Goal: Task Accomplishment & Management: Manage account settings

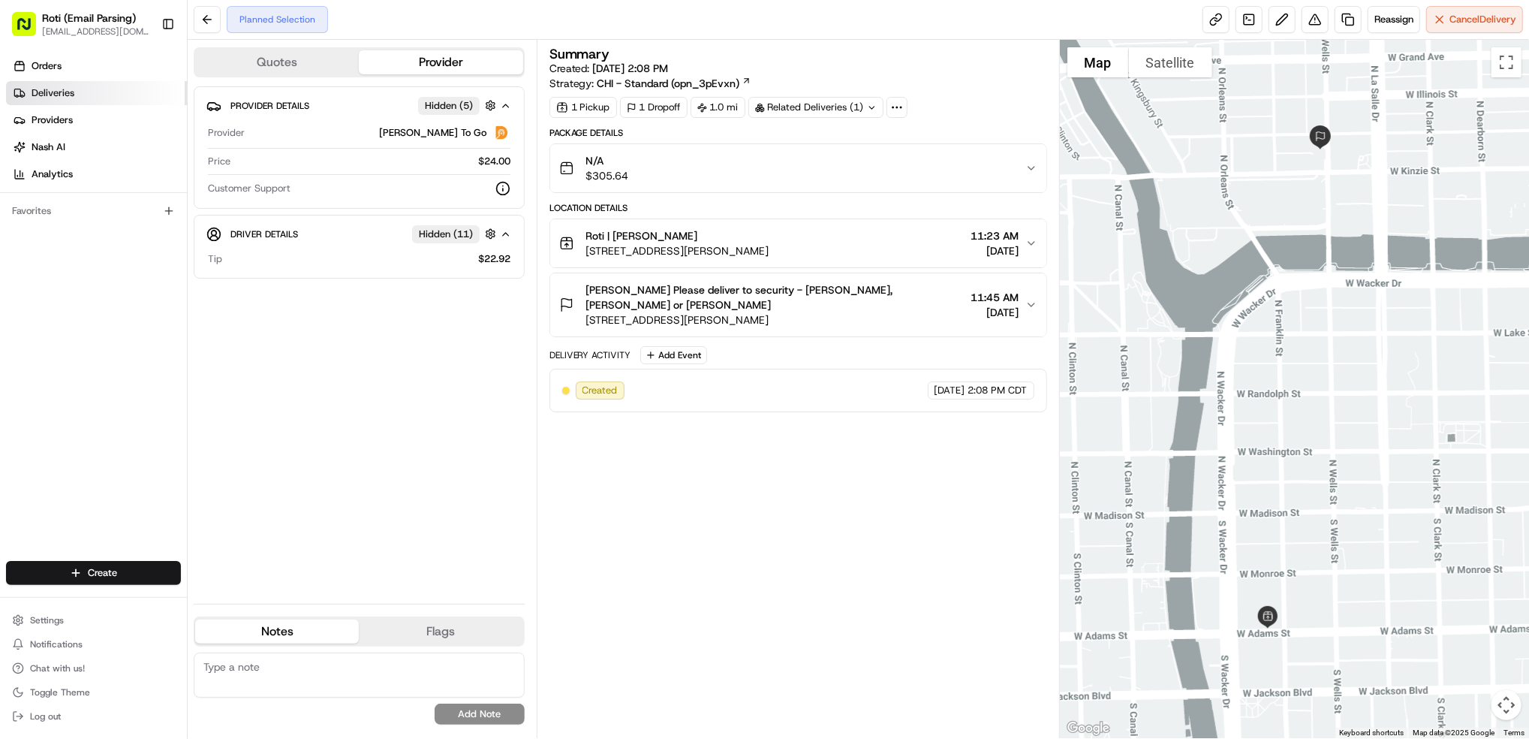
drag, startPoint x: 97, startPoint y: 89, endPoint x: 134, endPoint y: 89, distance: 37.5
click at [96, 89] on link "Deliveries" at bounding box center [96, 93] width 181 height 24
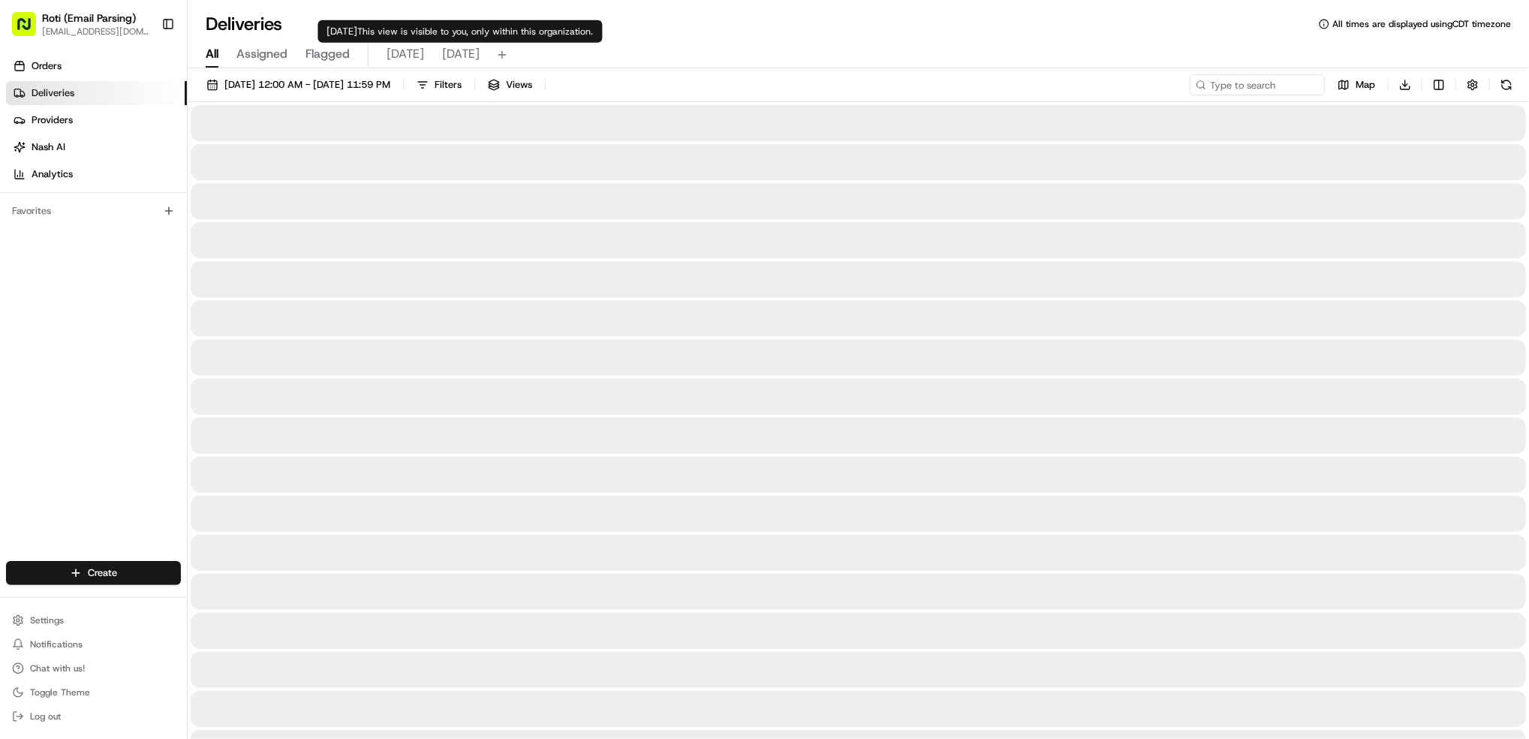
click at [453, 50] on span "[DATE]" at bounding box center [461, 54] width 38 height 18
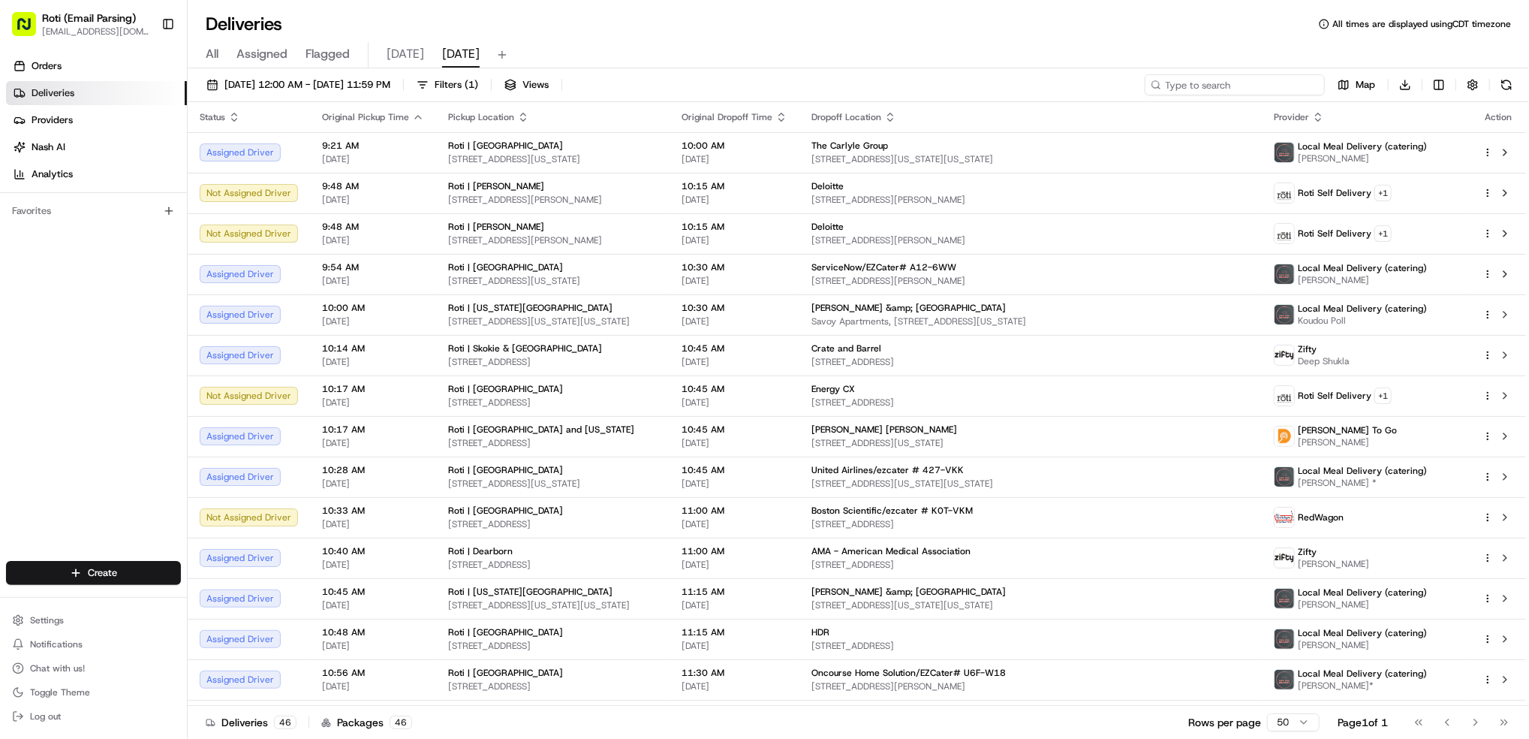
click at [1242, 74] on input at bounding box center [1235, 84] width 180 height 21
paste input "# 9H5-QPF"
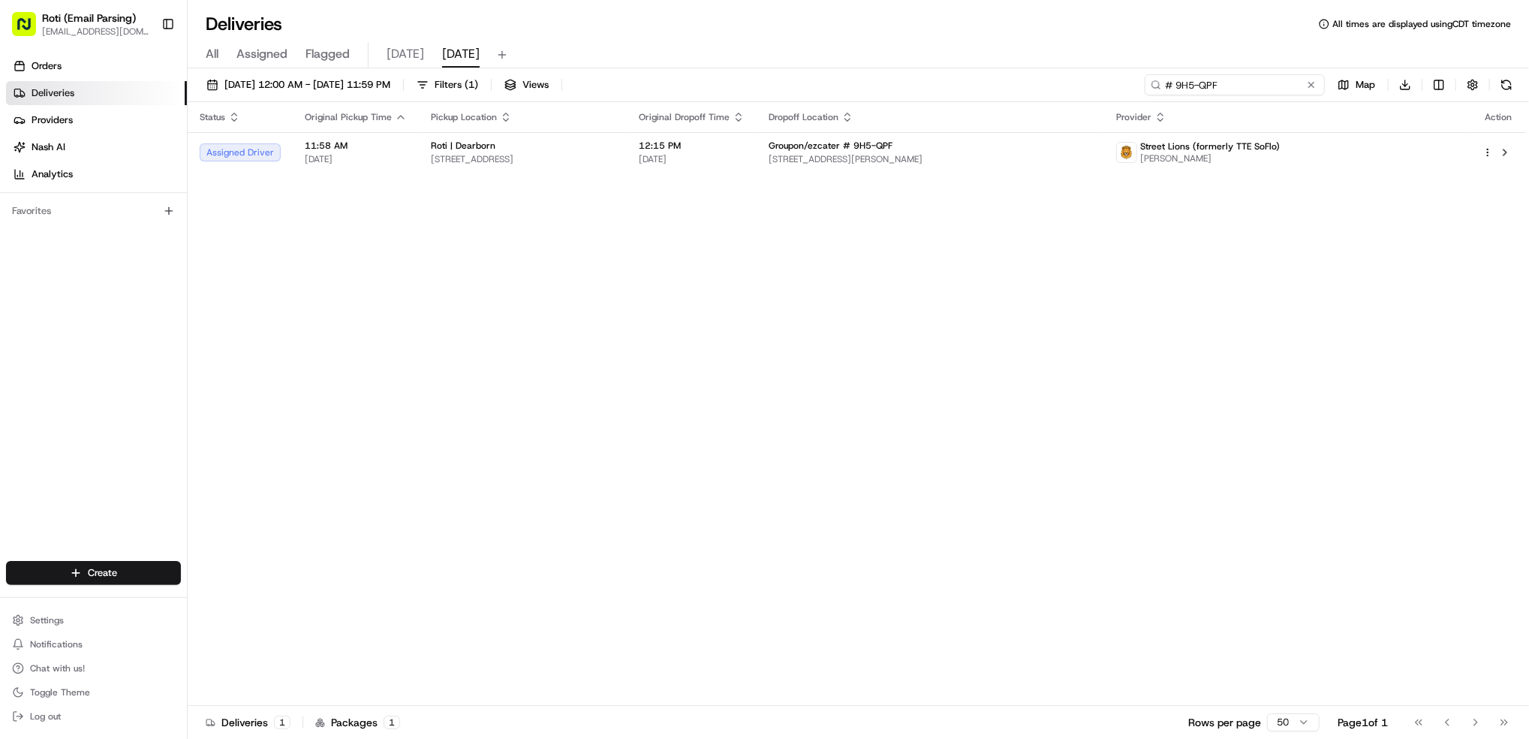
type input "# 9H5-QPF"
drag, startPoint x: 1257, startPoint y: 87, endPoint x: 867, endPoint y: 68, distance: 390.1
click at [1077, 71] on div "08/20/2025 12:00 AM - 08/20/2025 11:59 PM Filters ( 1 ) Views # 9H5-QPF Map Dow…" at bounding box center [859, 404] width 1342 height 673
paste input "# Z3Q-80P"
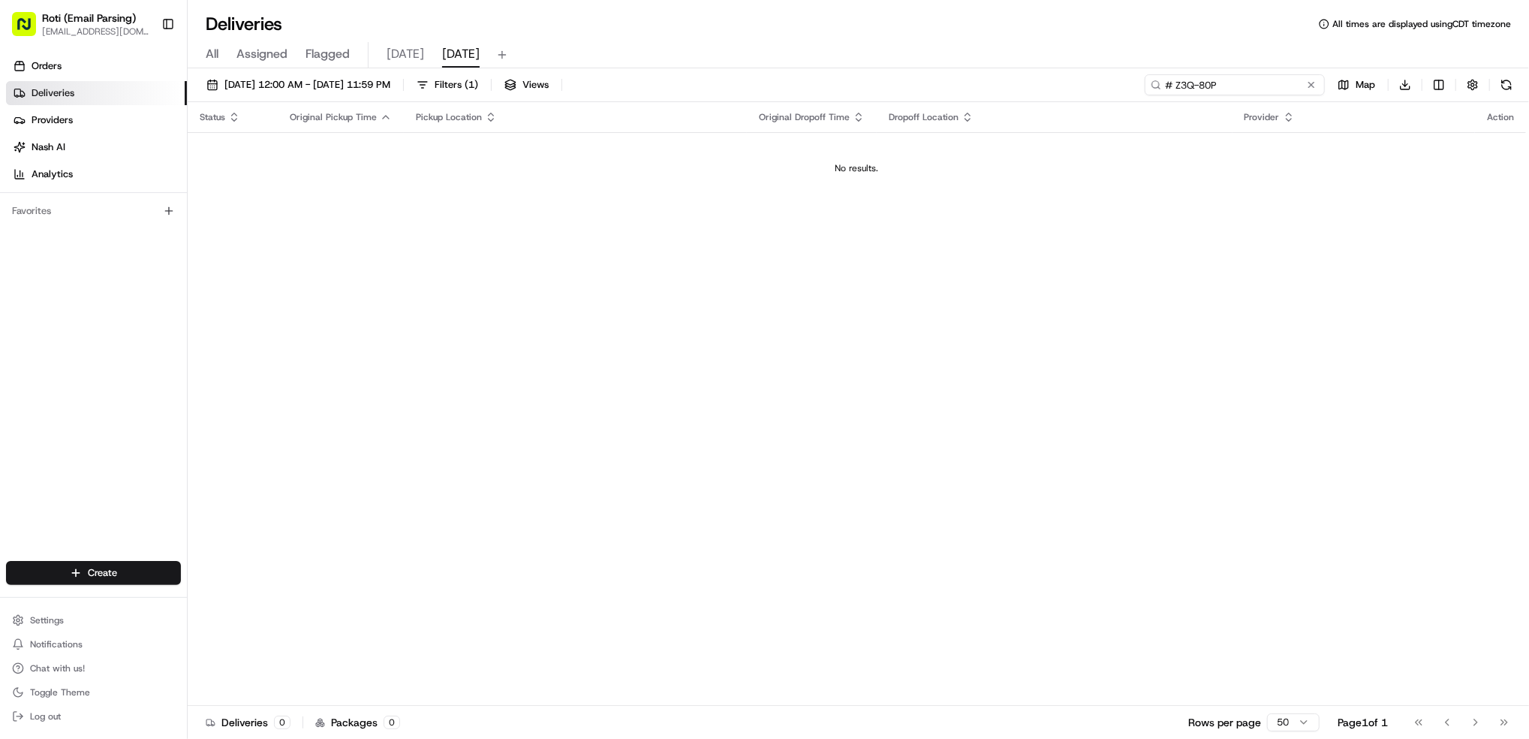
type input "# Z3Q-80P"
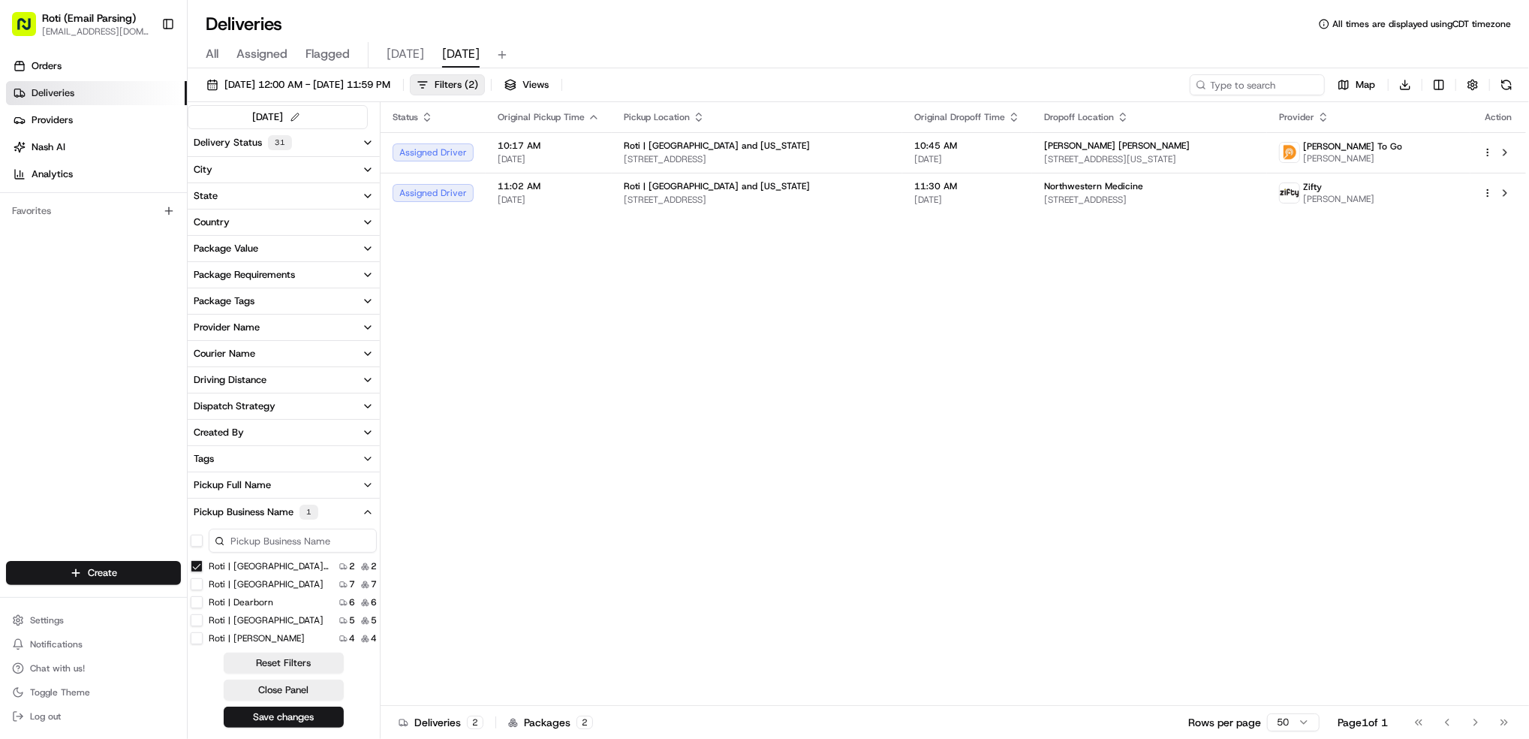
scroll to position [302, 0]
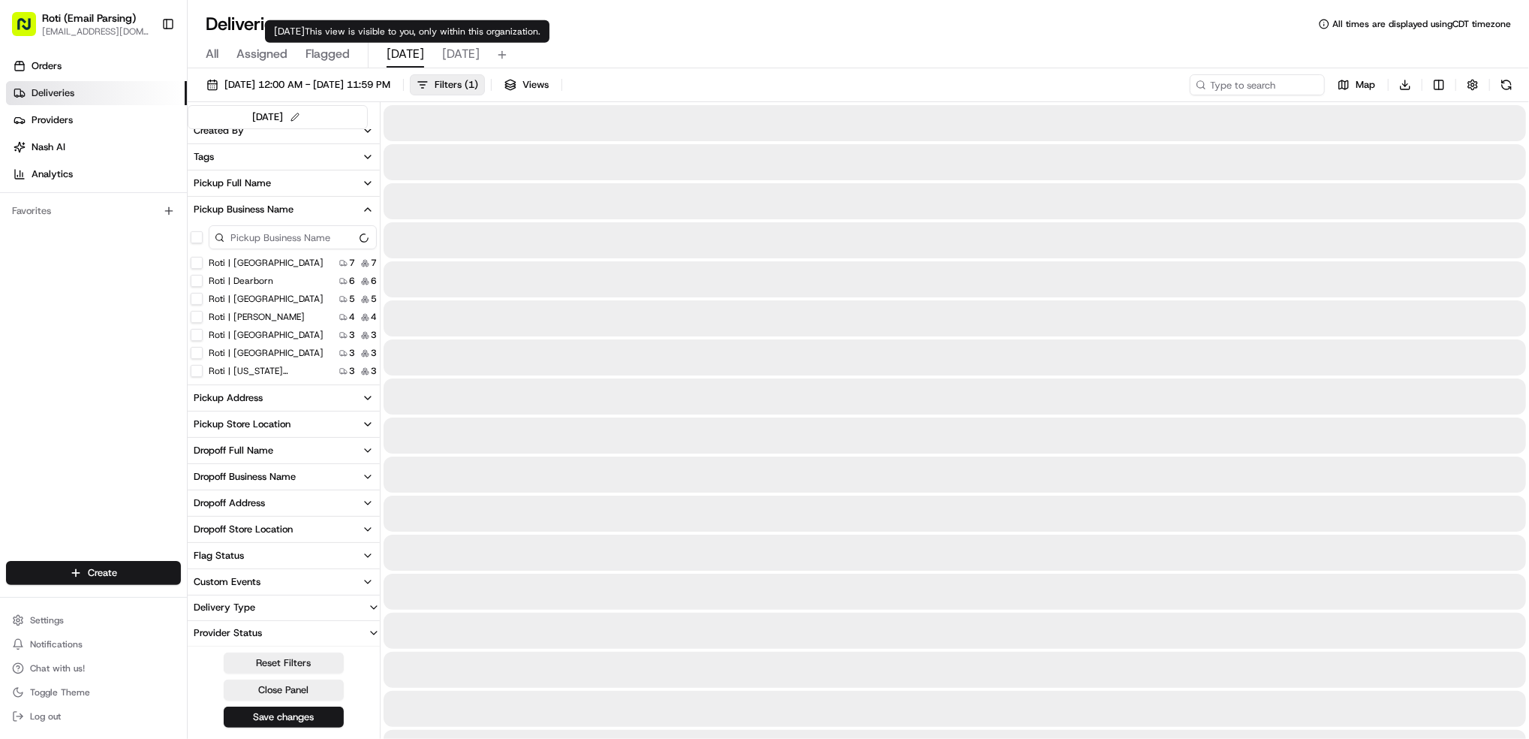
click at [405, 57] on span "[DATE]" at bounding box center [406, 54] width 38 height 18
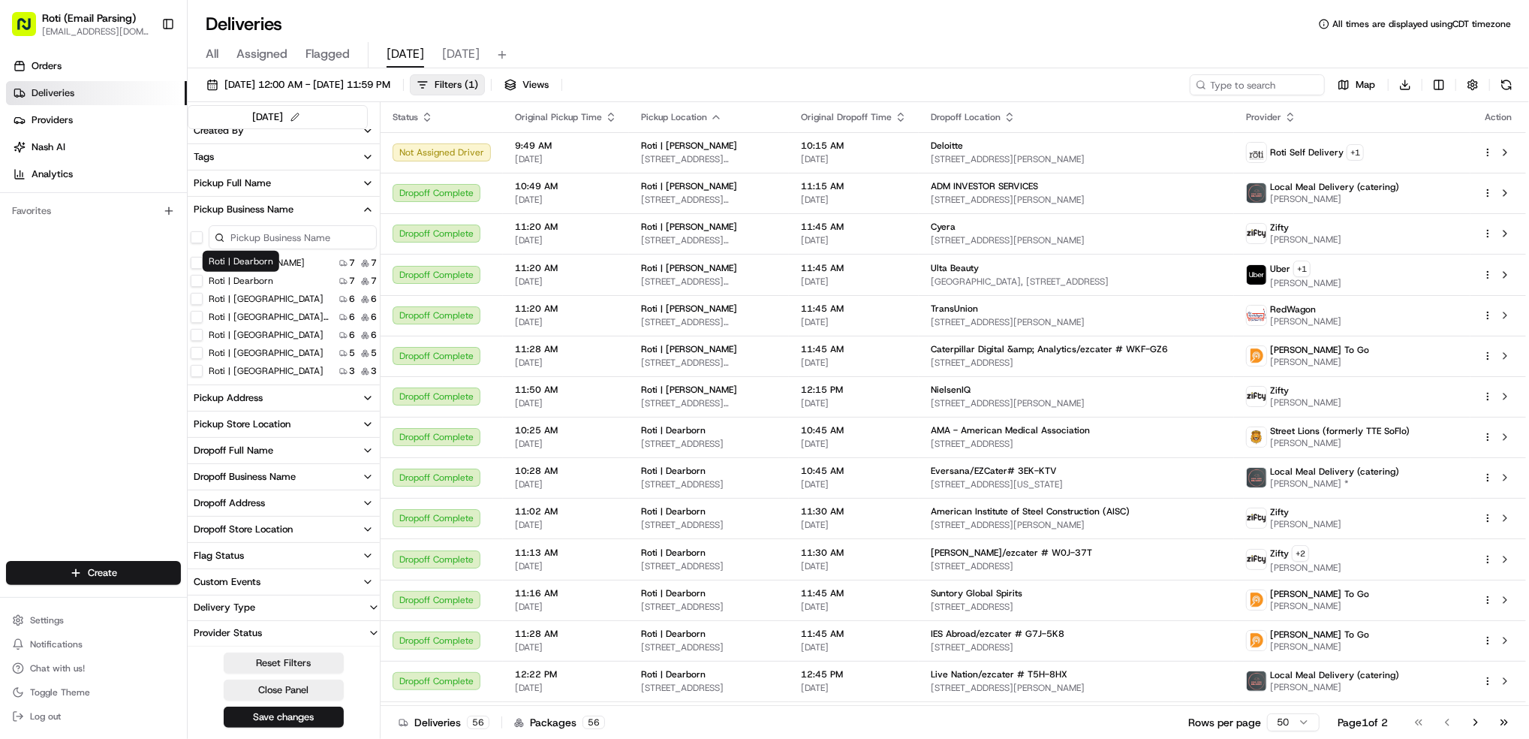
click at [262, 277] on label "Roti | Dearborn" at bounding box center [241, 281] width 65 height 12
click at [203, 277] on Dearborn "Roti | Dearborn" at bounding box center [197, 281] width 12 height 12
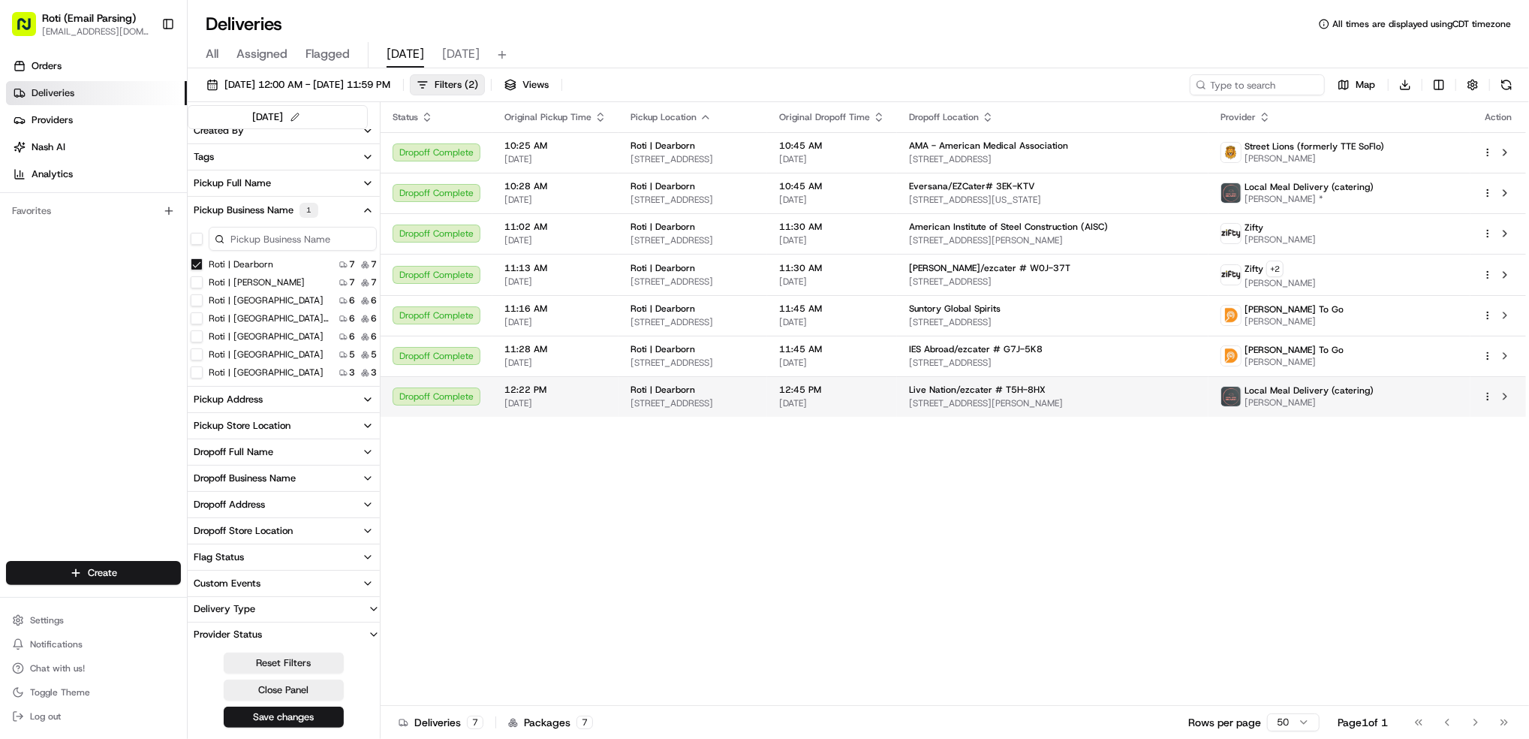
click at [1486, 398] on html "Roti (Email Parsing) jnavarro@roti.com Toggle Sidebar Orders Deliveries Provide…" at bounding box center [764, 369] width 1529 height 739
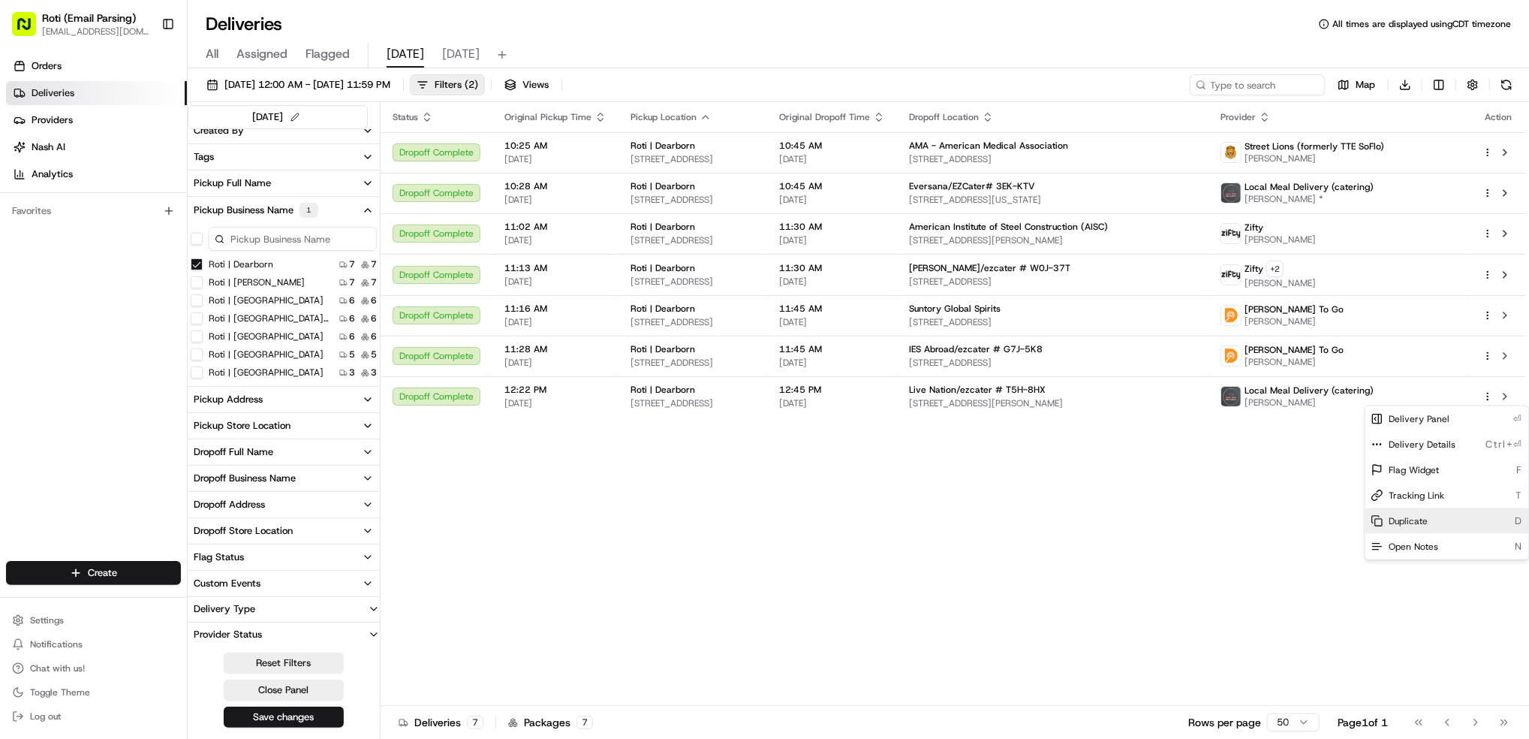
click at [1422, 523] on span "Duplicate" at bounding box center [1409, 521] width 39 height 12
click at [200, 267] on html "Roti (Email Parsing) jnavarro@roti.com Toggle Sidebar Orders Deliveries Provide…" at bounding box center [764, 369] width 1529 height 739
click at [200, 263] on Dearborn "Roti | Dearborn" at bounding box center [197, 264] width 12 height 12
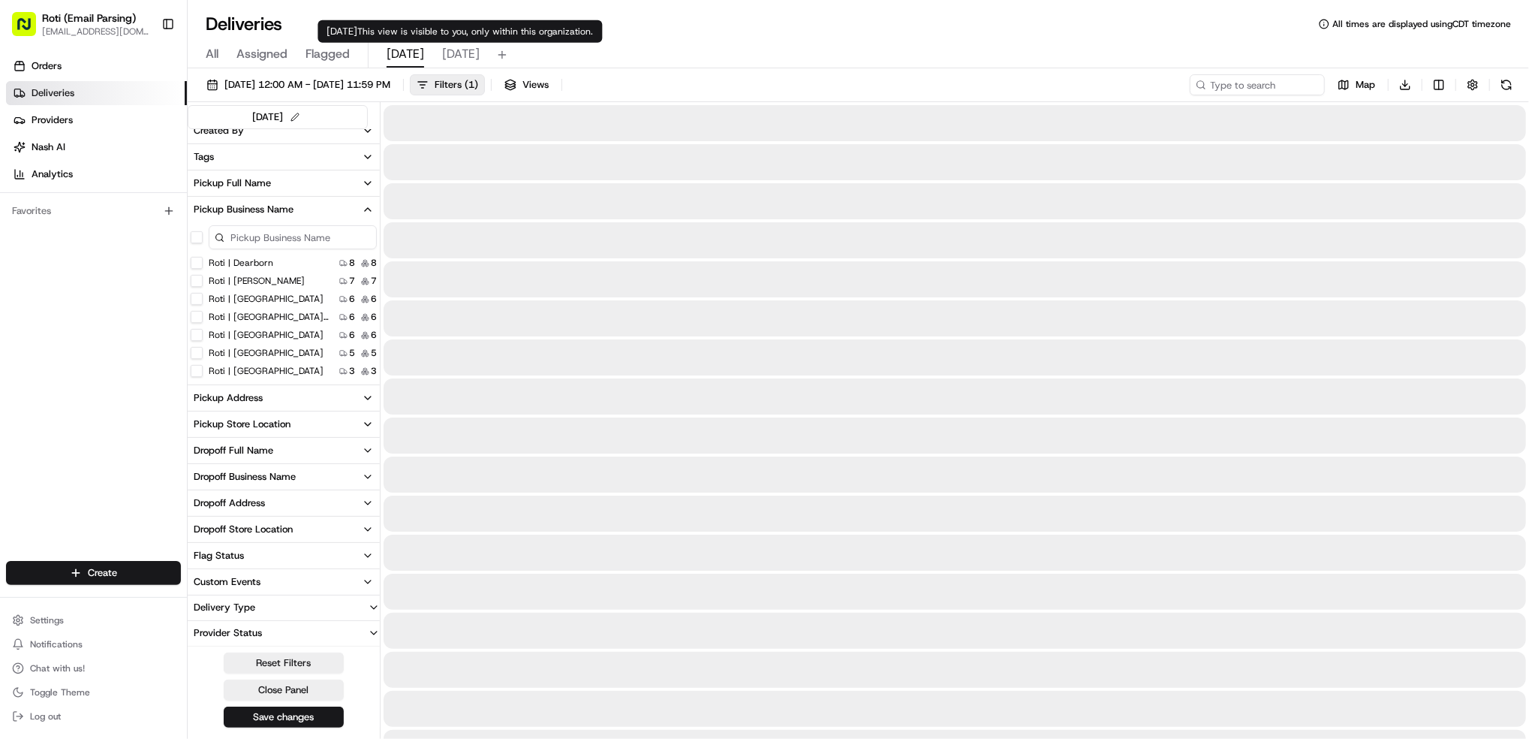
click at [448, 51] on span "[DATE]" at bounding box center [461, 54] width 38 height 18
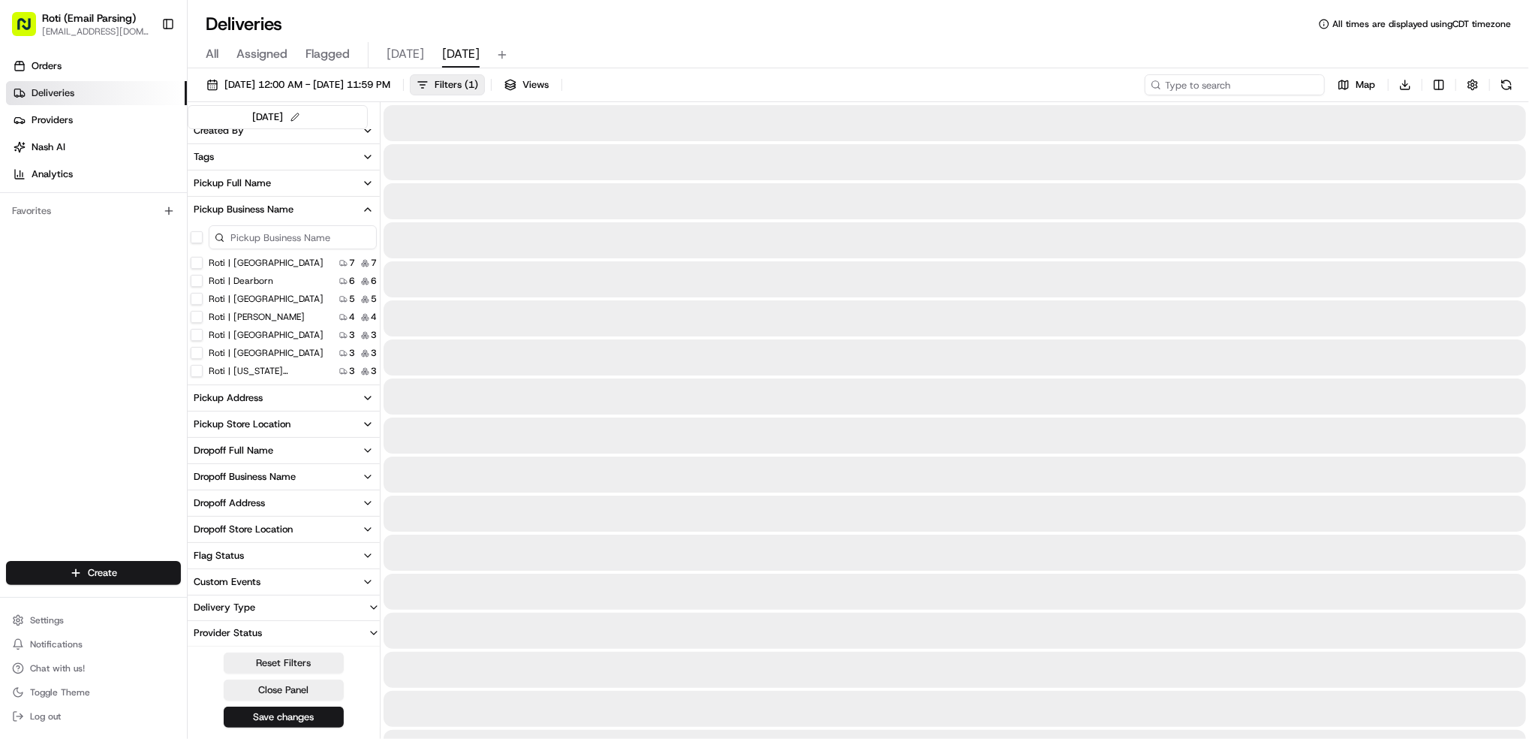
click at [1226, 83] on input at bounding box center [1235, 84] width 180 height 21
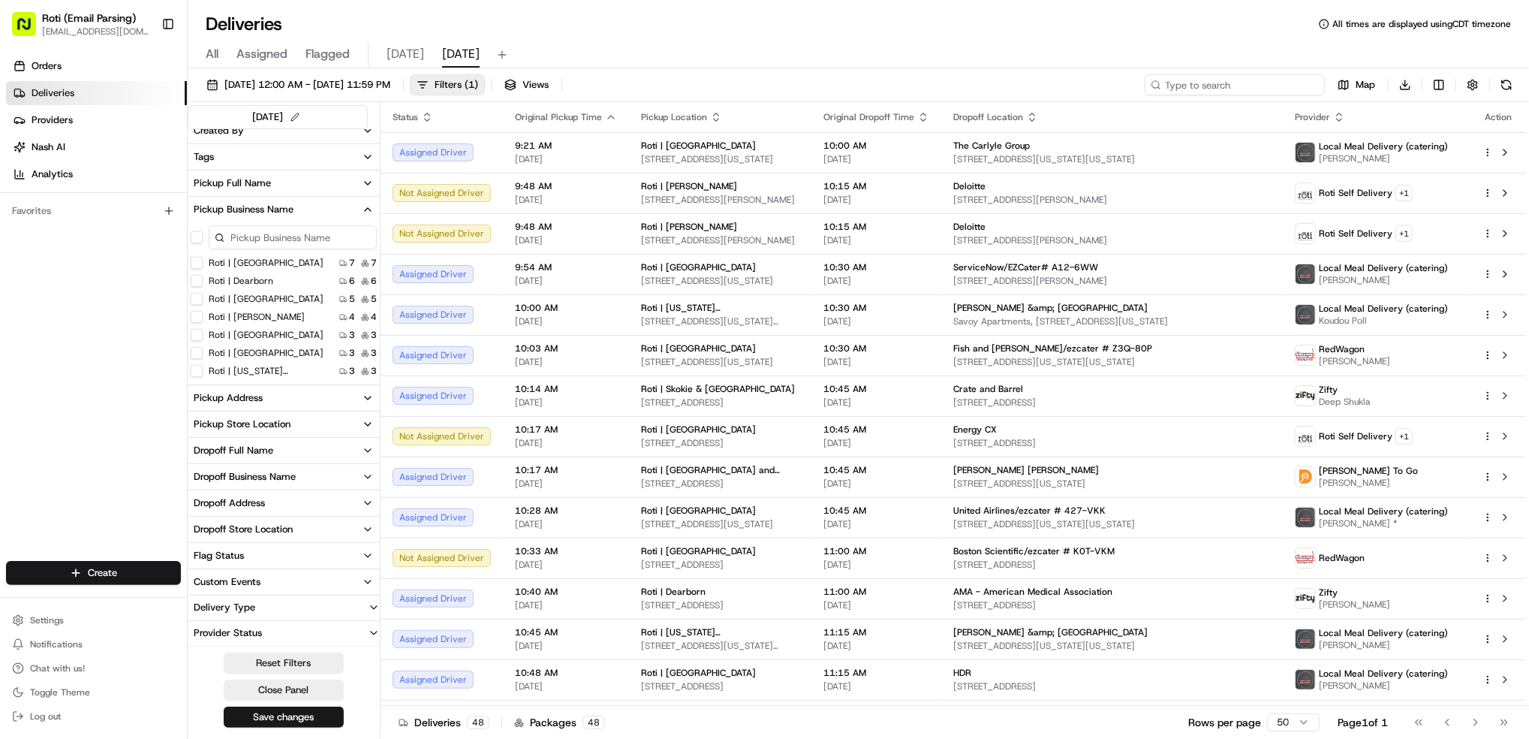
click at [1226, 83] on input at bounding box center [1235, 84] width 180 height 21
paste input "[PERSON_NAME]"
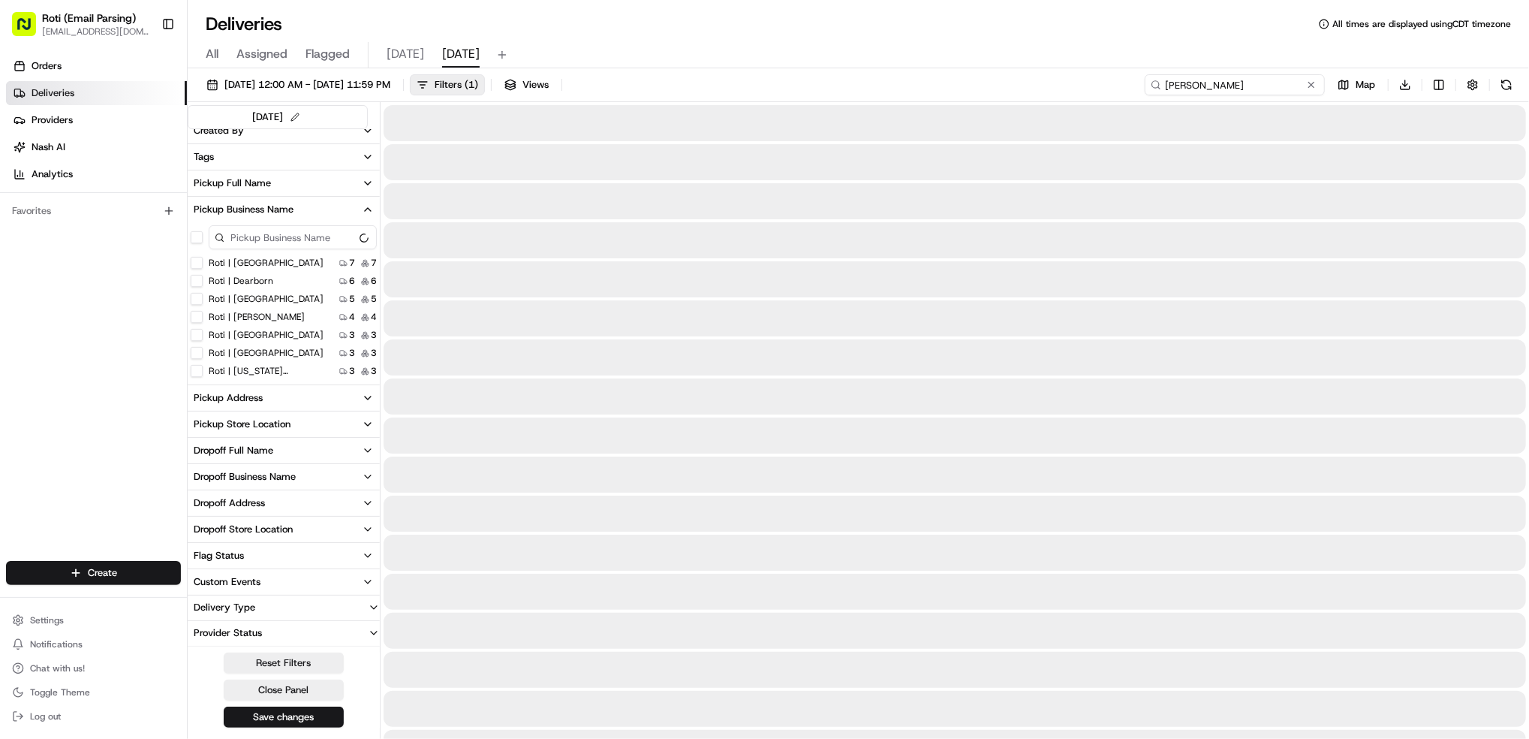
scroll to position [197, 0]
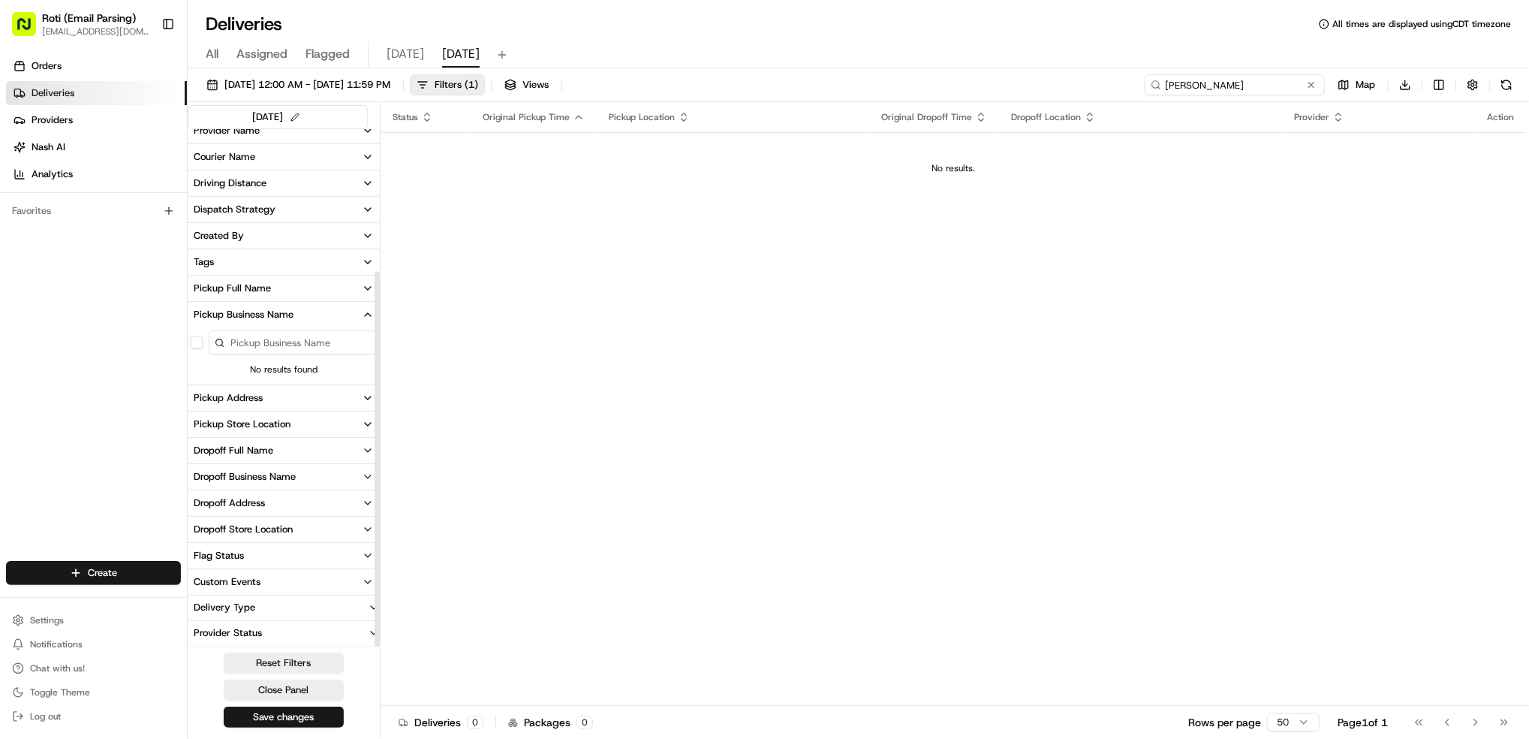
click at [1182, 83] on input "[PERSON_NAME]" at bounding box center [1235, 84] width 180 height 21
type input "[PERSON_NAME]"
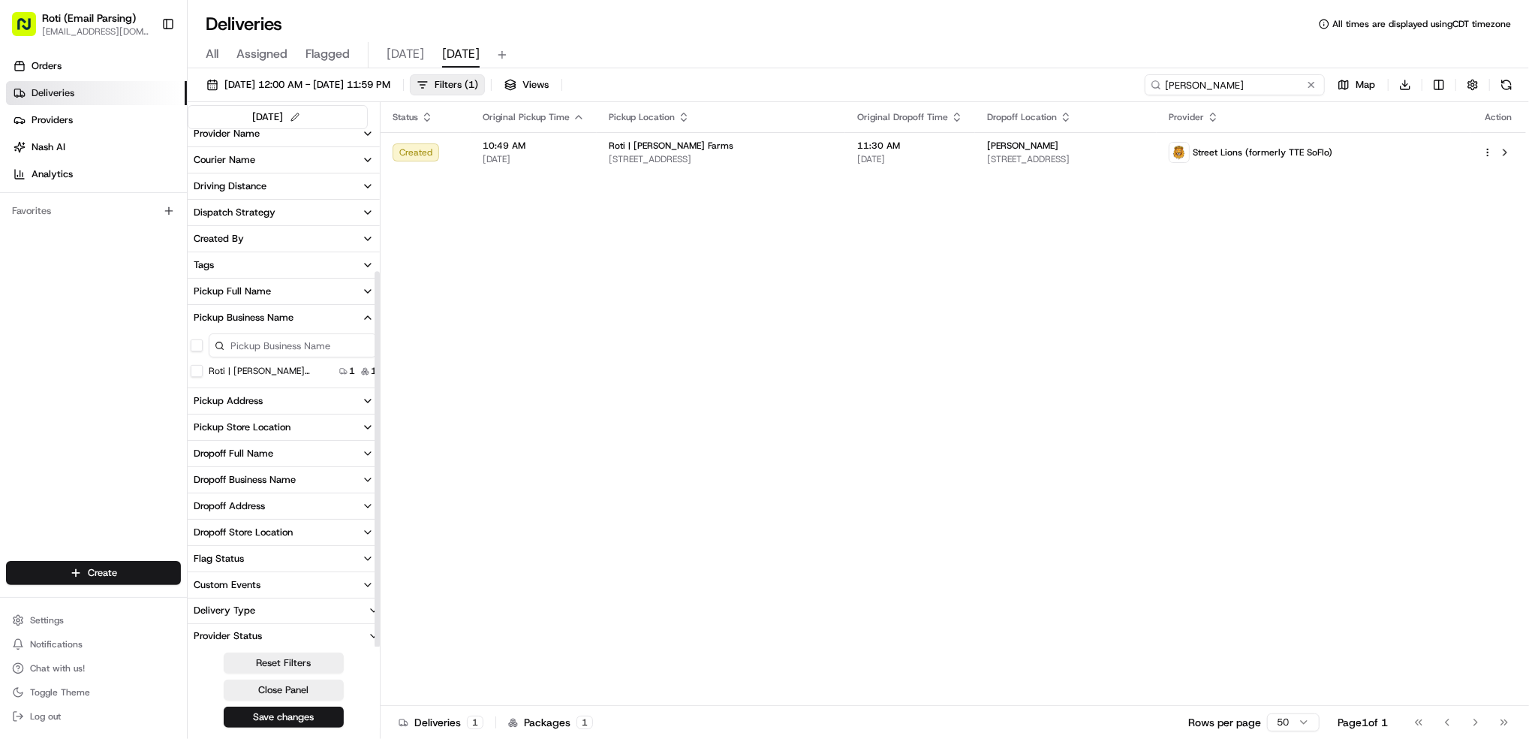
scroll to position [197, 0]
drag, startPoint x: 1238, startPoint y: 76, endPoint x: 861, endPoint y: 38, distance: 378.7
click at [918, 37] on div "Deliveries All times are displayed using CDT timezone All Assigned Flagged toda…" at bounding box center [859, 369] width 1342 height 739
paste input "[PERSON_NAME]"
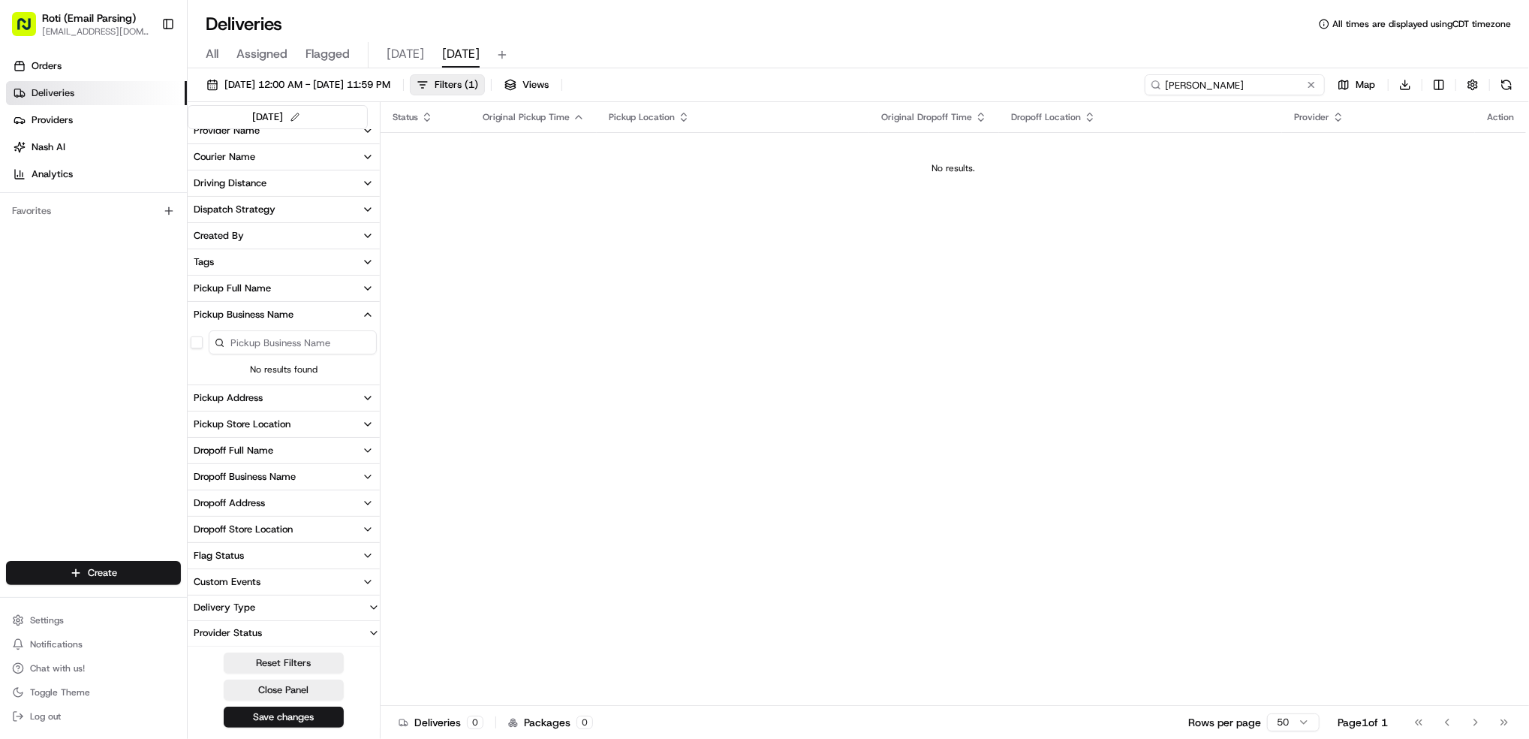
click at [1180, 79] on input "[PERSON_NAME]" at bounding box center [1235, 84] width 180 height 21
type input "[PERSON_NAME]"
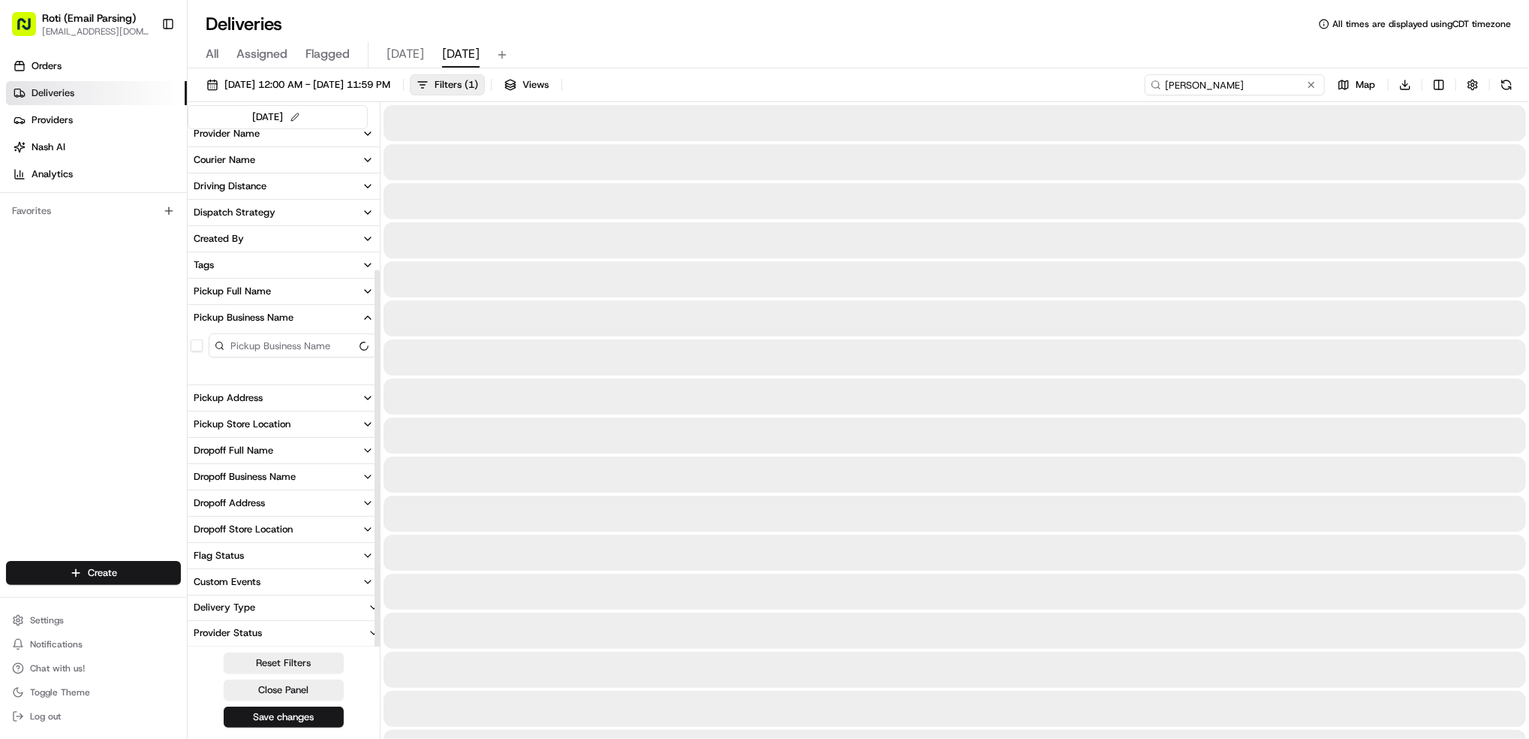
scroll to position [197, 0]
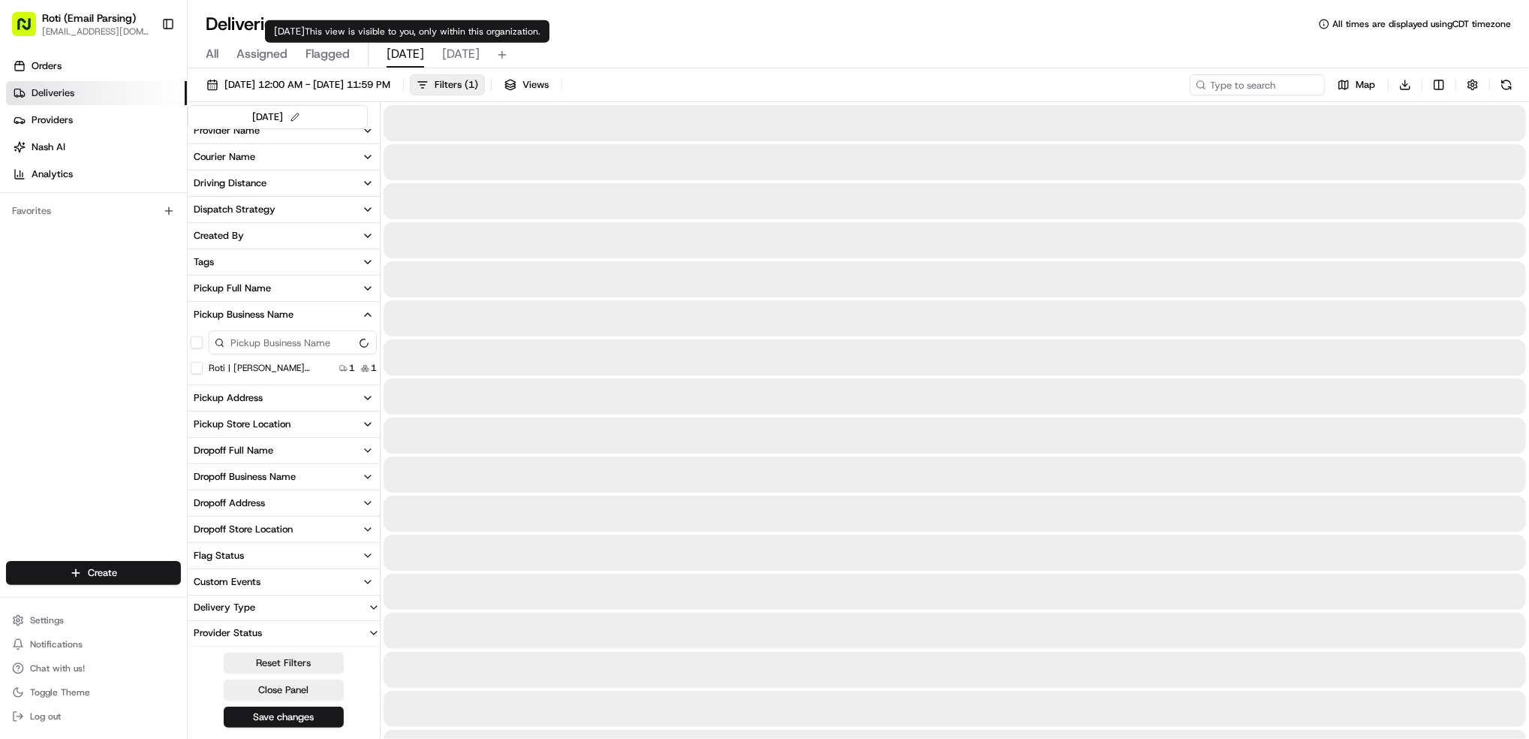
click at [397, 51] on span "[DATE]" at bounding box center [406, 54] width 38 height 18
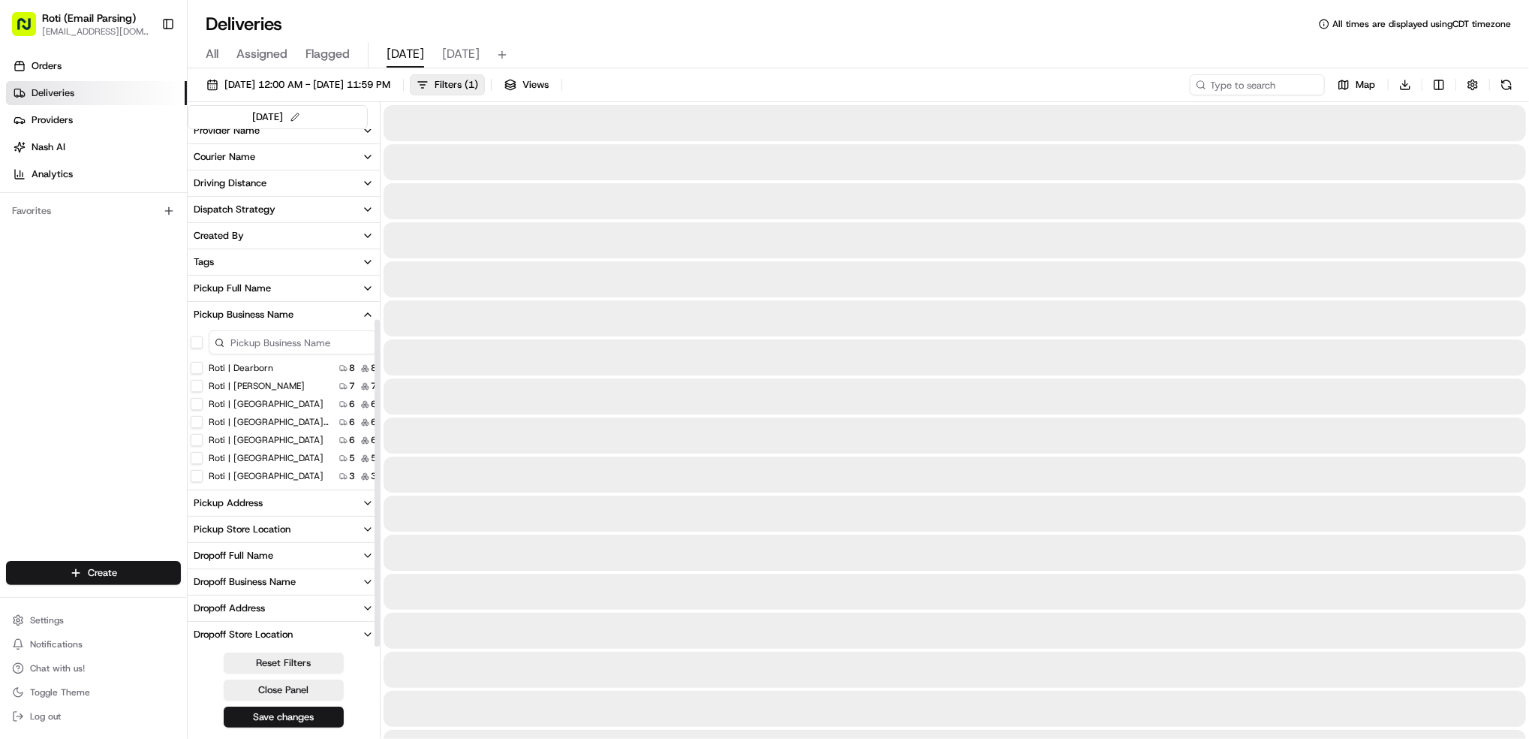
scroll to position [302, 0]
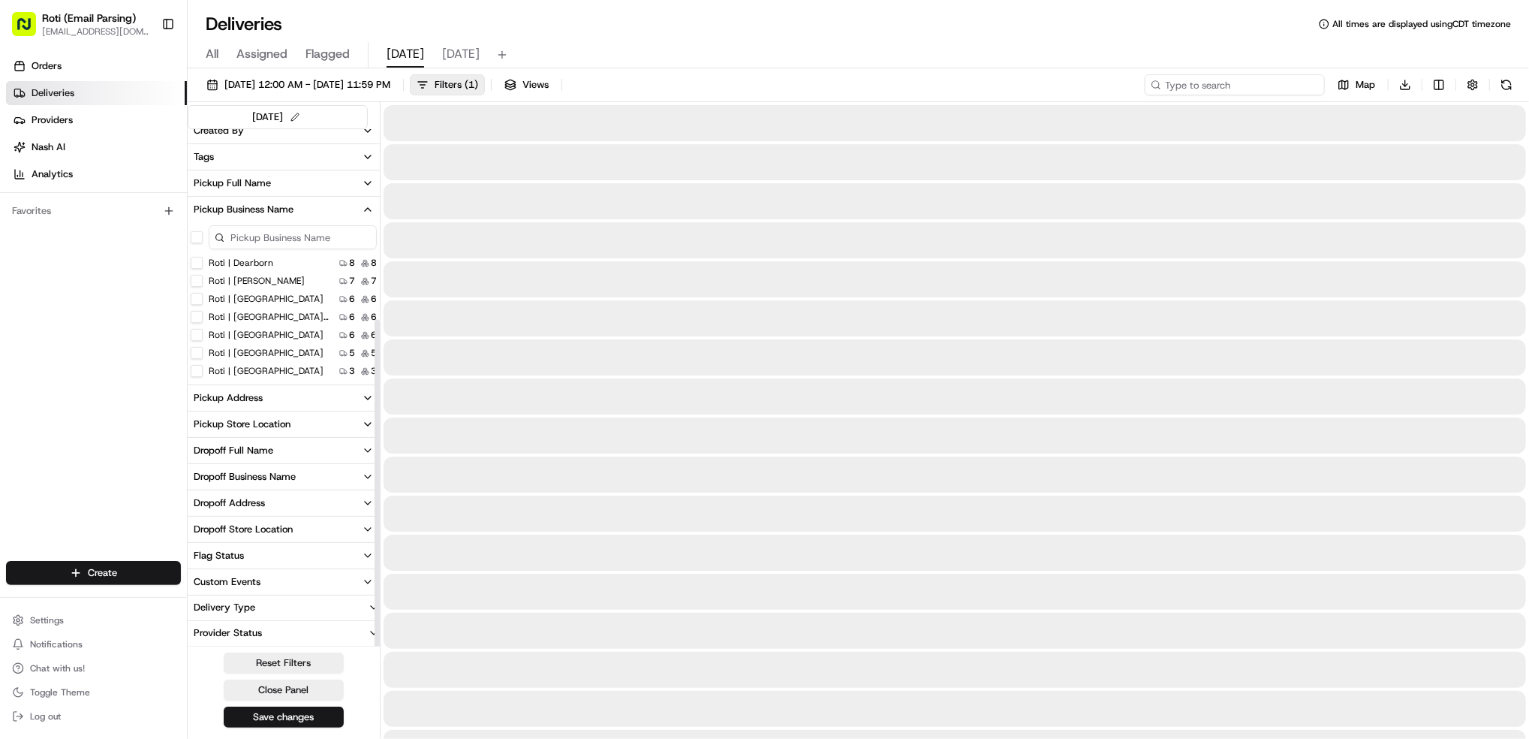
click at [1209, 81] on input at bounding box center [1235, 84] width 180 height 21
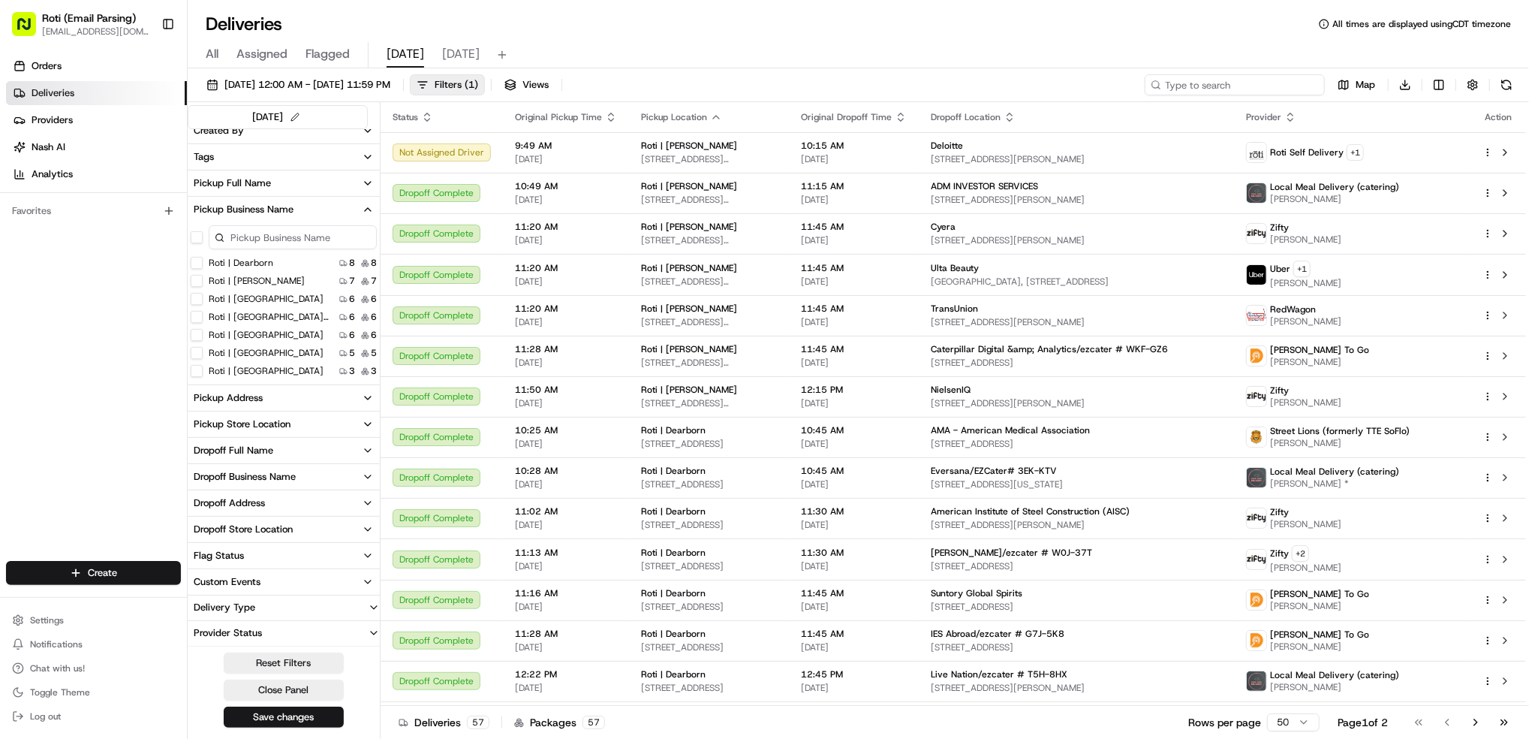
click at [1210, 83] on input at bounding box center [1235, 84] width 180 height 21
paste input "# UWC-9T8"
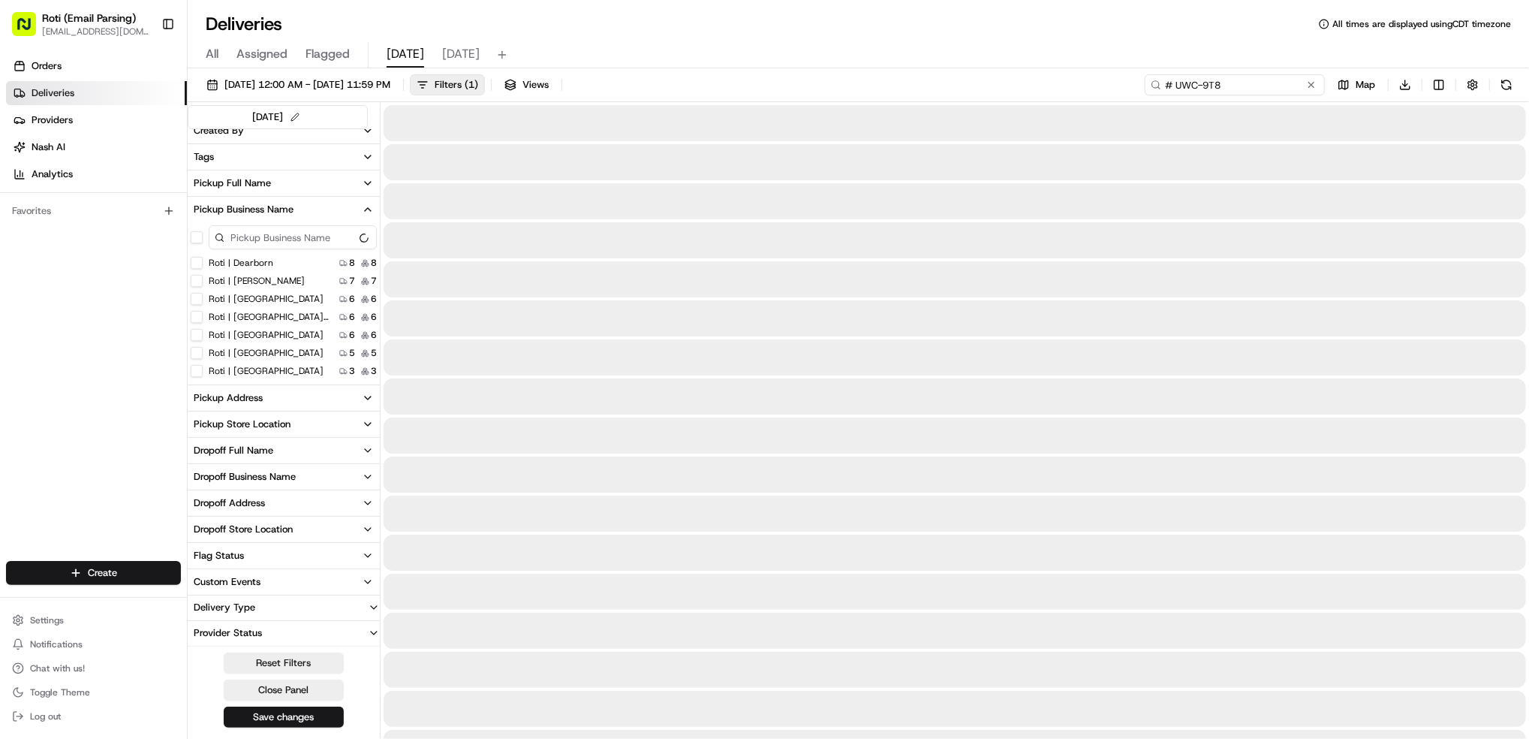
scroll to position [197, 0]
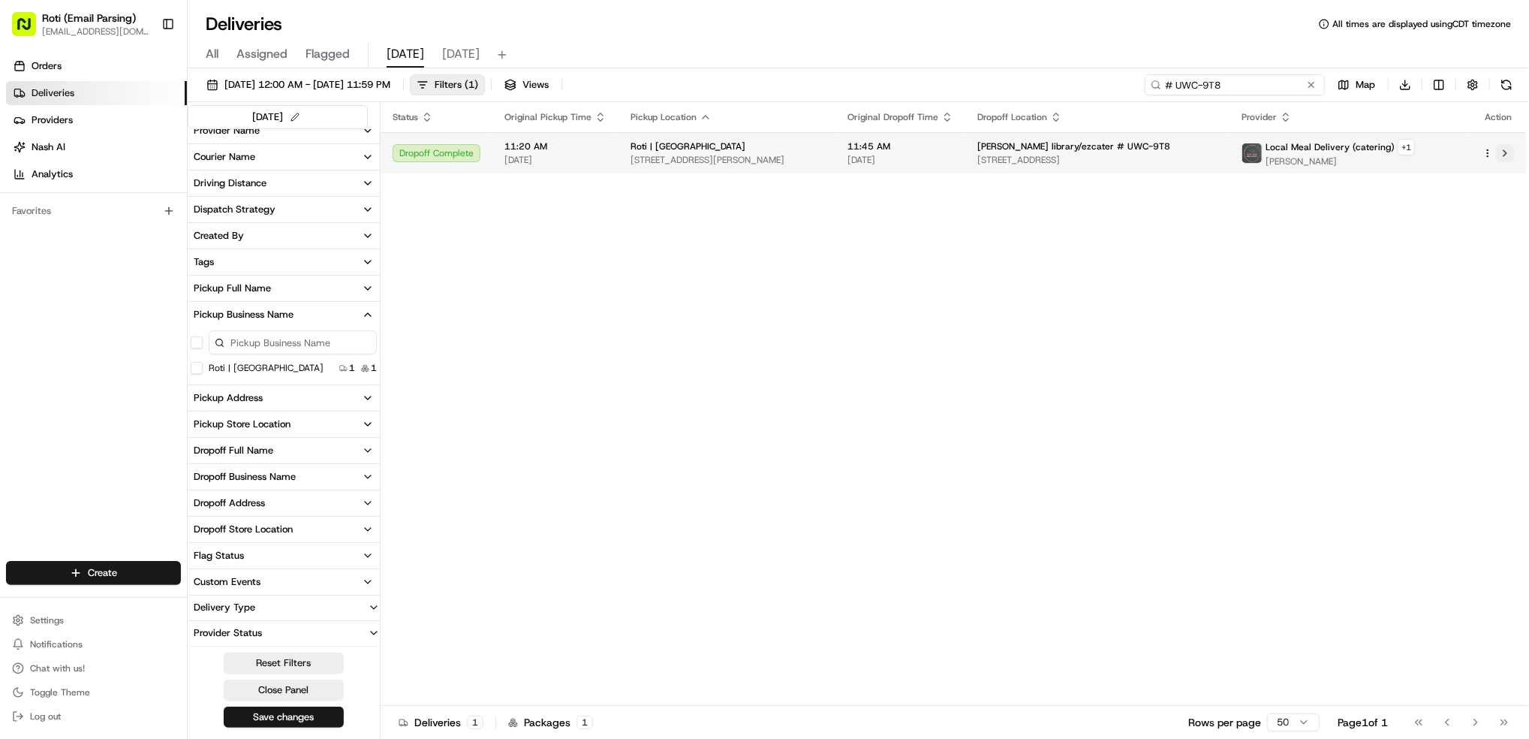
type input "# UWC-9T8"
click at [1502, 149] on button at bounding box center [1505, 153] width 18 height 18
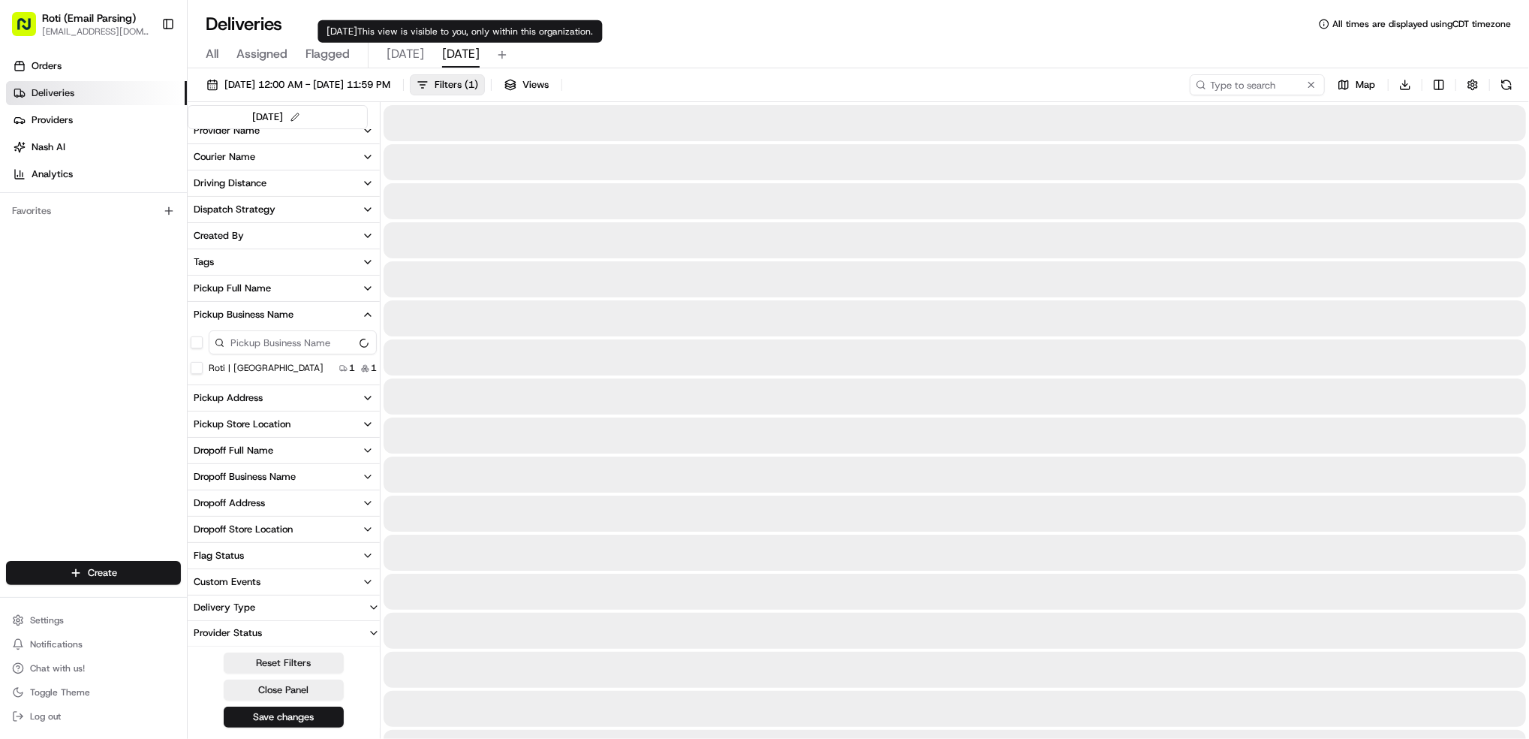
click at [463, 50] on span "[DATE]" at bounding box center [461, 54] width 38 height 18
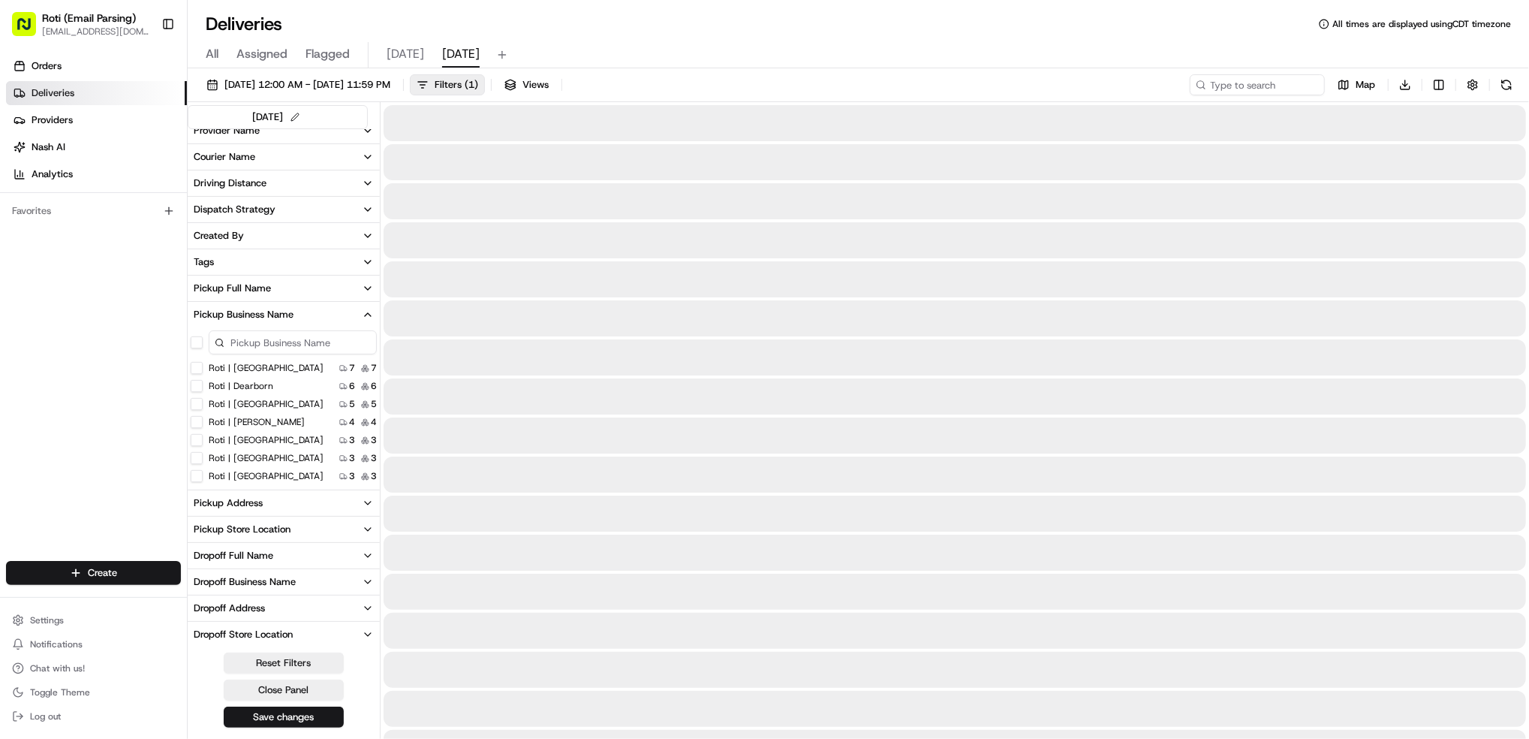
scroll to position [302, 0]
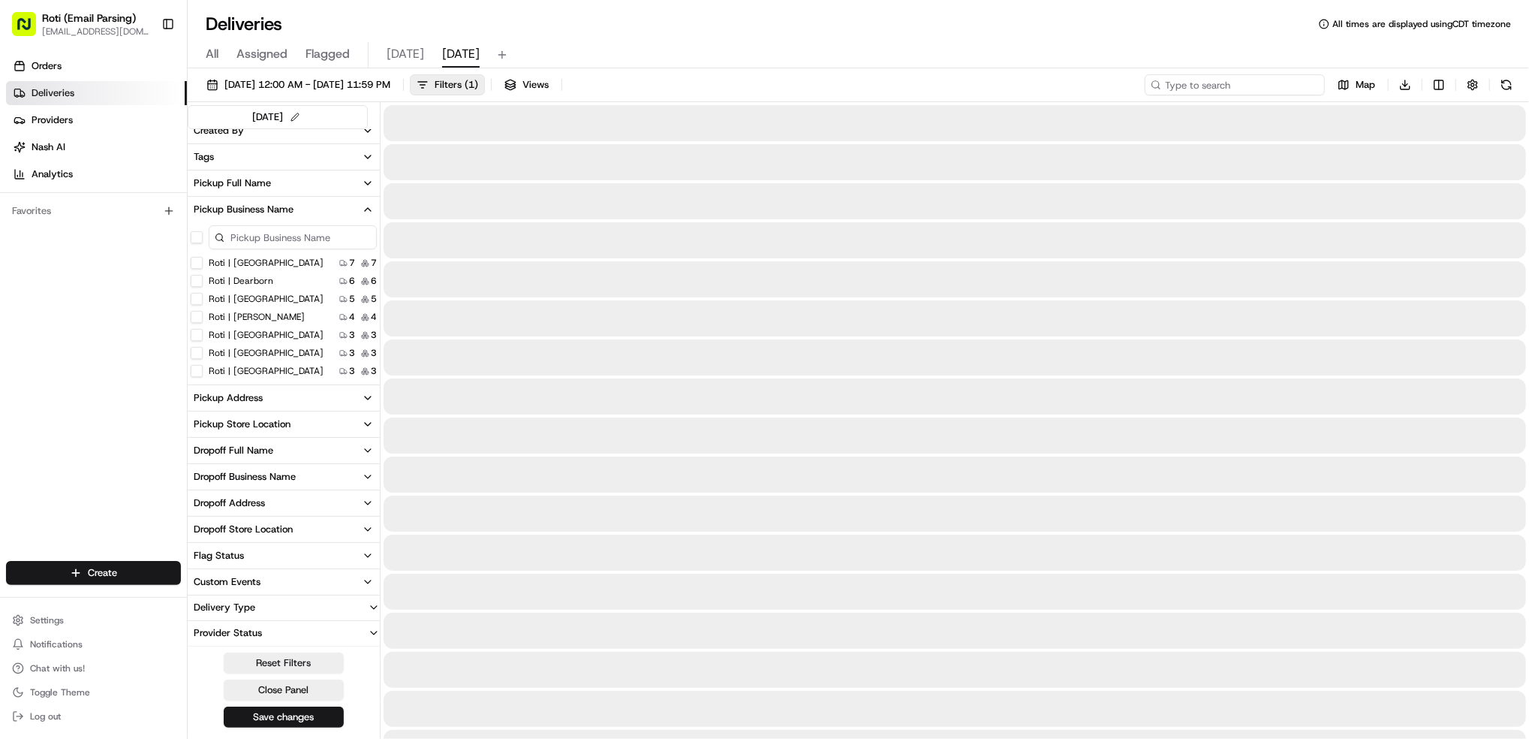
click at [1214, 76] on input at bounding box center [1235, 84] width 180 height 21
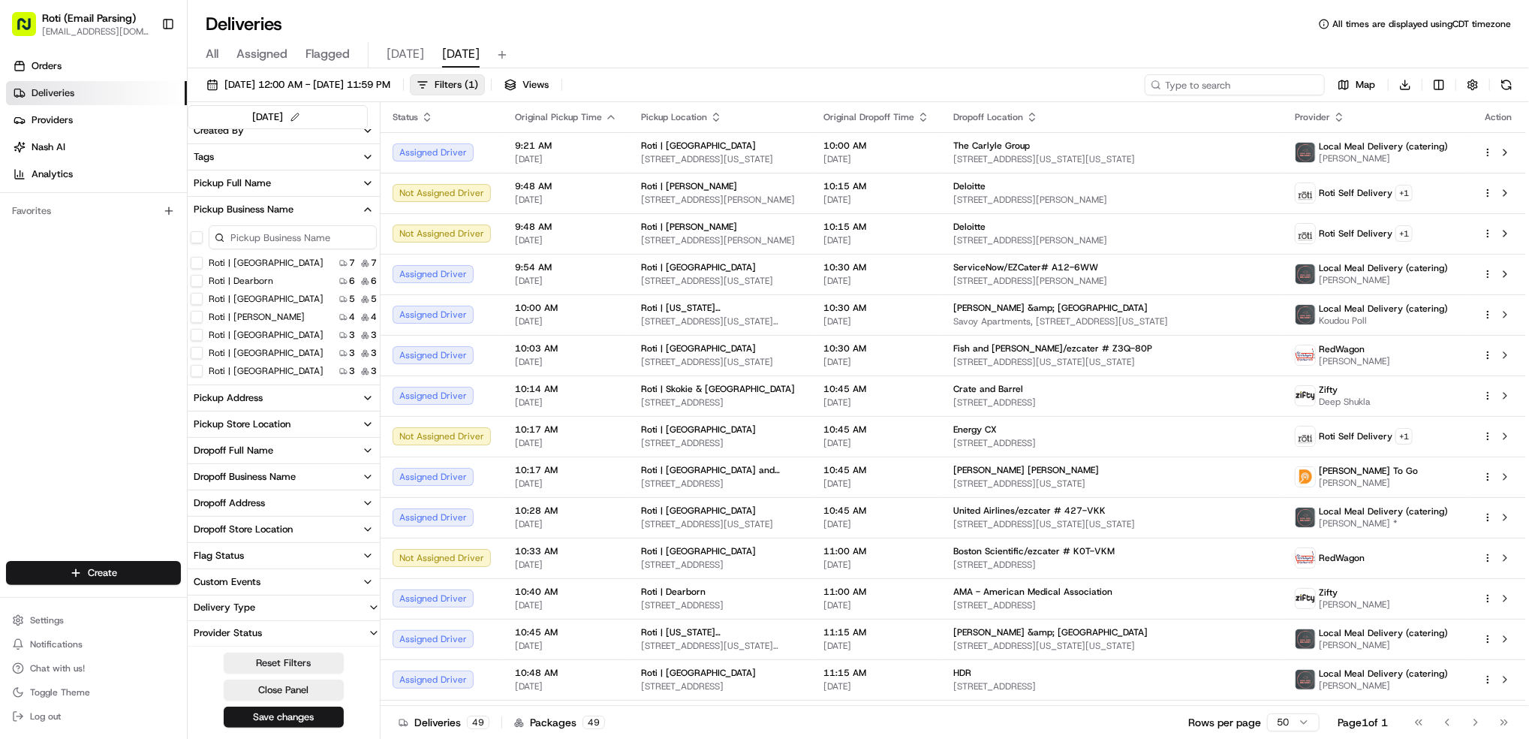
click at [1182, 83] on input at bounding box center [1235, 84] width 180 height 21
paste input "[PERSON_NAME] Design"
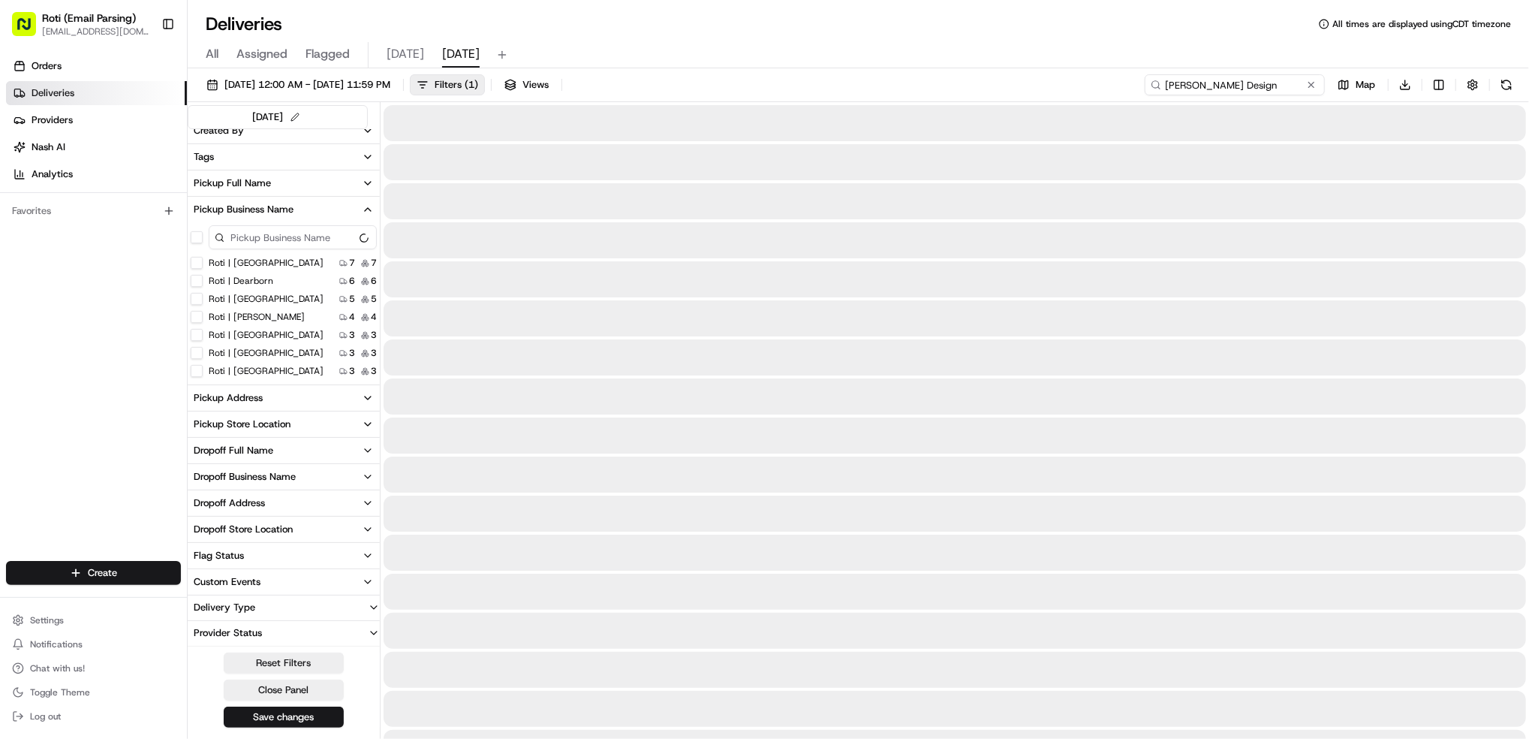
scroll to position [197, 0]
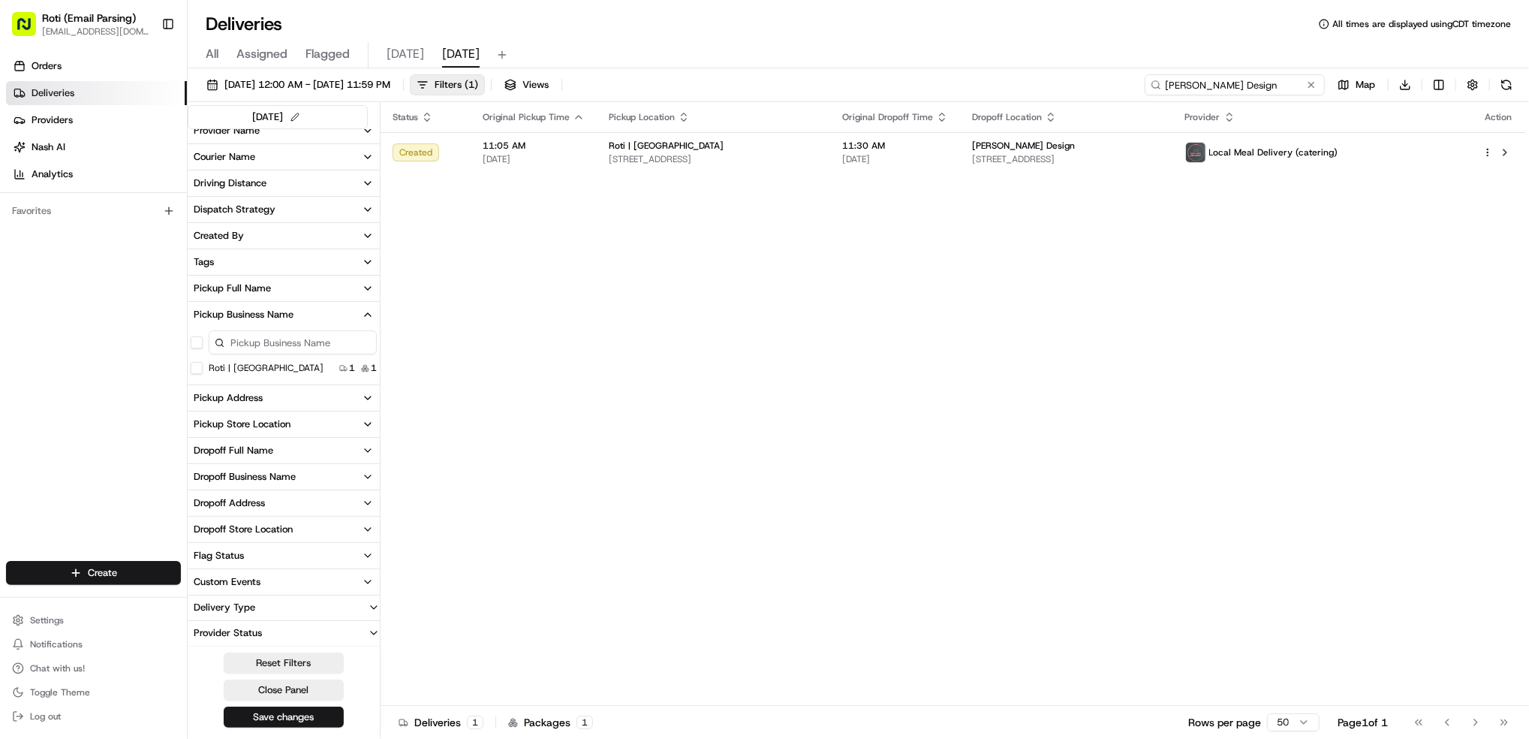
type input "[PERSON_NAME] Design"
click at [363, 88] on span "[DATE] 12:00 AM - [DATE] 11:59 PM" at bounding box center [307, 85] width 166 height 14
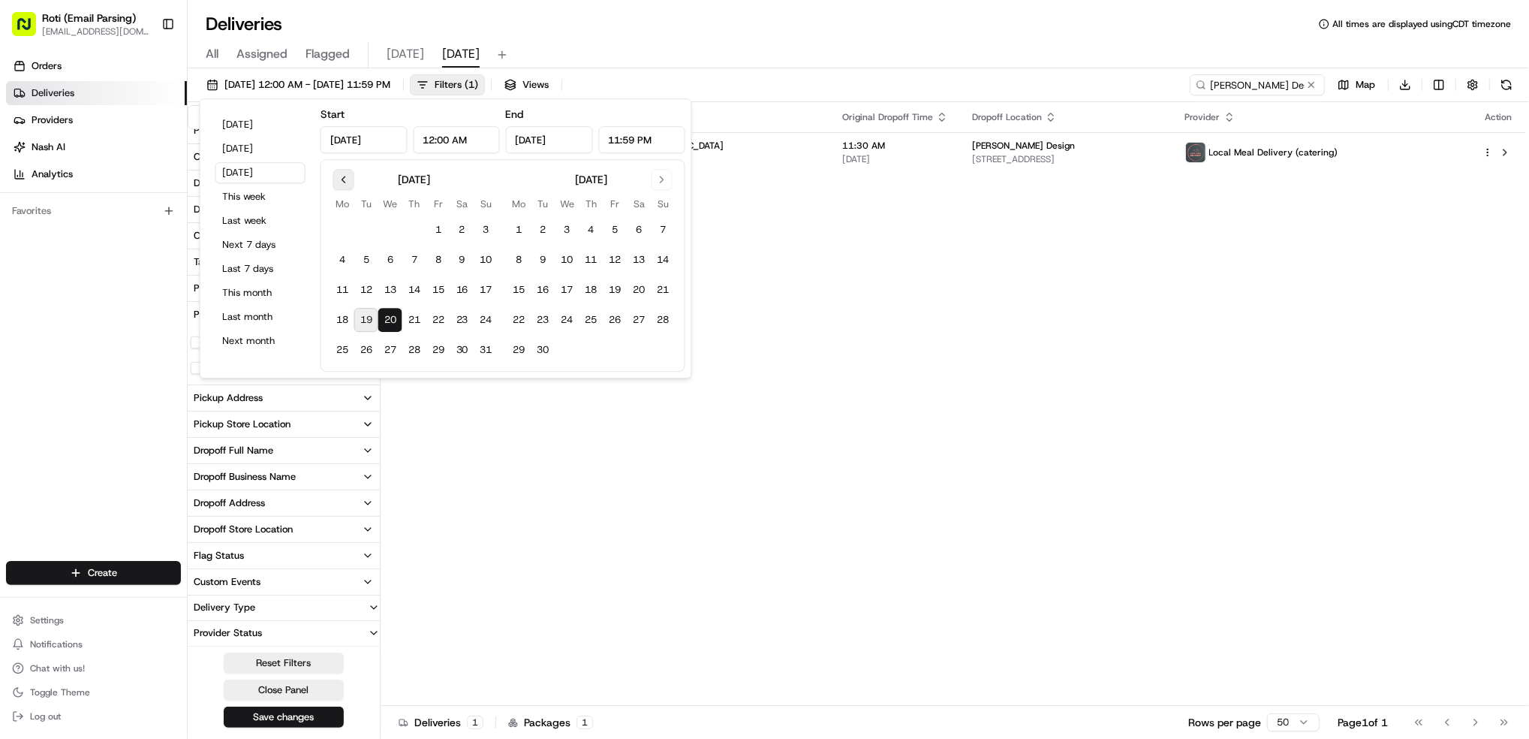
click at [339, 178] on button "Go to previous month" at bounding box center [343, 179] width 21 height 21
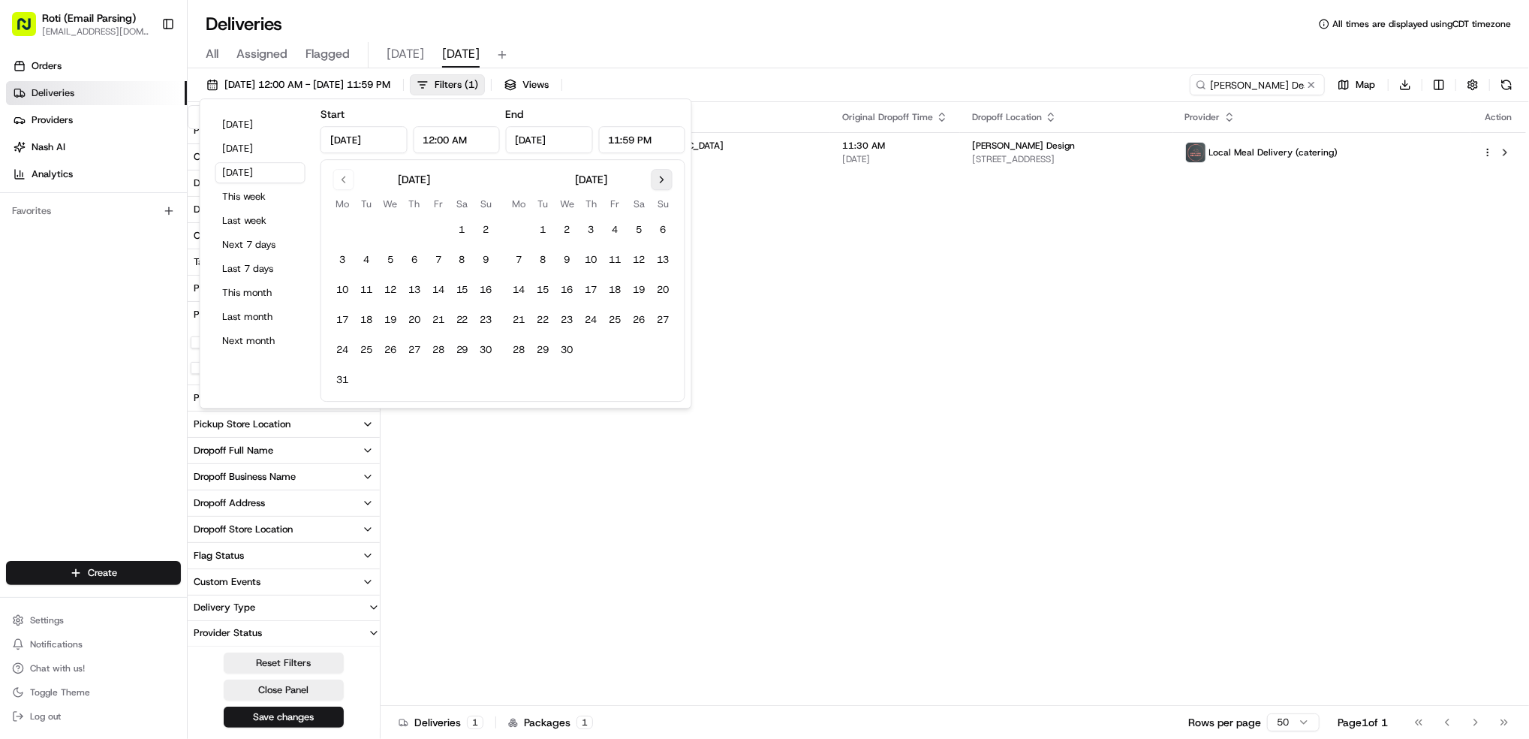
click at [665, 174] on button "Go to next month" at bounding box center [662, 179] width 21 height 21
click at [360, 348] on button "29" at bounding box center [366, 350] width 24 height 24
type input "Apr 29, 2025"
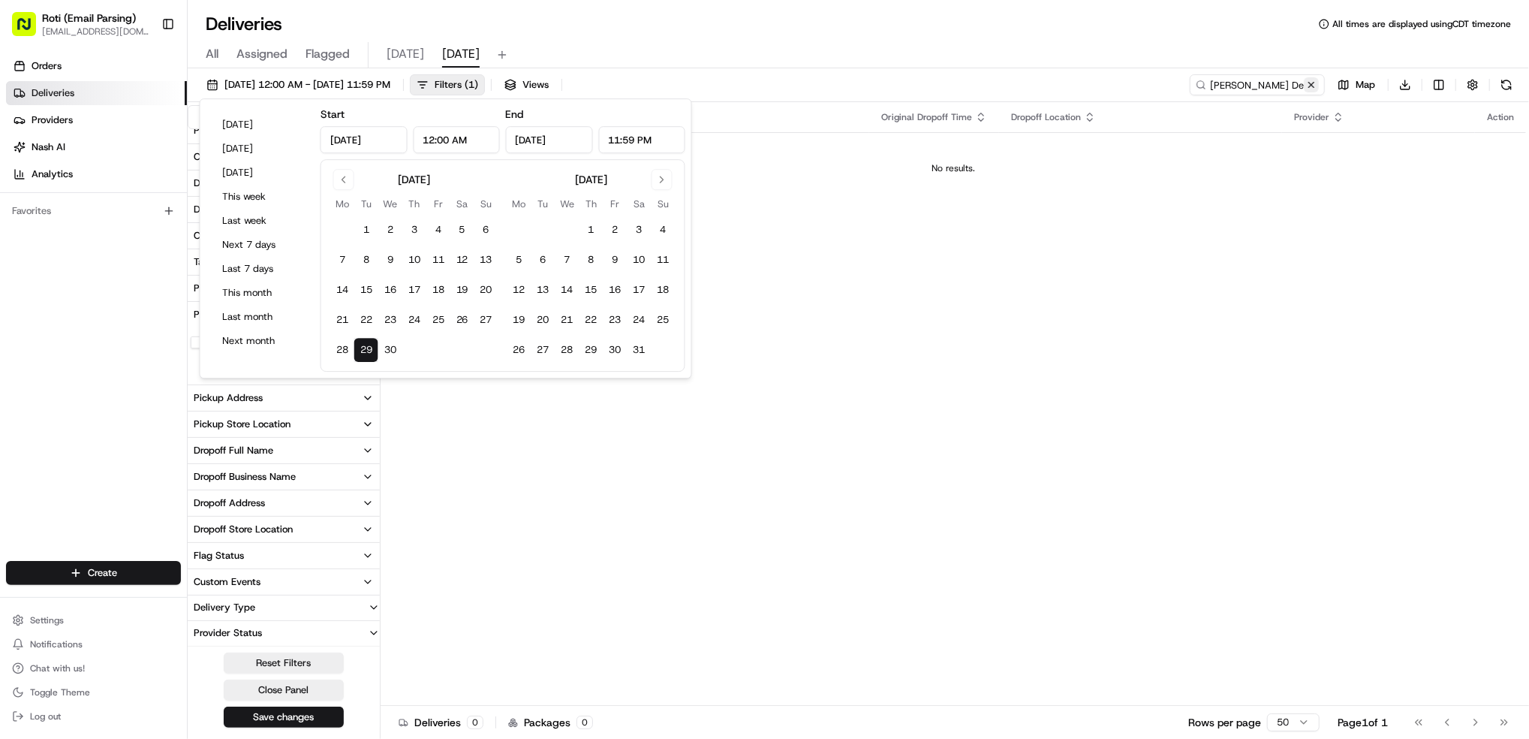
click at [1315, 86] on button at bounding box center [1311, 84] width 15 height 15
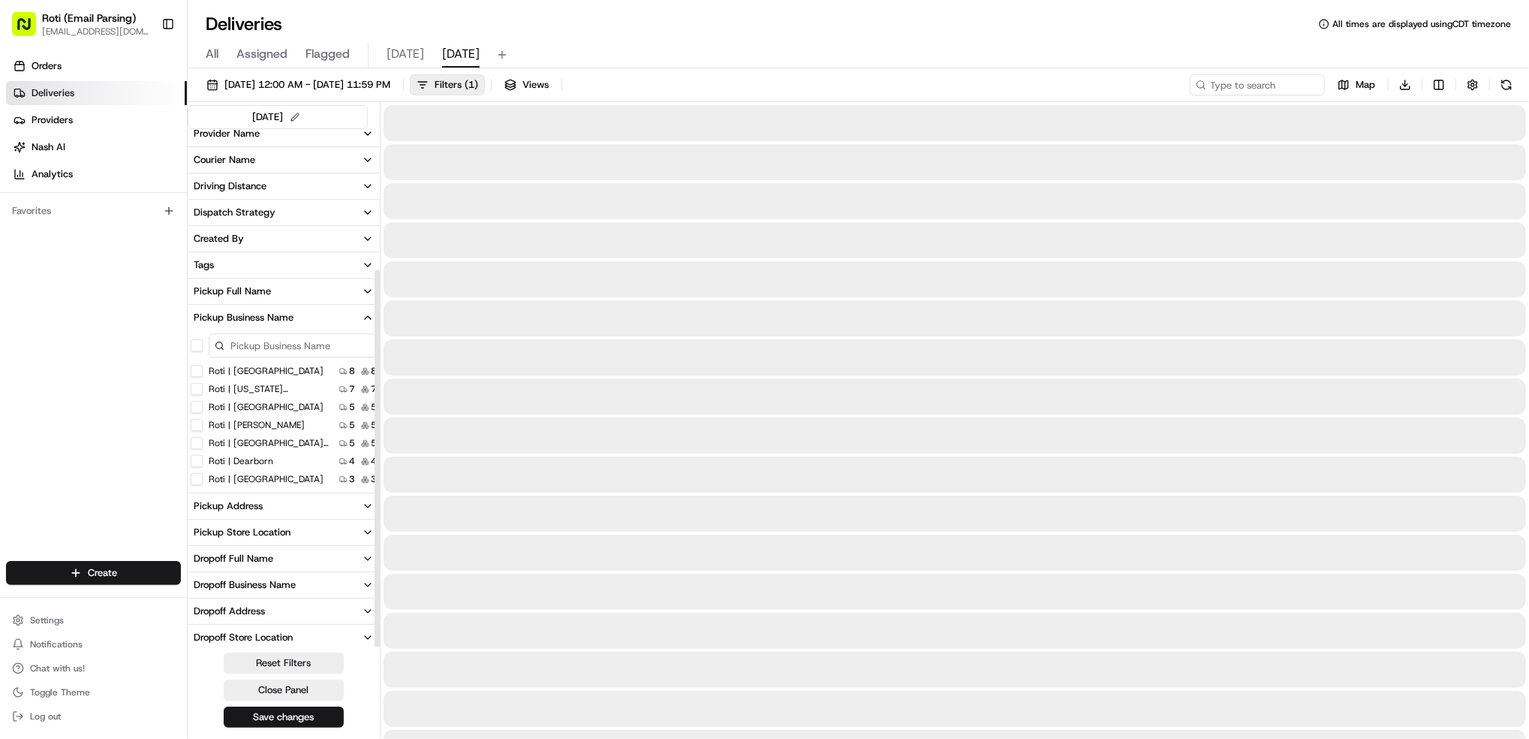
scroll to position [302, 0]
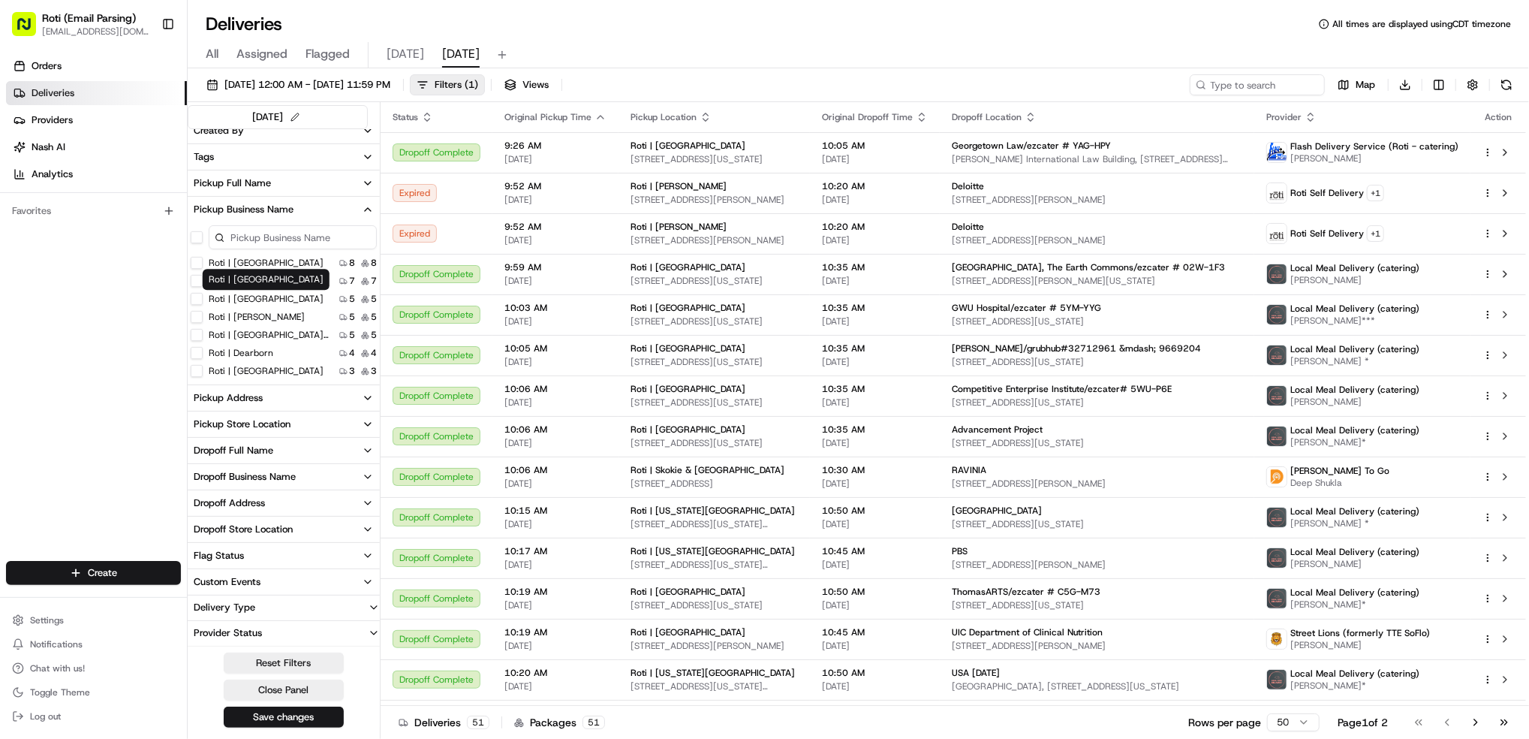
click at [284, 280] on div "Roti | Lincoln Park Roti | Lincoln Park" at bounding box center [266, 279] width 127 height 21
click at [303, 279] on label "Roti | [US_STATE][GEOGRAPHIC_DATA]" at bounding box center [269, 281] width 120 height 12
click at [203, 279] on Ave "Roti | [US_STATE][GEOGRAPHIC_DATA]" at bounding box center [197, 281] width 12 height 12
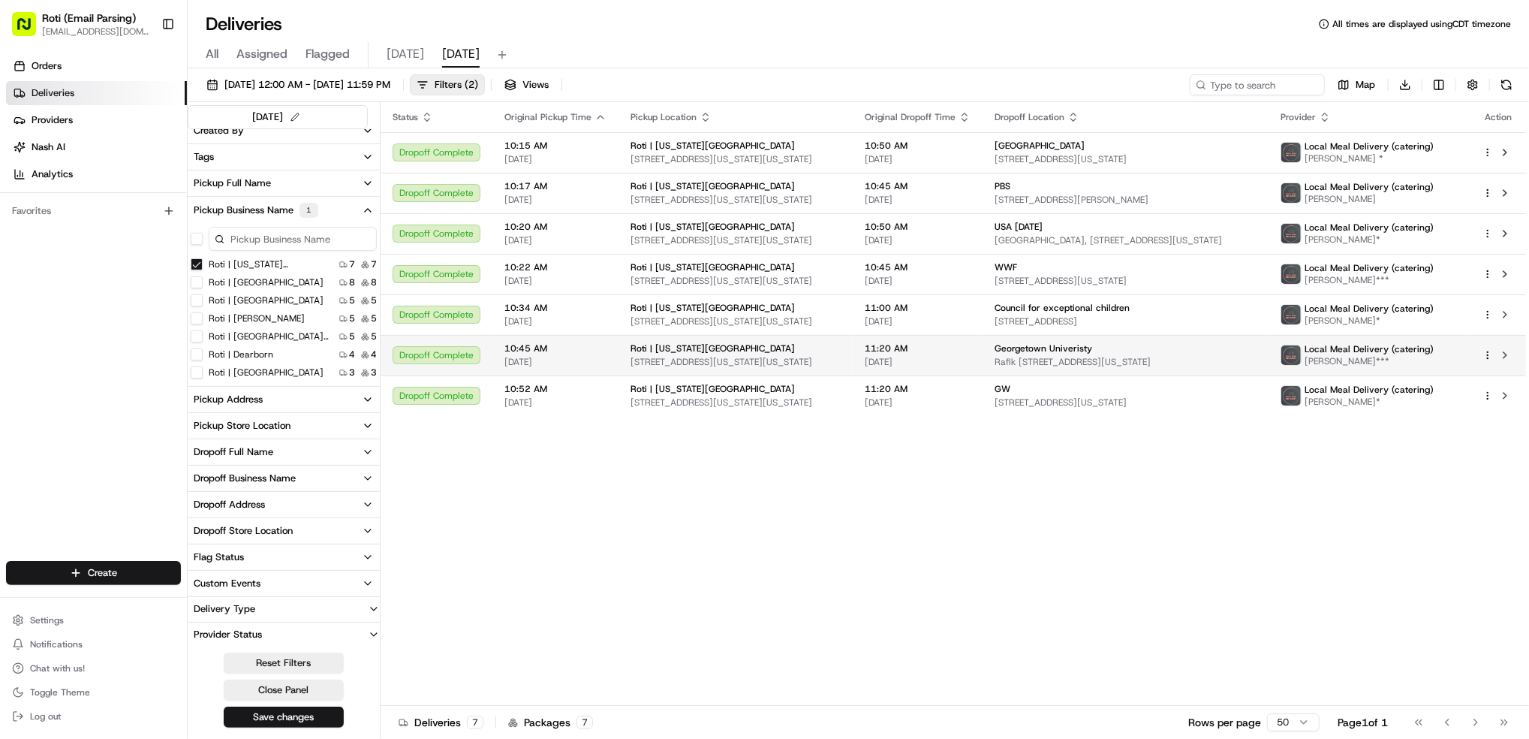
click at [1118, 356] on span "Rafik B. Hariri Building #285, Washington, DC 20057, United States" at bounding box center [1126, 362] width 262 height 12
click at [197, 264] on Ave "Roti | [US_STATE][GEOGRAPHIC_DATA]" at bounding box center [197, 264] width 12 height 12
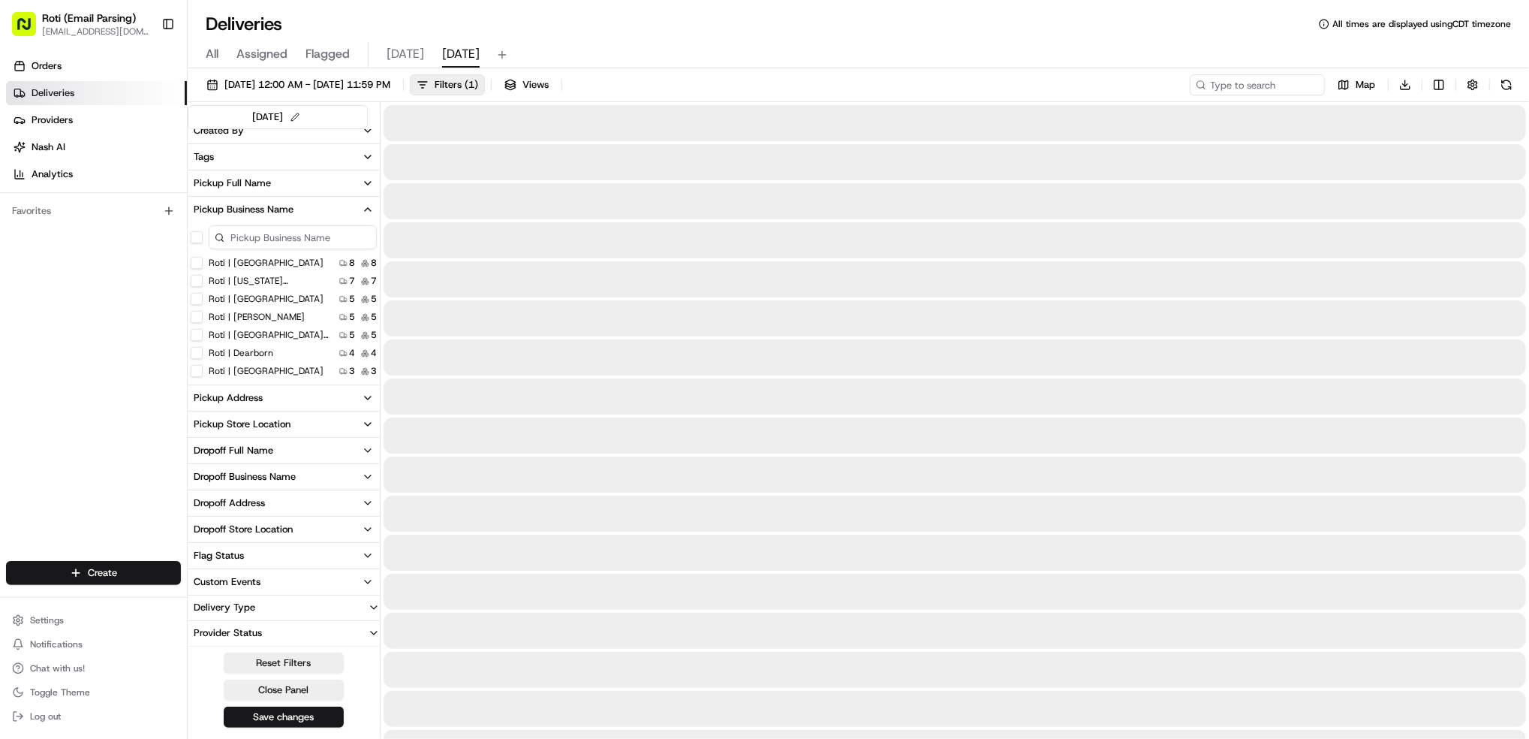
click at [405, 54] on span "[DATE]" at bounding box center [406, 54] width 38 height 18
click at [401, 60] on span "[DATE]" at bounding box center [406, 54] width 38 height 18
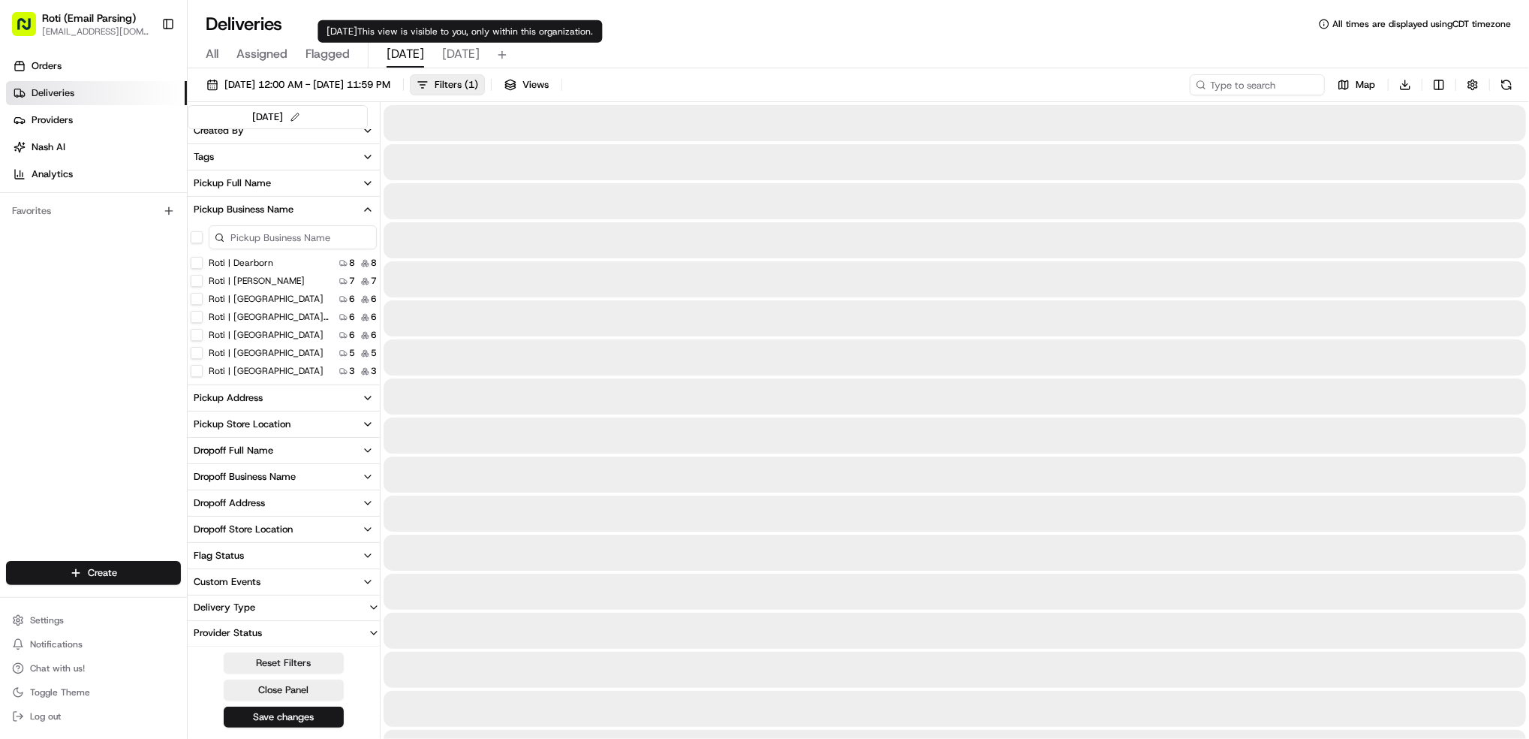
click at [473, 54] on span "[DATE]" at bounding box center [461, 54] width 38 height 18
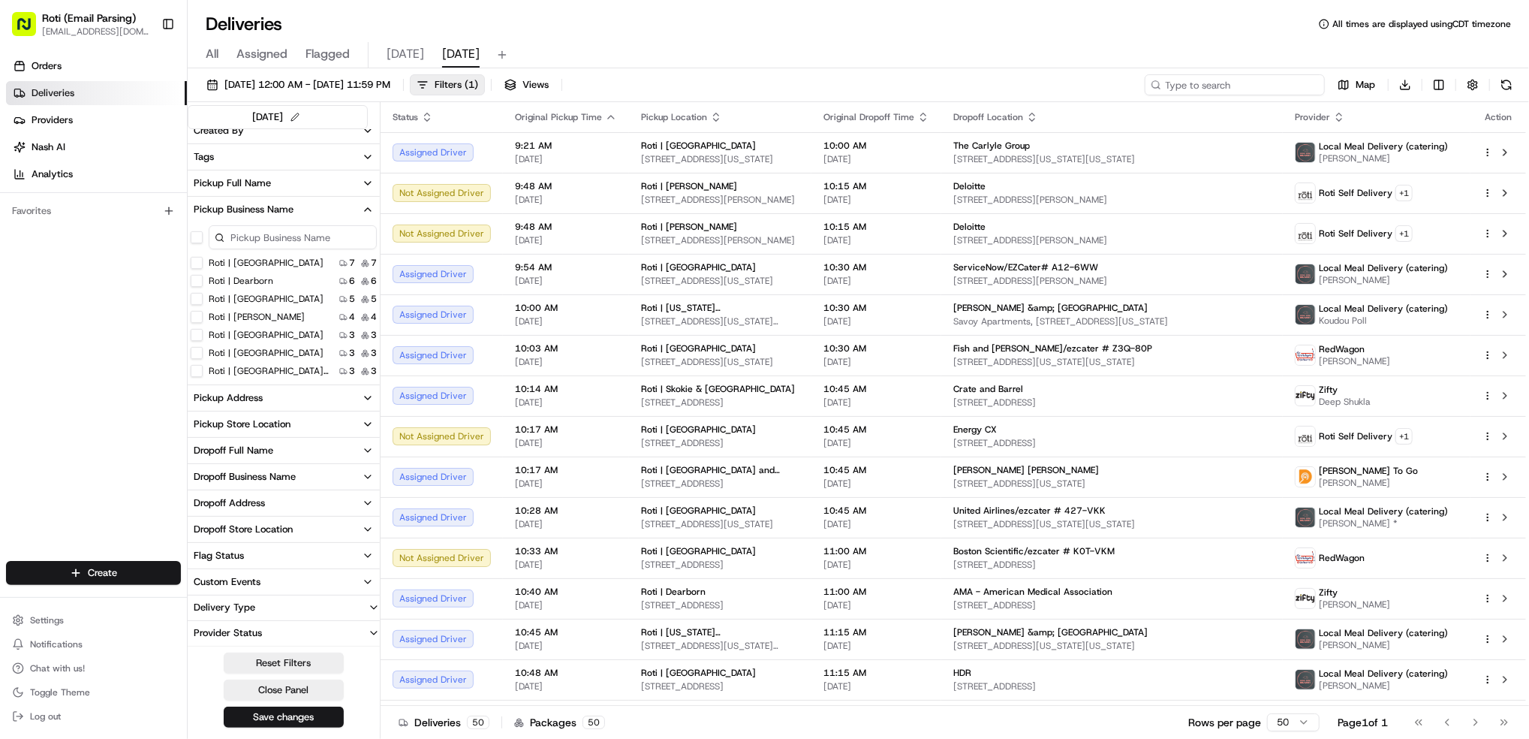
click at [1212, 83] on input at bounding box center [1235, 84] width 180 height 21
paste input "Kraft Heinz"
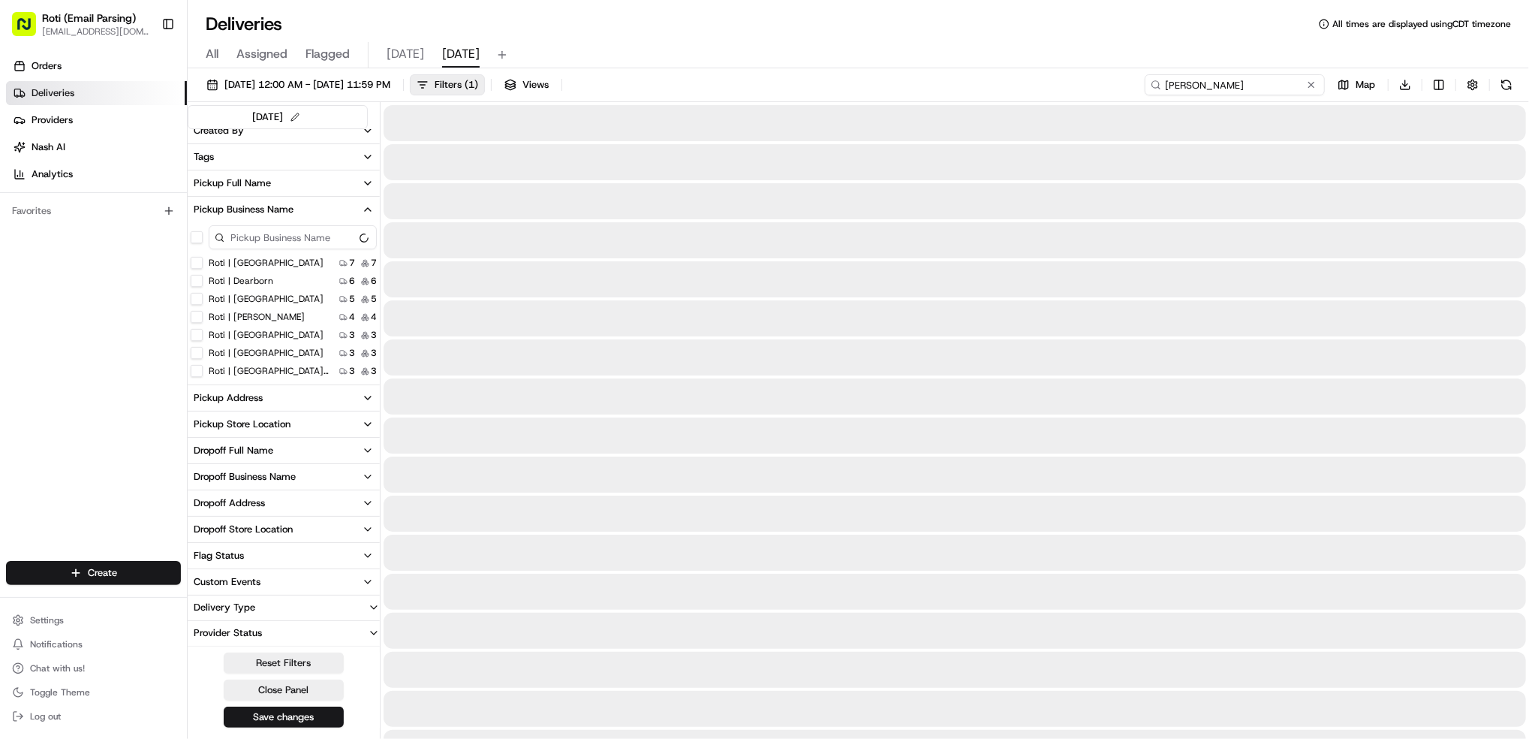
scroll to position [197, 0]
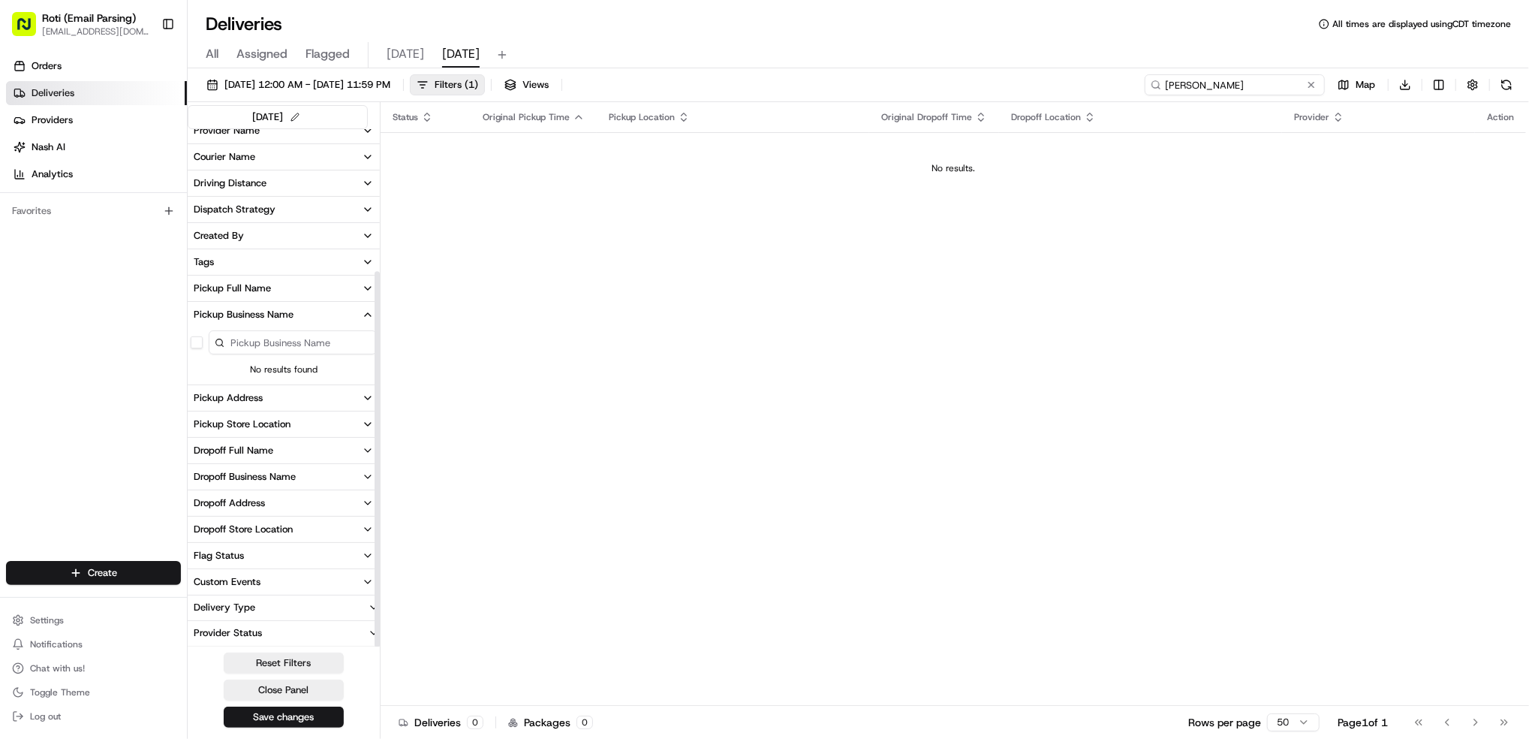
click at [1179, 84] on input "Kraft Heinz" at bounding box center [1235, 84] width 180 height 21
type input "Kraft Heinz"
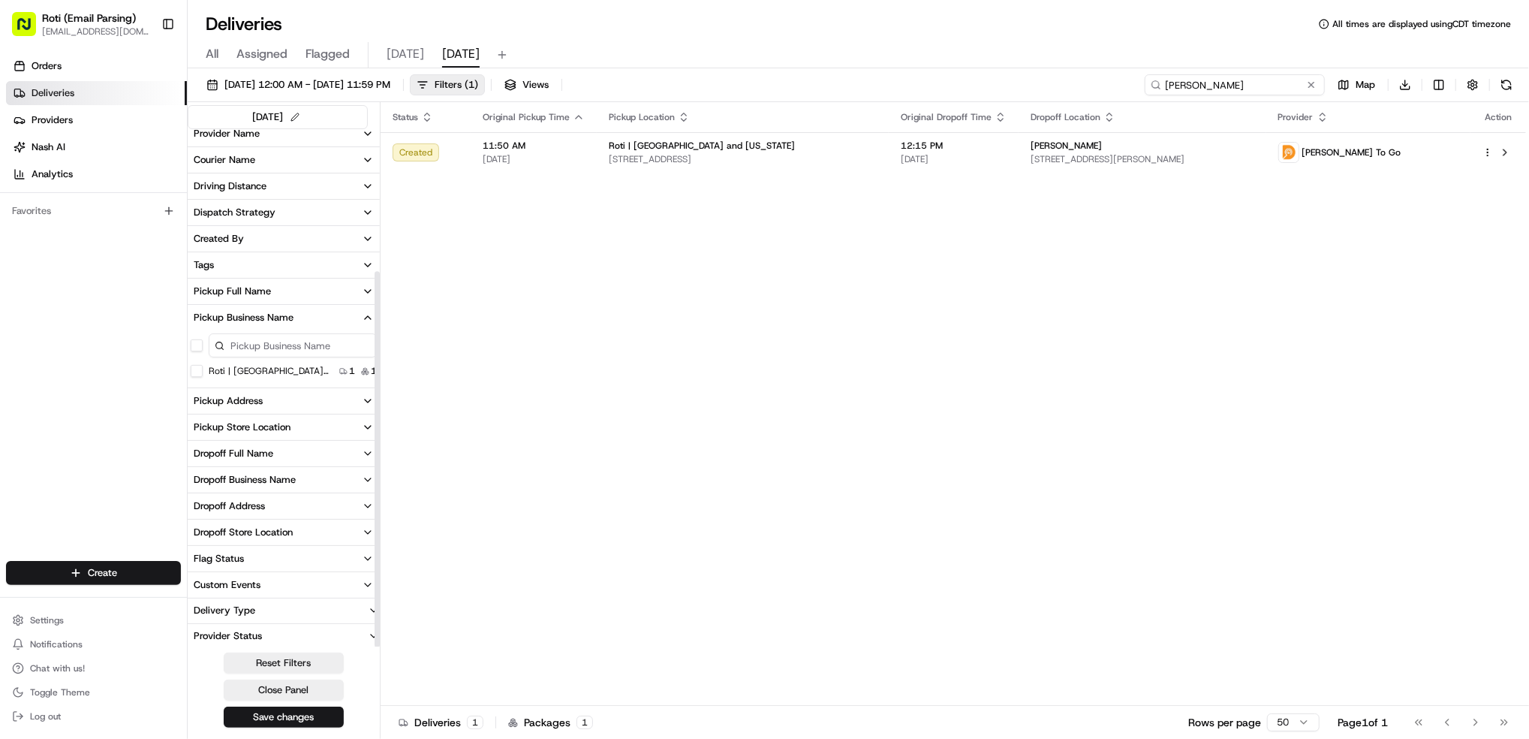
scroll to position [197, 0]
drag, startPoint x: 1227, startPoint y: 80, endPoint x: 1075, endPoint y: 35, distance: 159.1
click at [1133, 80] on div "08/20/2025 12:00 AM - 08/20/2025 11:59 PM Filters ( 1 ) Views Kraft Heinz Map D…" at bounding box center [859, 88] width 1342 height 28
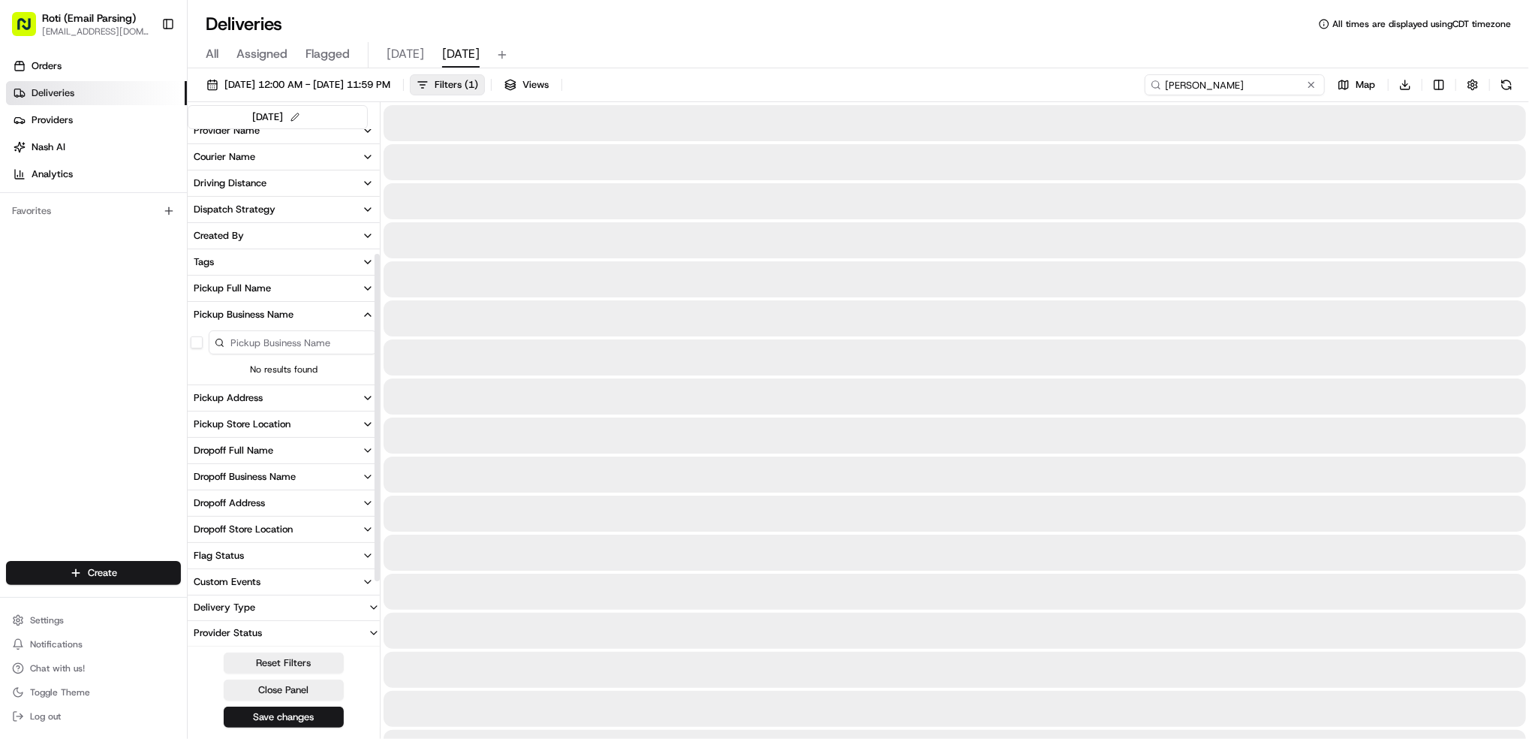
scroll to position [197, 0]
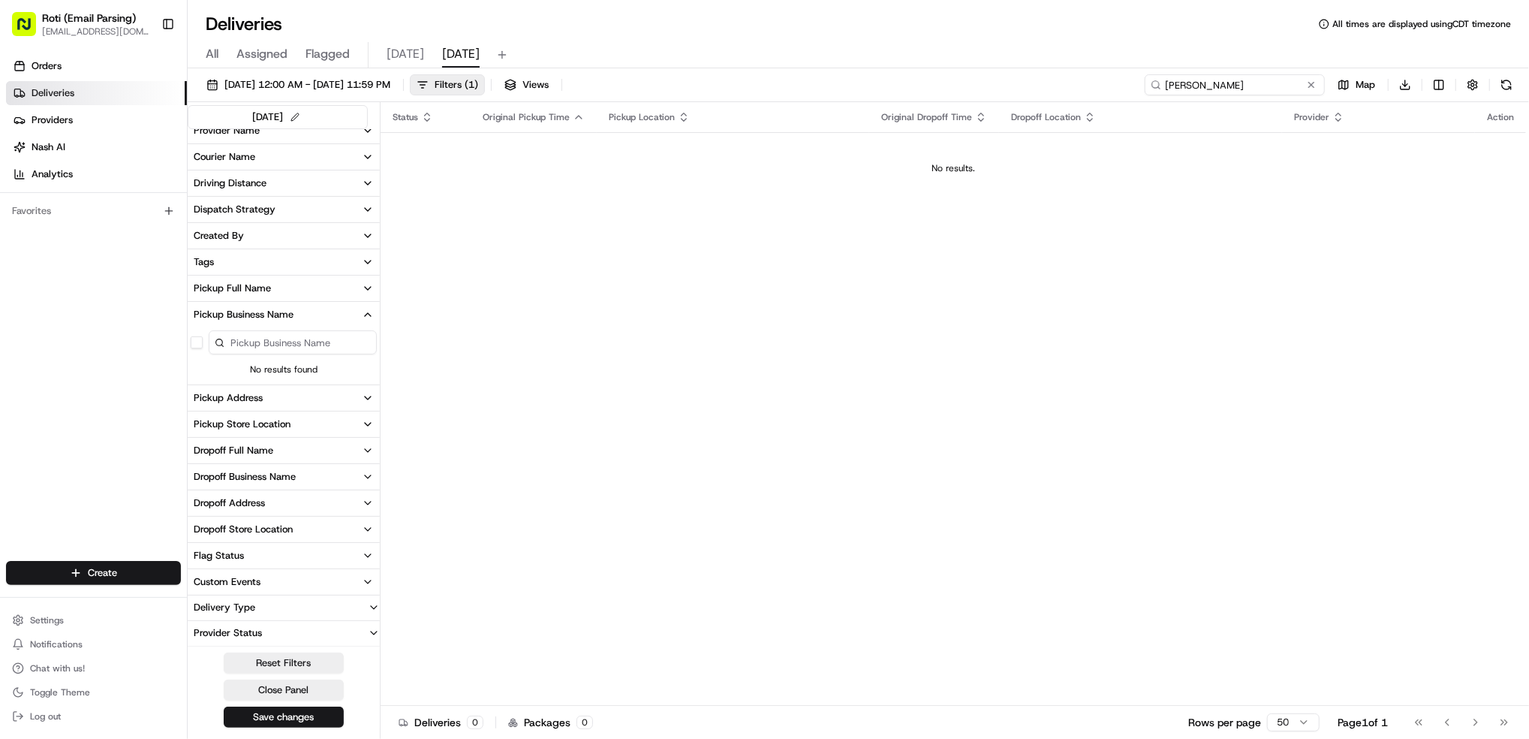
type input "[PERSON_NAME]"
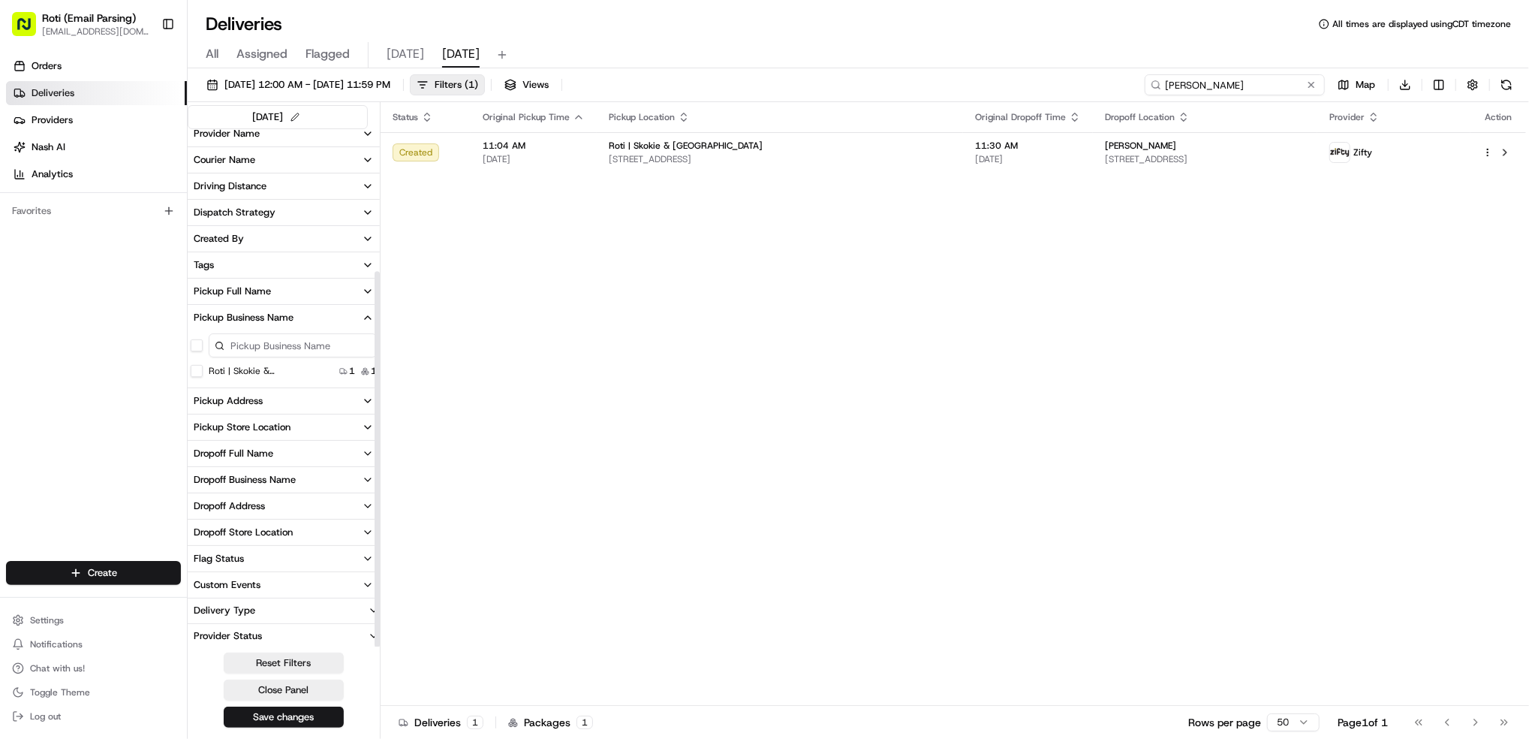
scroll to position [197, 0]
drag, startPoint x: 1245, startPoint y: 84, endPoint x: 736, endPoint y: 1, distance: 516.5
click at [787, 14] on div "Deliveries All times are displayed using CDT timezone All Assigned Flagged toda…" at bounding box center [859, 369] width 1342 height 739
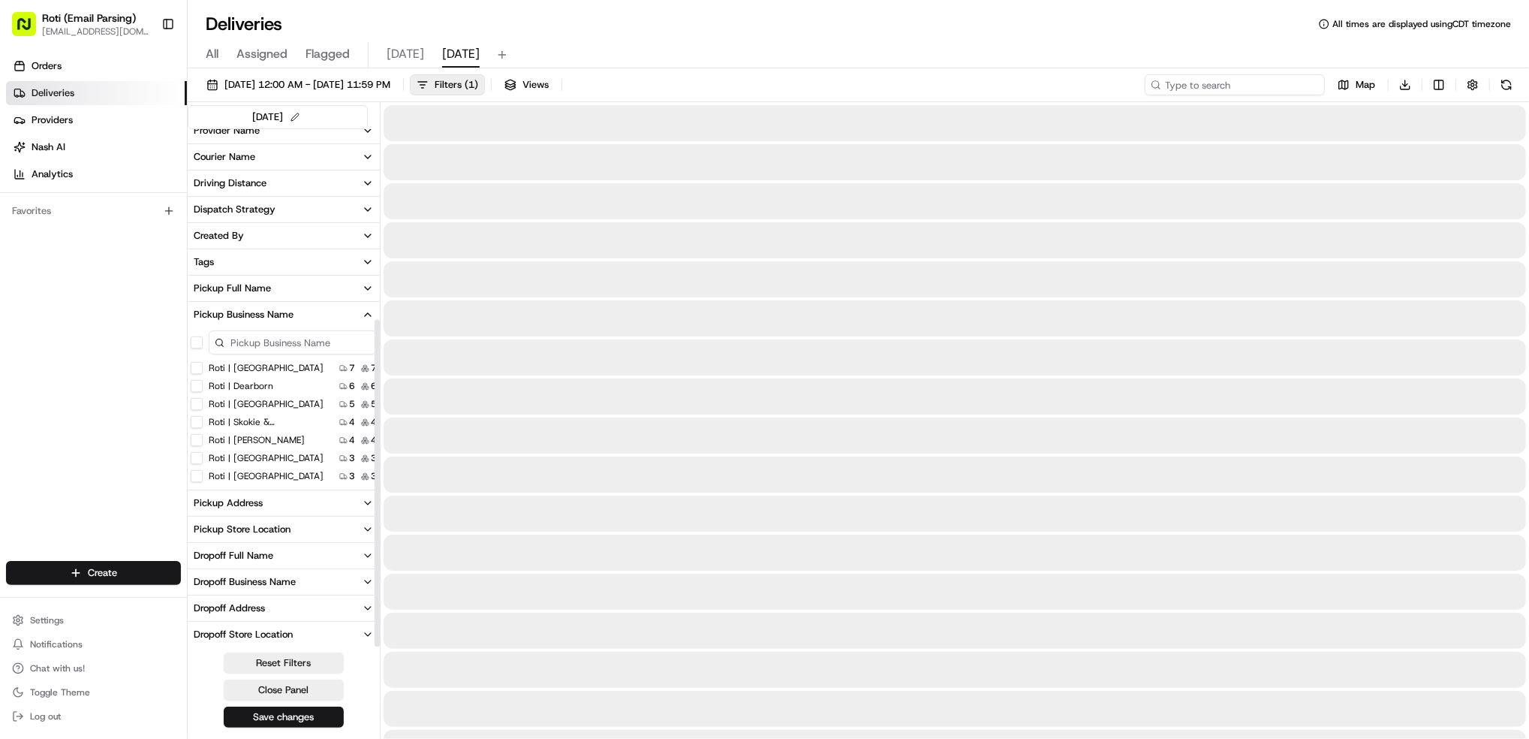
scroll to position [302, 0]
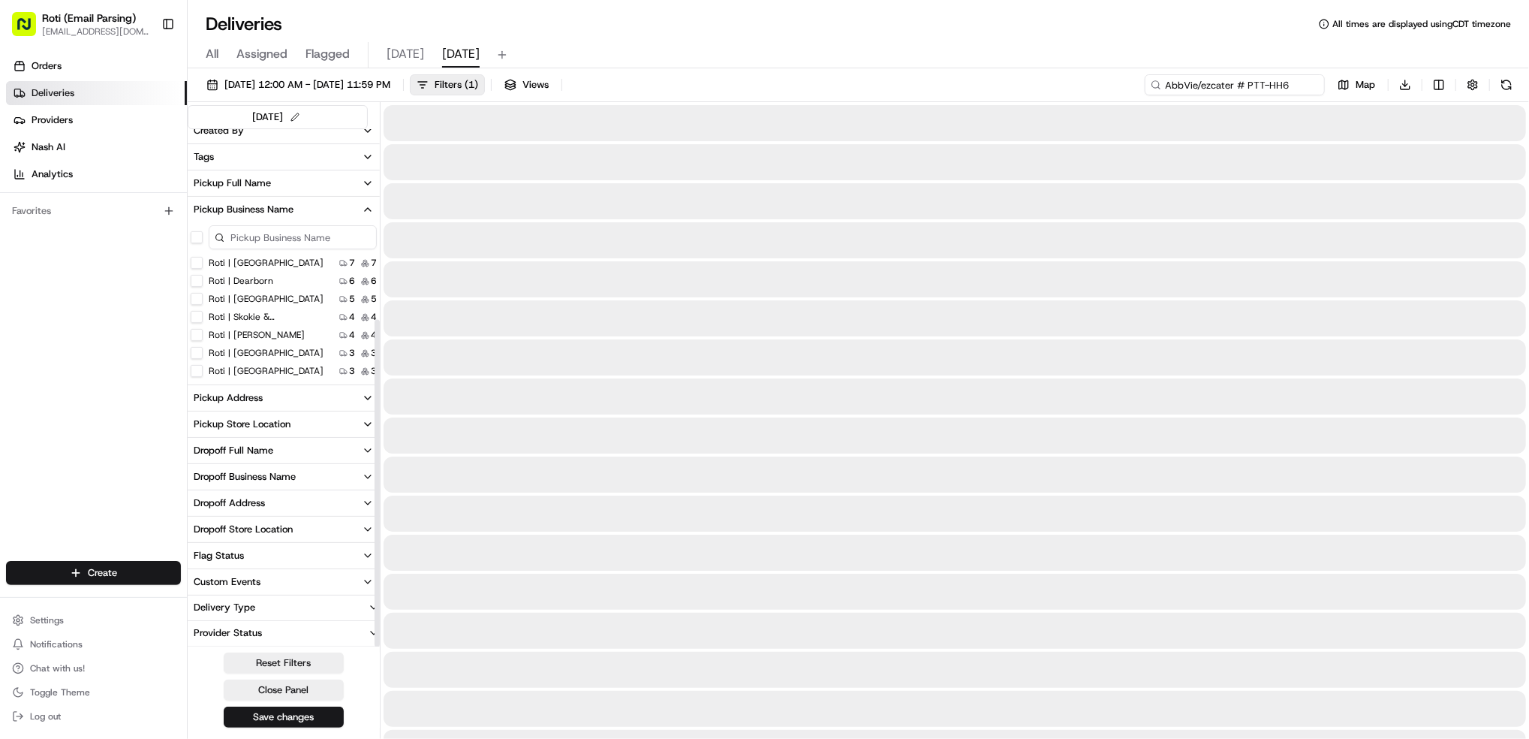
click at [1221, 86] on input "AbbVie/ezcater # PTT-HH6" at bounding box center [1235, 84] width 180 height 21
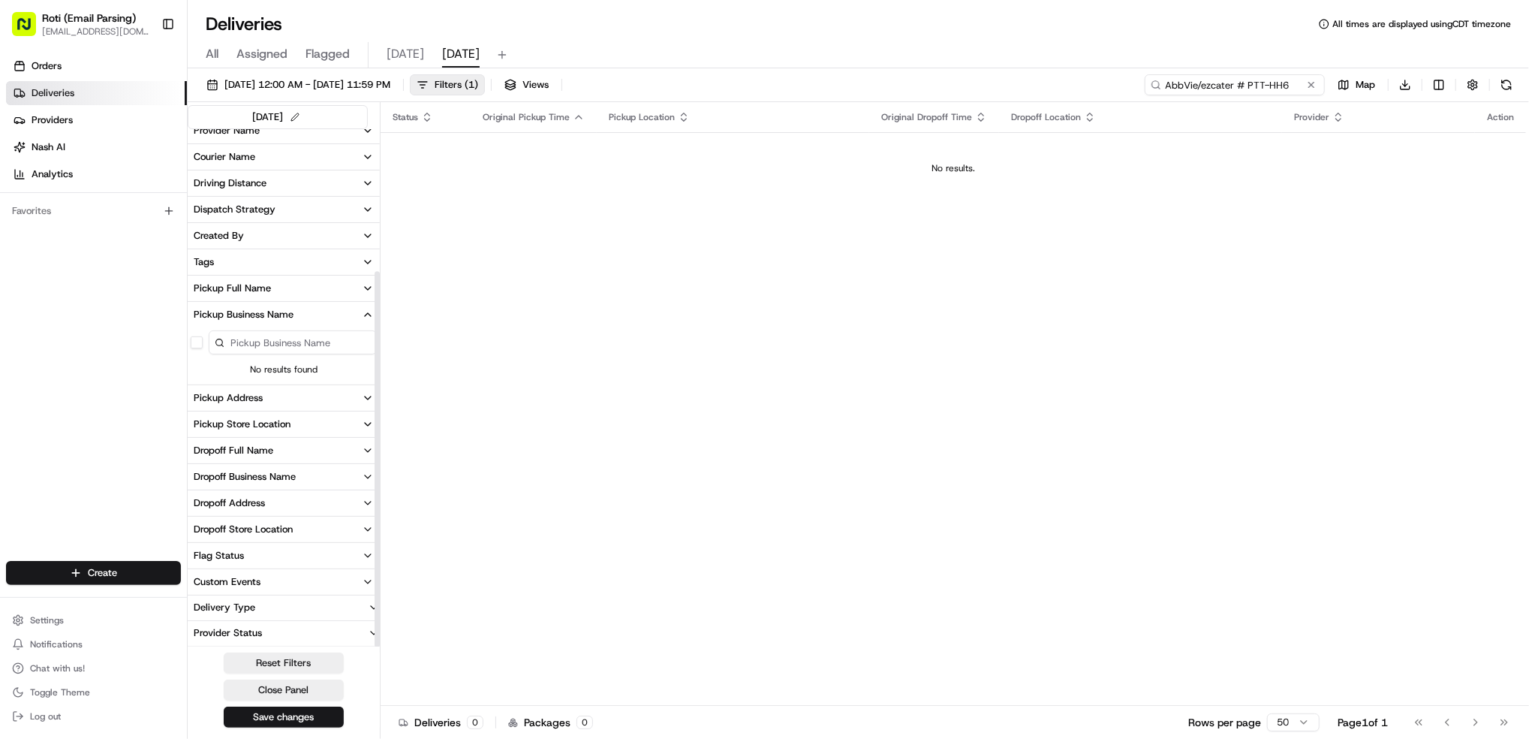
click at [1181, 82] on input "AbbVie/ezcater # PTT-HH6" at bounding box center [1235, 84] width 180 height 21
type input "AbbVie/ezcater # PTT-HH6"
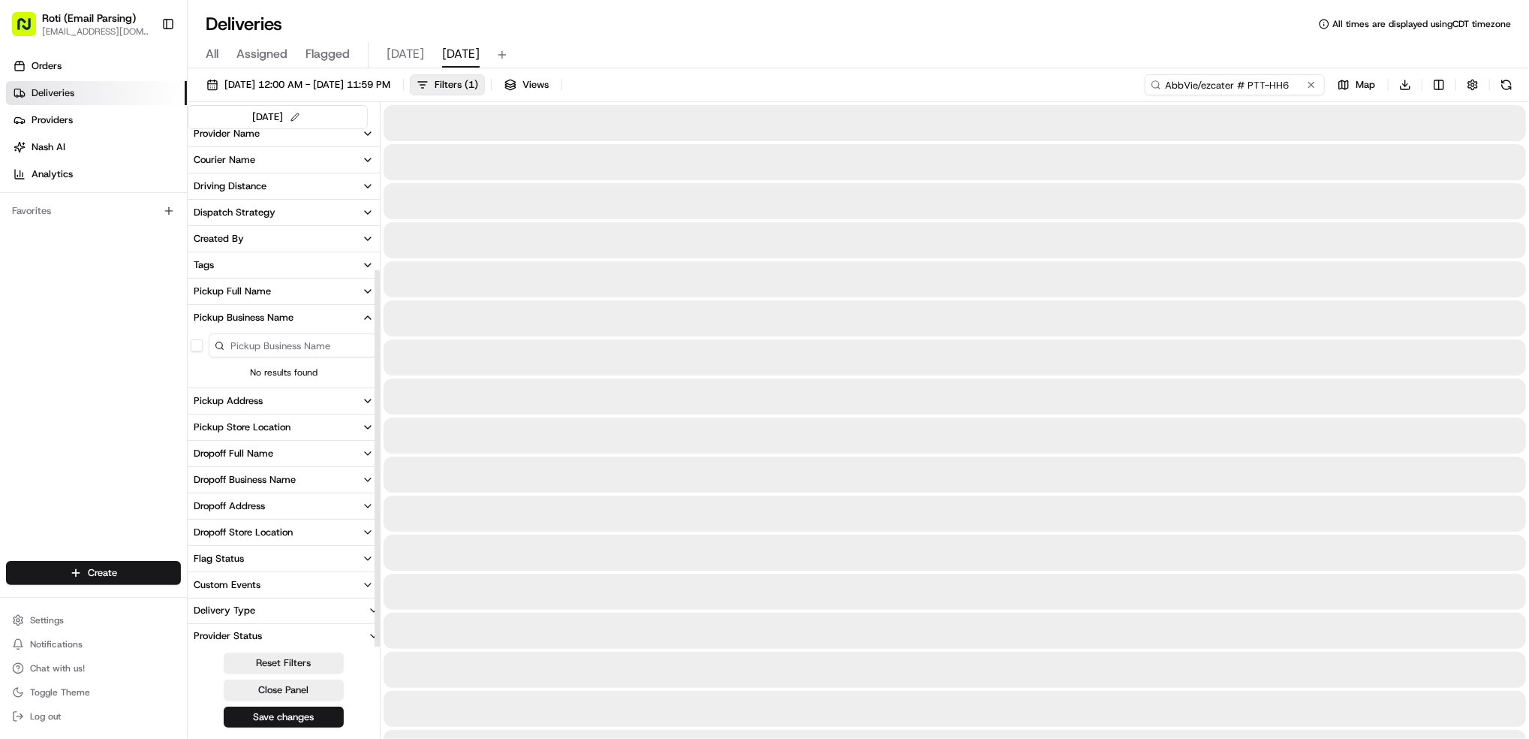
scroll to position [197, 0]
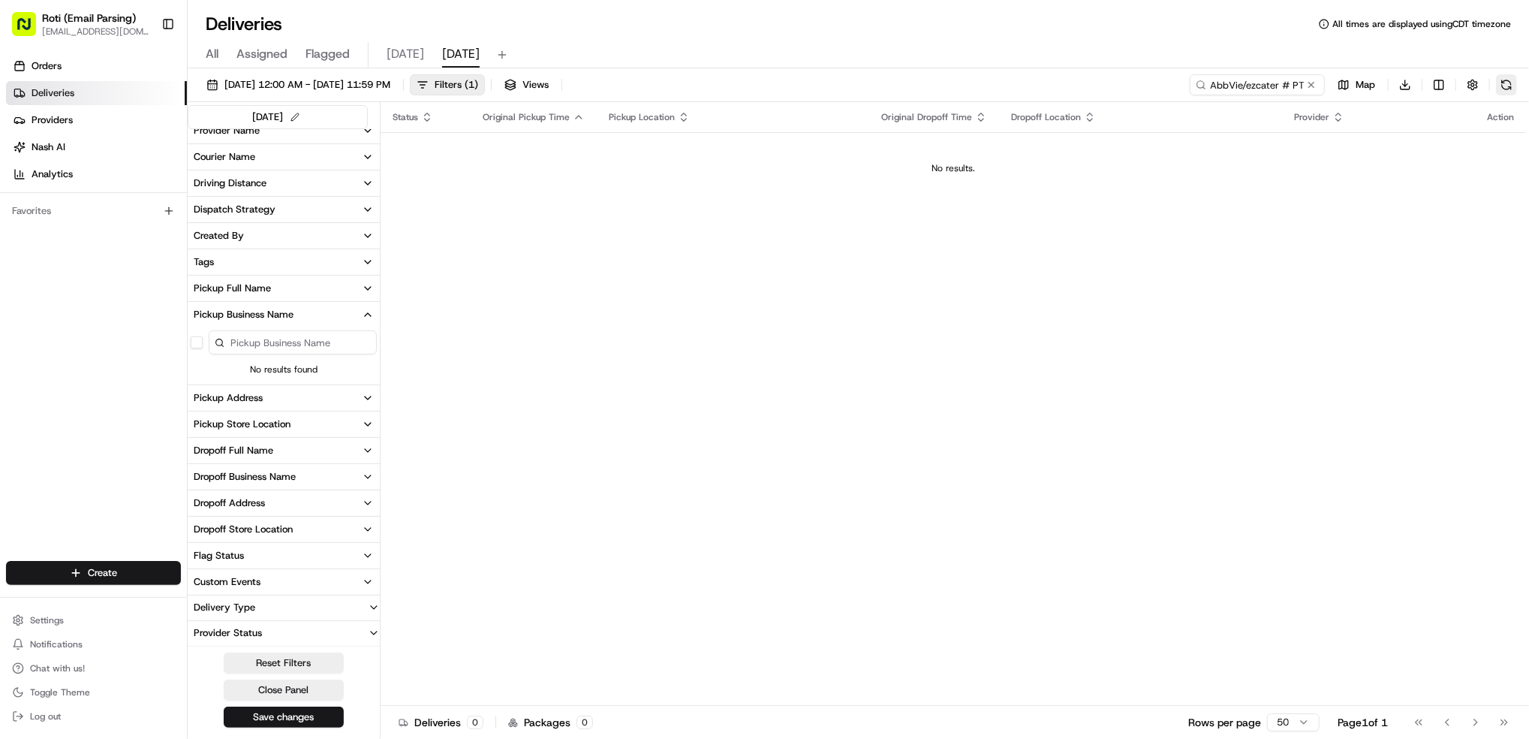
click at [1516, 87] on button at bounding box center [1506, 84] width 21 height 21
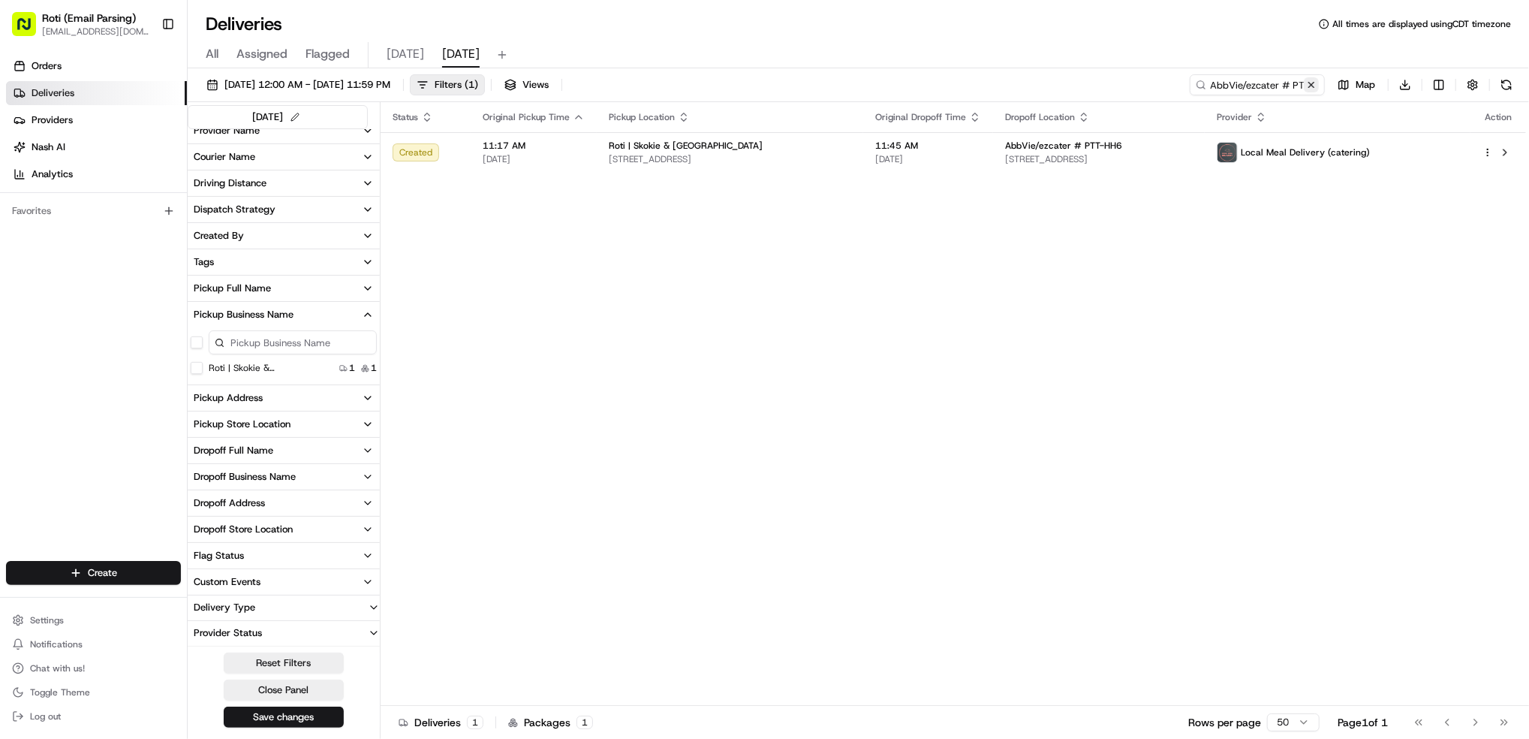
click at [1315, 85] on button at bounding box center [1311, 84] width 15 height 15
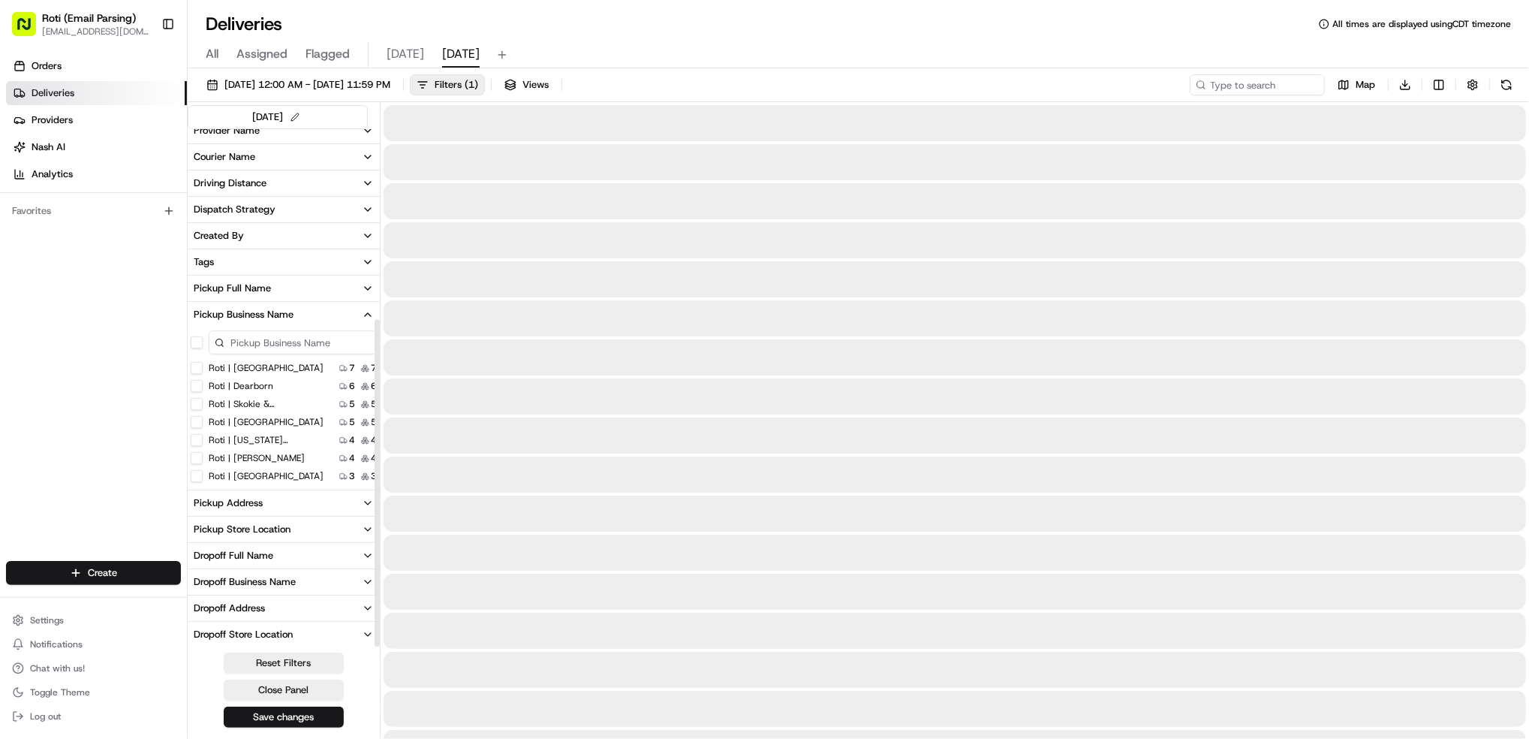
scroll to position [302, 0]
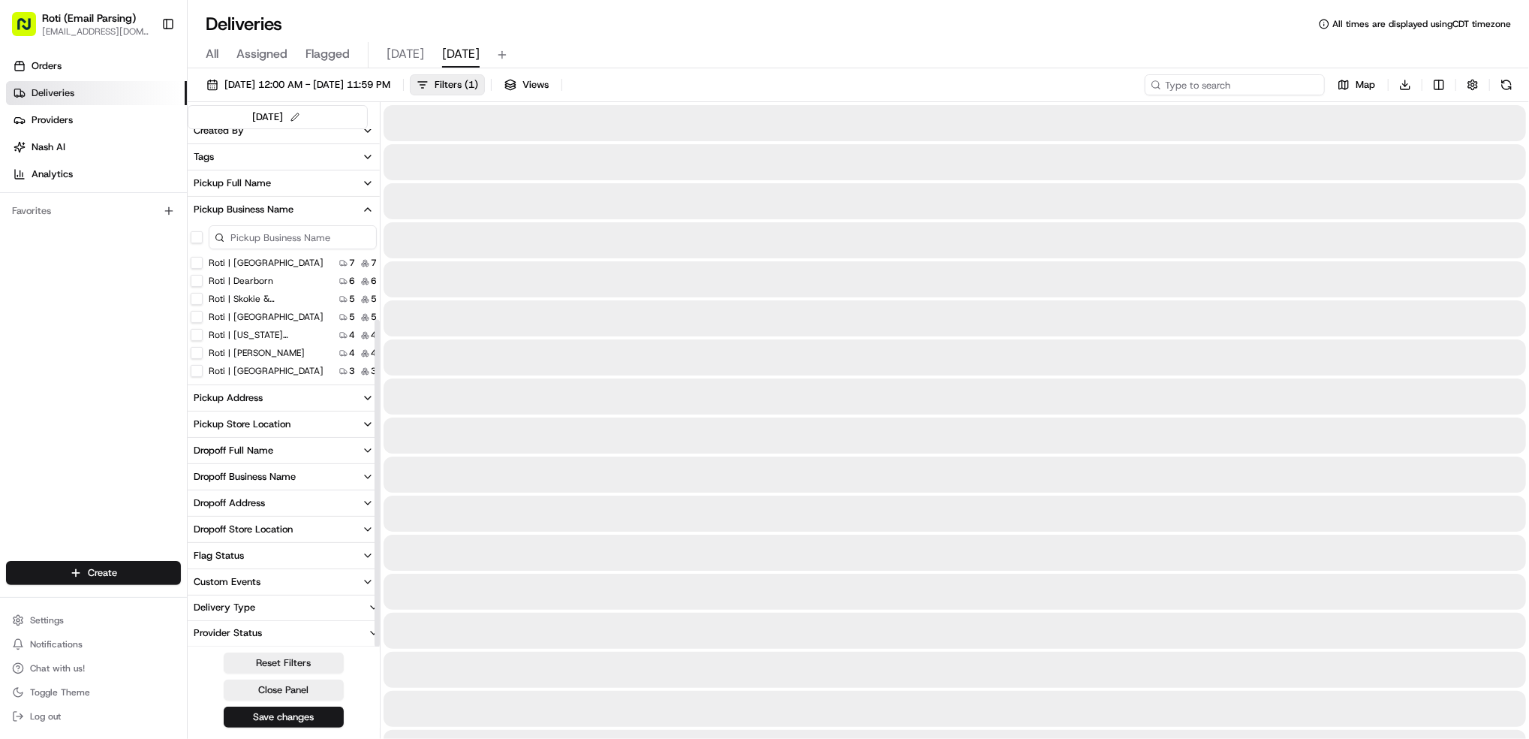
click at [1216, 84] on input at bounding box center [1235, 84] width 180 height 21
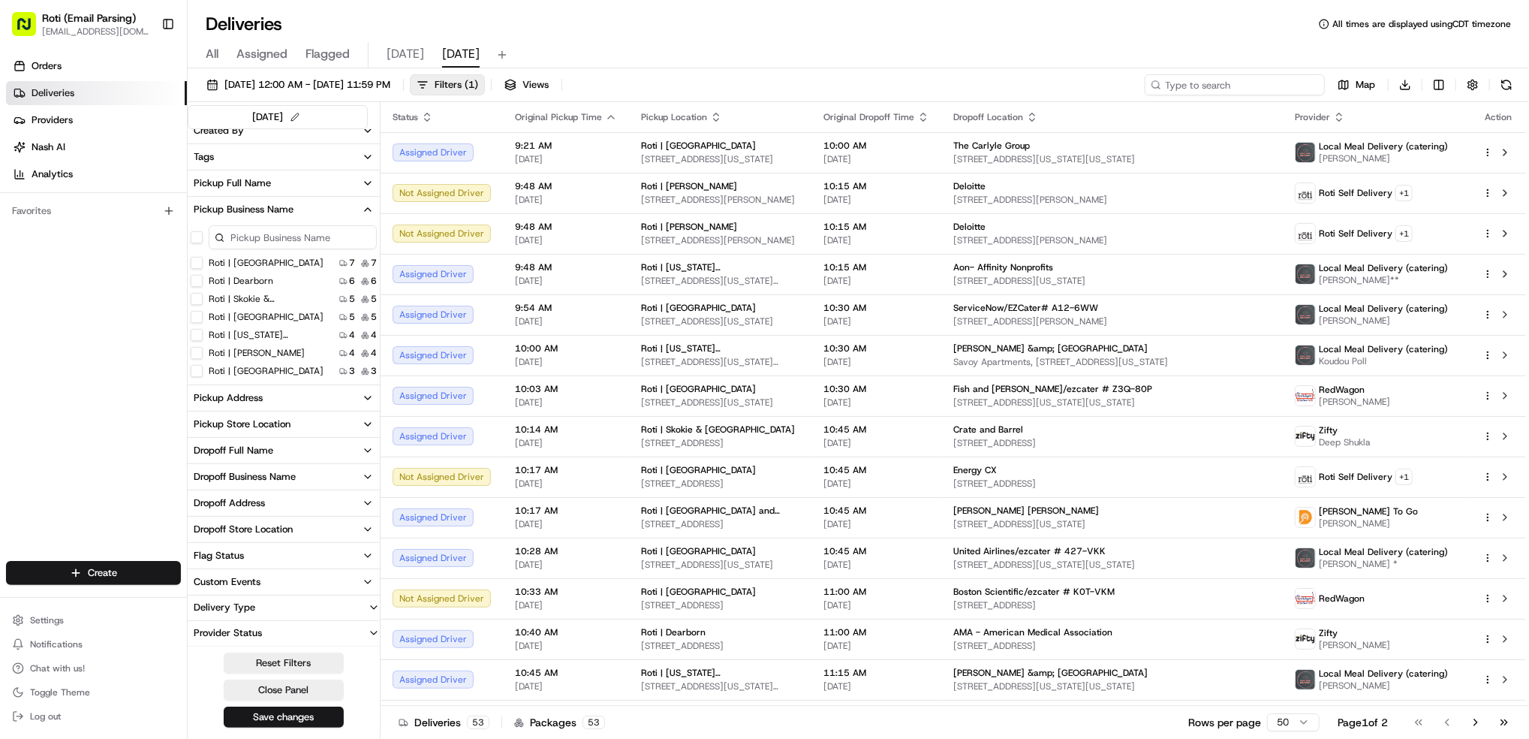
click at [1209, 85] on input at bounding box center [1235, 84] width 180 height 21
paste input "Aon- Affinity Nonprofits"
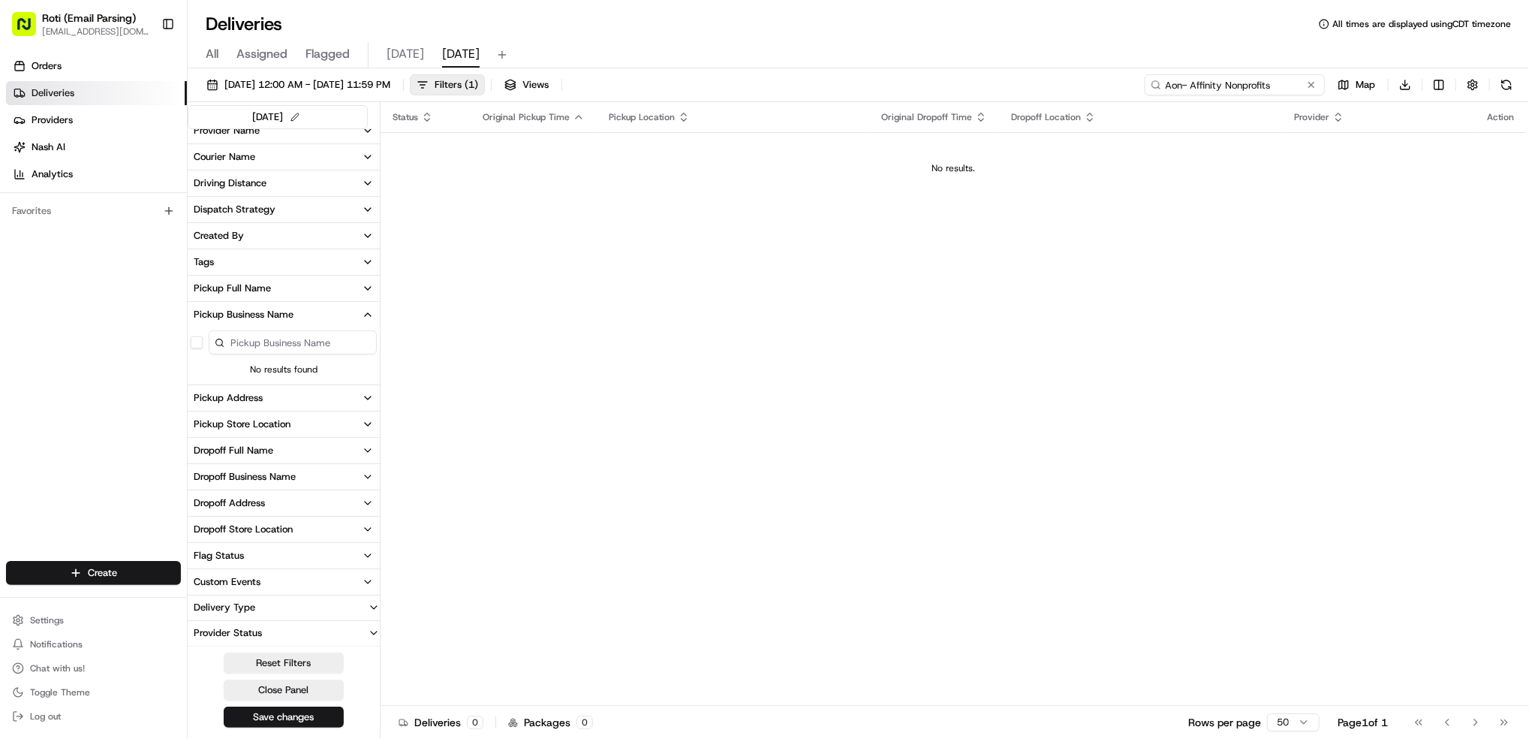
scroll to position [197, 0]
click at [1183, 85] on input "Aon- Affinity Nonprofits" at bounding box center [1235, 84] width 180 height 21
type input "Aon- Affinity Nonprofits"
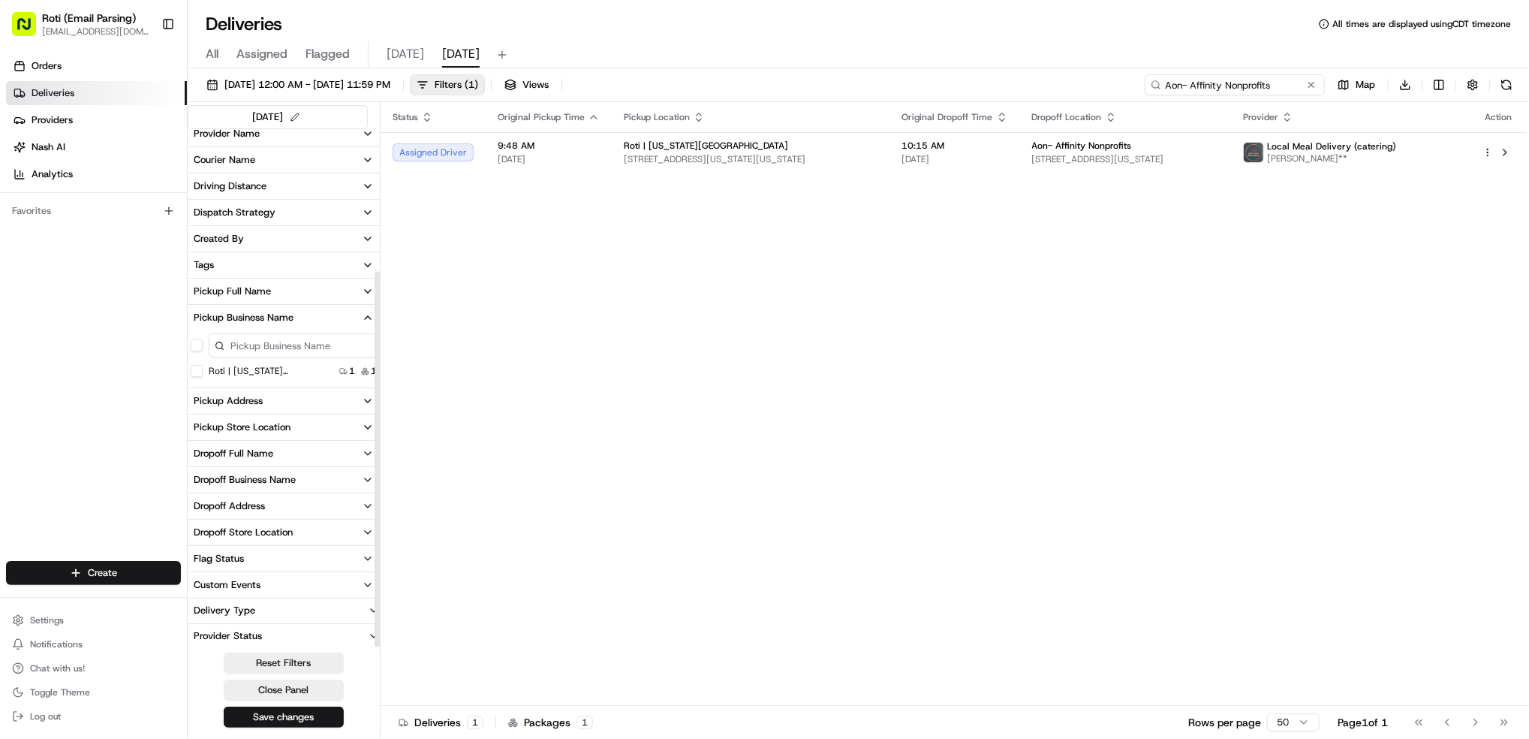
scroll to position [197, 0]
drag, startPoint x: 1282, startPoint y: 89, endPoint x: 766, endPoint y: 65, distance: 516.3
click at [767, 65] on div "Deliveries All times are displayed using CDT timezone All Assigned Flagged toda…" at bounding box center [859, 369] width 1342 height 739
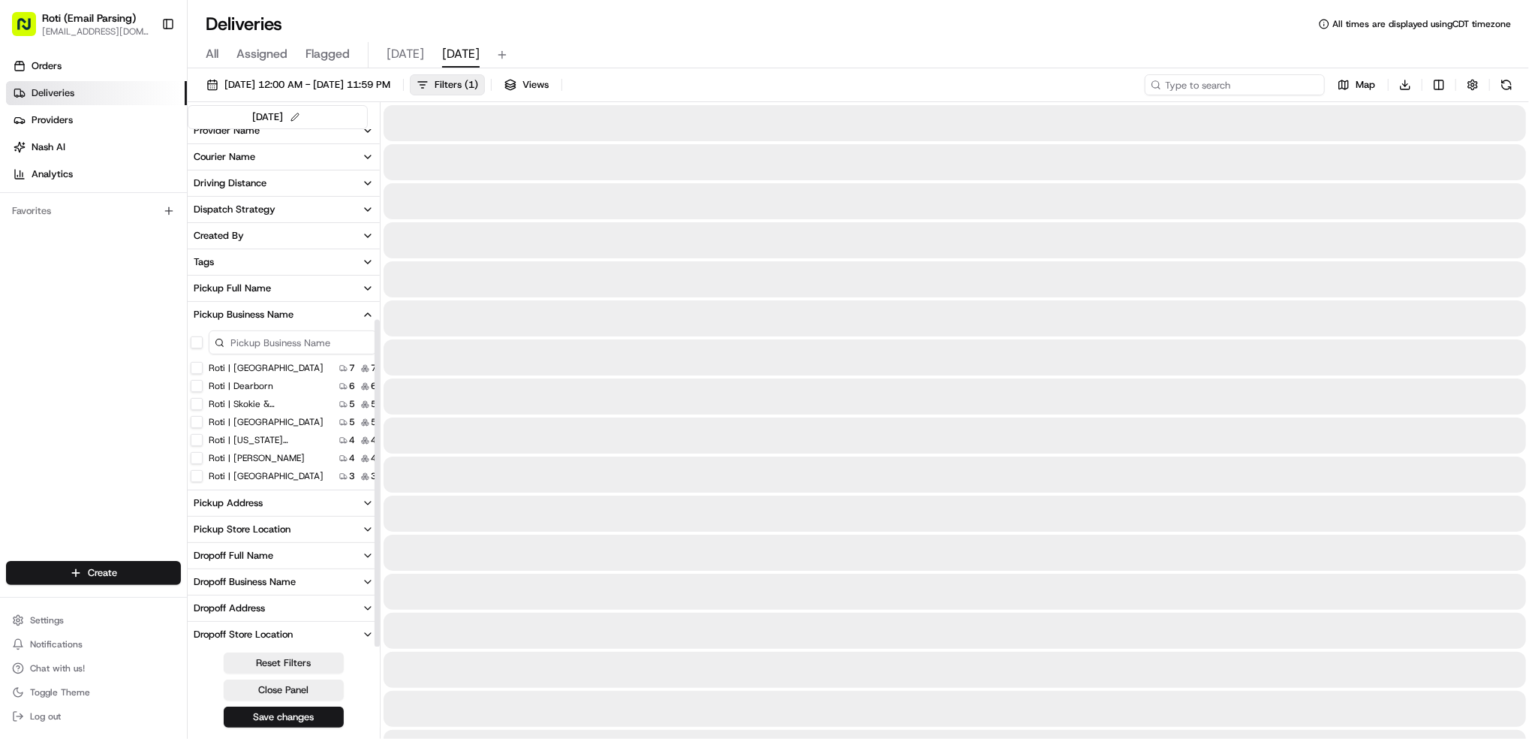
scroll to position [302, 0]
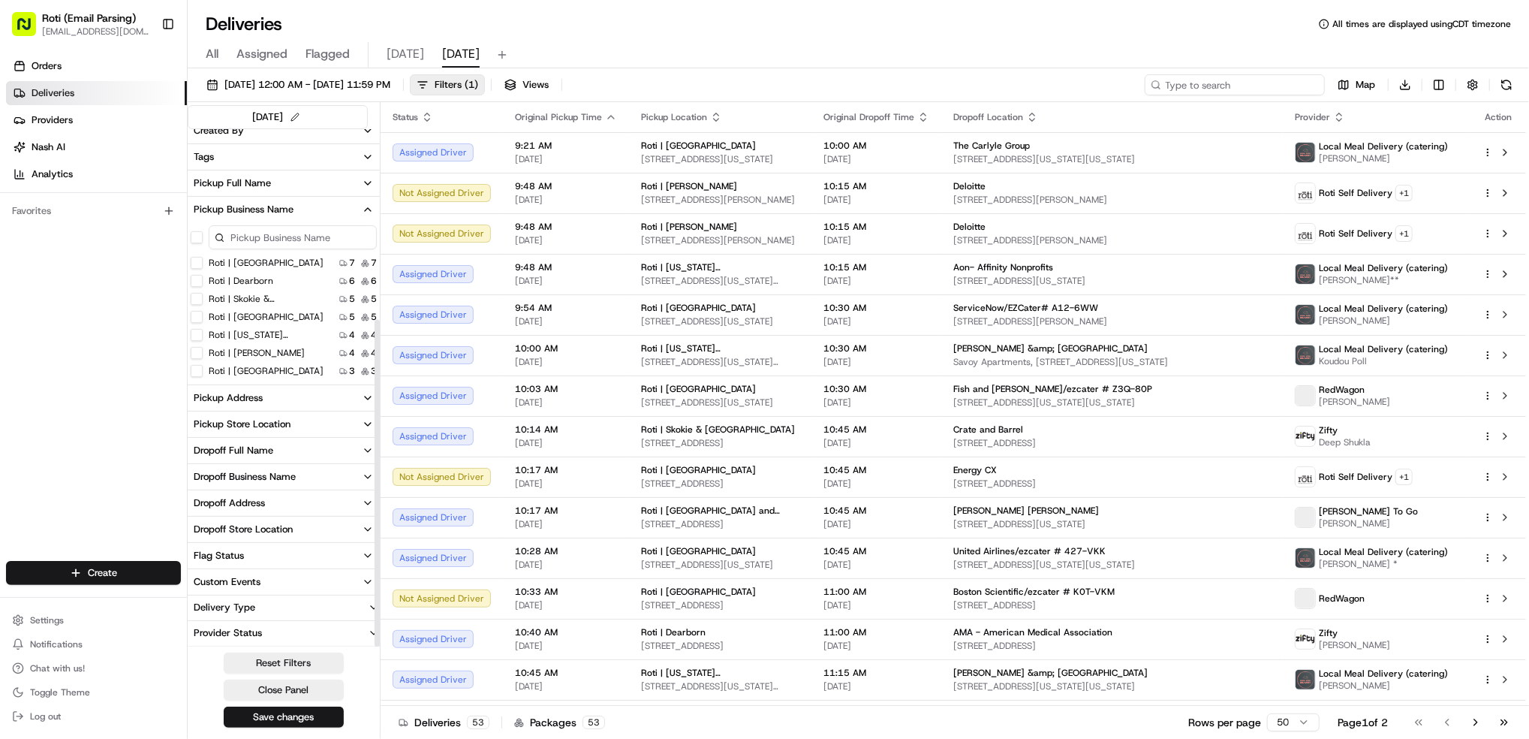
click at [1195, 80] on input at bounding box center [1235, 84] width 180 height 21
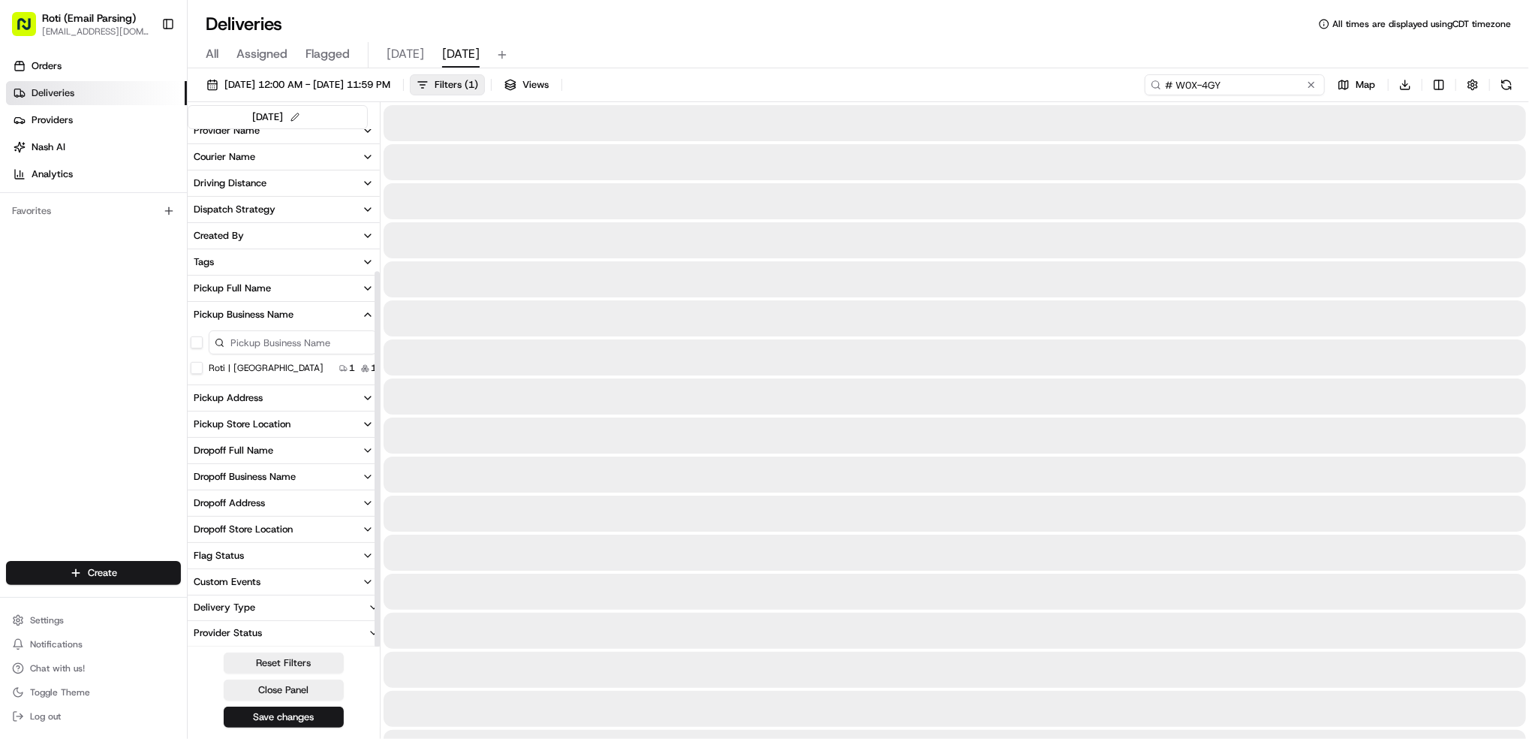
scroll to position [197, 0]
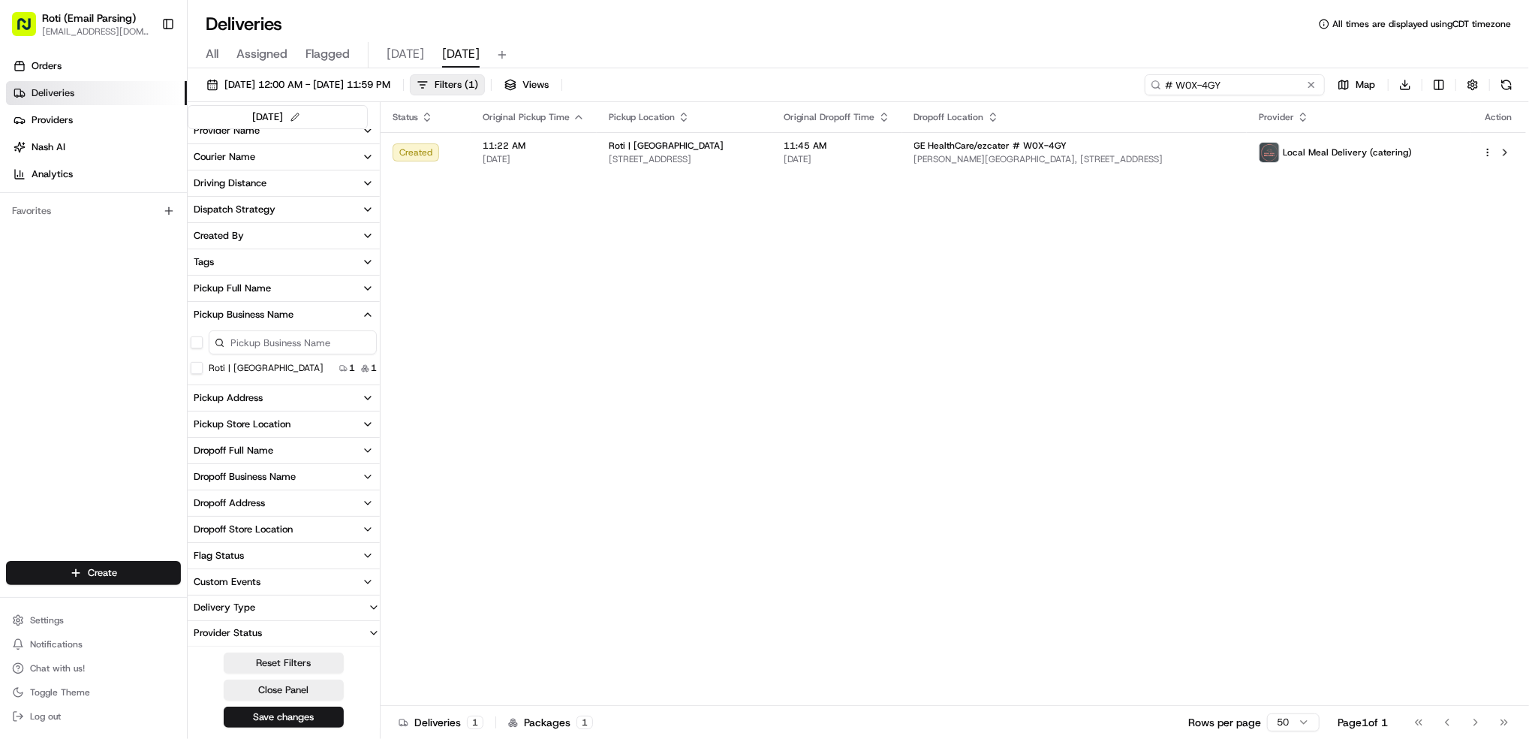
type input "# W0X-4GY"
click at [703, 7] on div "Deliveries All times are displayed using CDT timezone All Assigned Flagged toda…" at bounding box center [859, 369] width 1342 height 739
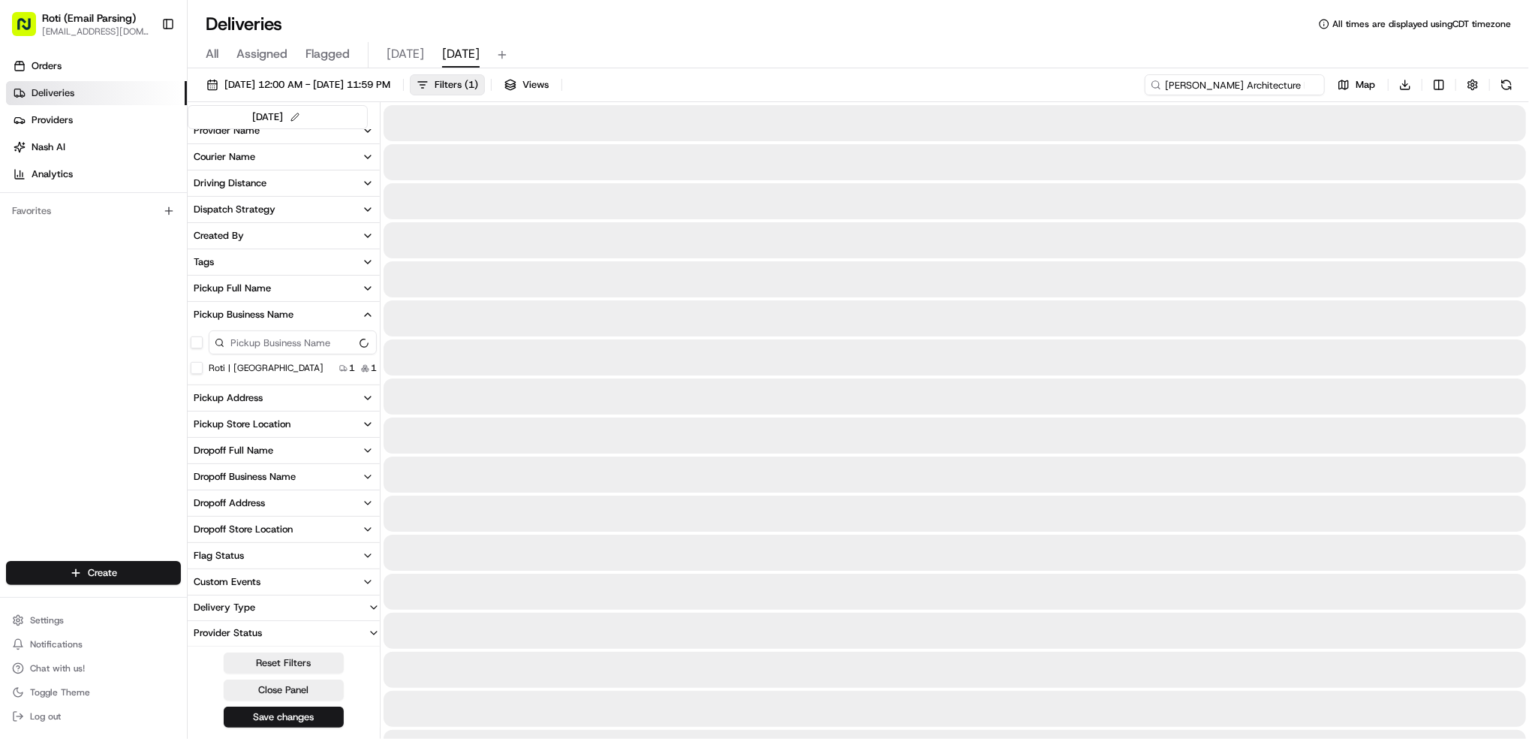
scroll to position [0, 50]
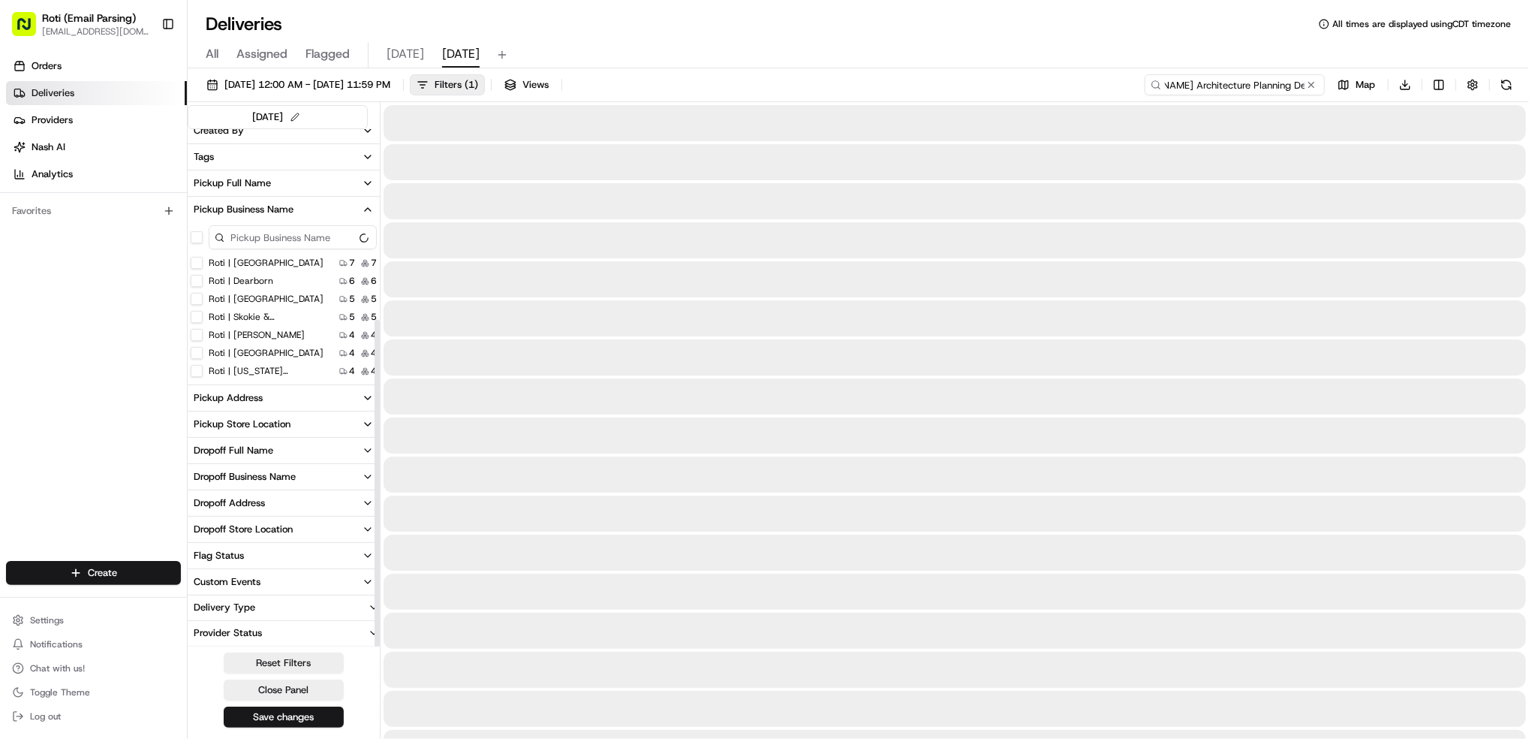
scroll to position [197, 0]
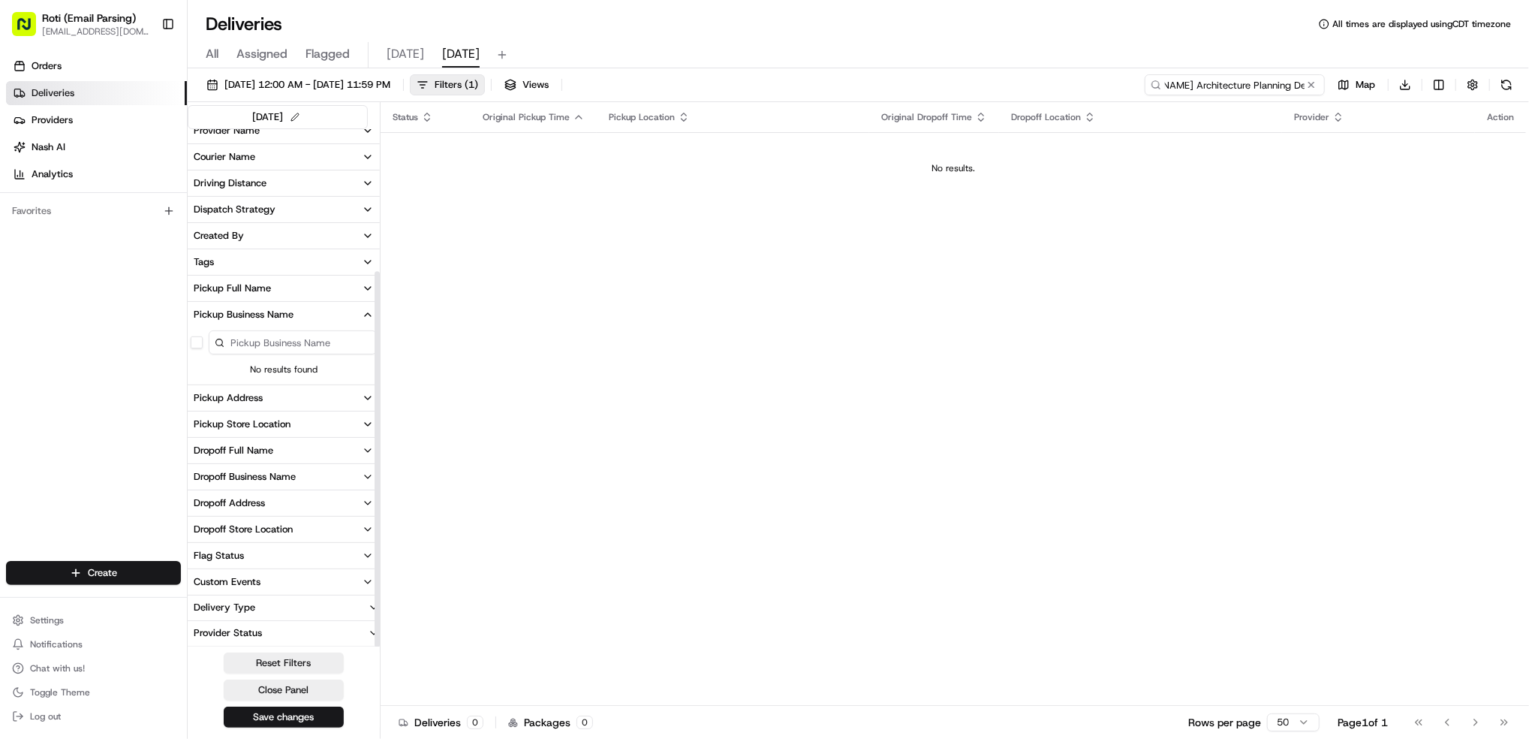
click at [1251, 78] on input "[PERSON_NAME] Architecture Planning Design" at bounding box center [1235, 84] width 180 height 21
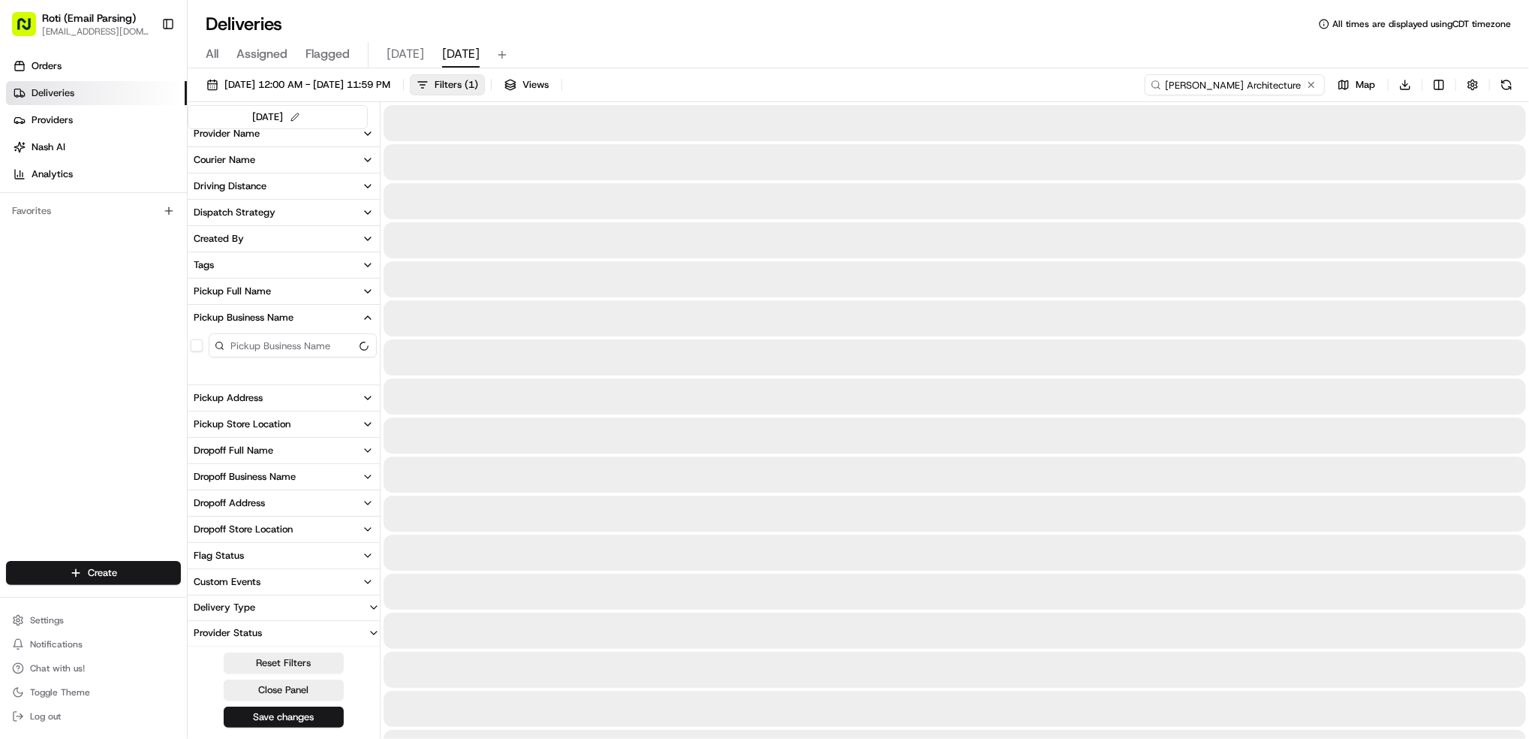
type input "[PERSON_NAME] Architecture Planning Design"
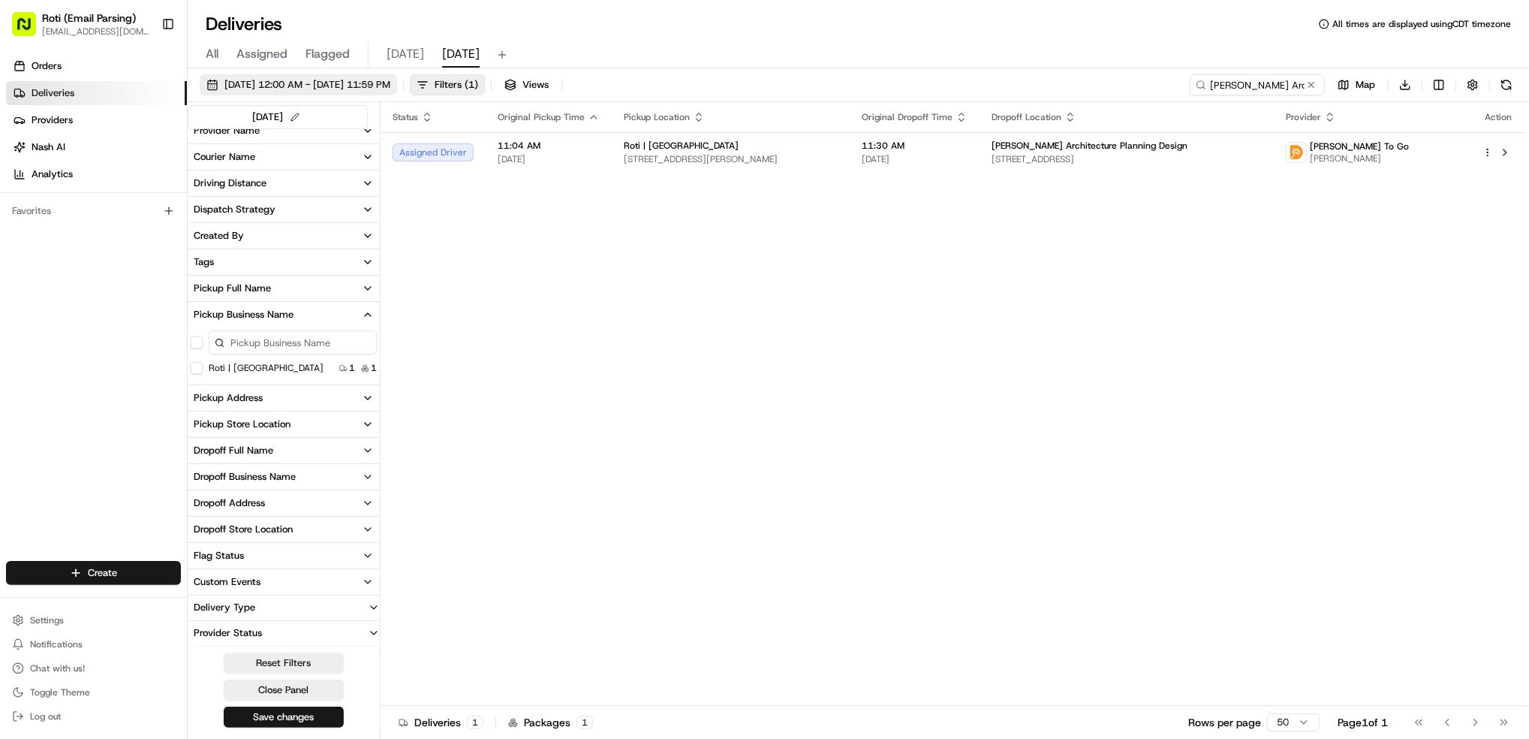
click at [390, 86] on span "[DATE] 12:00 AM - [DATE] 11:59 PM" at bounding box center [307, 85] width 166 height 14
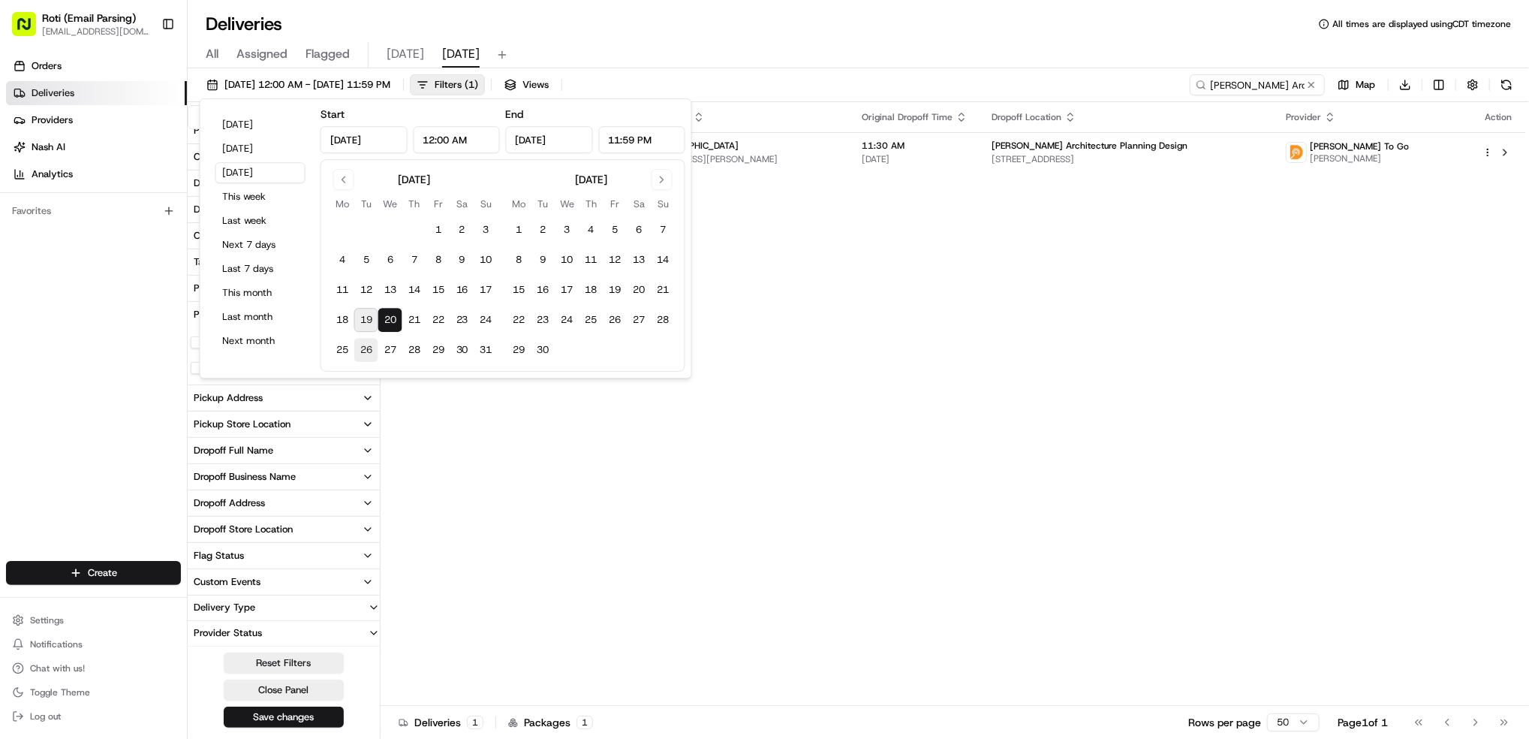
click at [362, 344] on button "26" at bounding box center [366, 350] width 24 height 24
type input "Aug 26, 2025"
click at [366, 346] on button "26" at bounding box center [366, 350] width 24 height 24
type input "Aug 26, 2025"
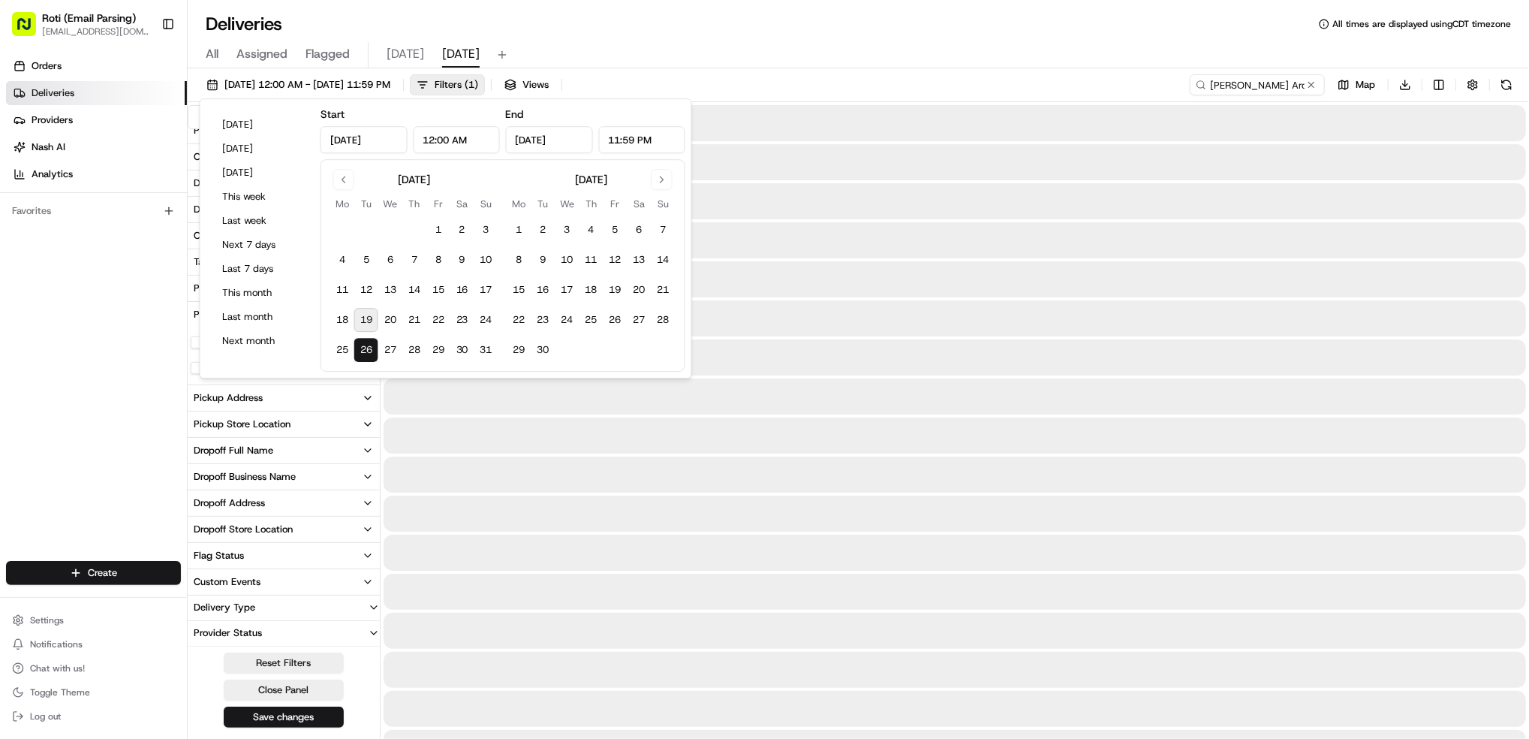
click at [366, 346] on button "26" at bounding box center [366, 350] width 24 height 24
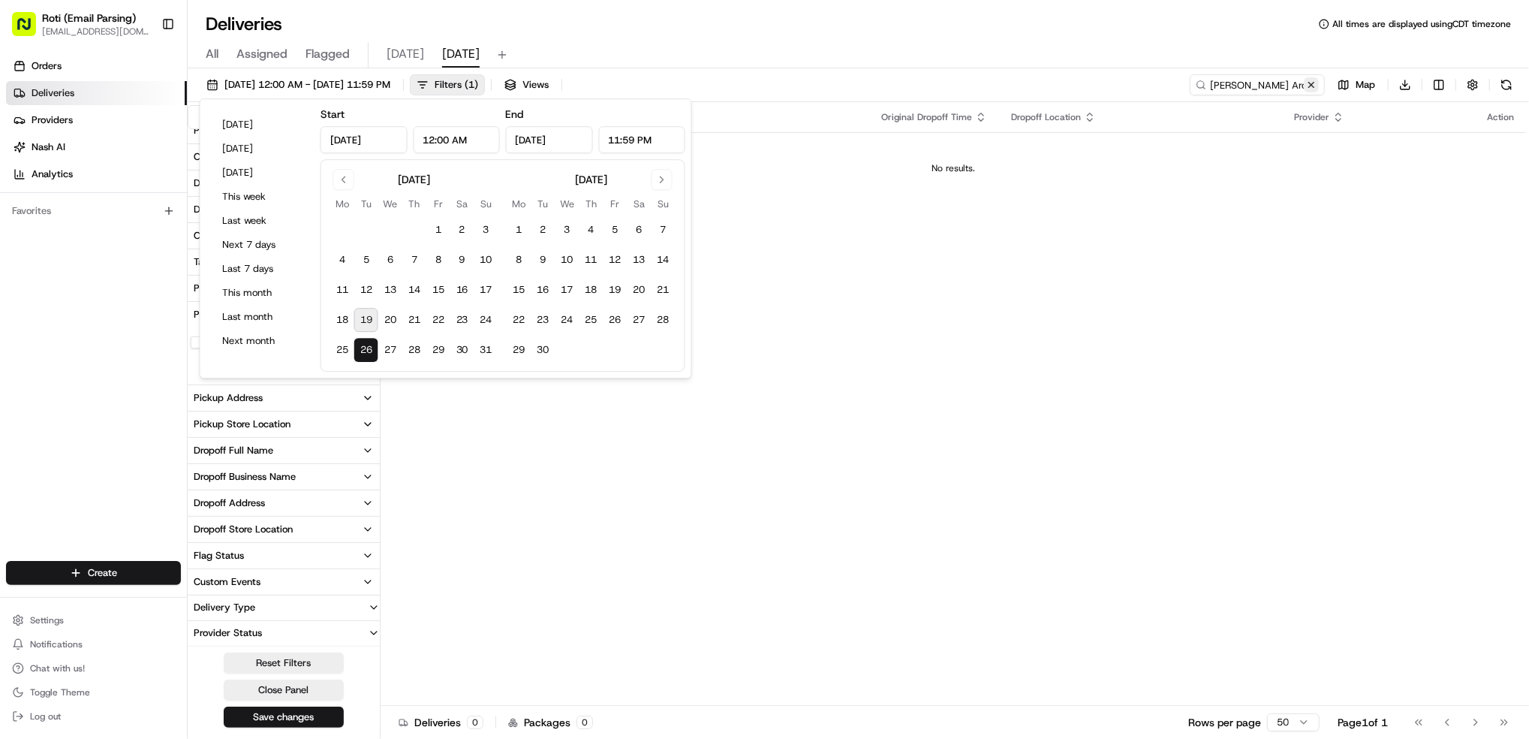
click at [1318, 86] on button at bounding box center [1311, 84] width 15 height 15
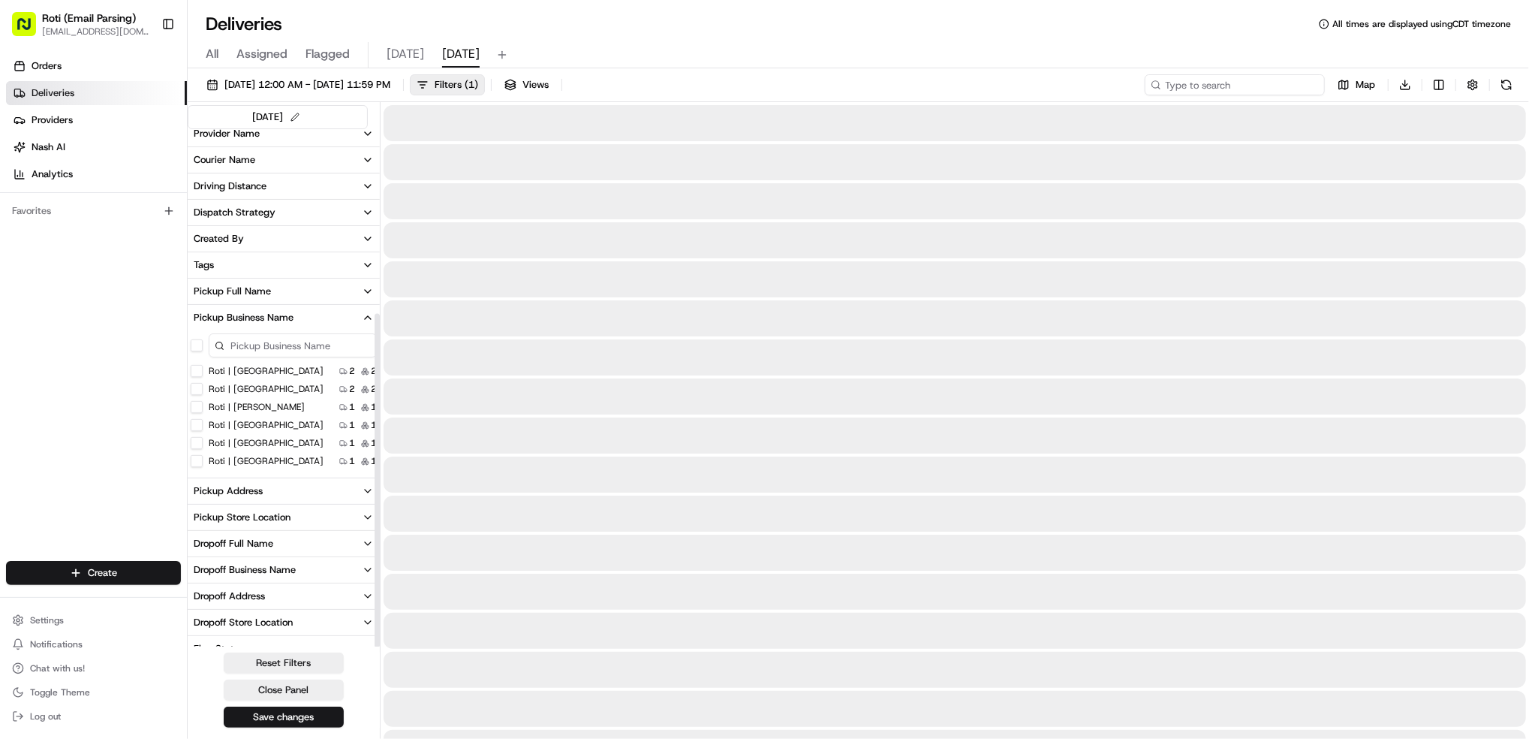
click at [1296, 86] on input at bounding box center [1235, 84] width 180 height 21
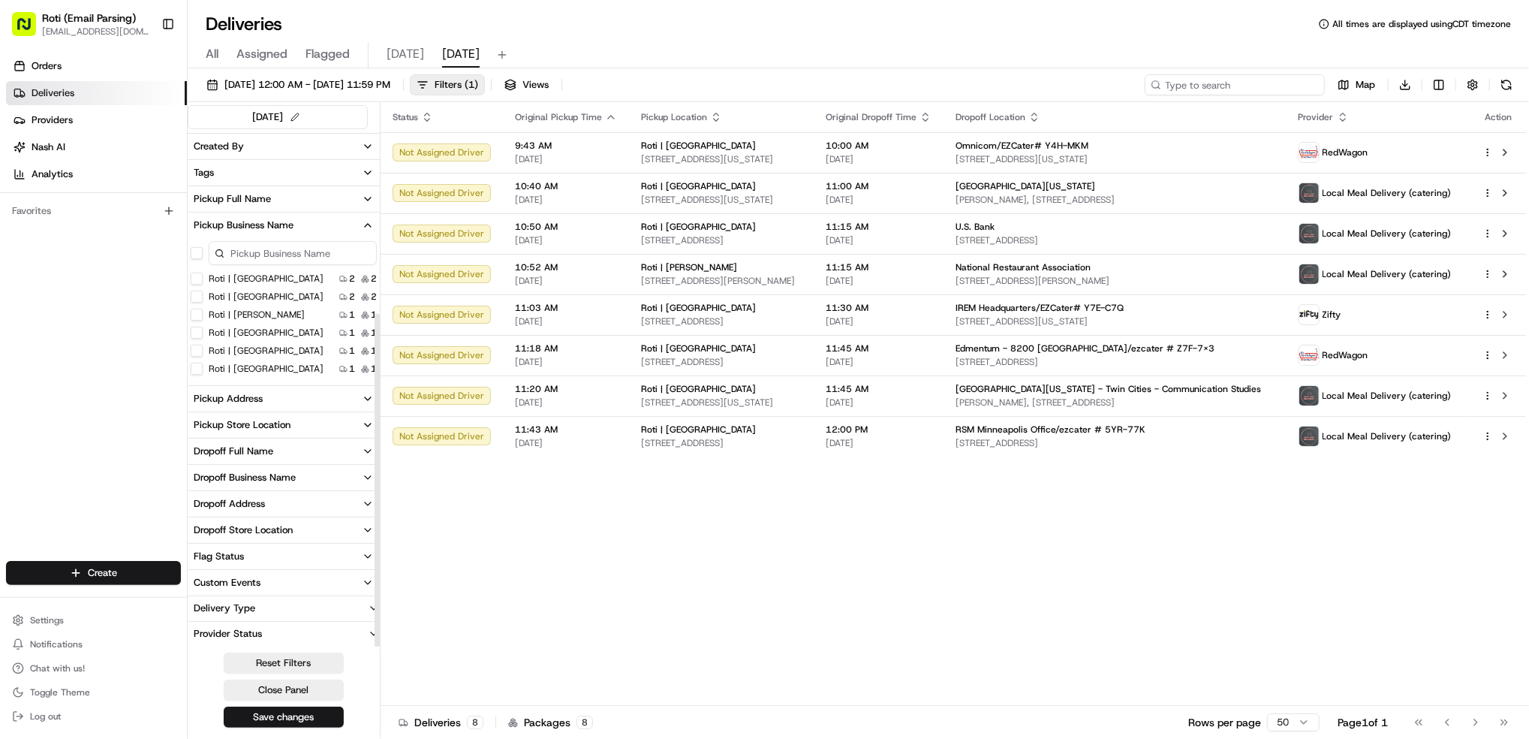
paste input "# Y7E-C7Q"
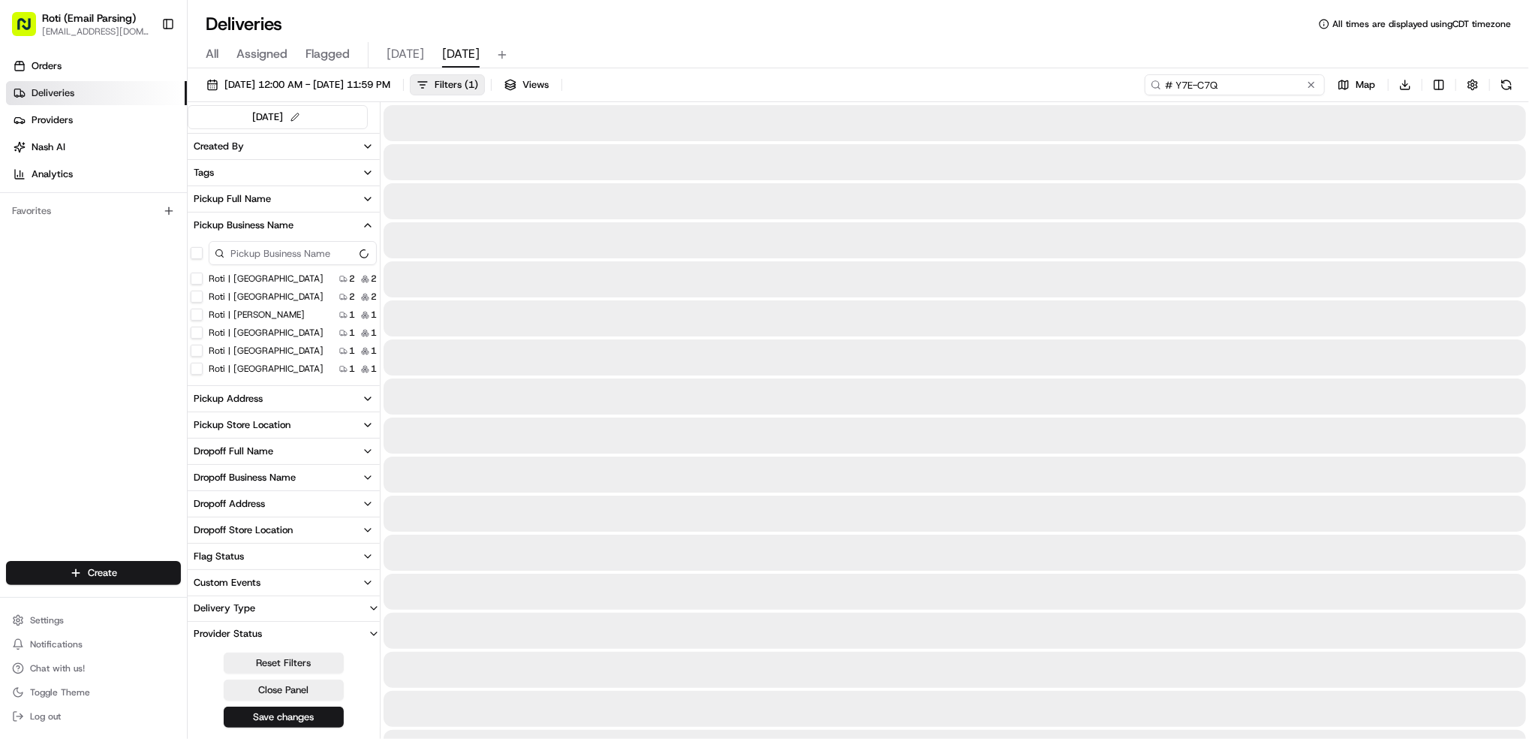
scroll to position [197, 0]
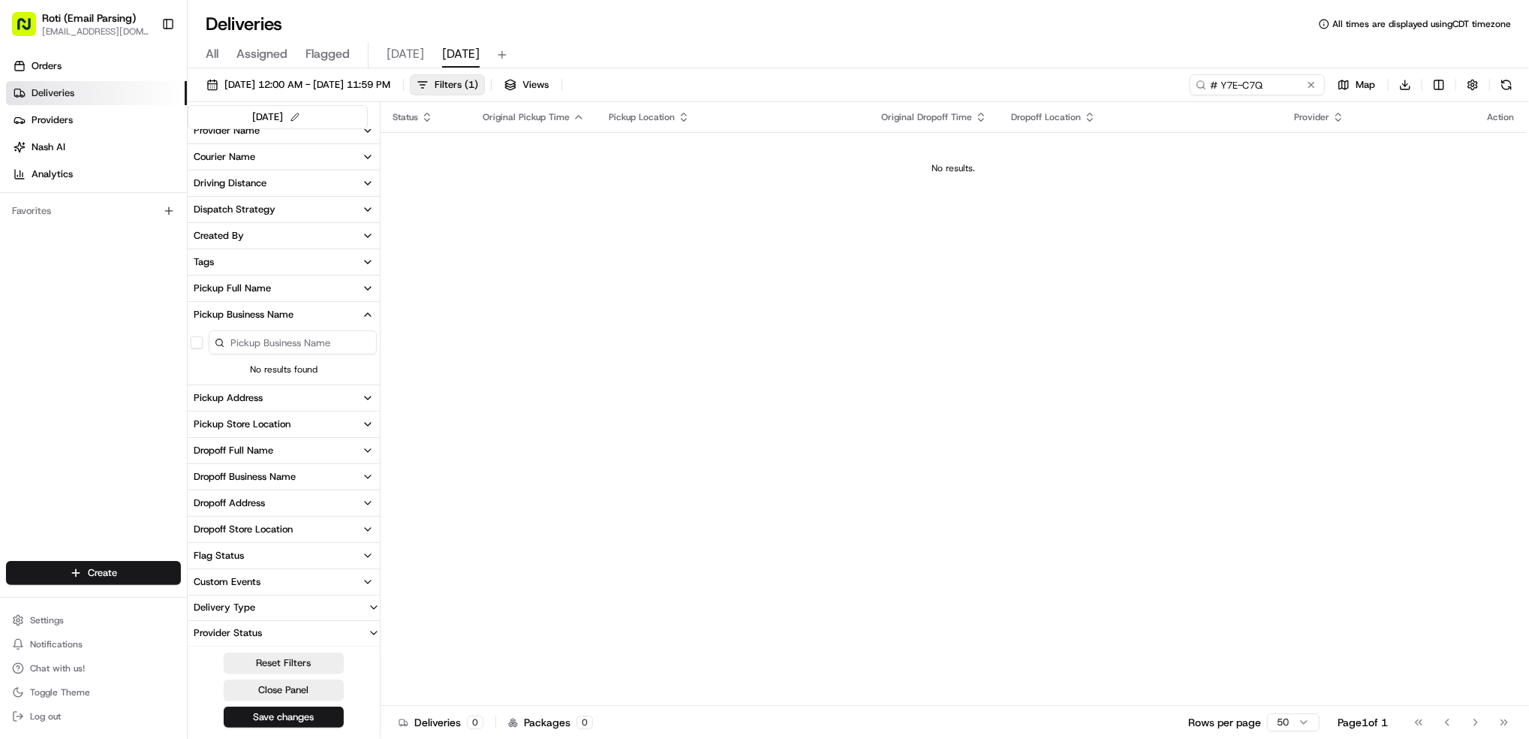
click at [1508, 86] on button at bounding box center [1506, 84] width 21 height 21
click at [1216, 80] on input "# Y7E-C7Q" at bounding box center [1235, 84] width 180 height 21
type input "# Y7E-C7Q"
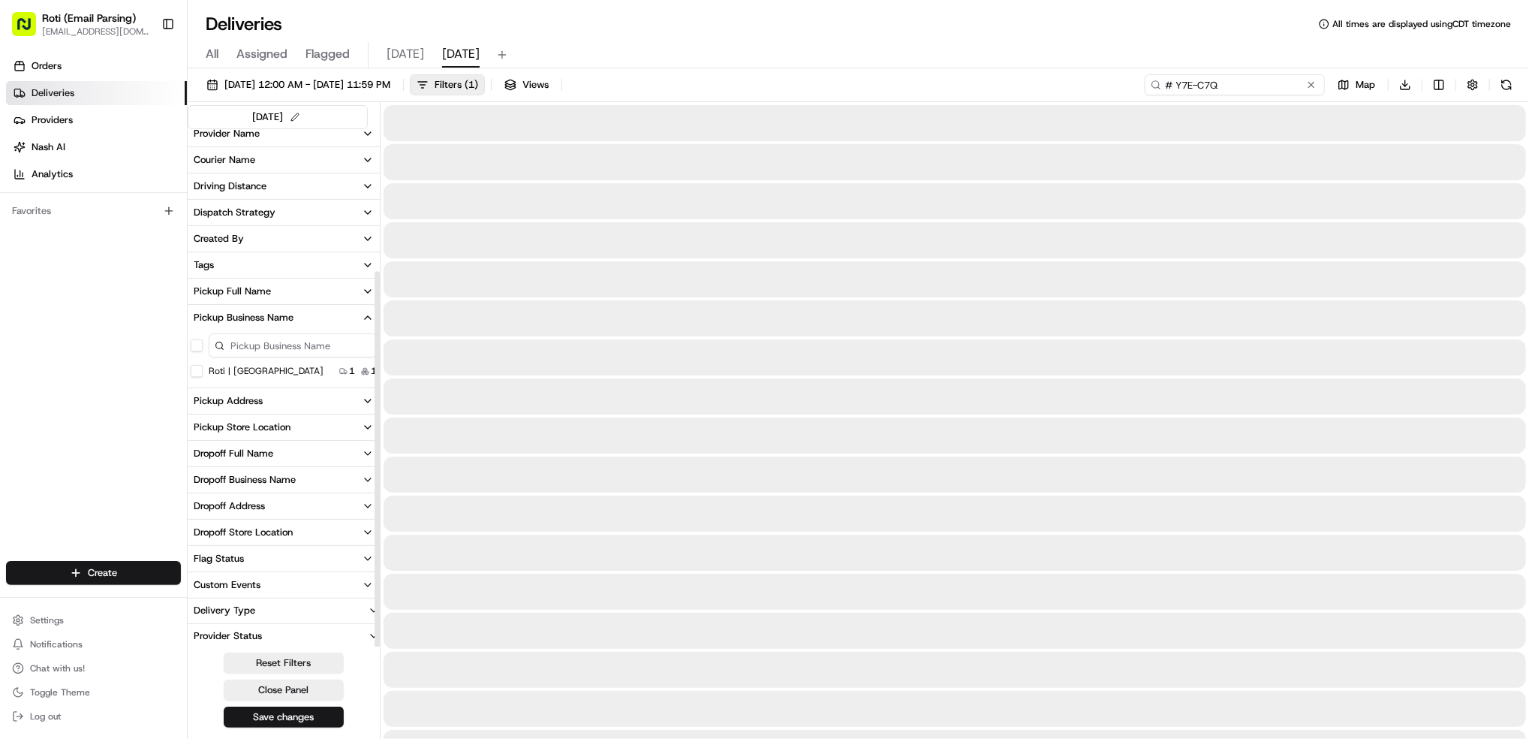
scroll to position [197, 0]
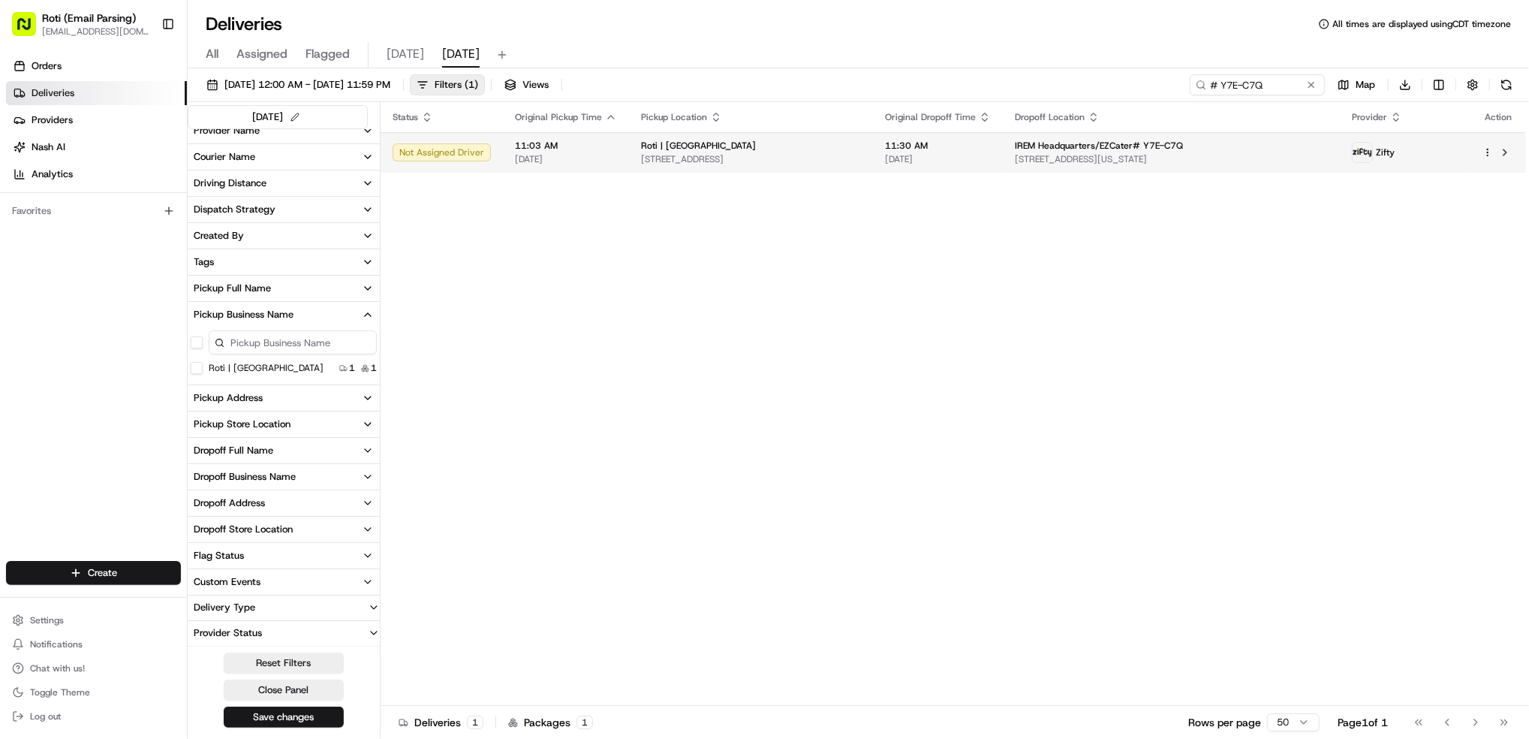
click at [1491, 153] on html "Roti (Email Parsing) jnavarro@roti.com Toggle Sidebar Orders Deliveries Provide…" at bounding box center [764, 369] width 1529 height 739
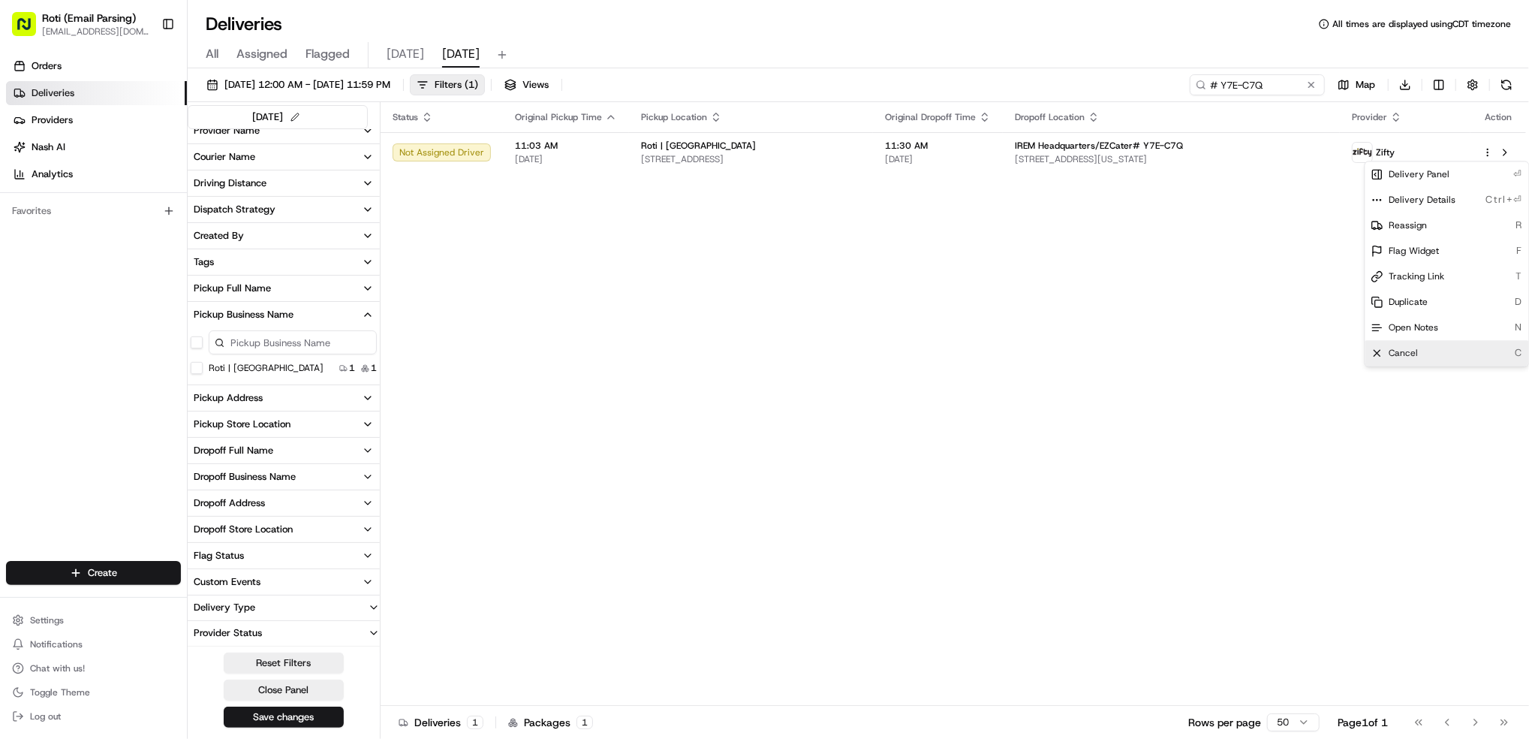
click at [1416, 351] on span "Cancel" at bounding box center [1404, 353] width 29 height 12
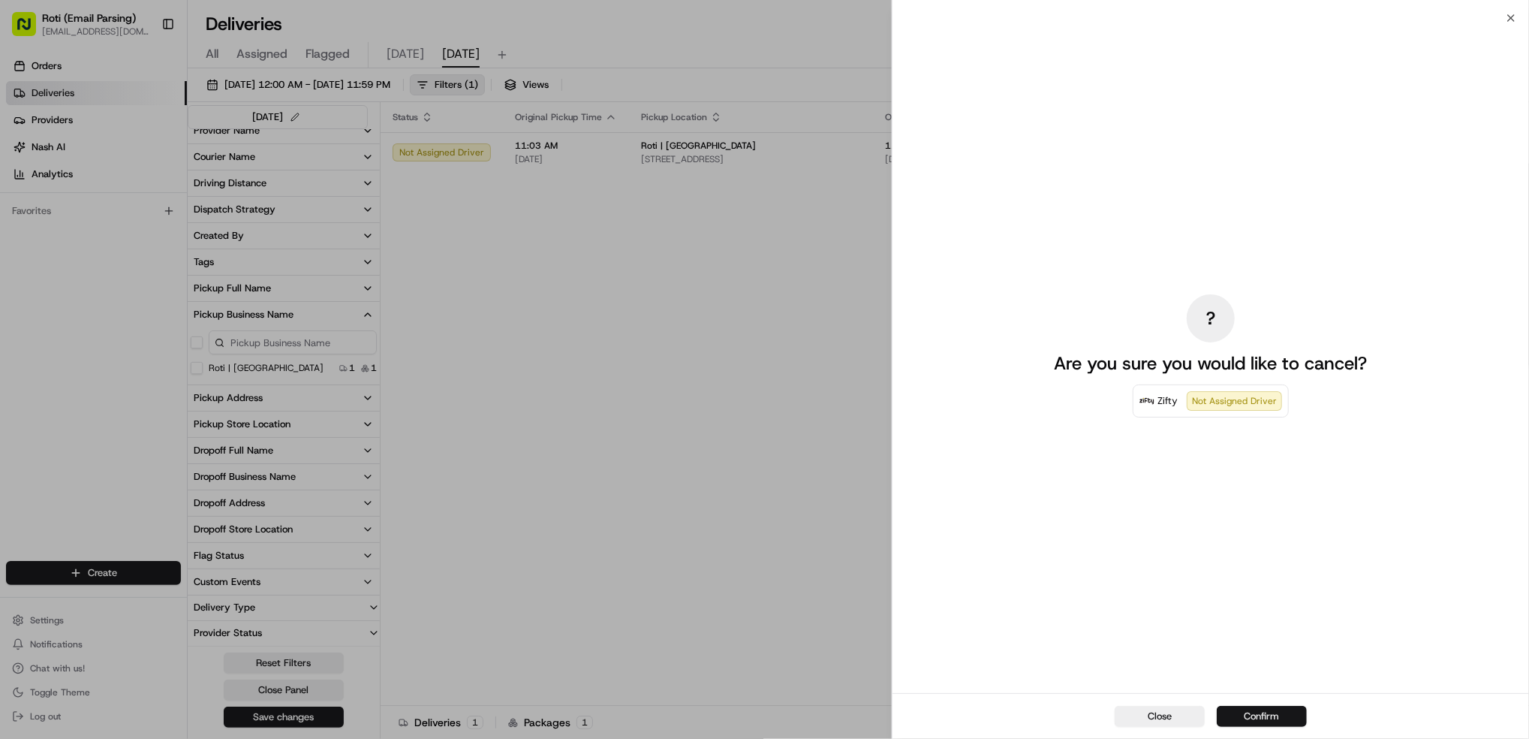
click at [1264, 721] on button "Confirm" at bounding box center [1262, 716] width 90 height 21
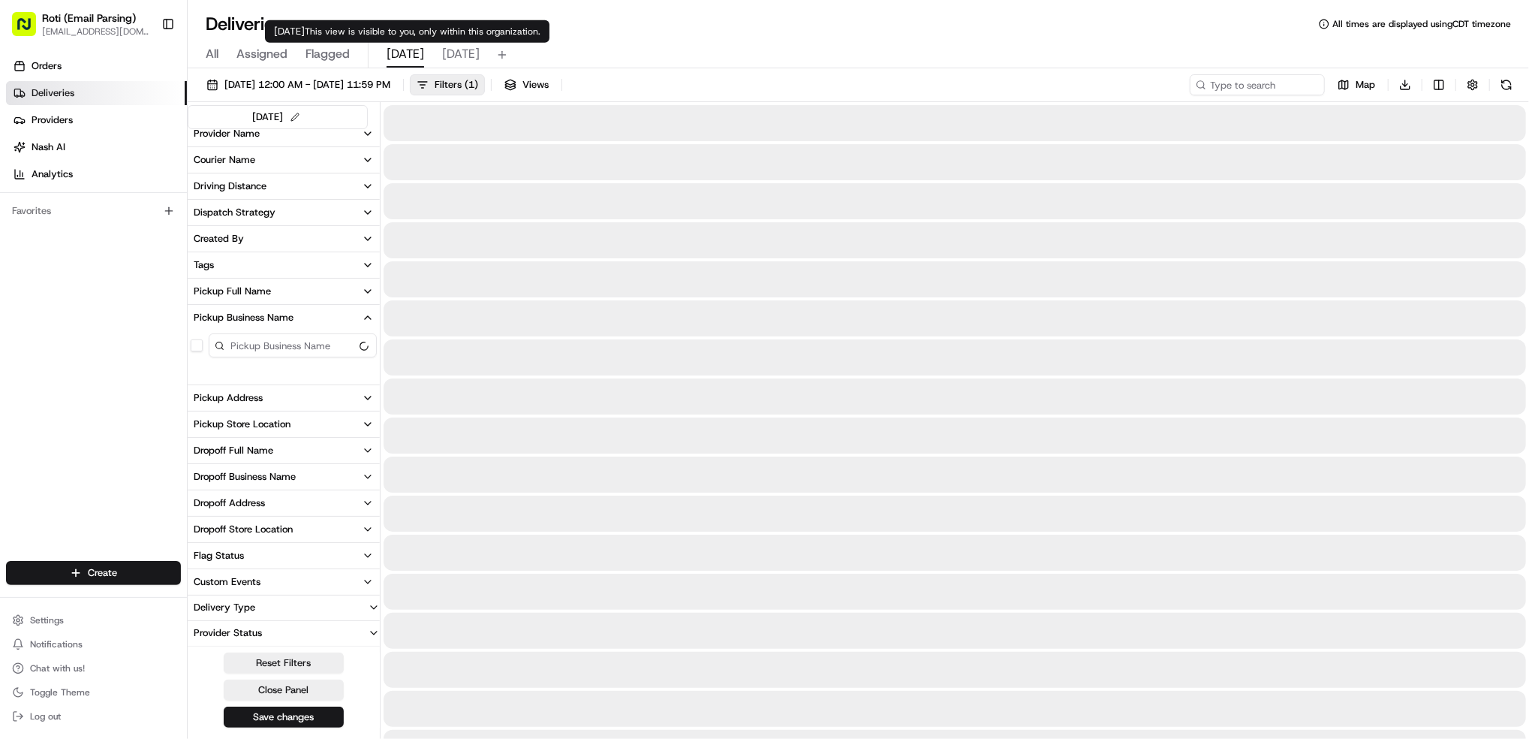
click at [399, 55] on span "[DATE]" at bounding box center [406, 54] width 38 height 18
click at [480, 59] on span "[DATE]" at bounding box center [461, 54] width 38 height 18
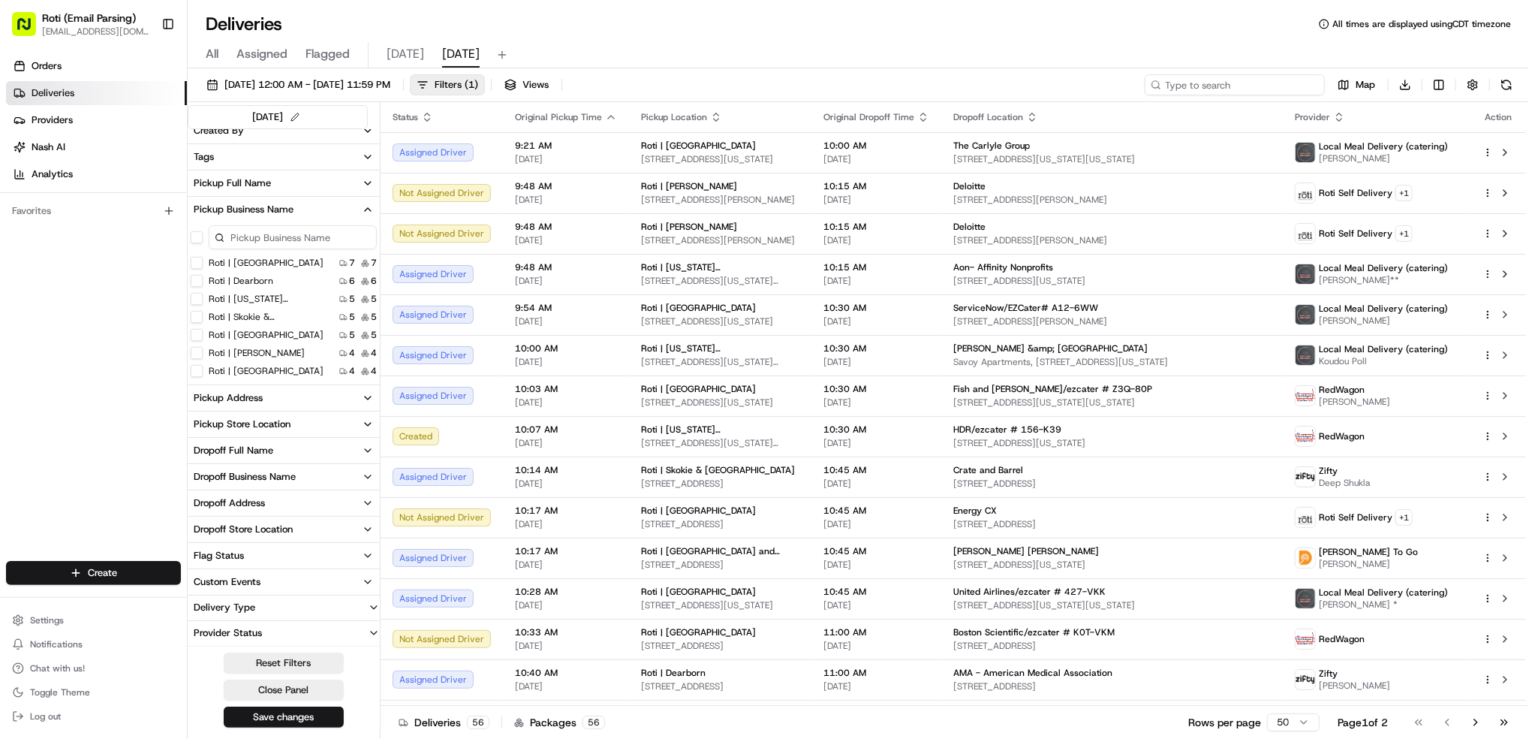
click at [1223, 82] on input at bounding box center [1235, 84] width 180 height 21
paste input "# 156-K39"
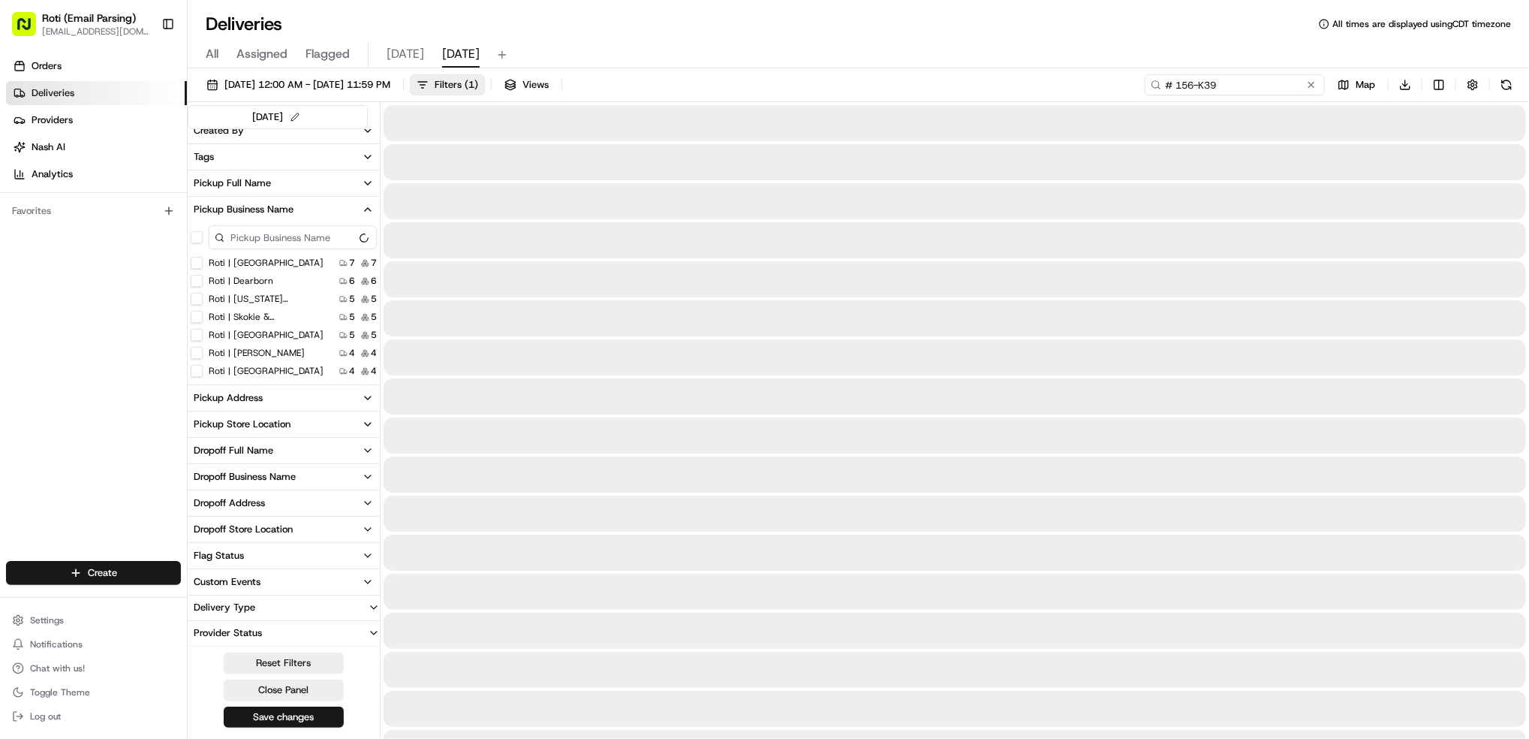
scroll to position [197, 0]
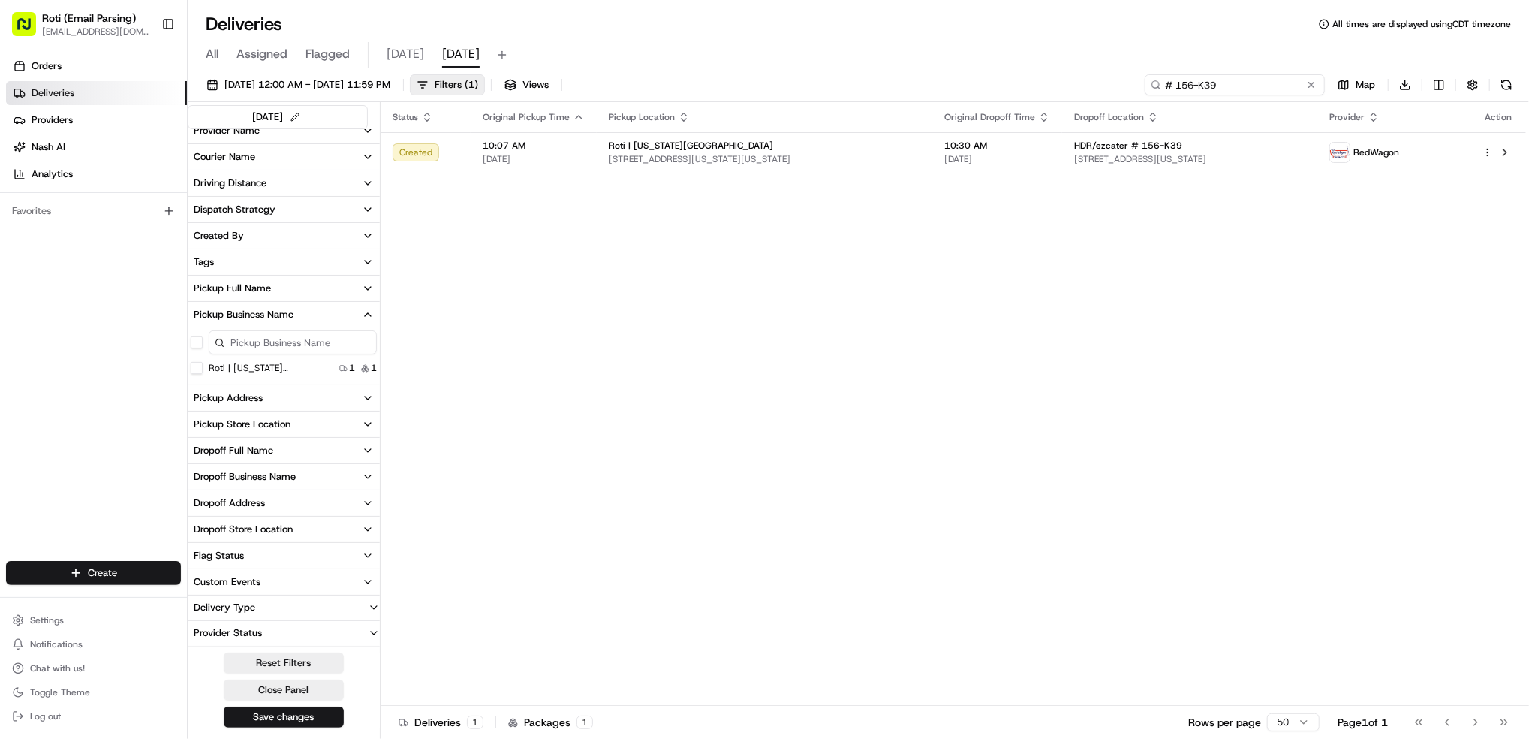
type input "# 156-K39"
drag, startPoint x: 1227, startPoint y: 83, endPoint x: 987, endPoint y: 38, distance: 244.3
click at [988, 39] on div "Deliveries All times are displayed using CDT timezone All Assigned Flagged toda…" at bounding box center [859, 369] width 1342 height 739
paste input "Deloitte"
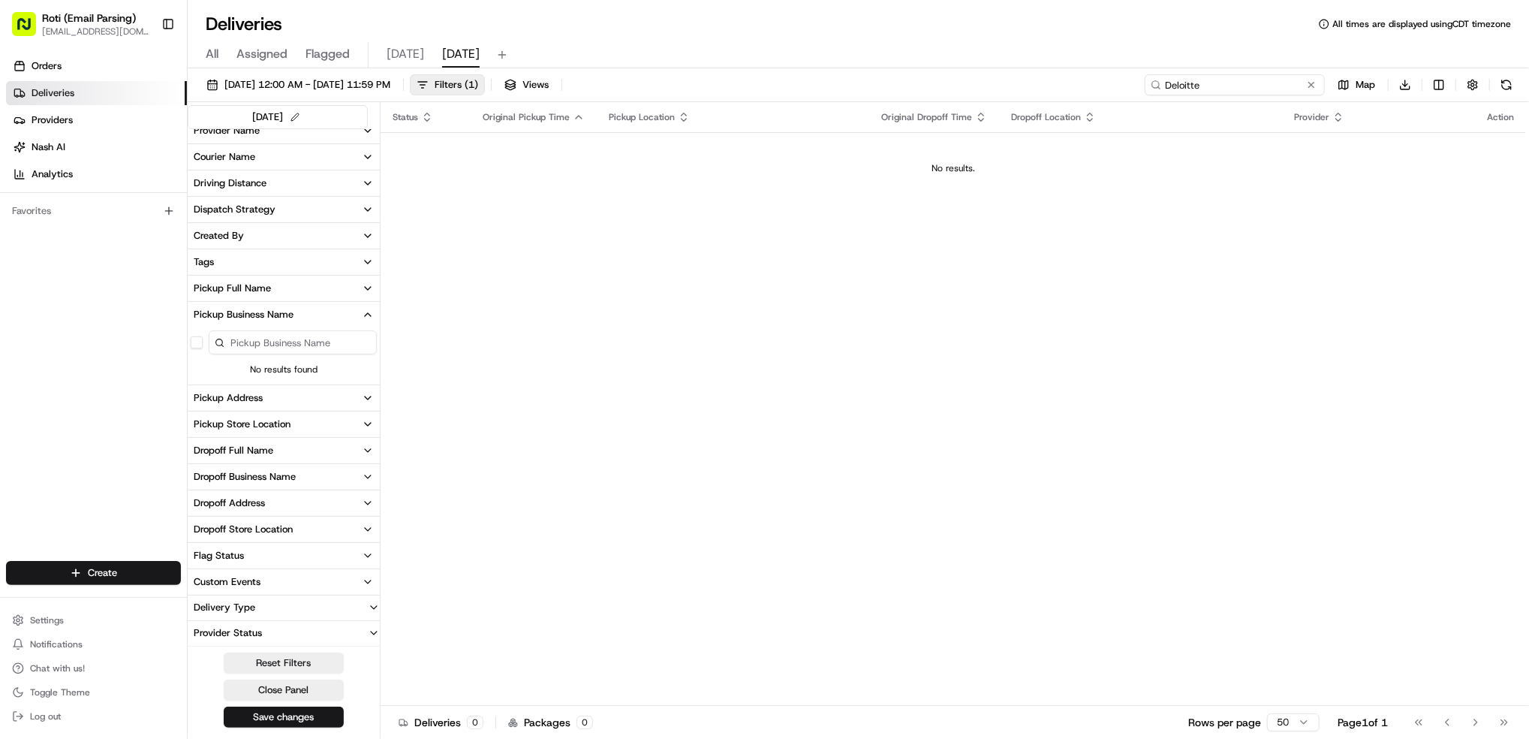
click at [1177, 83] on input "Deloitte" at bounding box center [1235, 84] width 180 height 21
type input "Deloitte"
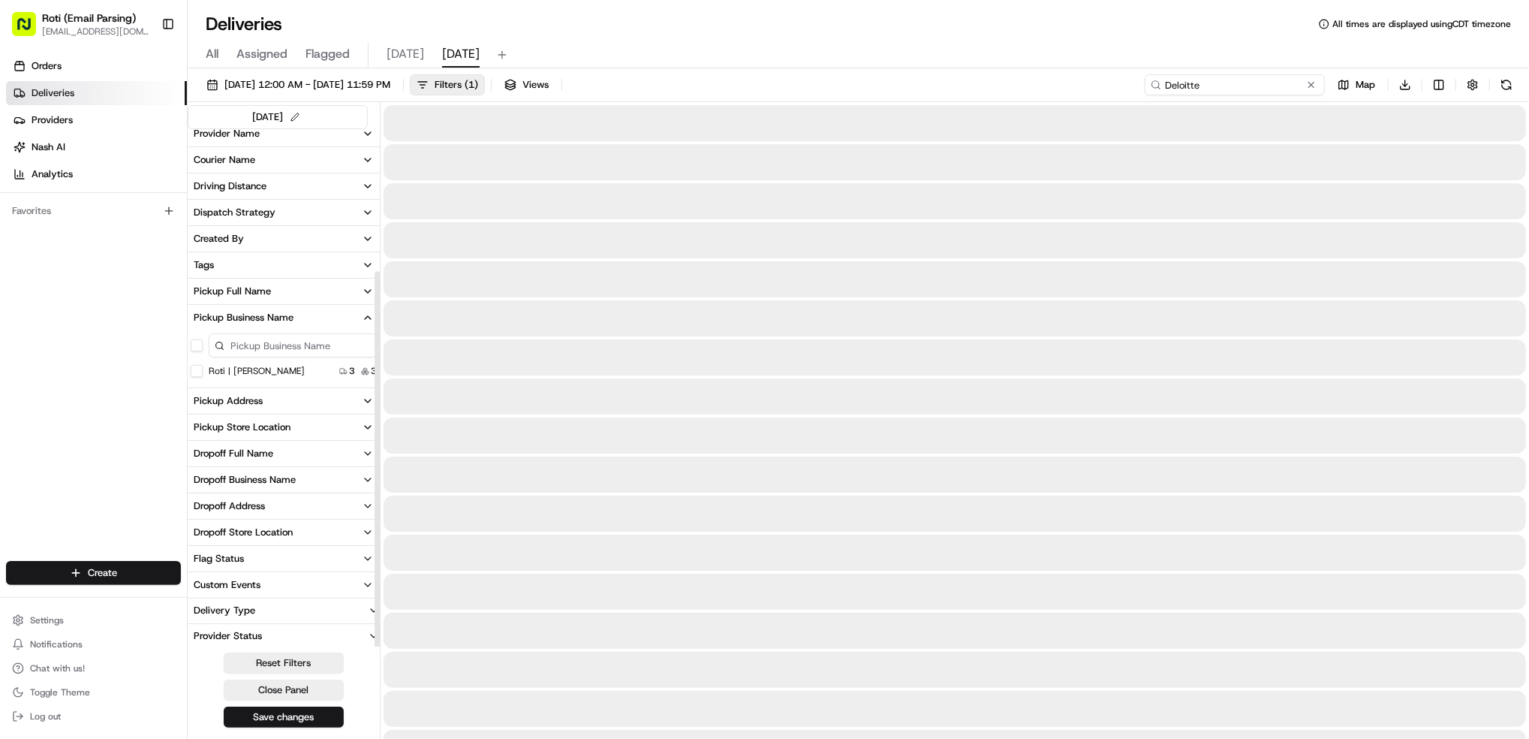
scroll to position [197, 0]
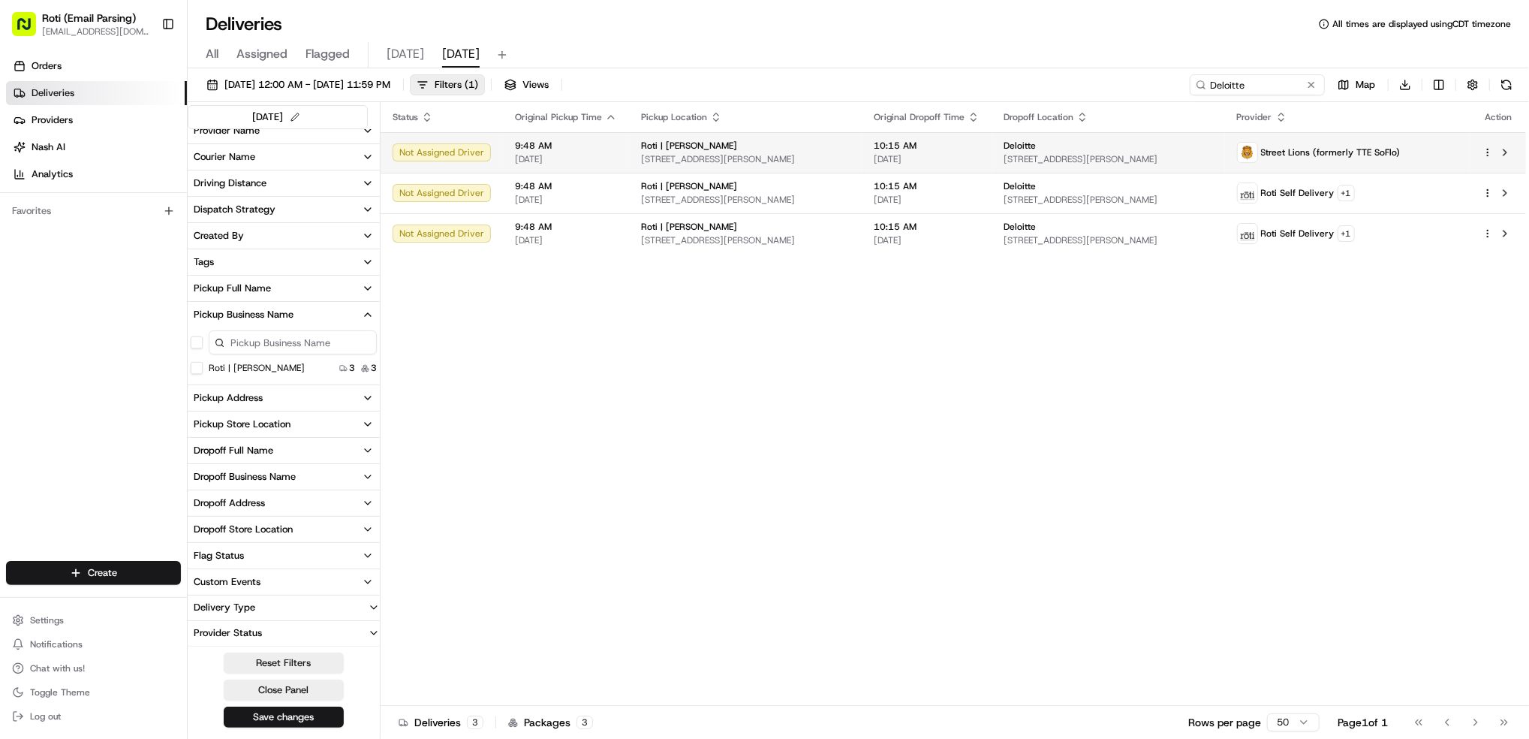
click at [1488, 151] on html "Roti (Email Parsing) jnavarro@roti.com Toggle Sidebar Orders Deliveries Provide…" at bounding box center [764, 369] width 1529 height 739
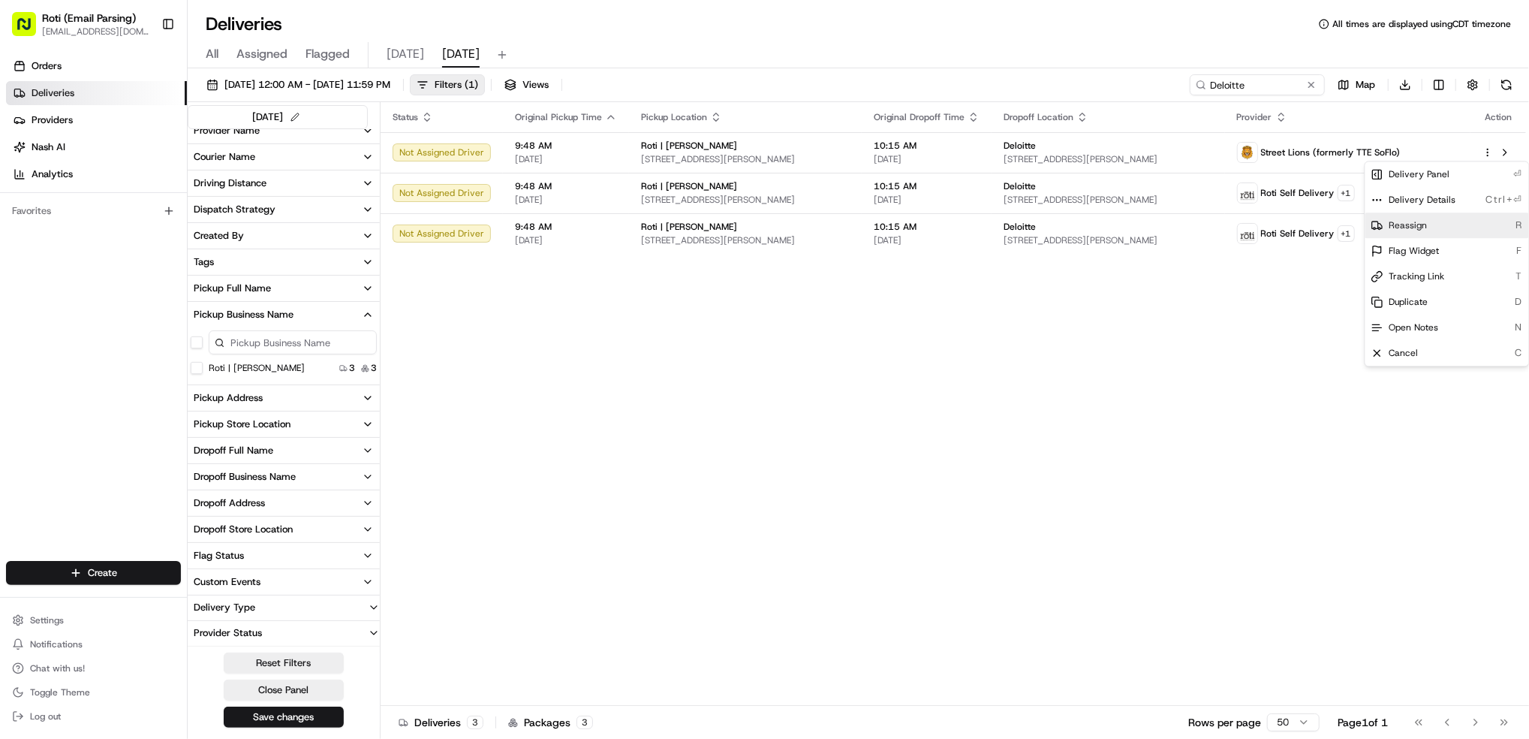
click at [1462, 221] on div "Reassign R" at bounding box center [1448, 225] width 164 height 26
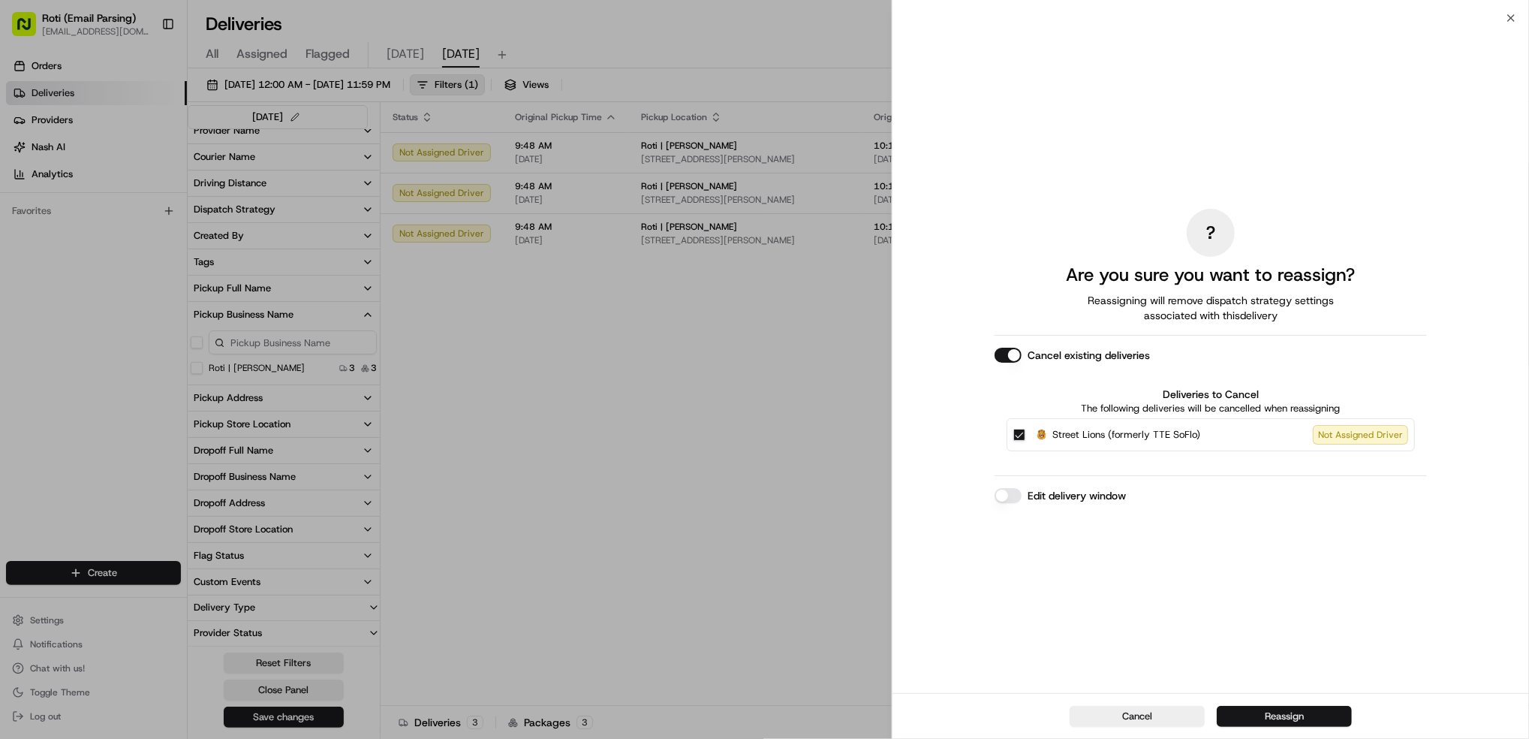
click at [1274, 713] on button "Reassign" at bounding box center [1284, 716] width 135 height 21
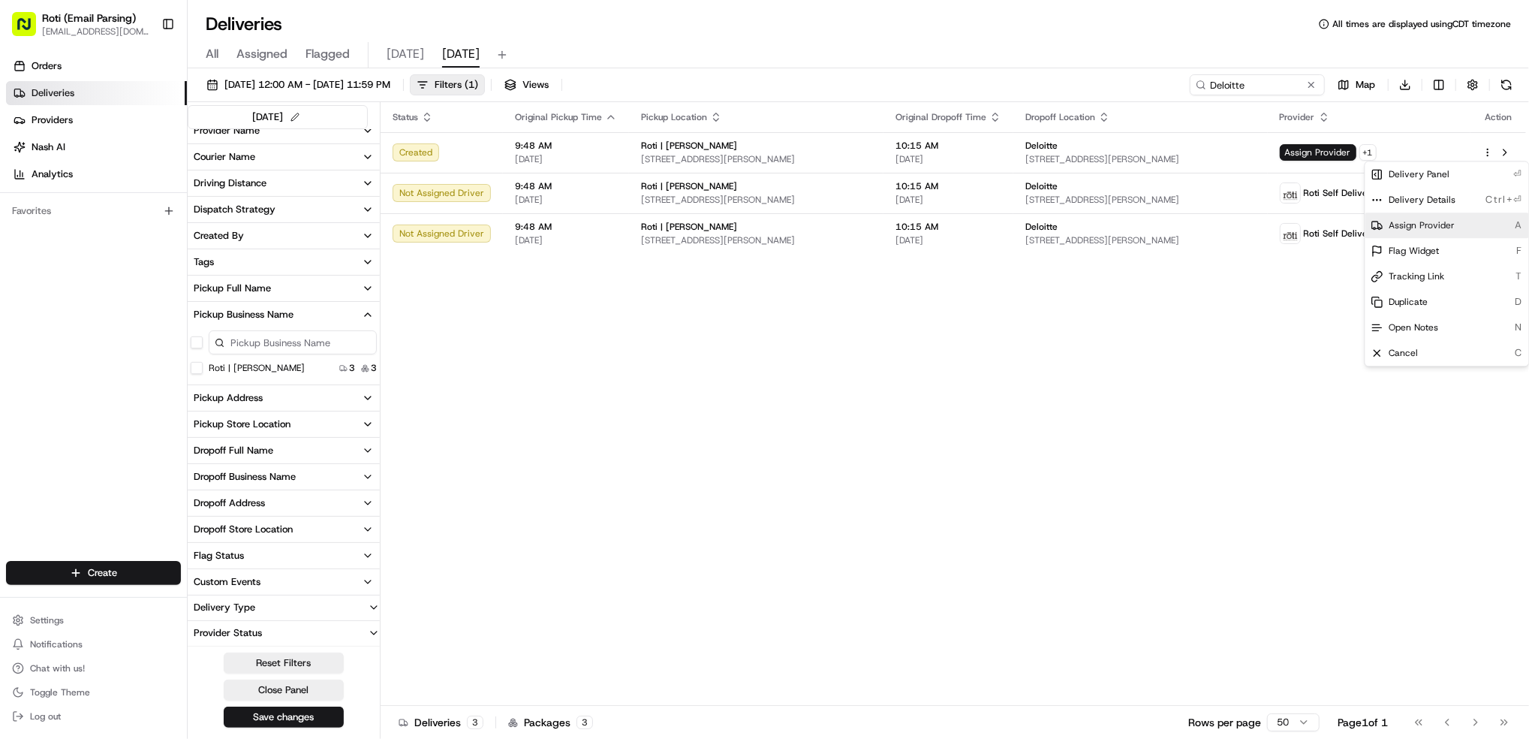
click at [1412, 225] on span "Assign Provider" at bounding box center [1423, 225] width 66 height 12
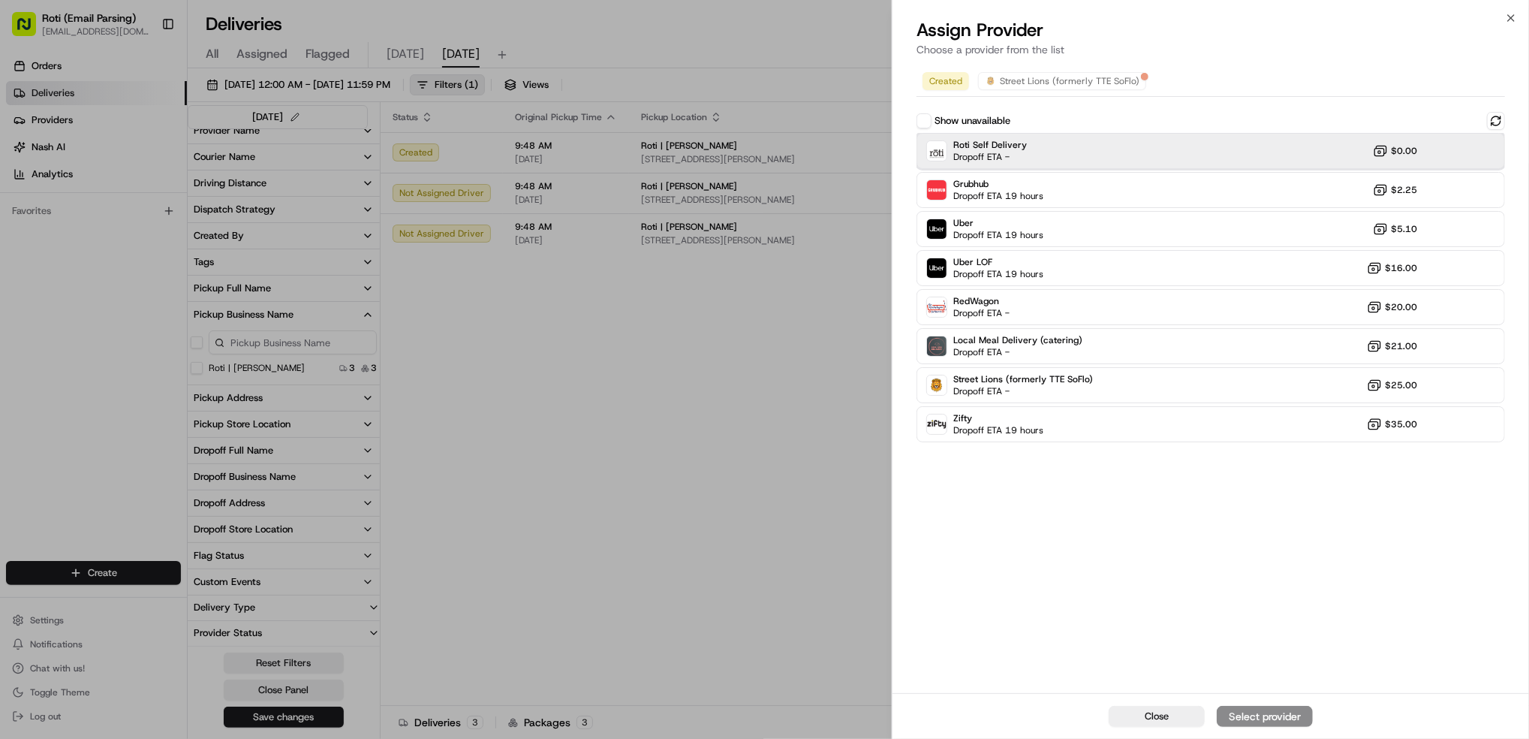
click at [1071, 155] on div "Roti Self Delivery Dropoff ETA - $0.00" at bounding box center [1211, 151] width 589 height 36
click at [1258, 713] on div "Assign Provider" at bounding box center [1265, 716] width 74 height 15
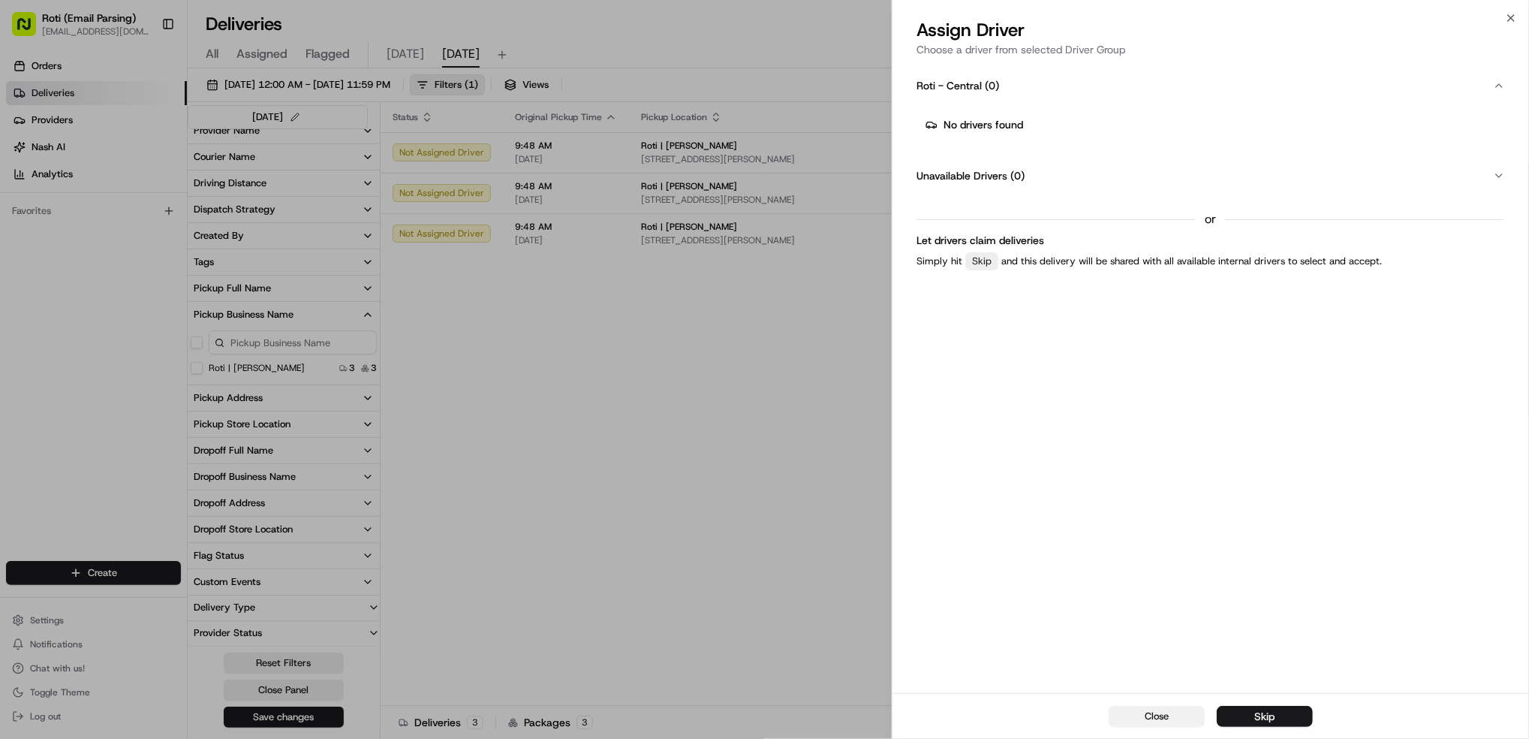
click at [1129, 715] on button "Close" at bounding box center [1157, 716] width 96 height 21
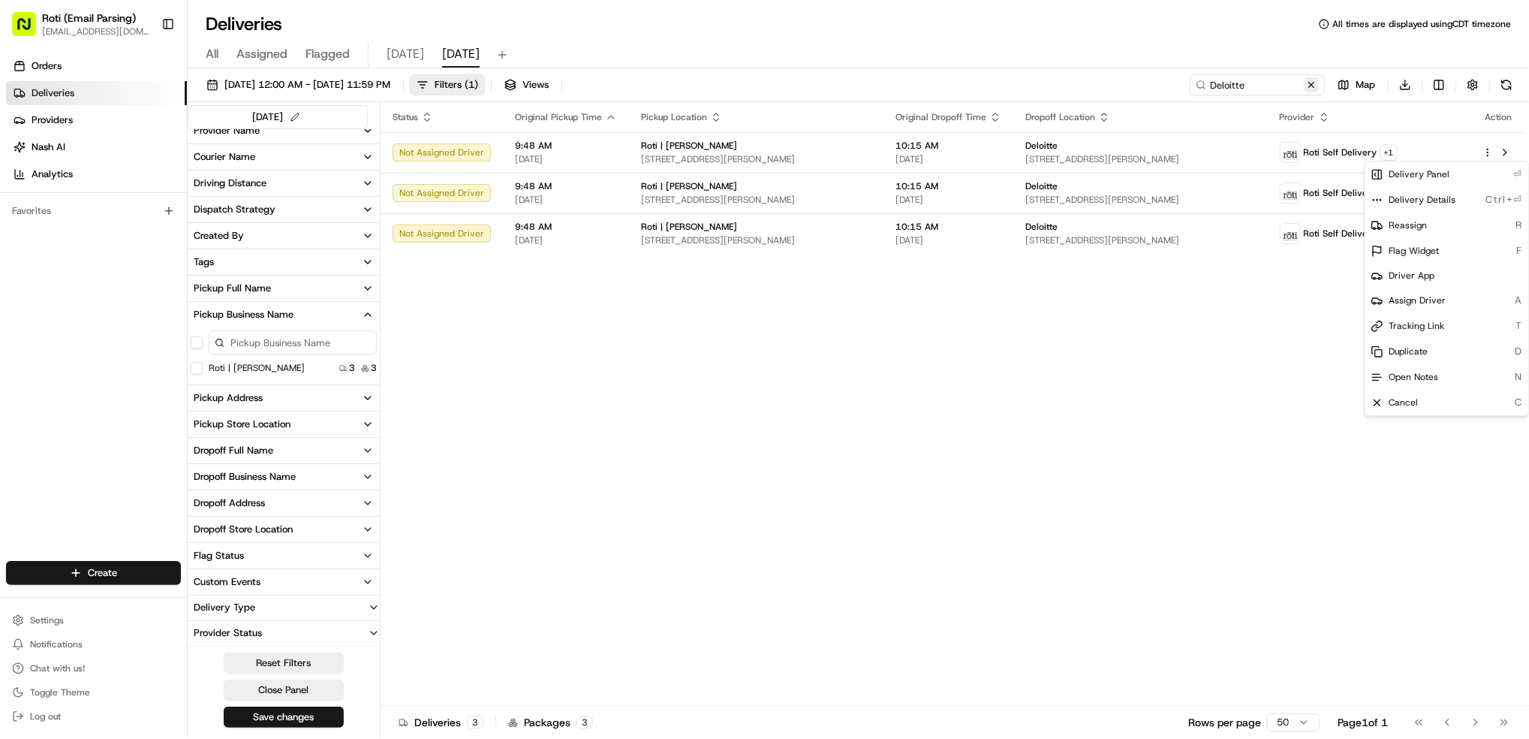
click at [1316, 83] on button at bounding box center [1311, 84] width 15 height 15
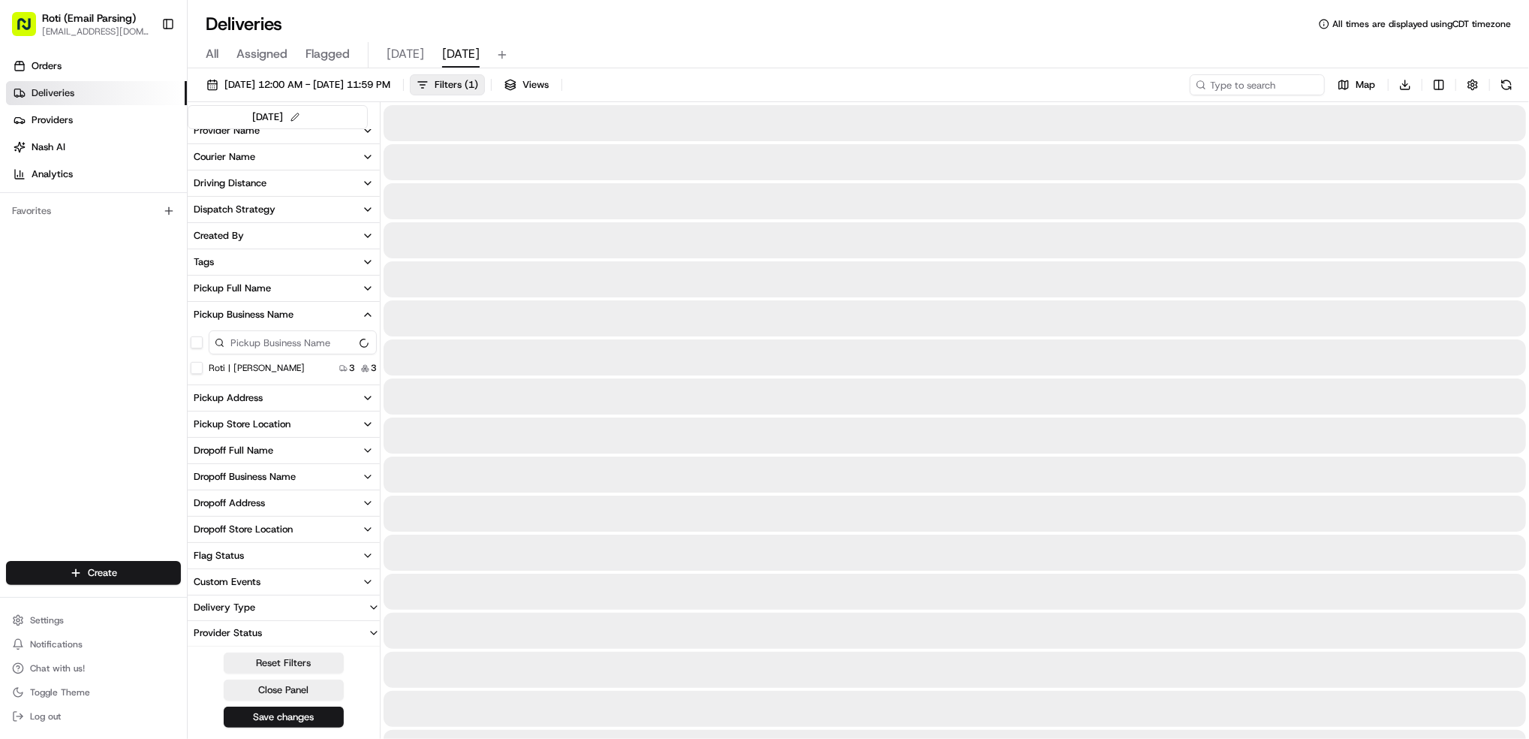
scroll to position [302, 0]
click at [1290, 86] on input at bounding box center [1235, 84] width 180 height 21
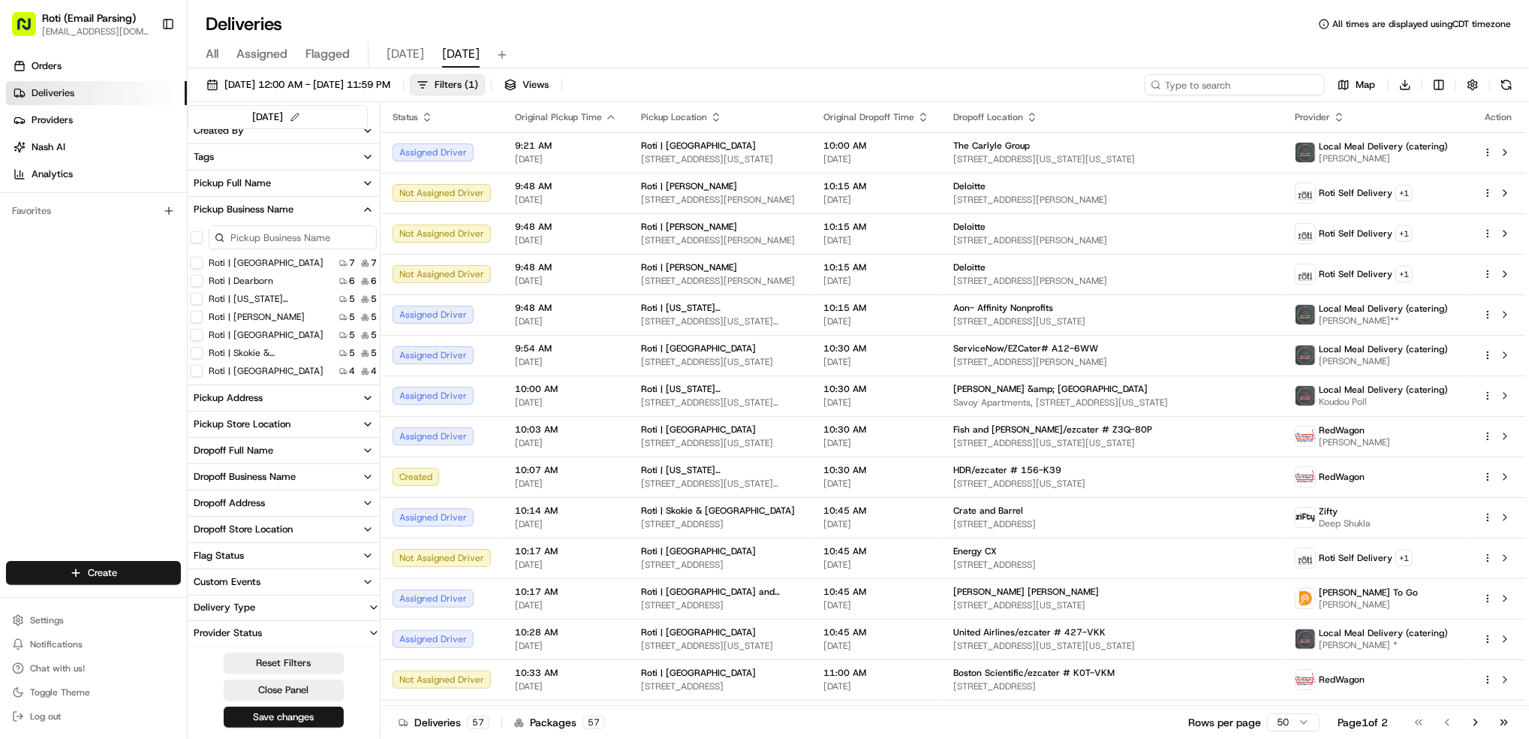
paste input "HDR/ezcater # 156-K39"
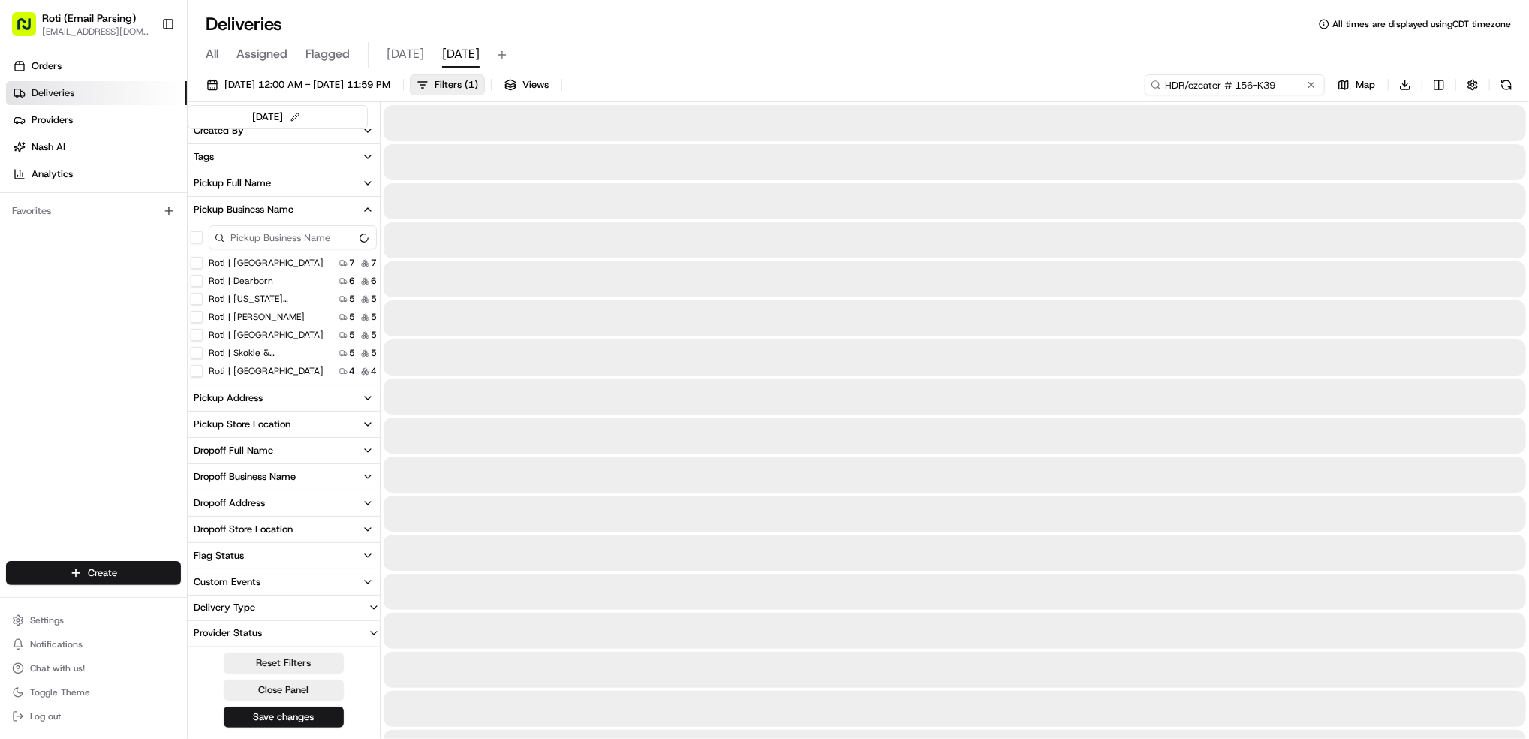
scroll to position [197, 0]
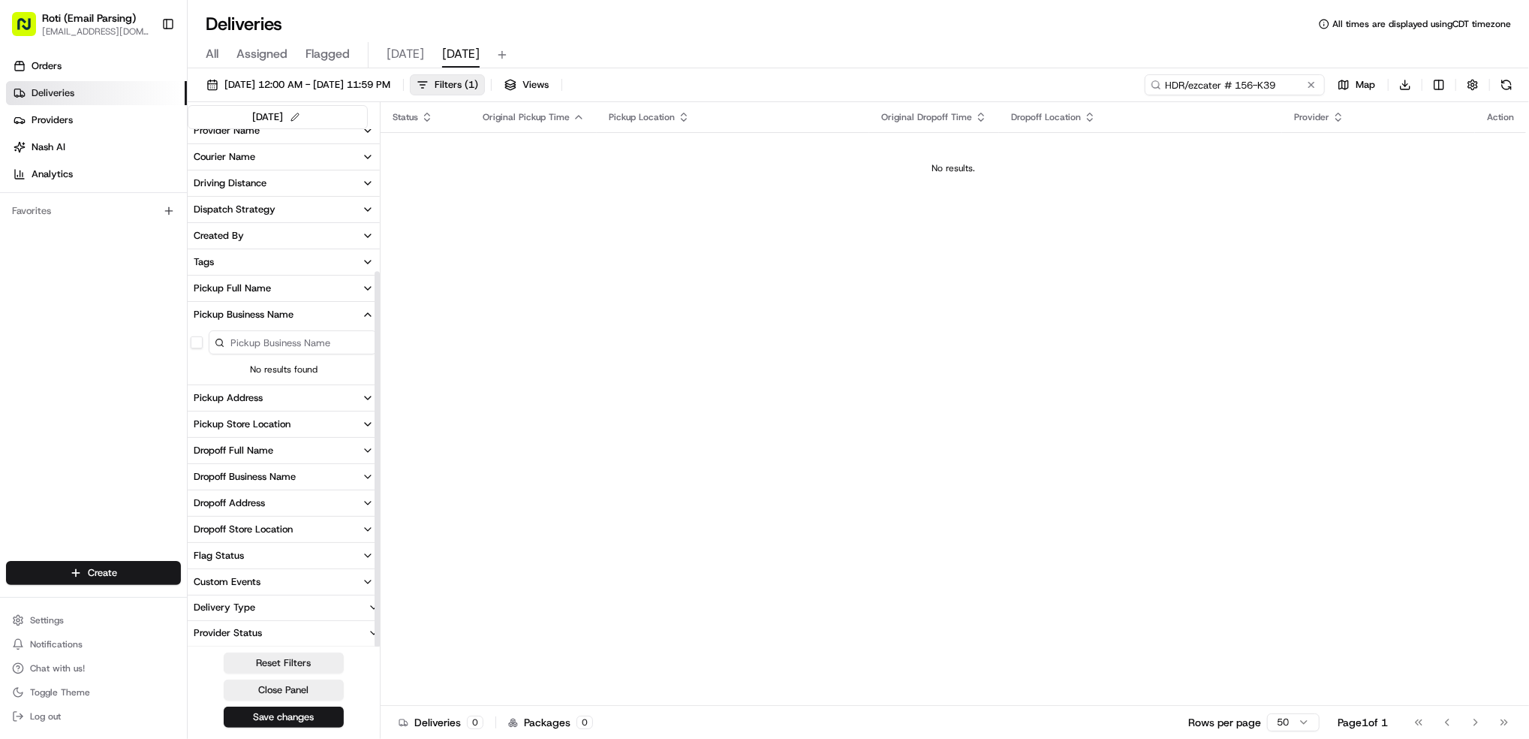
click at [1179, 80] on input "HDR/ezcater # 156-K39" at bounding box center [1235, 84] width 180 height 21
type input "HDR/ezcater # 156-K39"
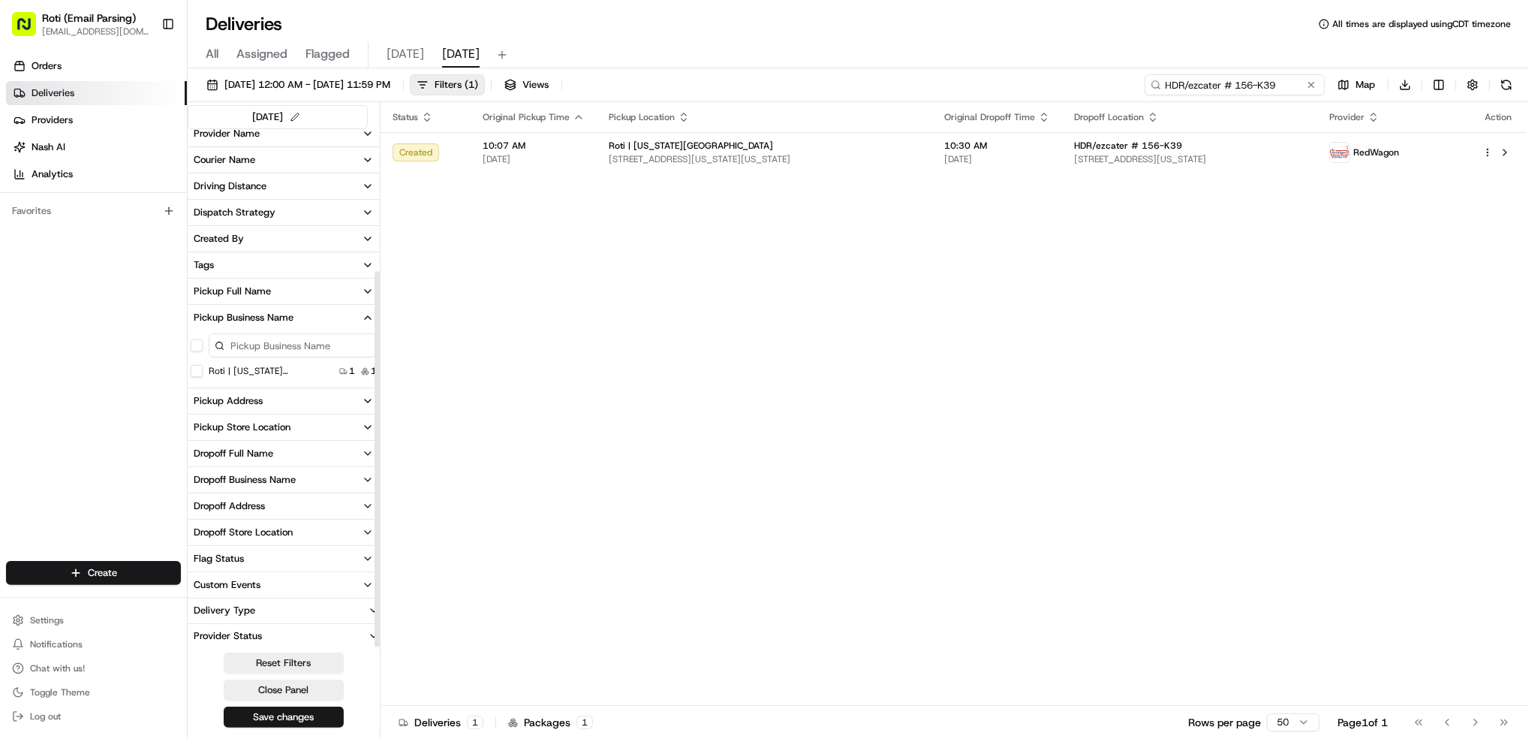
scroll to position [197, 0]
click at [1314, 86] on button at bounding box center [1311, 84] width 15 height 15
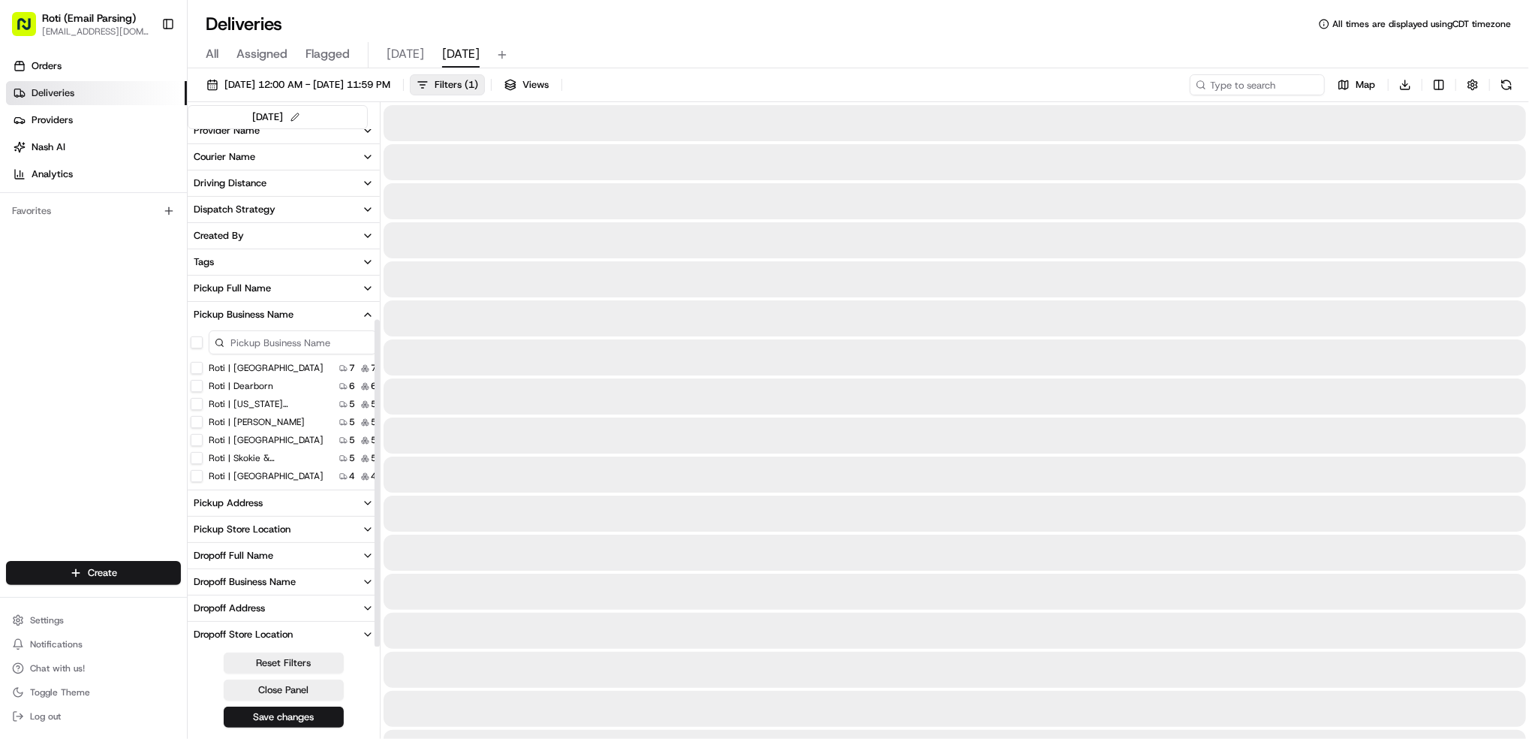
scroll to position [302, 0]
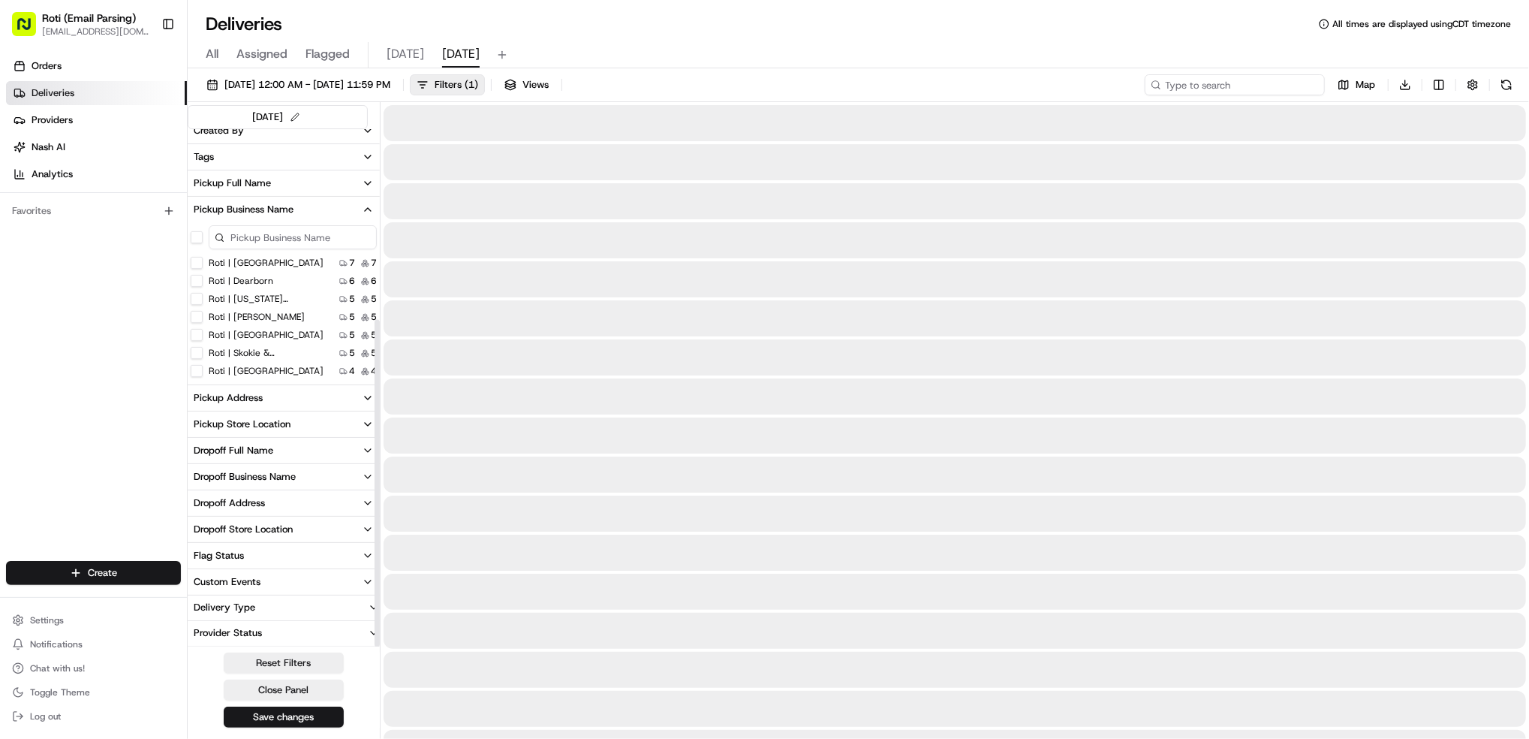
click at [1221, 84] on input at bounding box center [1235, 84] width 180 height 21
paste input "# E5Z-Y2Q"
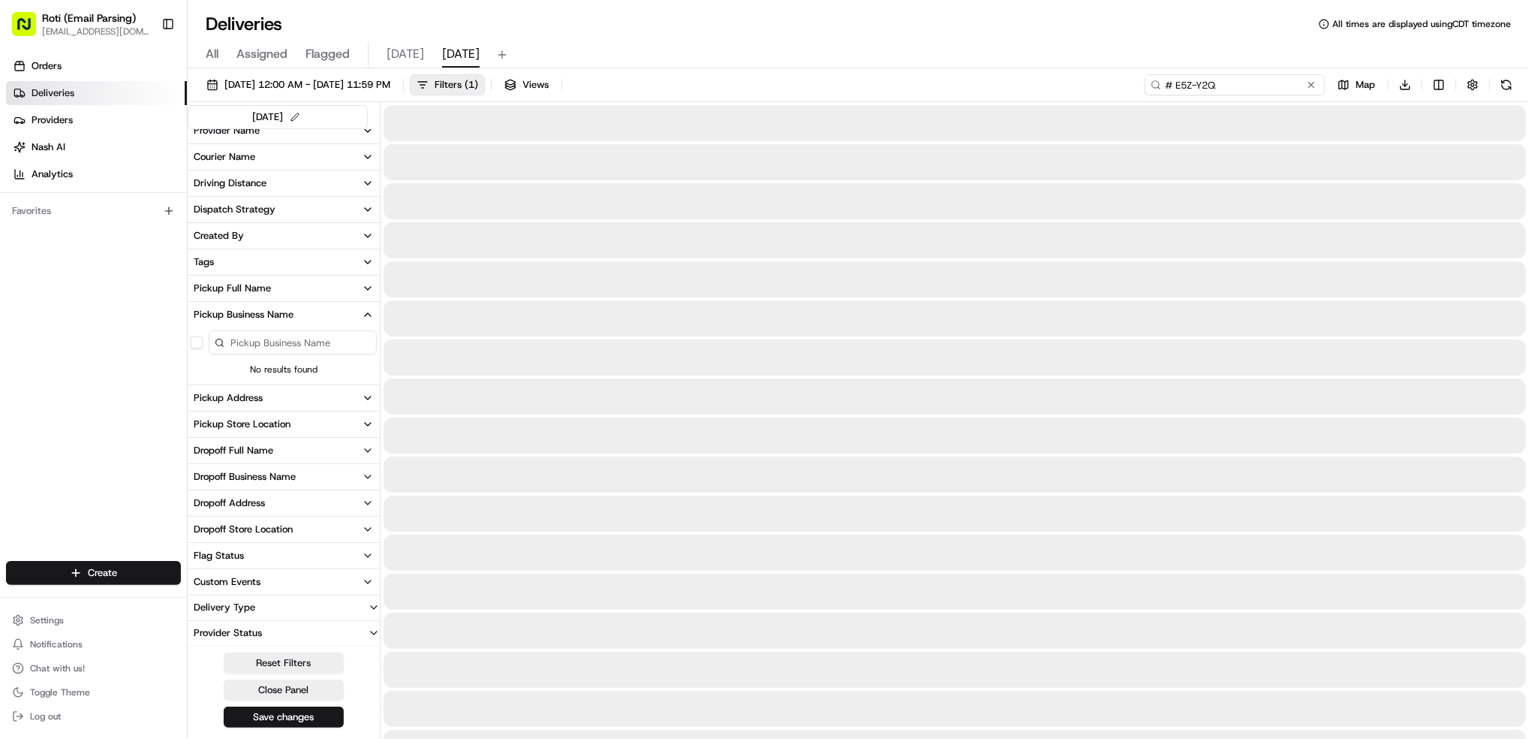
scroll to position [197, 0]
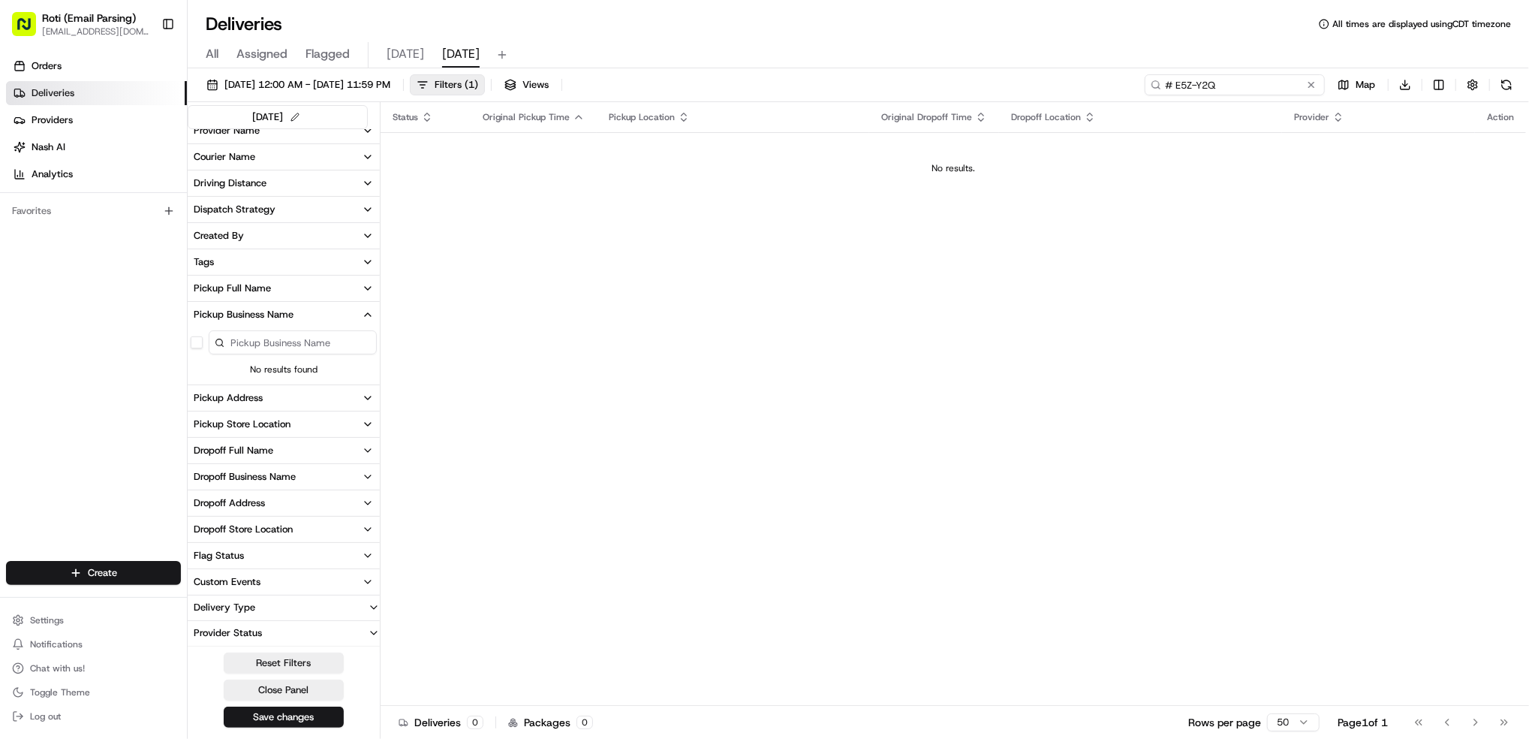
type input "# E5Z-Y2Q"
click at [1504, 90] on button at bounding box center [1506, 84] width 21 height 21
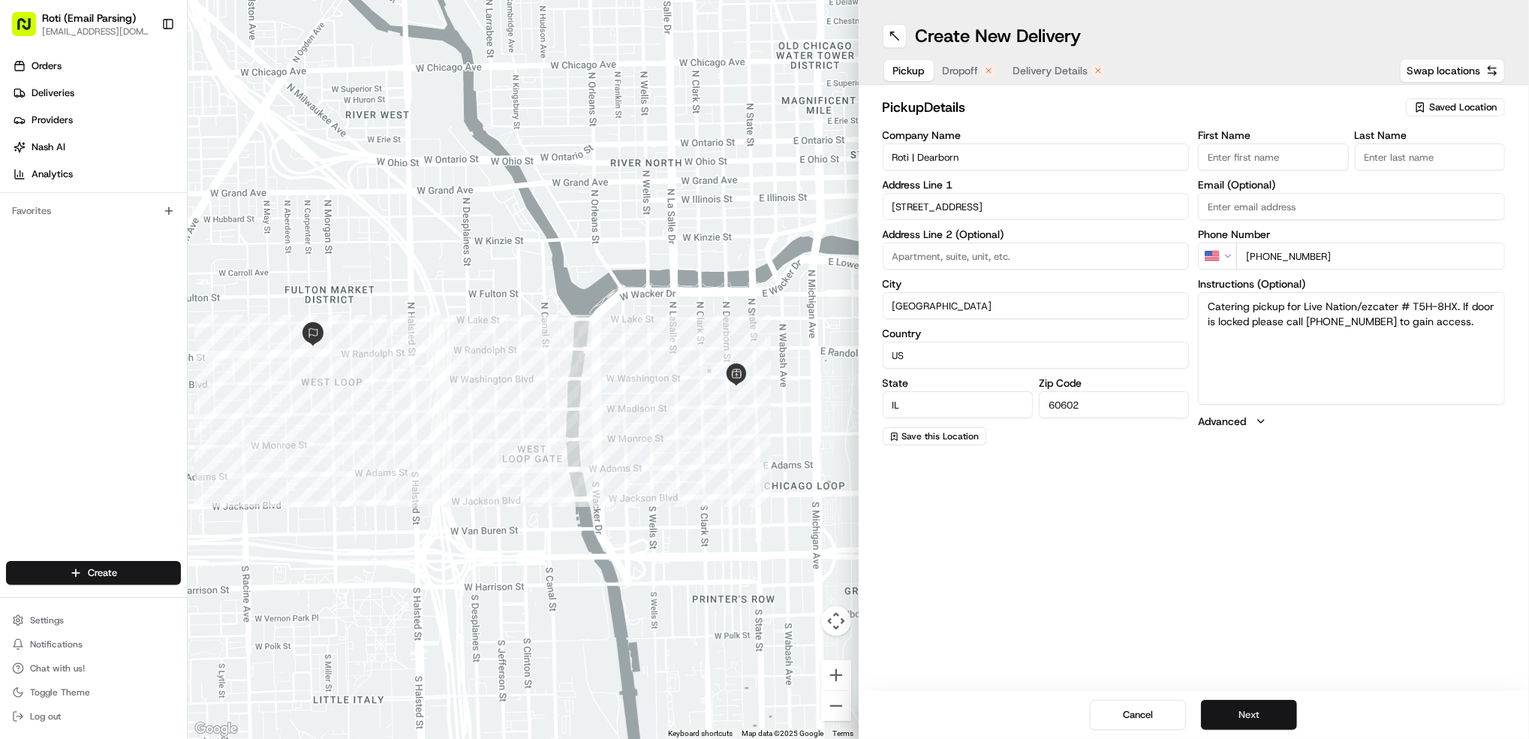
click at [1274, 710] on button "Next" at bounding box center [1249, 715] width 96 height 30
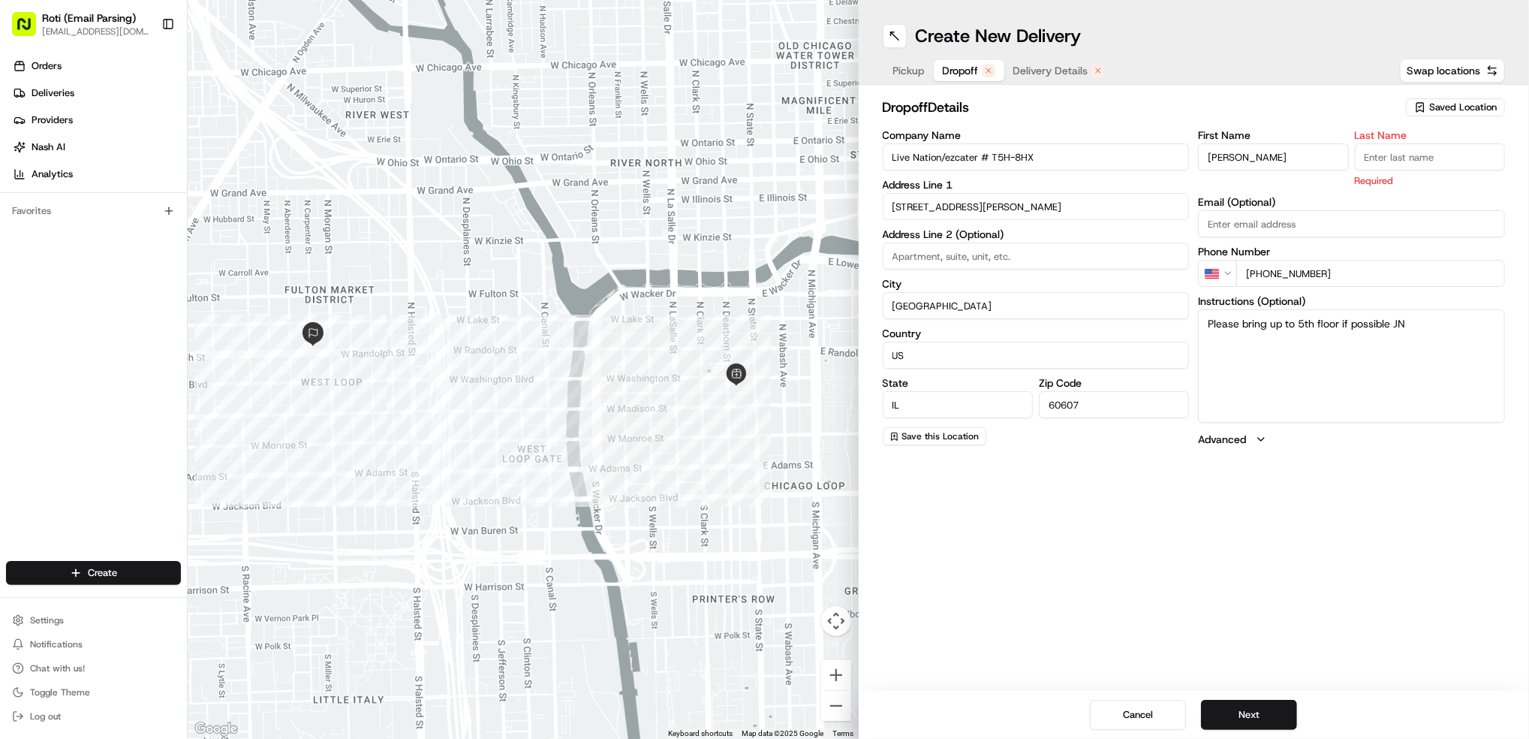
drag, startPoint x: 1271, startPoint y: 155, endPoint x: 1124, endPoint y: 132, distance: 149.0
click at [1124, 132] on div "Company Name Live Nation/ezcater # T5H-8HX Address Line 1 155 N Carpenter St Ad…" at bounding box center [1194, 288] width 623 height 317
click at [1396, 159] on input "Last Name" at bounding box center [1430, 156] width 150 height 27
paste input "Kristina"
type input "Kristina"
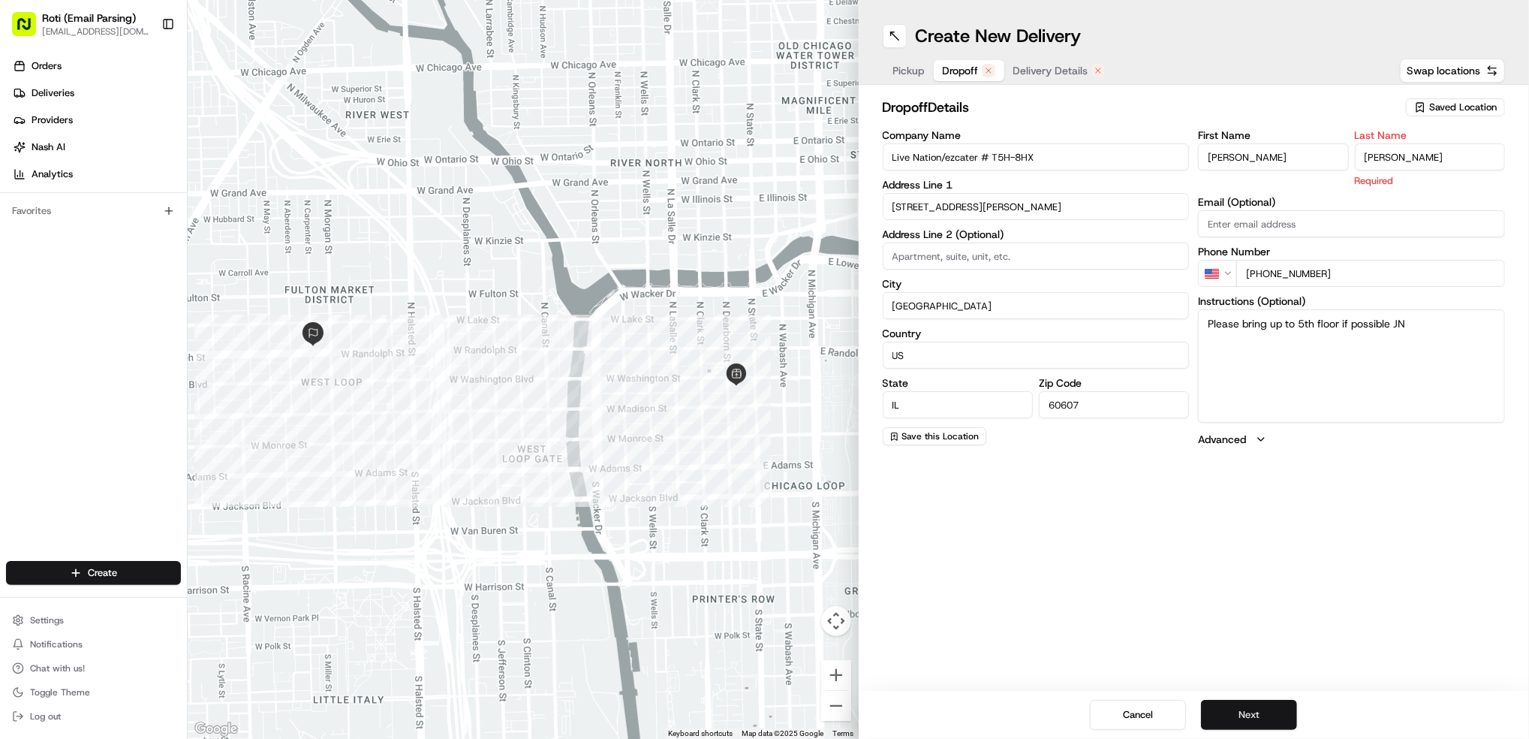
click at [1239, 715] on button "Next" at bounding box center [1249, 715] width 96 height 30
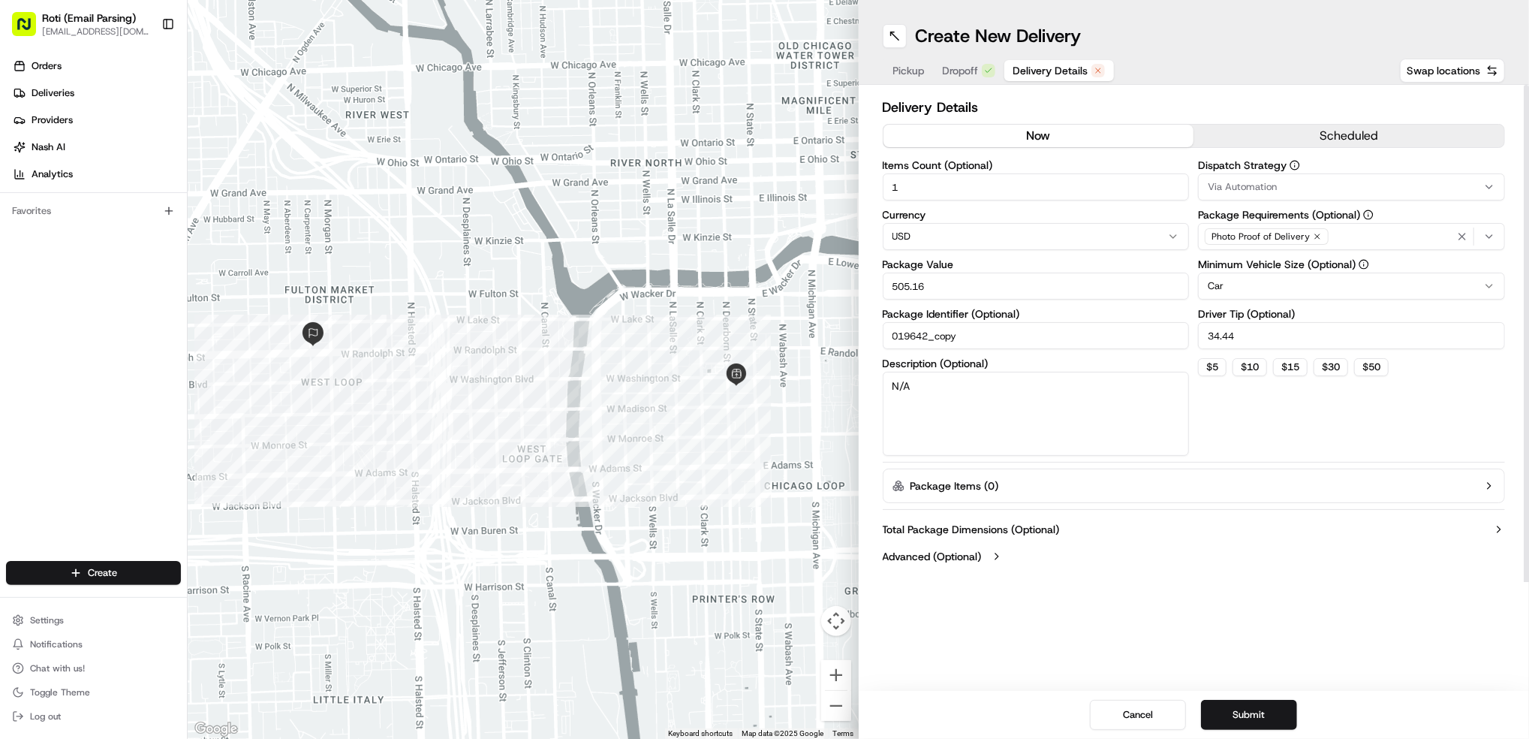
click at [1010, 135] on button "now" at bounding box center [1039, 136] width 311 height 23
drag, startPoint x: 935, startPoint y: 285, endPoint x: 622, endPoint y: 206, distance: 322.7
click at [640, 217] on div "To navigate the map with touch gestures double-tap and hold your finger on the …" at bounding box center [859, 369] width 1342 height 739
type input "15"
drag, startPoint x: 1264, startPoint y: 339, endPoint x: 1100, endPoint y: 318, distance: 165.7
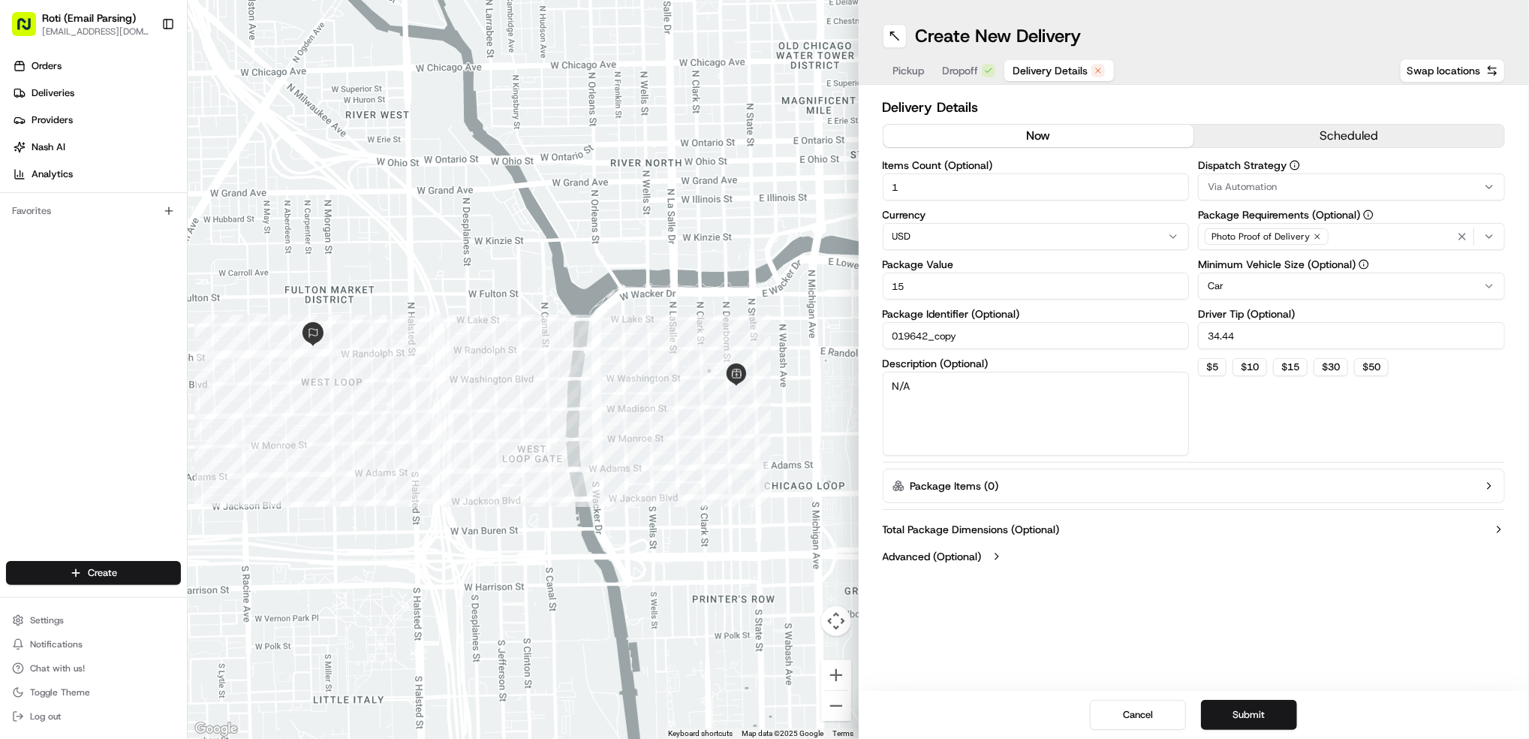
click at [1101, 318] on div "Items Count (Optional) 1 Currency USD Package Value 15 Package Identifier (Opti…" at bounding box center [1194, 308] width 623 height 296
type input "5"
click at [1314, 192] on div "Via Automation" at bounding box center [1352, 187] width 300 height 14
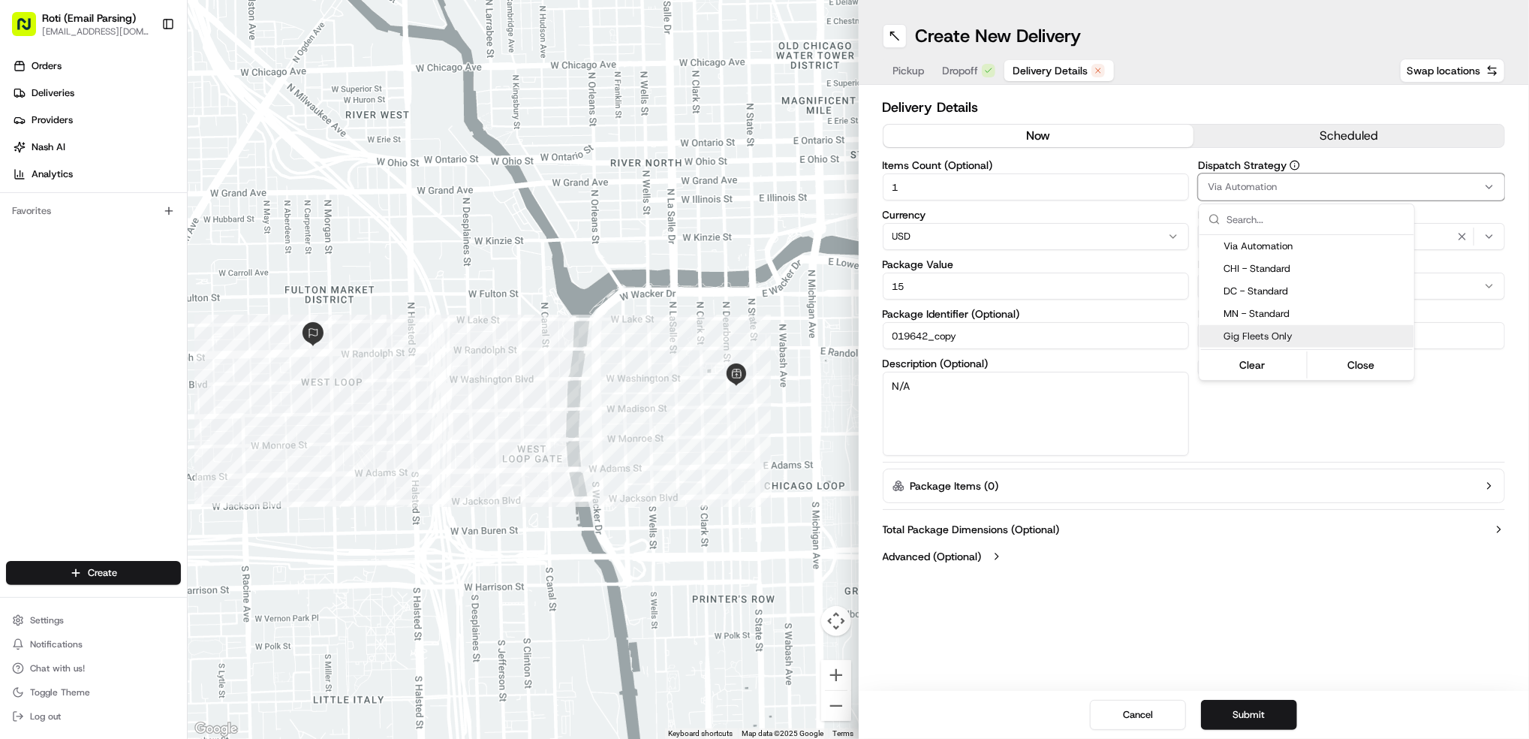
click at [1267, 326] on div "Gig Fleets Only" at bounding box center [1307, 336] width 215 height 23
click at [1244, 706] on html "Roti (Email Parsing) jnavarro@roti.com Toggle Sidebar Orders Deliveries Provide…" at bounding box center [764, 369] width 1529 height 739
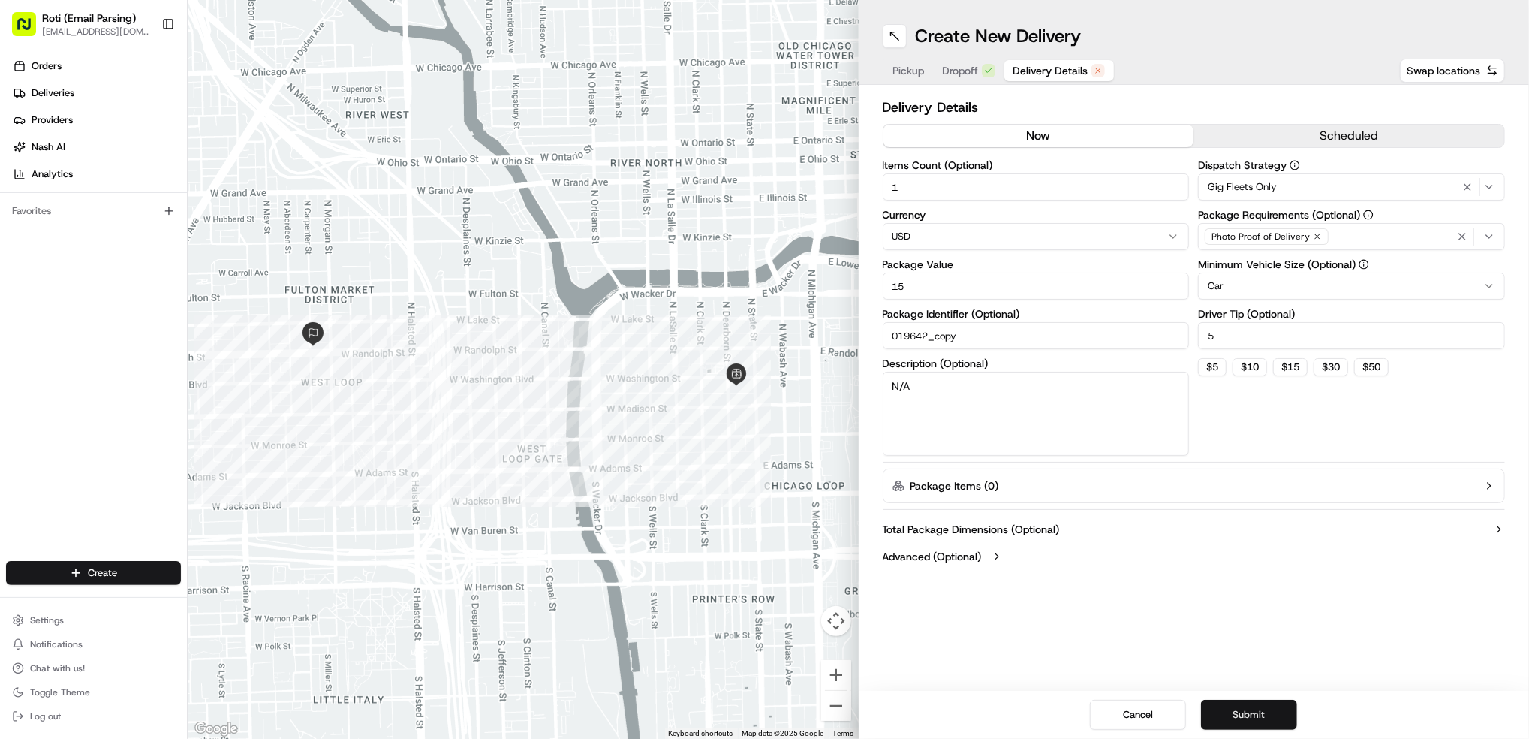
click at [1244, 709] on button "Submit" at bounding box center [1249, 715] width 96 height 30
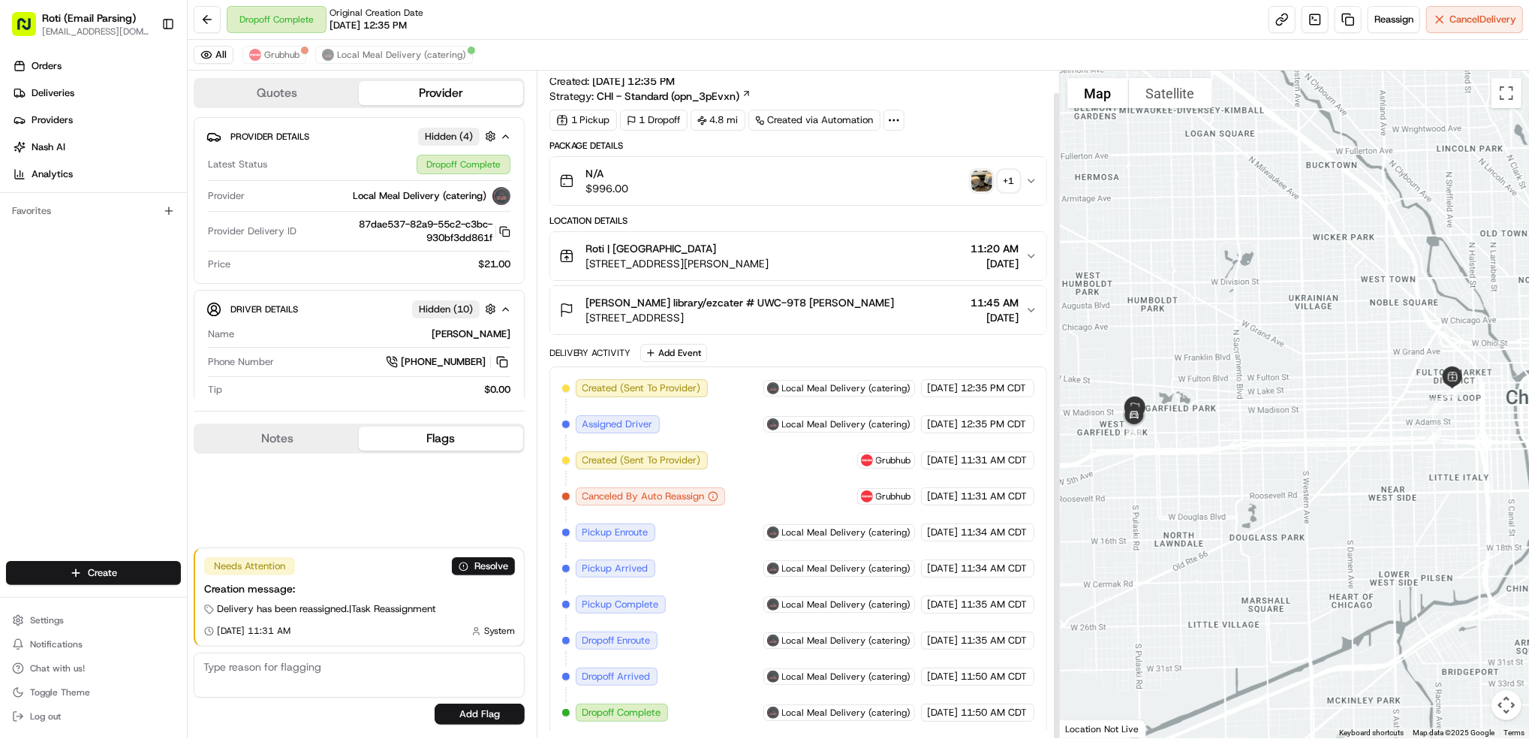
scroll to position [23, 0]
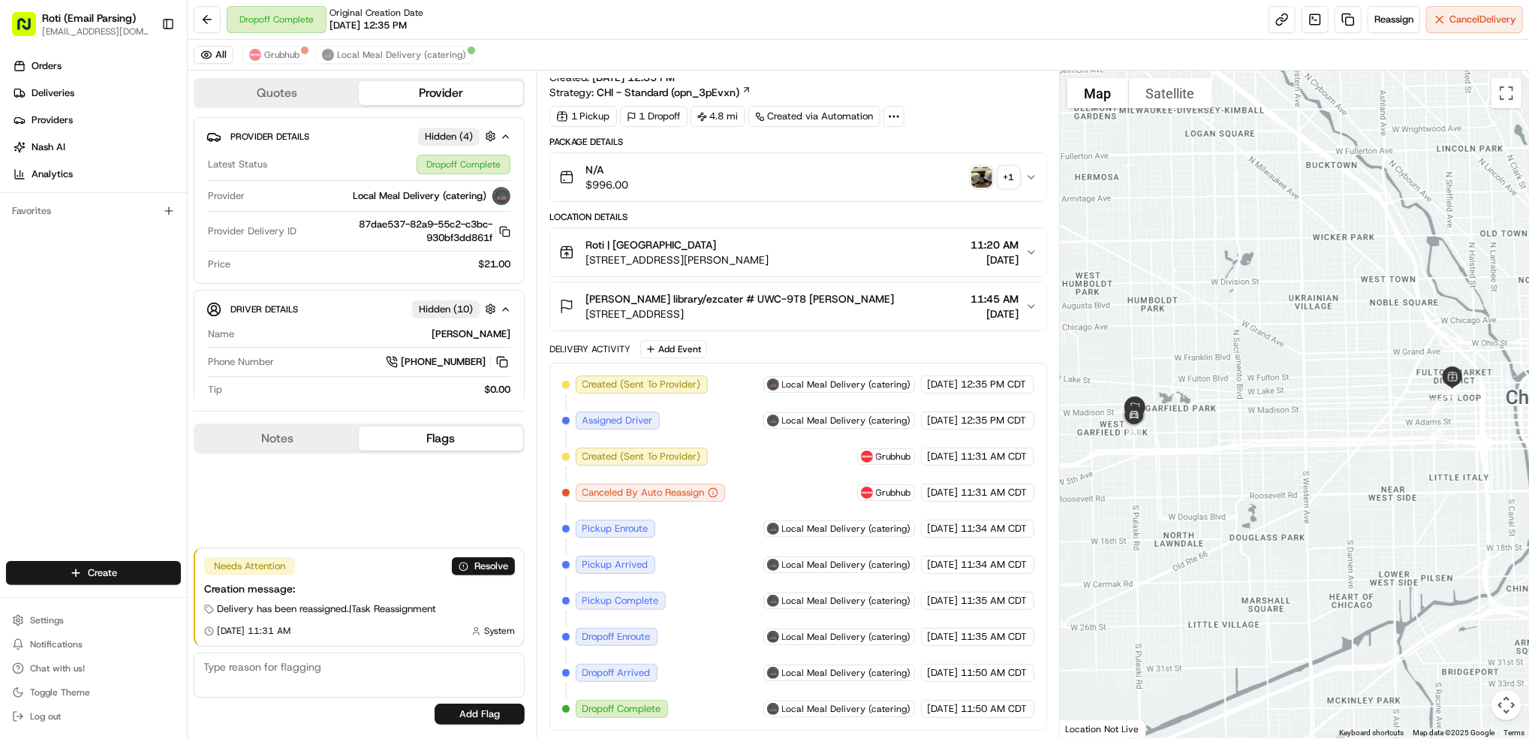
click at [1024, 304] on div "Legler library/ezcater # UWC-9T8 Olivette Murphy 115 S Pulaski Rd, Chicago, IL …" at bounding box center [792, 306] width 466 height 30
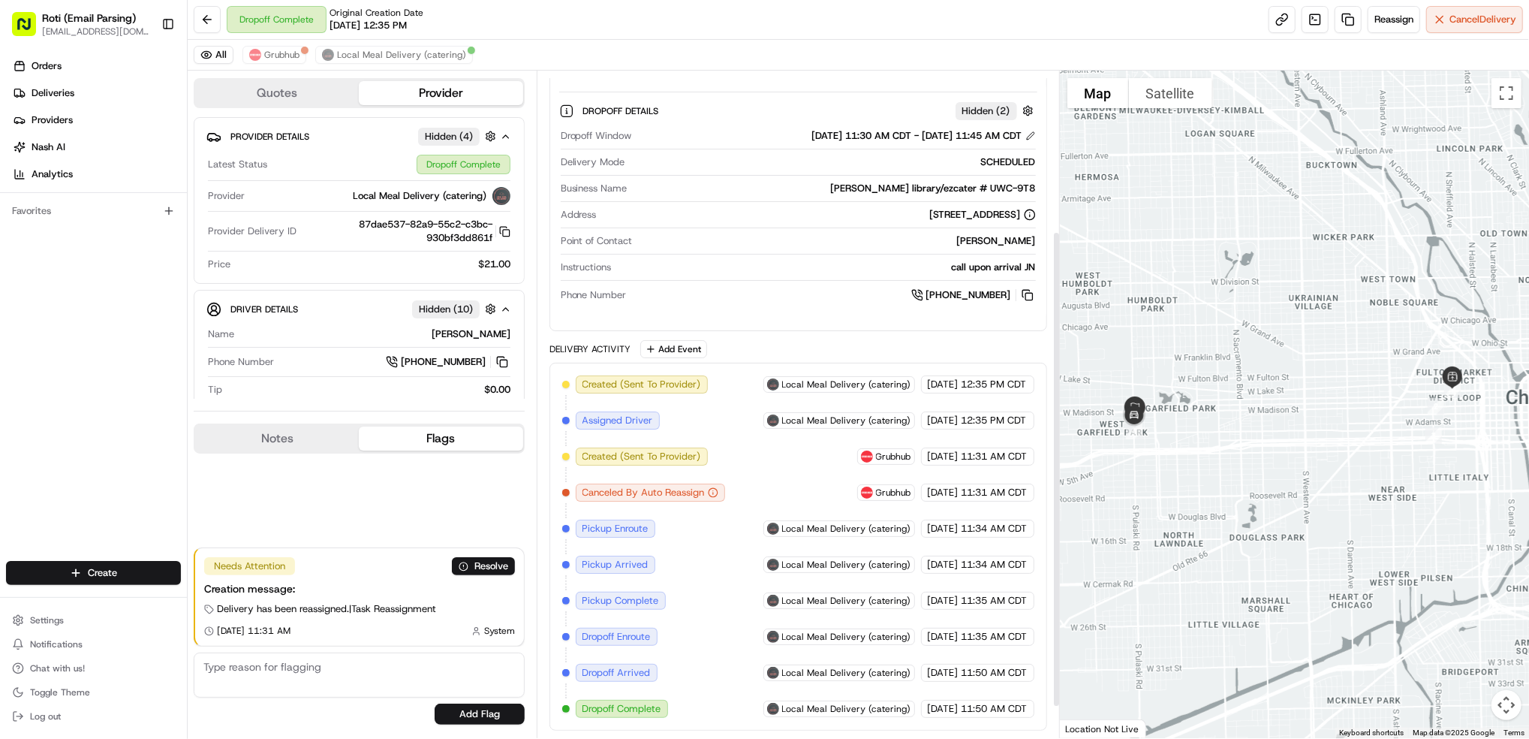
scroll to position [270, 0]
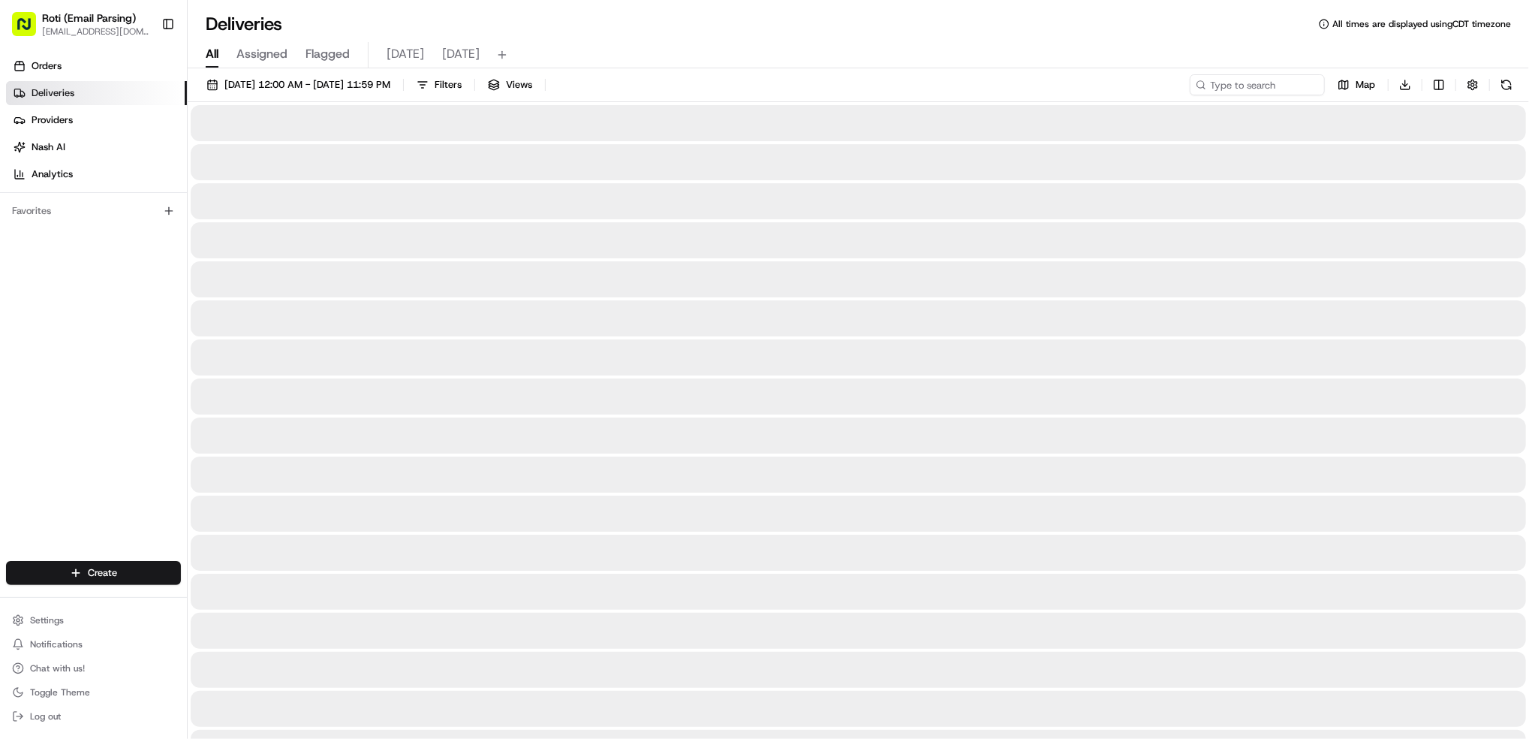
click at [446, 53] on span "[DATE]" at bounding box center [461, 54] width 38 height 18
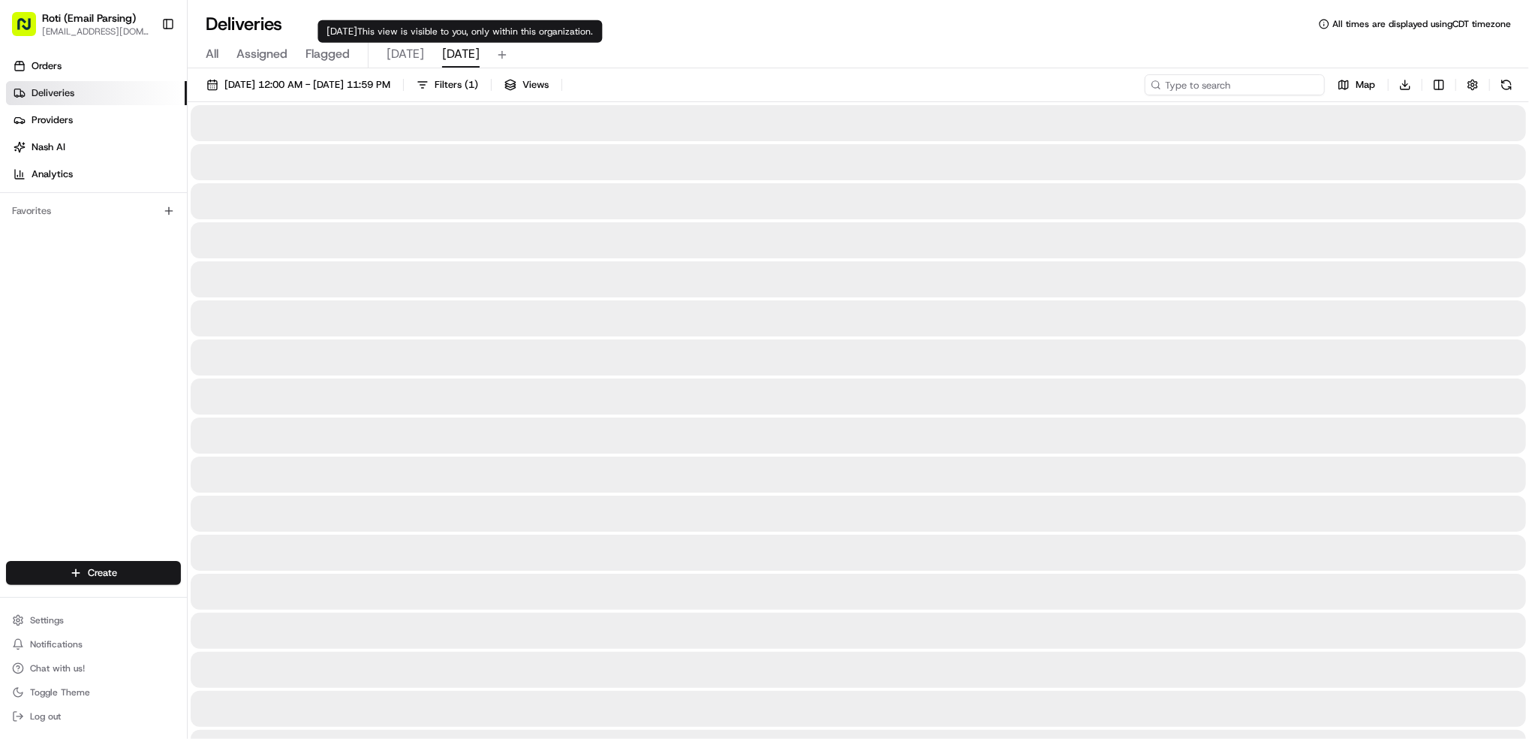
click at [1244, 82] on input at bounding box center [1235, 84] width 180 height 21
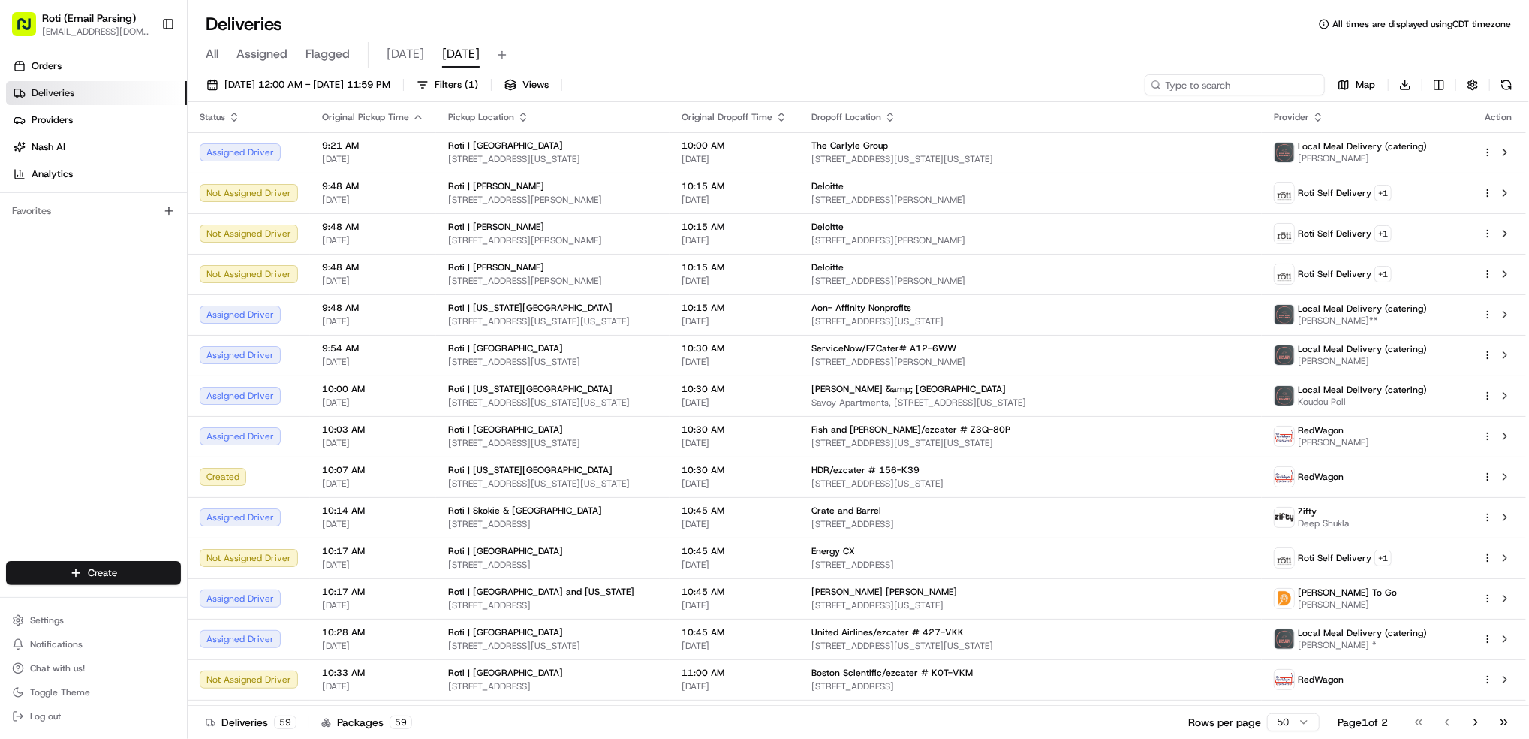
paste input "SunCloud Health"
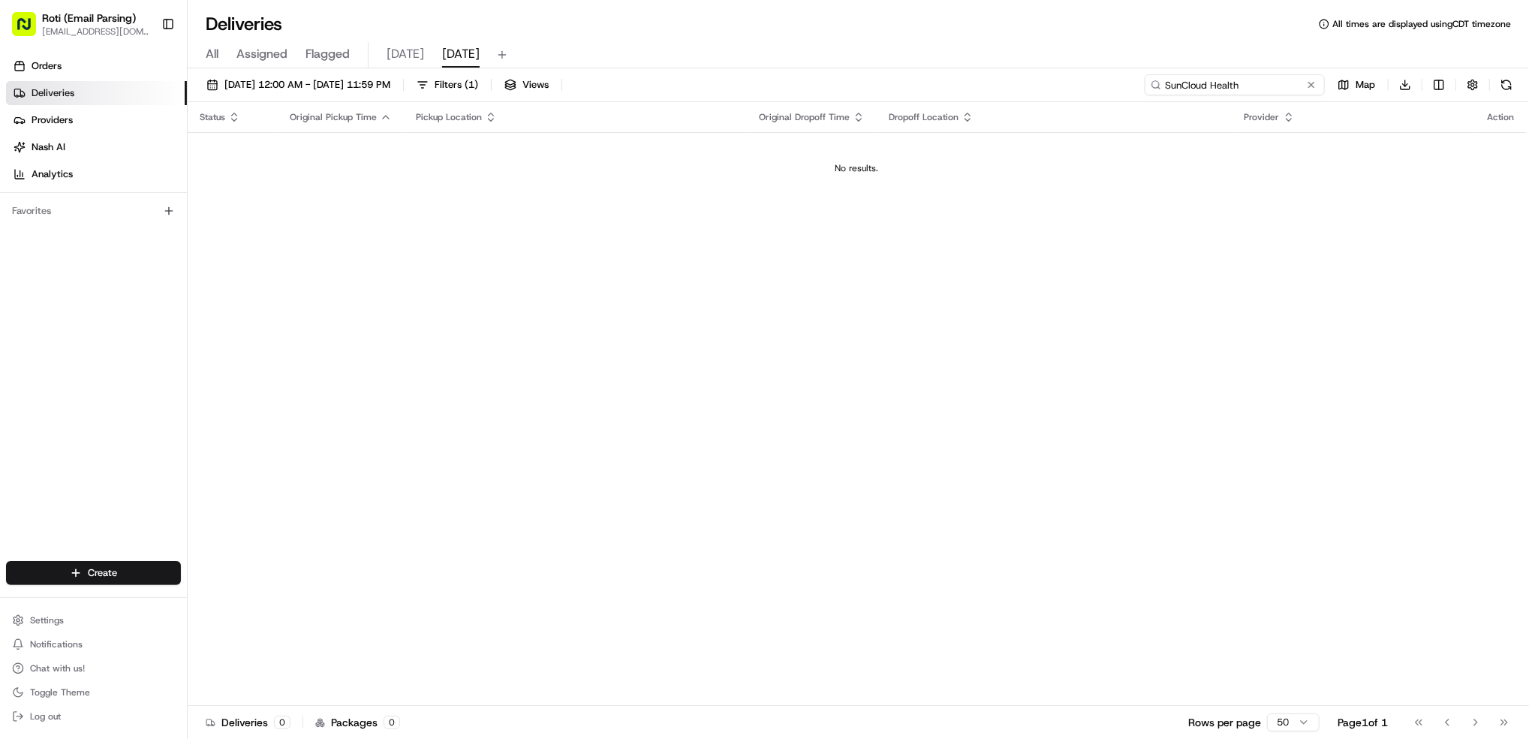
type input "SunCloud Health"
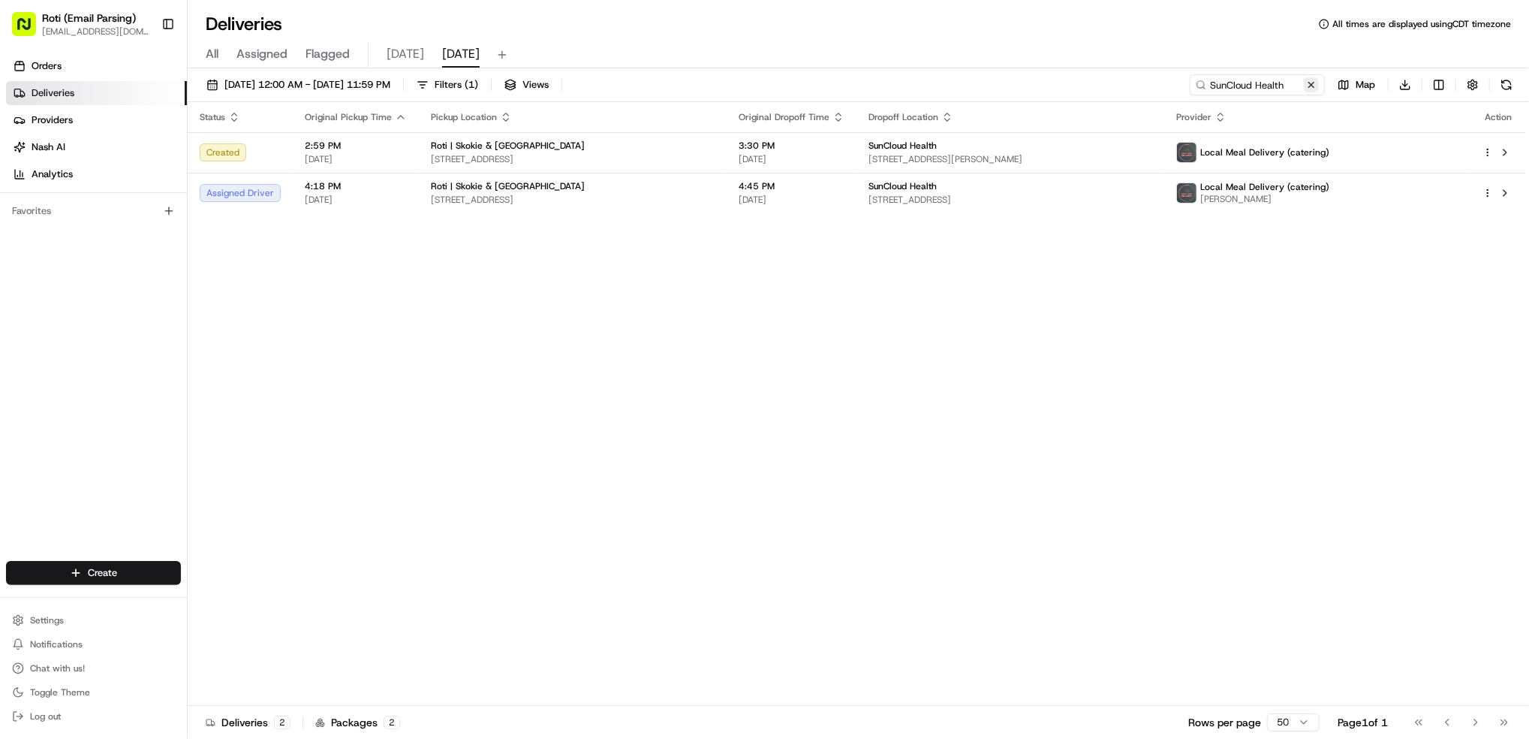
click at [1315, 88] on button at bounding box center [1311, 84] width 15 height 15
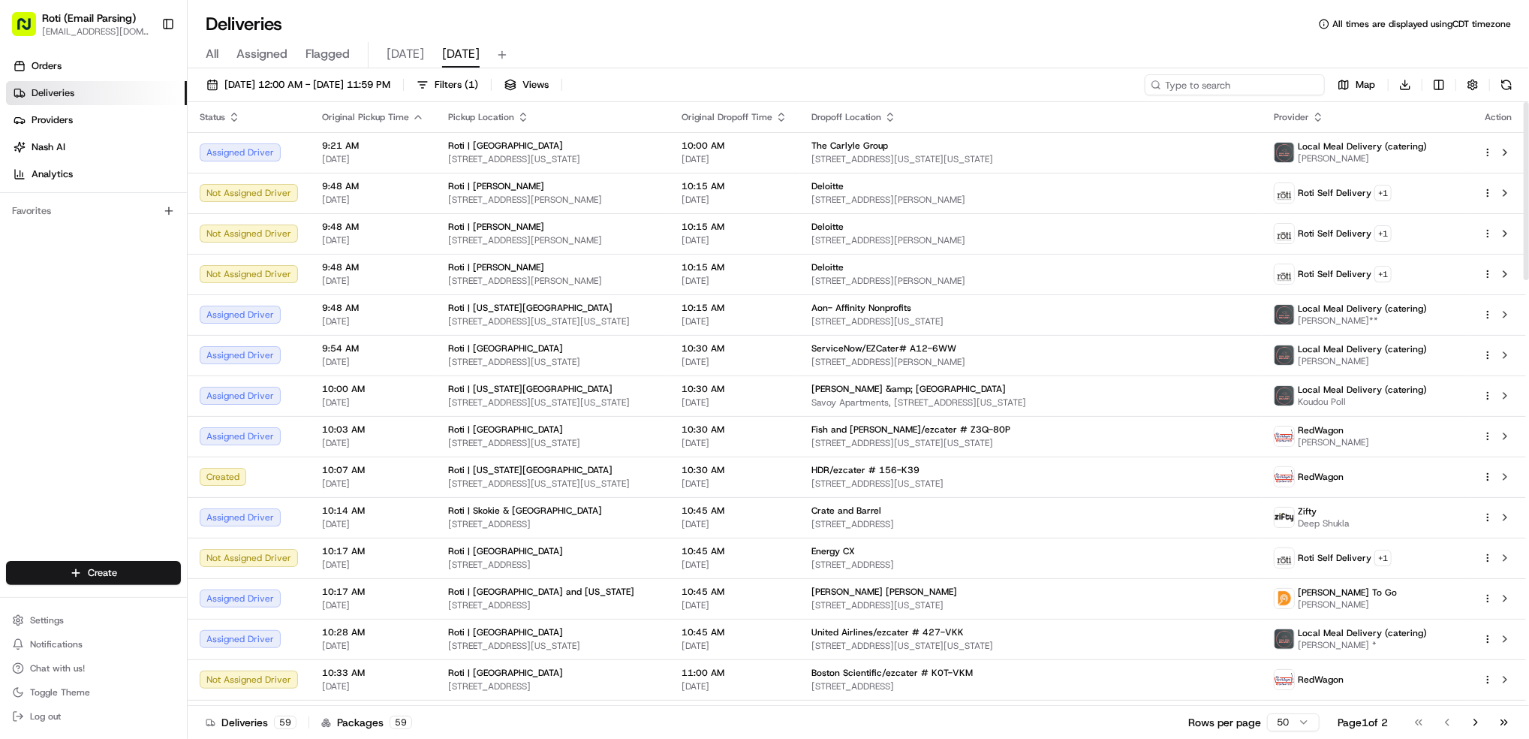
click at [1224, 83] on input at bounding box center [1235, 84] width 180 height 21
paste input "# 01J-4PP"
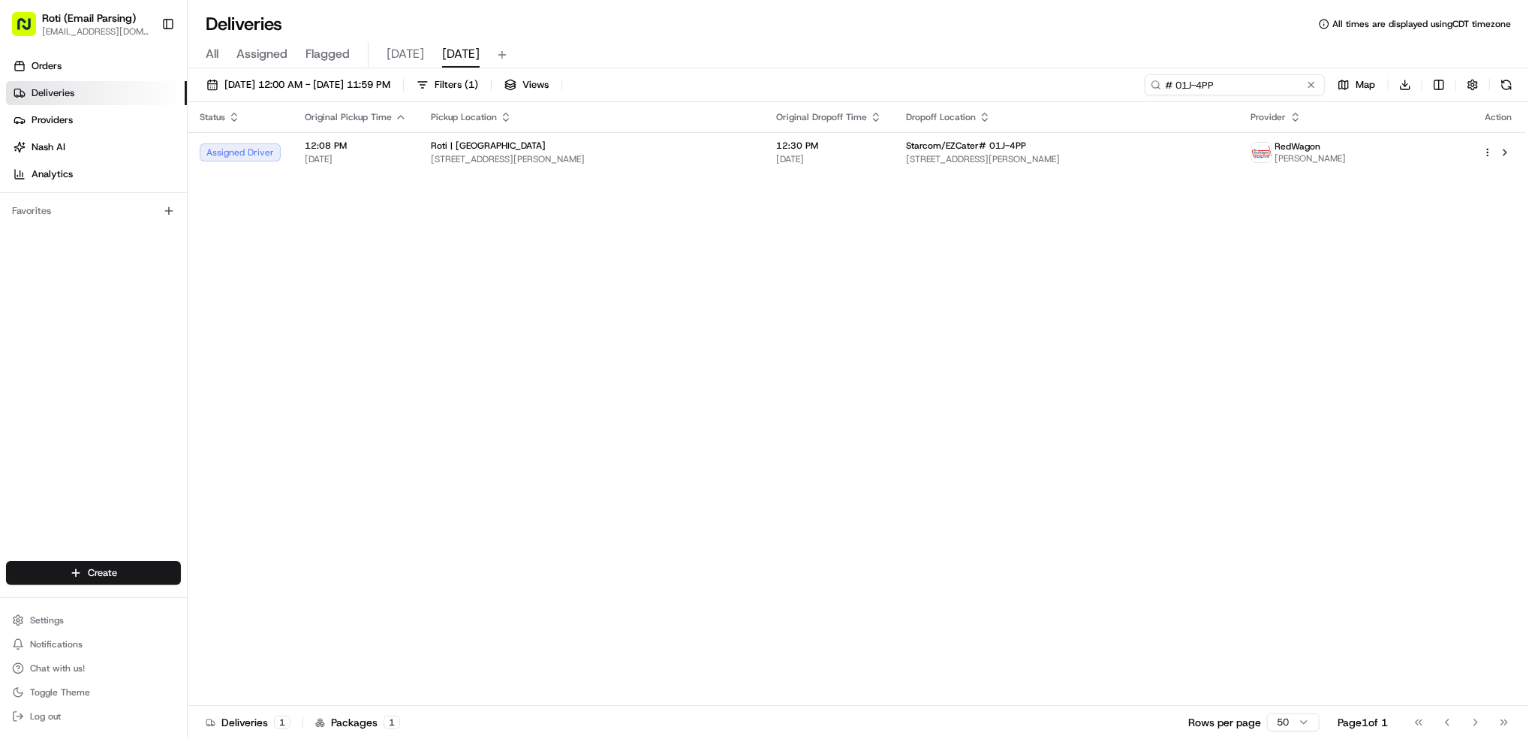
type input "# 01J-4PP"
drag, startPoint x: 1225, startPoint y: 81, endPoint x: 878, endPoint y: 40, distance: 350.0
click at [1103, 48] on div "Deliveries All times are displayed using CDT timezone All Assigned Flagged [DAT…" at bounding box center [859, 369] width 1342 height 739
paste input "# H8Z-1CW"
type input "# H8Z-1CW"
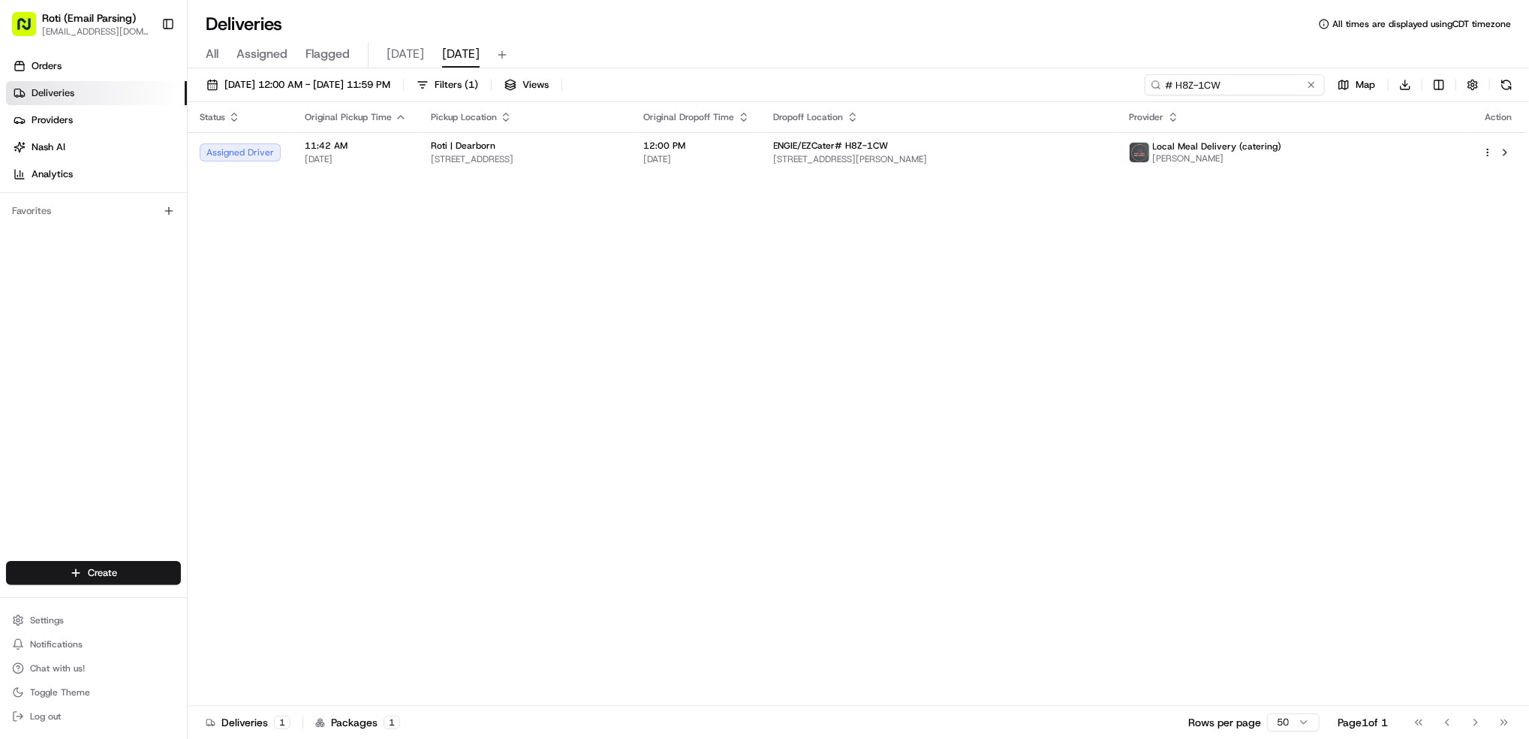
drag, startPoint x: 1252, startPoint y: 83, endPoint x: 893, endPoint y: 7, distance: 367.7
click at [893, 7] on div "Deliveries All times are displayed using CDT timezone All Assigned Flagged [DAT…" at bounding box center [859, 369] width 1342 height 739
paste input "# H8Z-1CW"
type input "# H8Z-1CW"
drag, startPoint x: 1264, startPoint y: 83, endPoint x: 954, endPoint y: 59, distance: 310.2
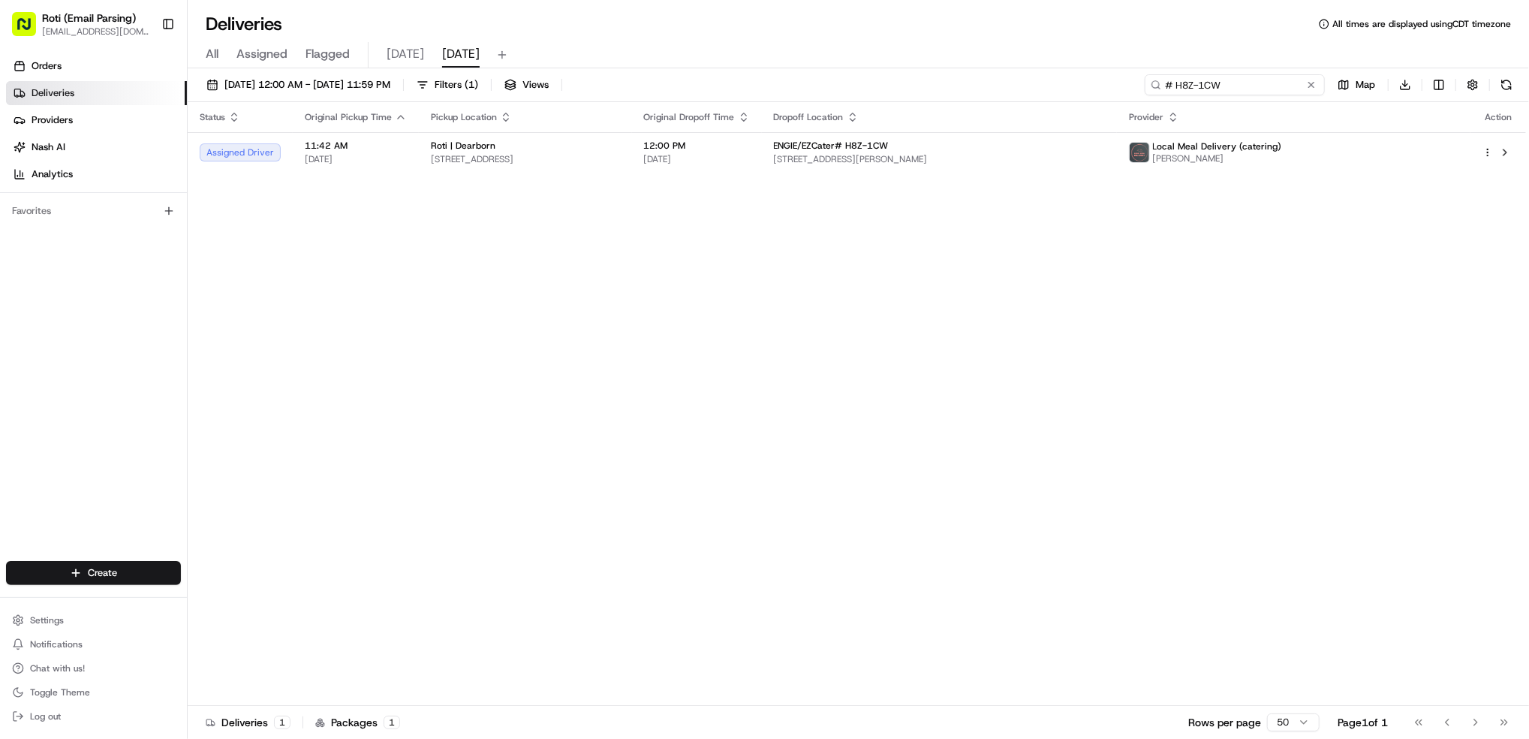
click at [1012, 53] on div "Deliveries All times are displayed using CDT timezone All Assigned Flagged [DAT…" at bounding box center [859, 369] width 1342 height 739
paste input "# H8Z-1CW"
type input "# H8Z-1CW"
drag, startPoint x: 1230, startPoint y: 78, endPoint x: 953, endPoint y: 100, distance: 278.6
click at [1044, 72] on div "[DATE] 12:00 AM - [DATE] 11:59 PM Filters ( 1 ) Views # H8Z-1CW Map Download St…" at bounding box center [859, 404] width 1342 height 673
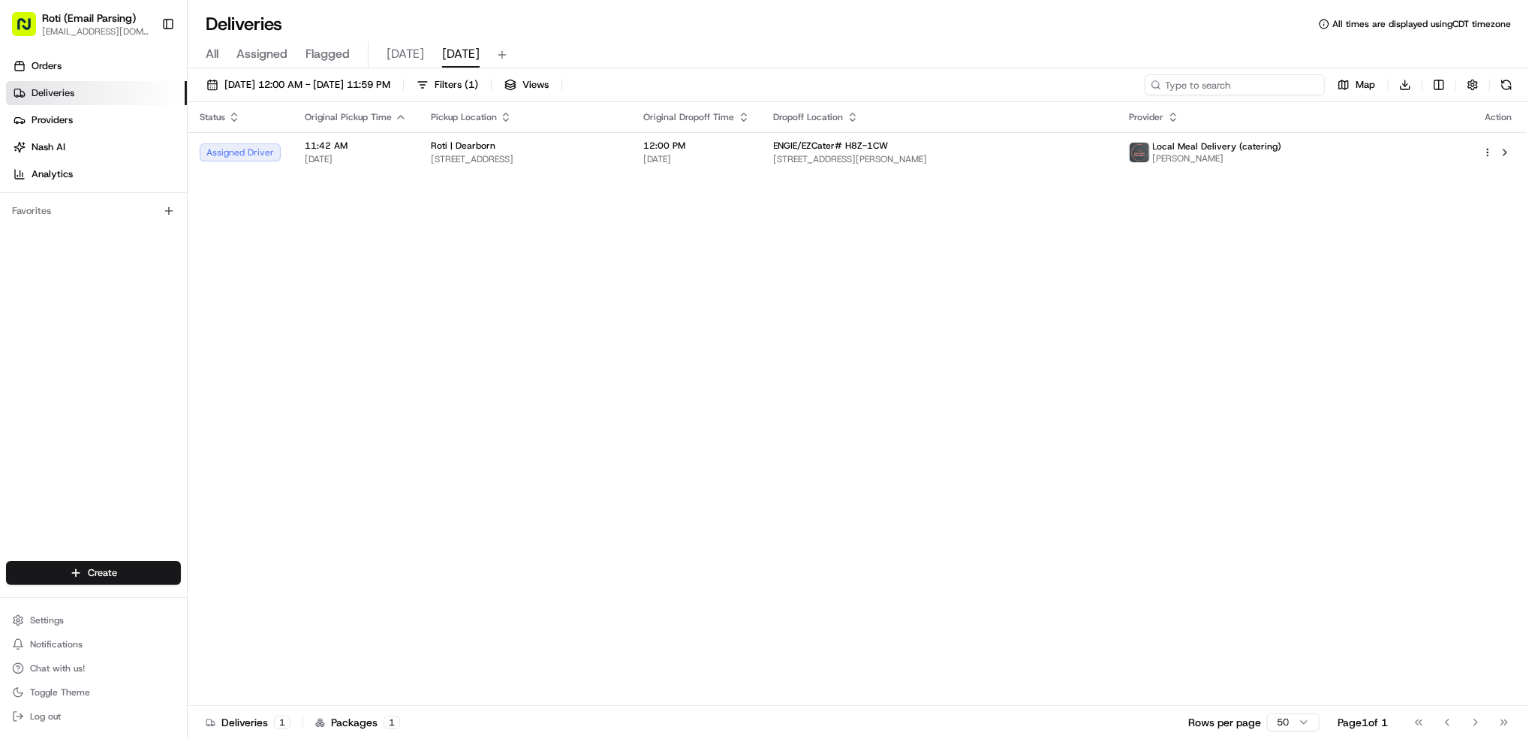
paste input "# 156-K39"
type input "# 156-K39"
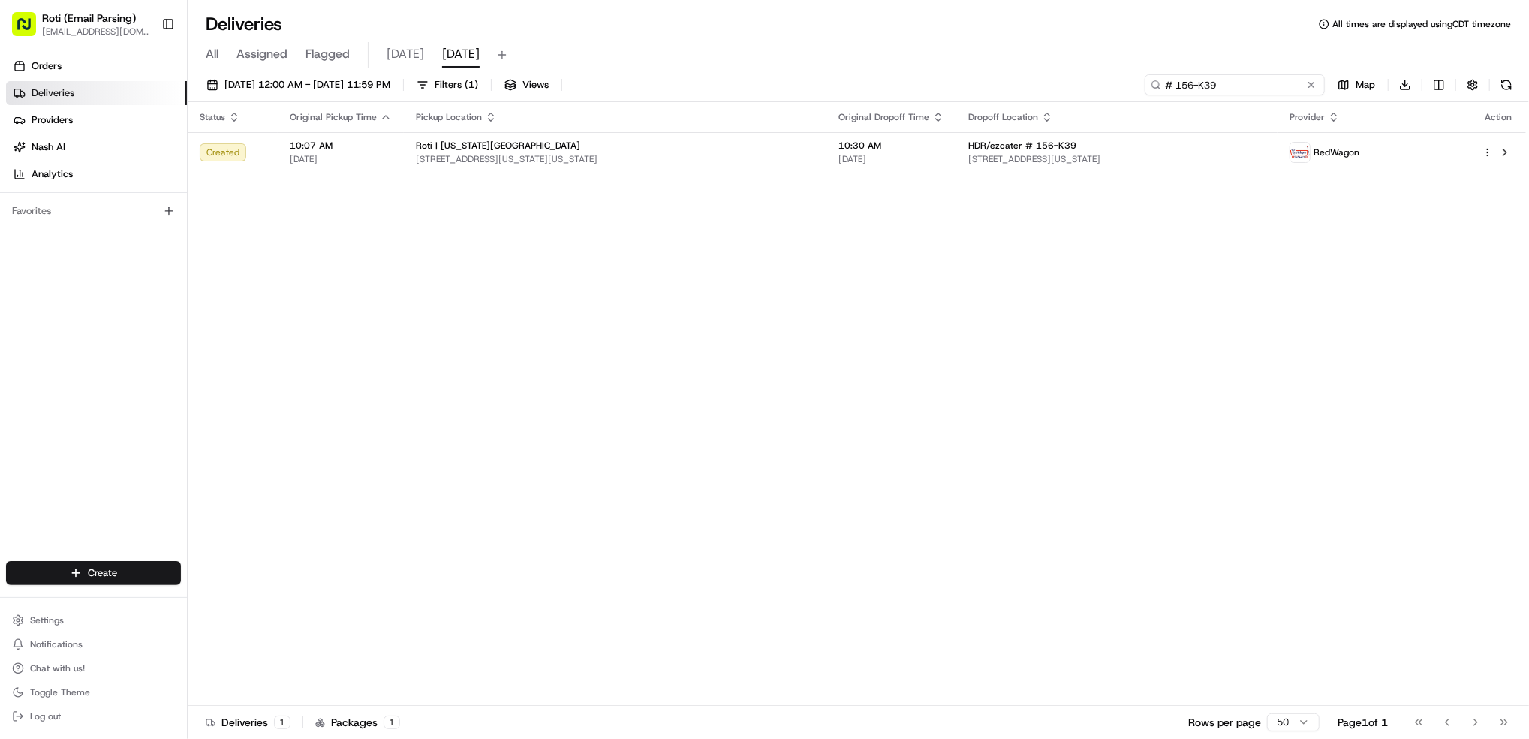
drag, startPoint x: 1252, startPoint y: 91, endPoint x: 881, endPoint y: 61, distance: 372.1
click at [947, 64] on div "Deliveries All times are displayed using CDT timezone All Assigned Flagged [DAT…" at bounding box center [859, 369] width 1342 height 739
paste input "# YWT-EXY"
type input "# YWT-EXY"
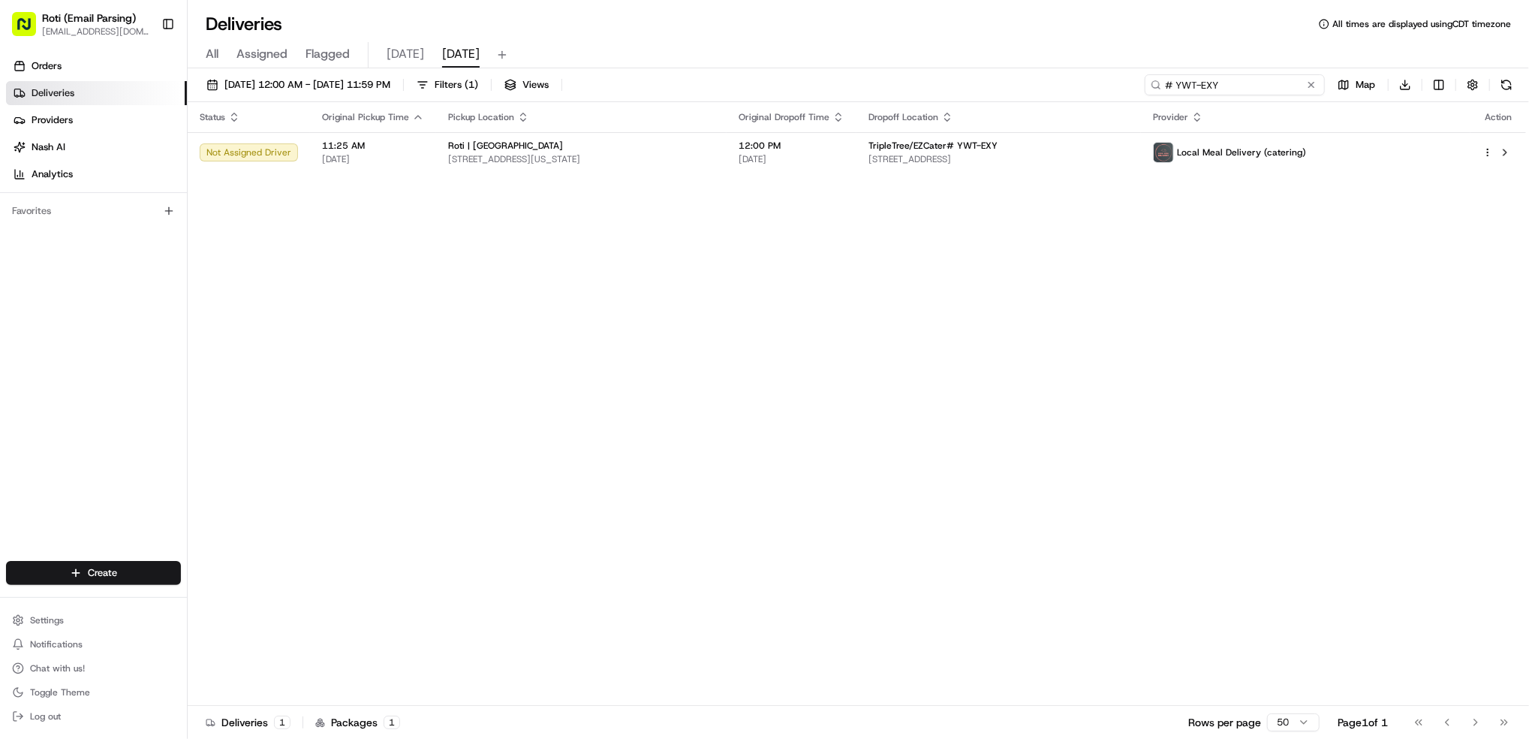
drag, startPoint x: 1196, startPoint y: 82, endPoint x: 1035, endPoint y: 50, distance: 164.6
click at [1133, 71] on div "[DATE] 12:00 AM - [DATE] 11:59 PM Filters ( 1 ) Views # YWT-EXY Map Download St…" at bounding box center [859, 404] width 1342 height 673
paste input "# CXH-AV9"
type input "# CXH-AV9"
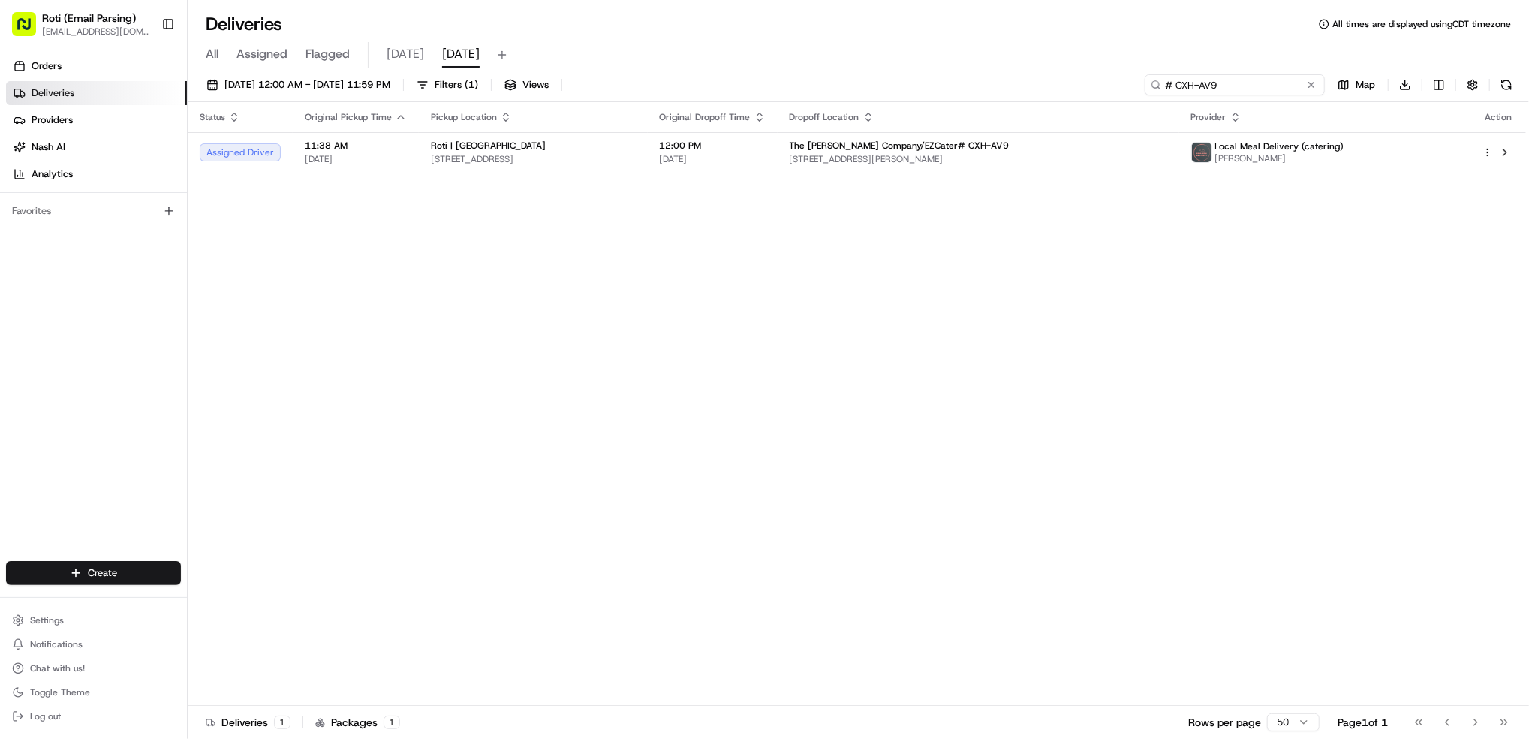
drag, startPoint x: 1230, startPoint y: 86, endPoint x: 903, endPoint y: 8, distance: 336.7
click at [1011, 35] on div "Deliveries All times are displayed using CDT timezone All Assigned Flagged [DAT…" at bounding box center [859, 369] width 1342 height 739
paste input "# UYX-F7W"
type input "# UYX-F7W"
drag, startPoint x: 1243, startPoint y: 83, endPoint x: 769, endPoint y: 9, distance: 480.1
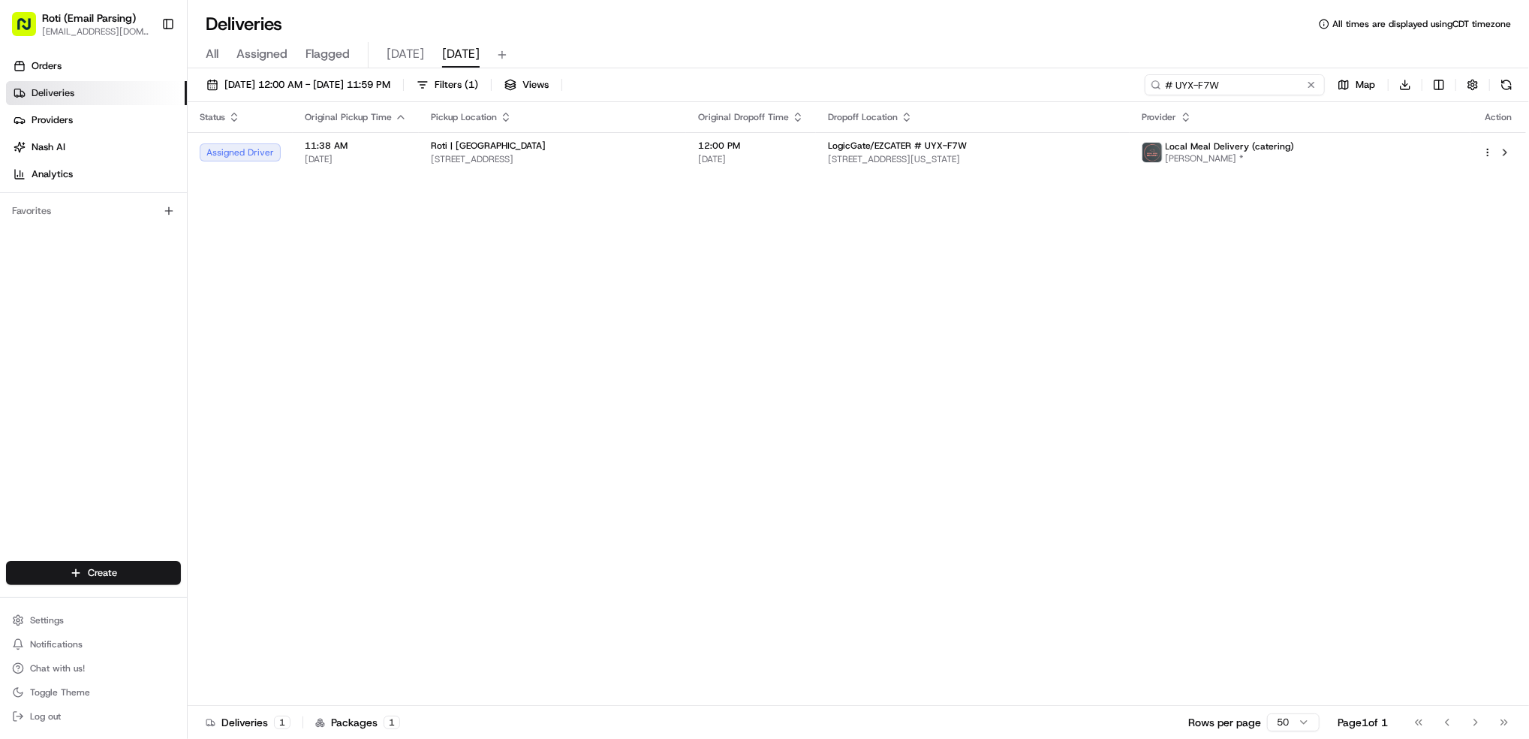
click at [835, 17] on div "Deliveries All times are displayed using CDT timezone All Assigned Flagged [DAT…" at bounding box center [859, 369] width 1342 height 739
paste input "# 60M-W8X"
type input "# 60M-W8X"
drag, startPoint x: 1189, startPoint y: 69, endPoint x: 644, endPoint y: 24, distance: 546.9
click at [932, 31] on div "Deliveries All times are displayed using CDT timezone All Assigned Flagged [DAT…" at bounding box center [859, 369] width 1342 height 739
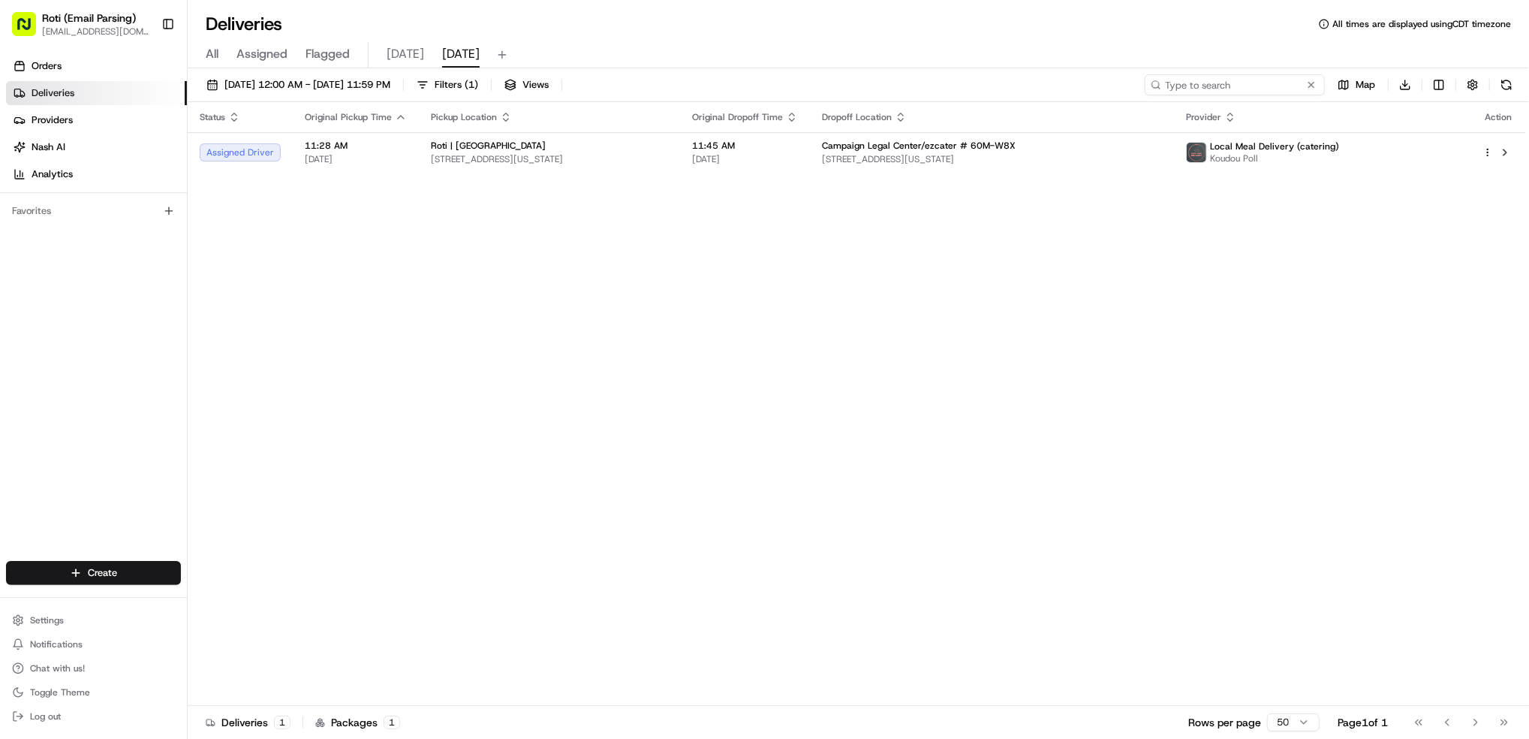
paste input "# 3YK-PJ5"
type input "# 3YK-PJ5"
drag, startPoint x: 1238, startPoint y: 83, endPoint x: 915, endPoint y: 38, distance: 326.1
click at [1078, 50] on div "Deliveries All times are displayed using CDT timezone All Assigned Flagged [DAT…" at bounding box center [859, 369] width 1342 height 739
paste input "# 7JA-WQY"
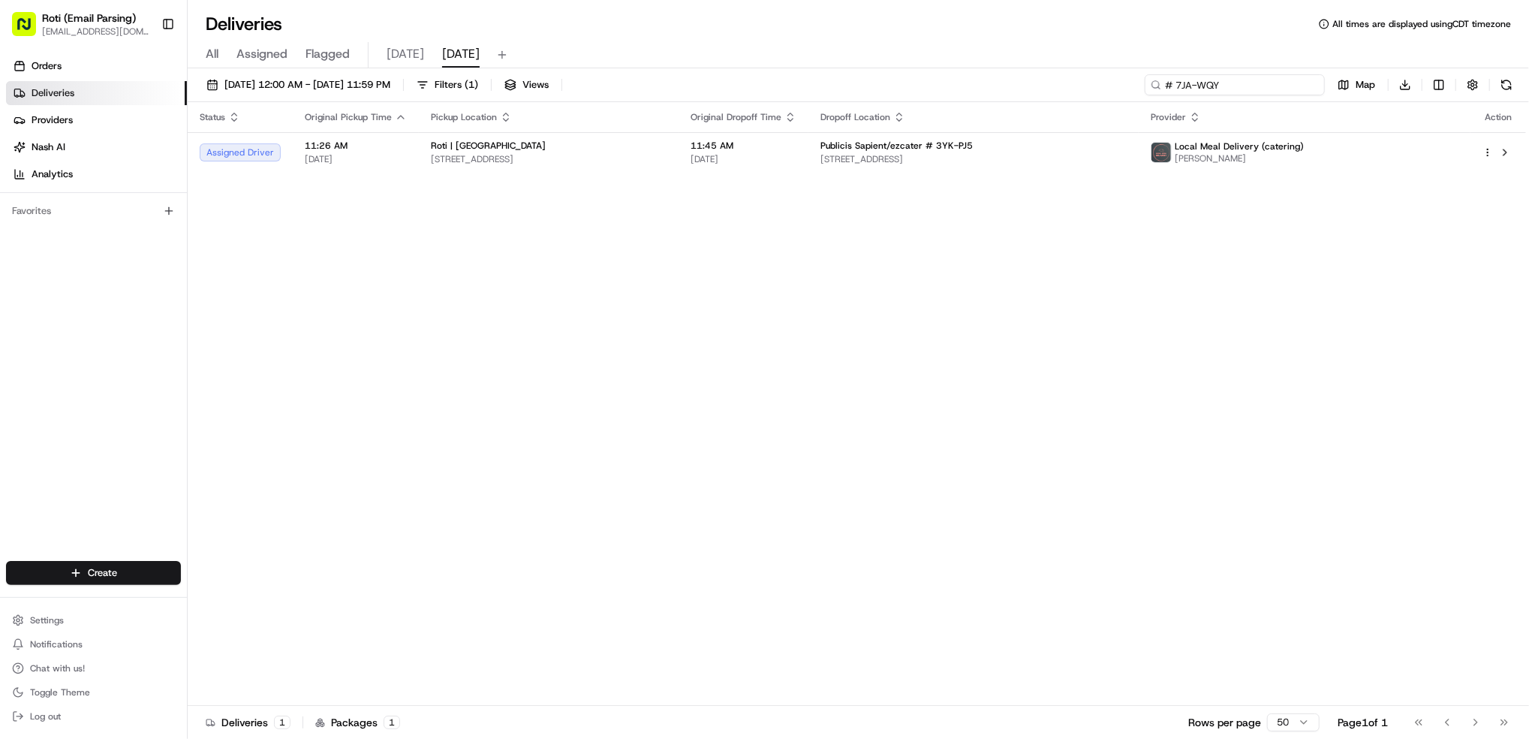
type input "# 7JA-WQY"
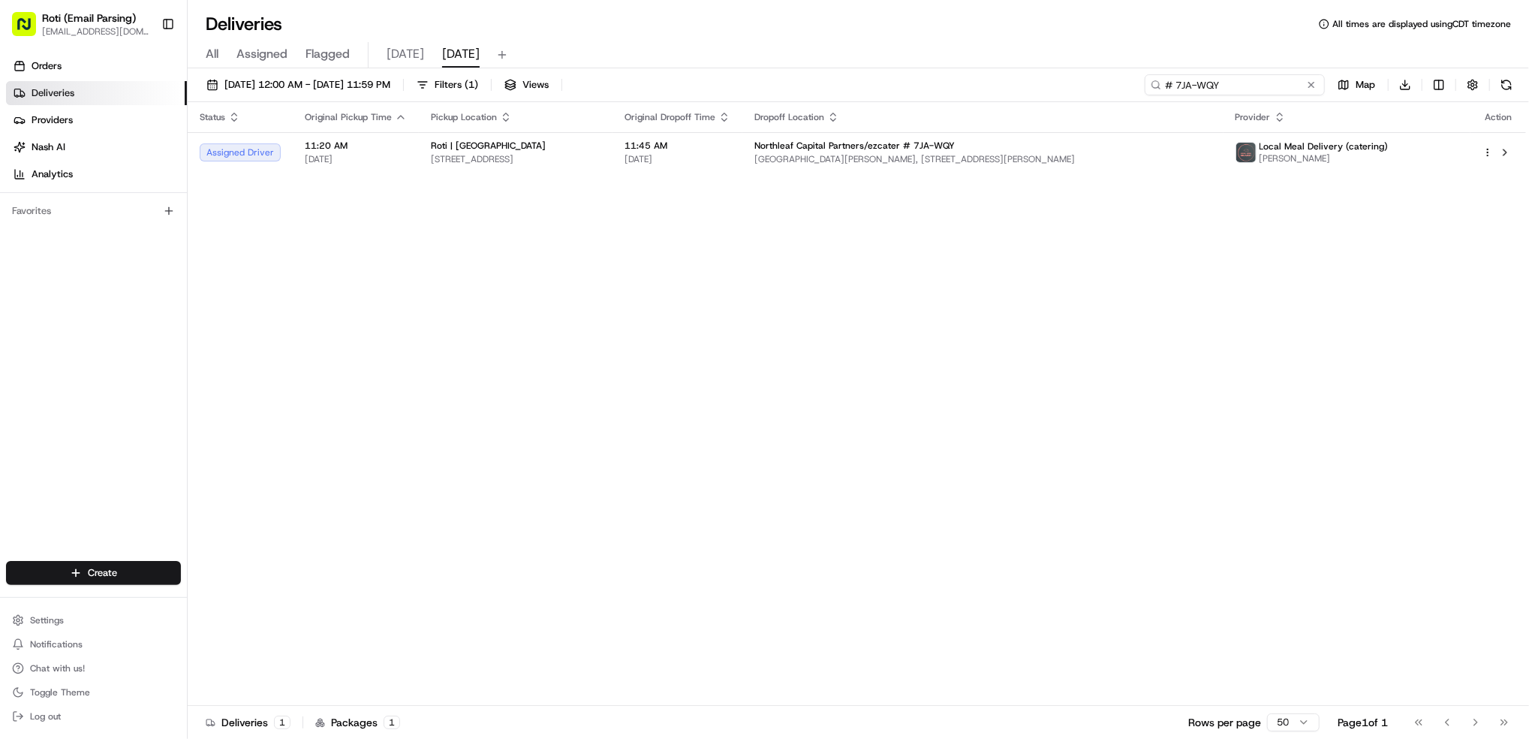
drag, startPoint x: 1254, startPoint y: 92, endPoint x: 817, endPoint y: 29, distance: 441.5
click at [980, 50] on div "Deliveries All times are displayed using CDT timezone All Assigned Flagged [DAT…" at bounding box center [859, 369] width 1342 height 739
paste input "# HZT-HZR"
type input "# HZT-HZR"
drag, startPoint x: 1230, startPoint y: 92, endPoint x: 899, endPoint y: 52, distance: 333.5
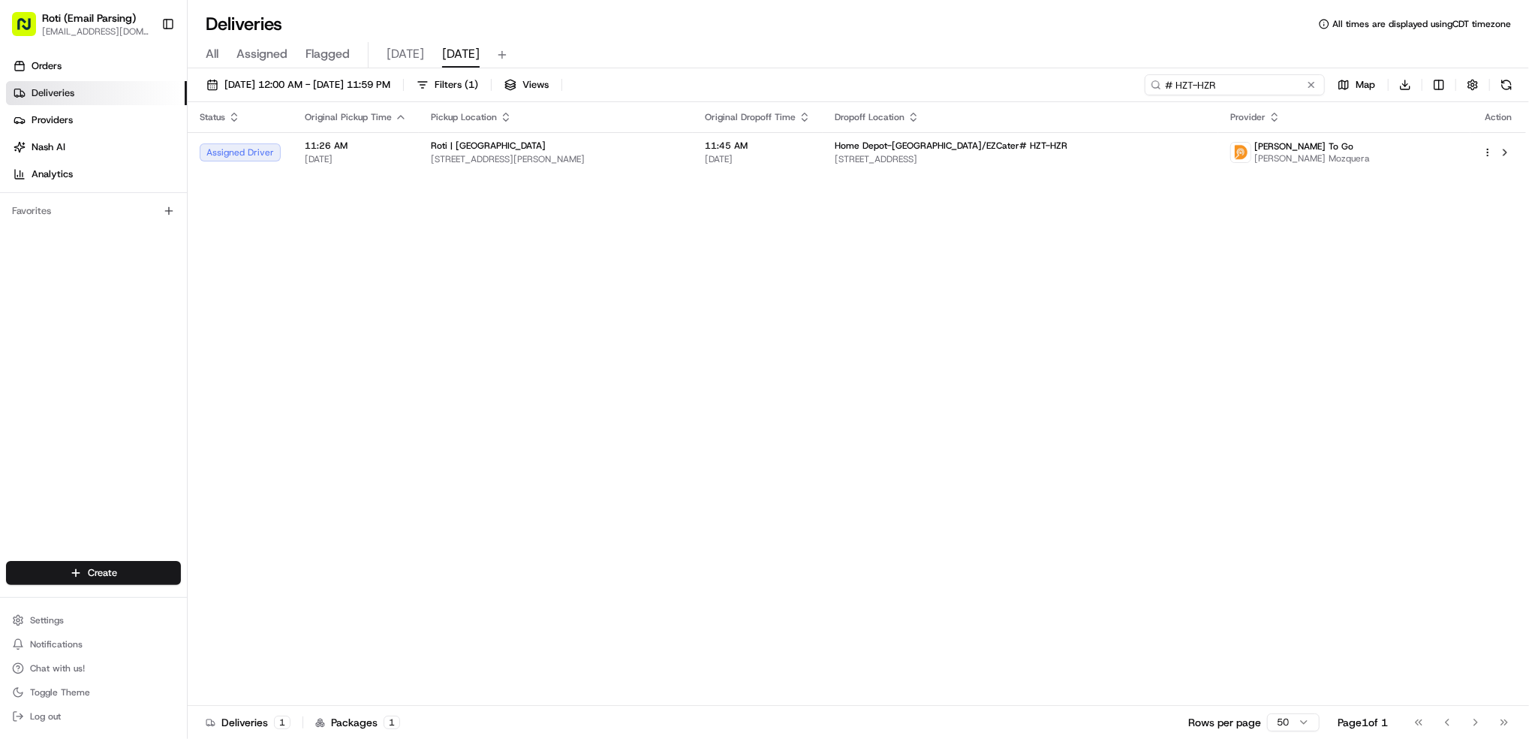
click at [997, 56] on div "Deliveries All times are displayed using CDT timezone All Assigned Flagged [DAT…" at bounding box center [859, 369] width 1342 height 739
paste input "# 3F1-611"
type input "# 3F1-611"
drag, startPoint x: 1243, startPoint y: 80, endPoint x: 782, endPoint y: 36, distance: 463.1
click at [985, 63] on div "Deliveries All times are displayed using CDT timezone All Assigned Flagged [DAT…" at bounding box center [859, 369] width 1342 height 739
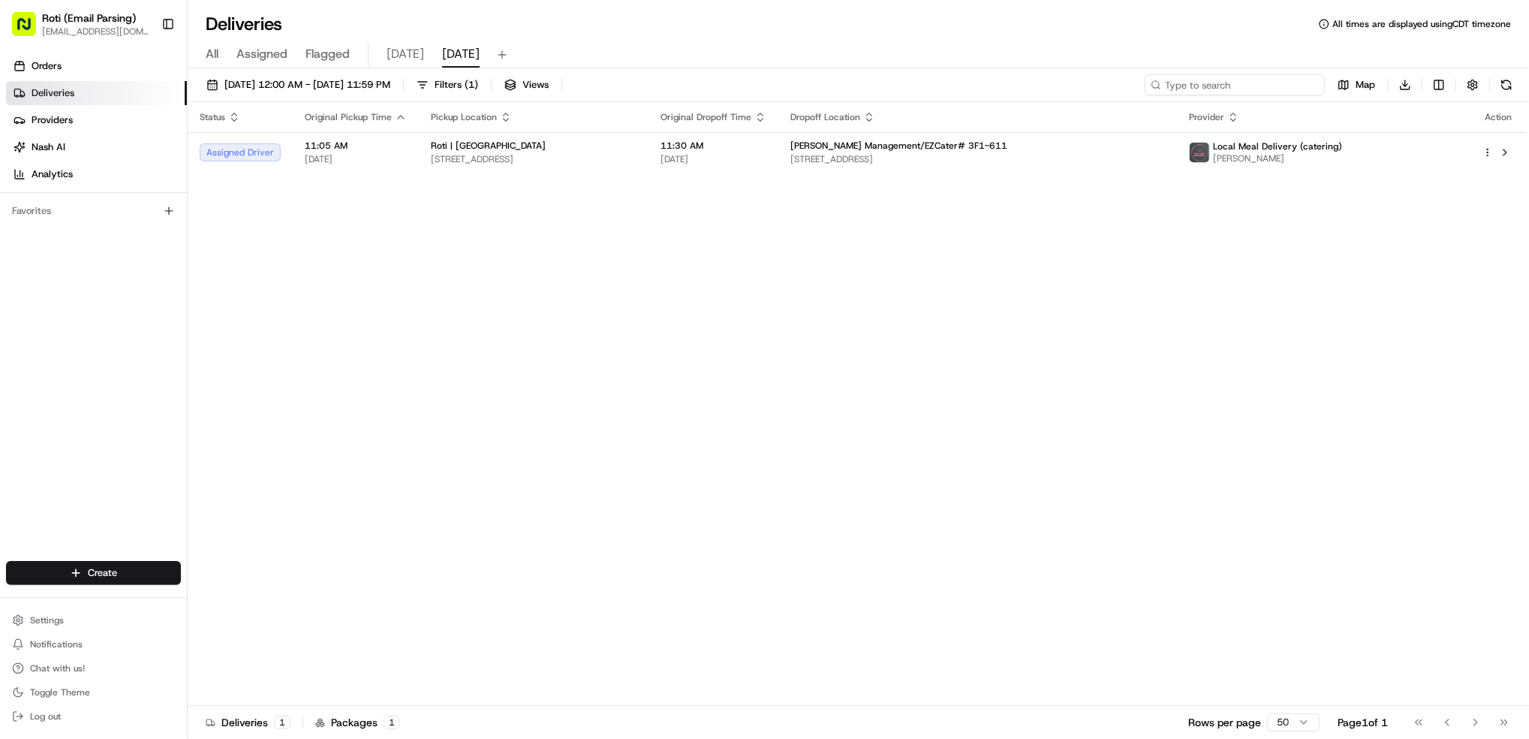
paste input "# KMM-VVG"
type input "# KMM-VVG"
drag, startPoint x: 1234, startPoint y: 85, endPoint x: 859, endPoint y: 44, distance: 377.6
click at [1050, 64] on div "Deliveries All times are displayed using CDT timezone All Assigned Flagged [DAT…" at bounding box center [859, 369] width 1342 height 739
paste input "# CZ1-FH2"
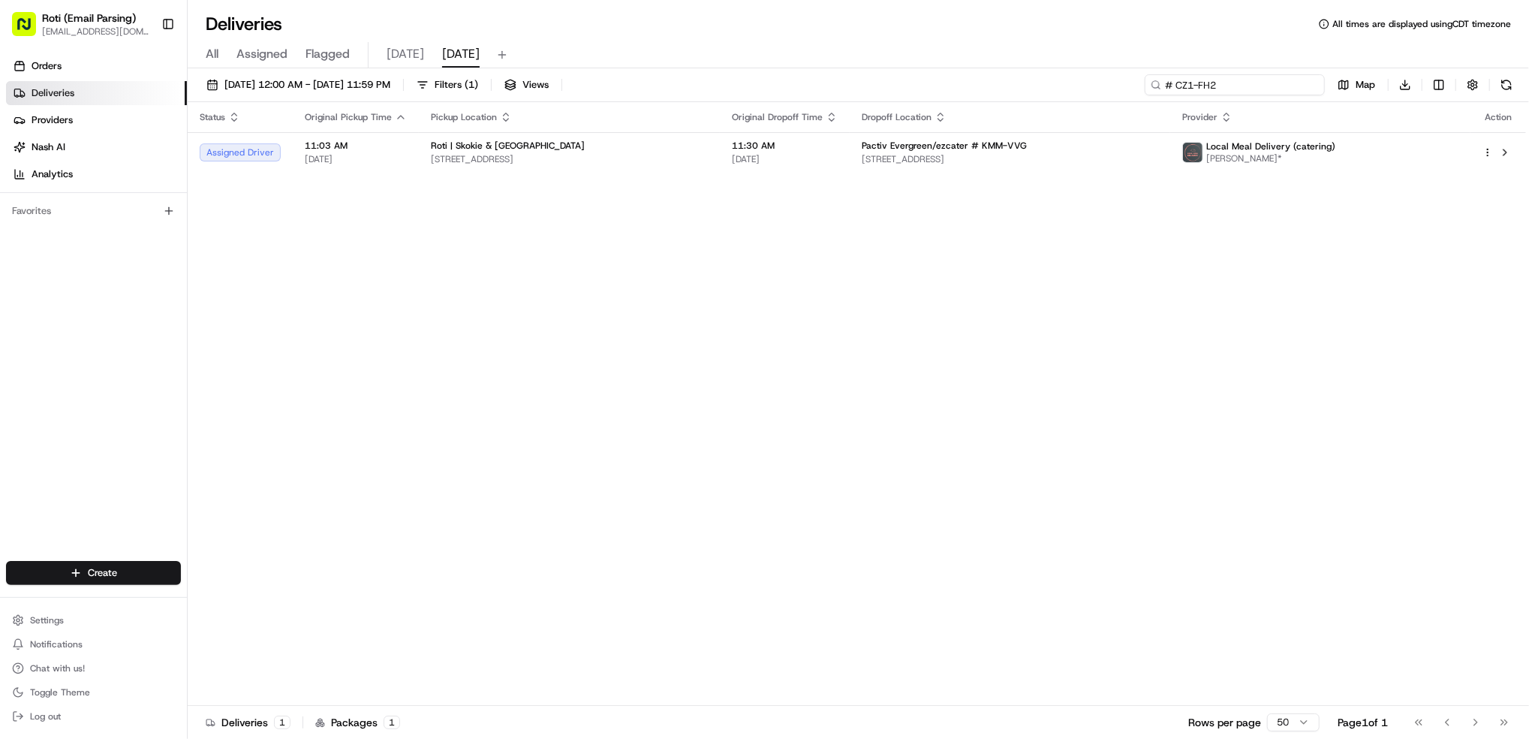
type input "# CZ1-FH2"
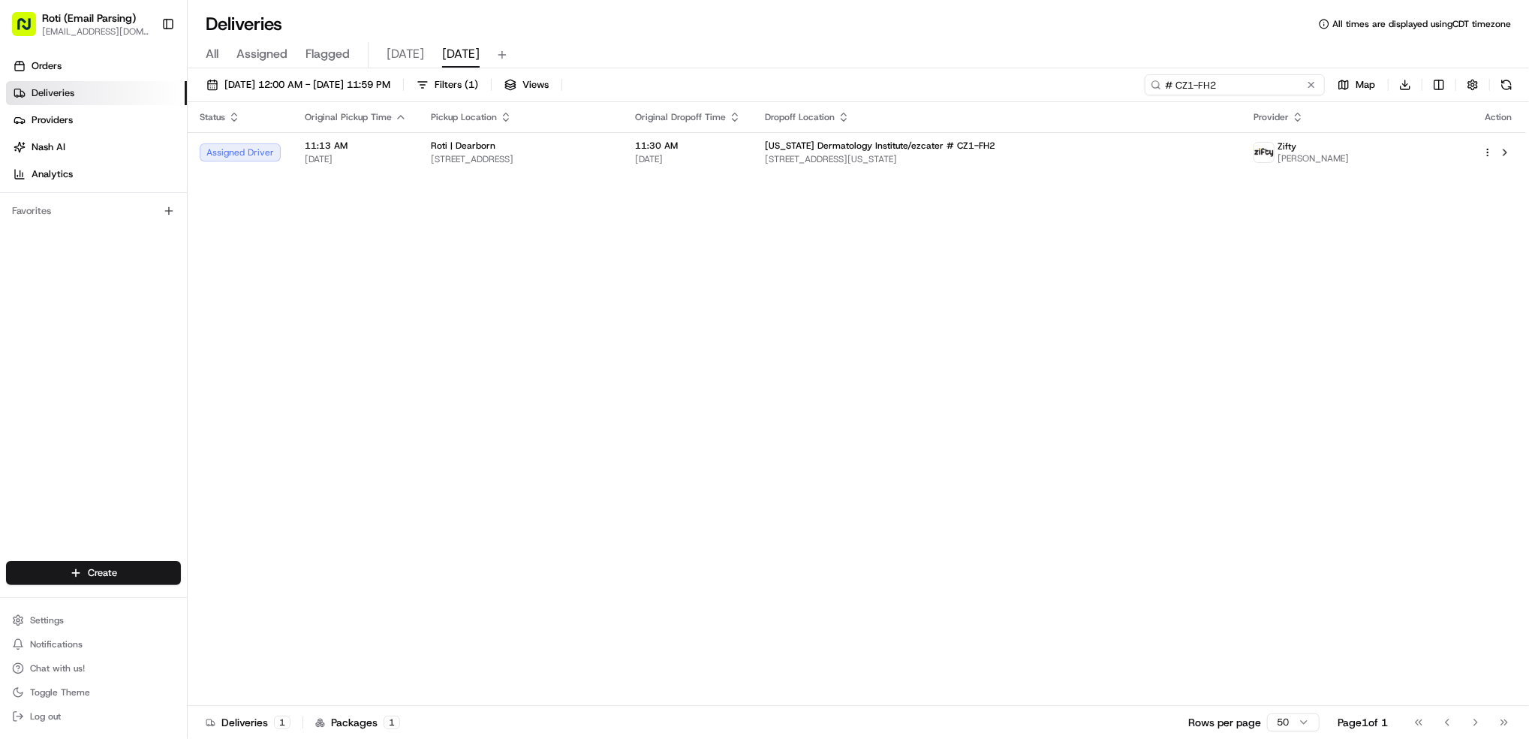
drag, startPoint x: 1229, startPoint y: 94, endPoint x: 921, endPoint y: 19, distance: 316.8
click at [1095, 59] on div "Deliveries All times are displayed using CDT timezone All Assigned Flagged [DAT…" at bounding box center [859, 369] width 1342 height 739
paste input "# C5H-8VV"
type input "# C5H-8VV"
drag, startPoint x: 1228, startPoint y: 91, endPoint x: 1042, endPoint y: 65, distance: 188.0
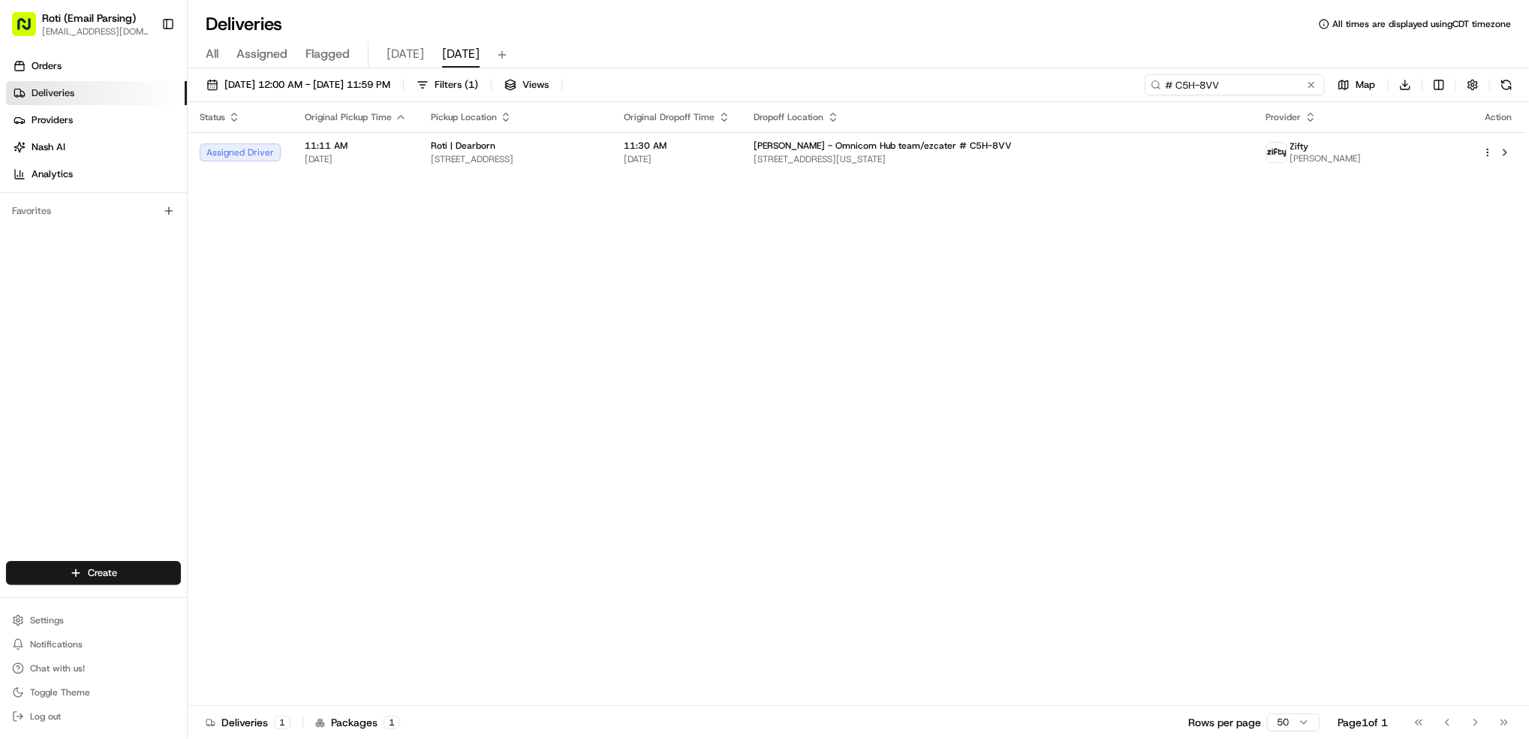
click at [1042, 65] on div "Deliveries All times are displayed using CDT timezone All Assigned Flagged [DAT…" at bounding box center [859, 369] width 1342 height 739
paste input "# U6F-W18"
type input "# U6F-W18"
drag, startPoint x: 1231, startPoint y: 81, endPoint x: 1014, endPoint y: 46, distance: 220.6
click at [1014, 46] on div "Deliveries All times are displayed using CDT timezone All Assigned Flagged [DAT…" at bounding box center [859, 369] width 1342 height 739
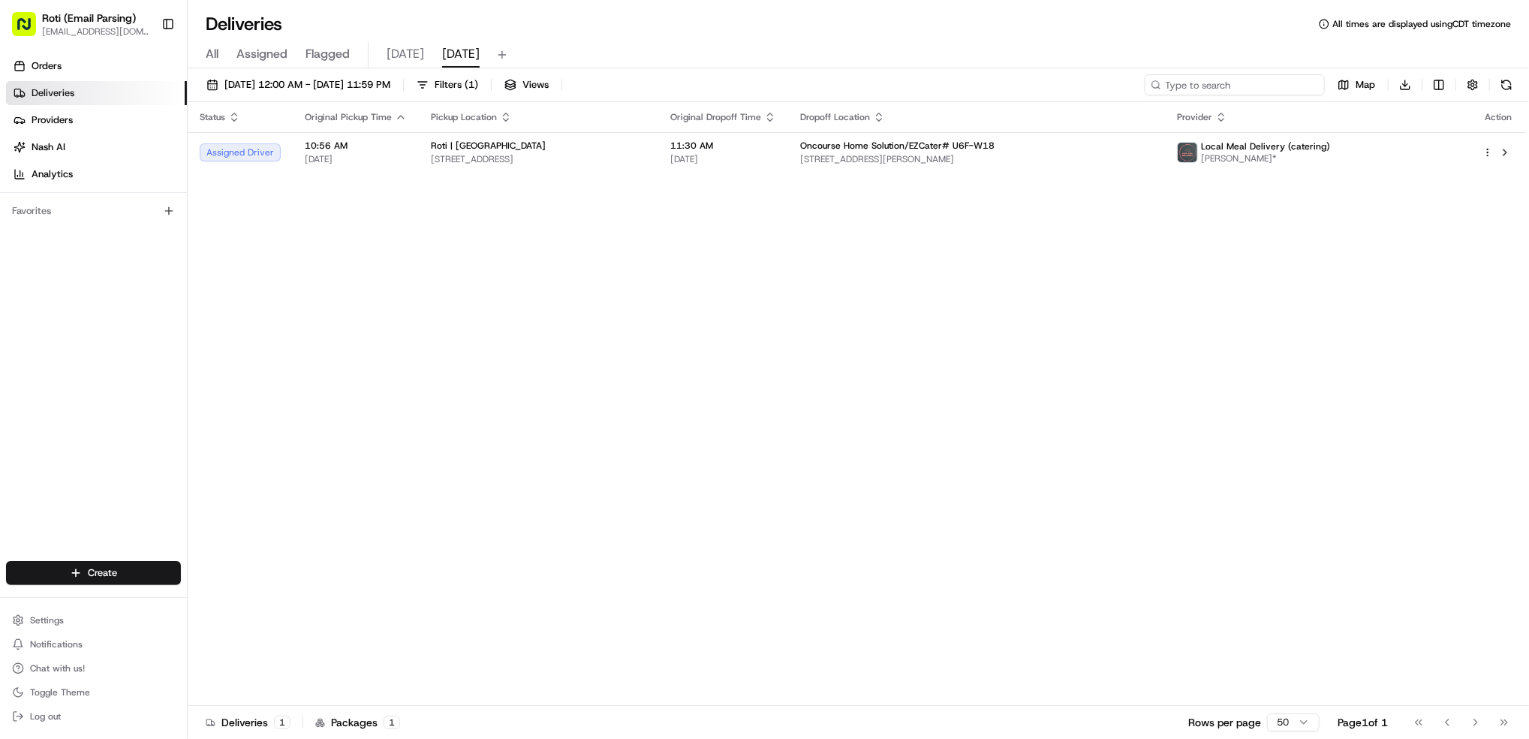
paste input "# 4ZG-UF0"
type input "# 4ZG-UF0"
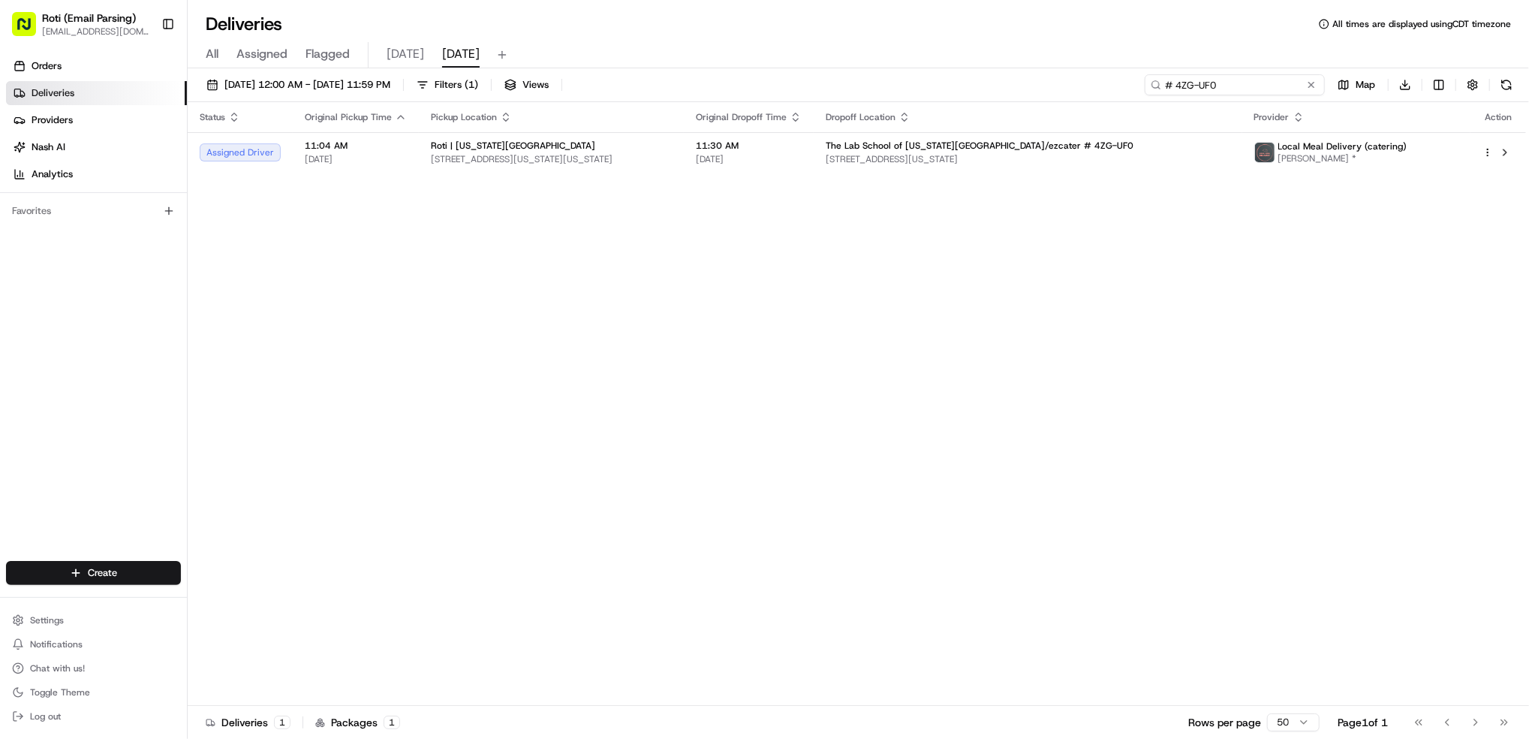
drag, startPoint x: 1119, startPoint y: 59, endPoint x: 835, endPoint y: 20, distance: 286.5
click at [957, 34] on div "Deliveries All times are displayed using CDT timezone All Assigned Flagged [DAT…" at bounding box center [859, 369] width 1342 height 739
paste input "# K1T-651"
type input "# K1T-651"
drag, startPoint x: 1238, startPoint y: 91, endPoint x: 722, endPoint y: 20, distance: 520.7
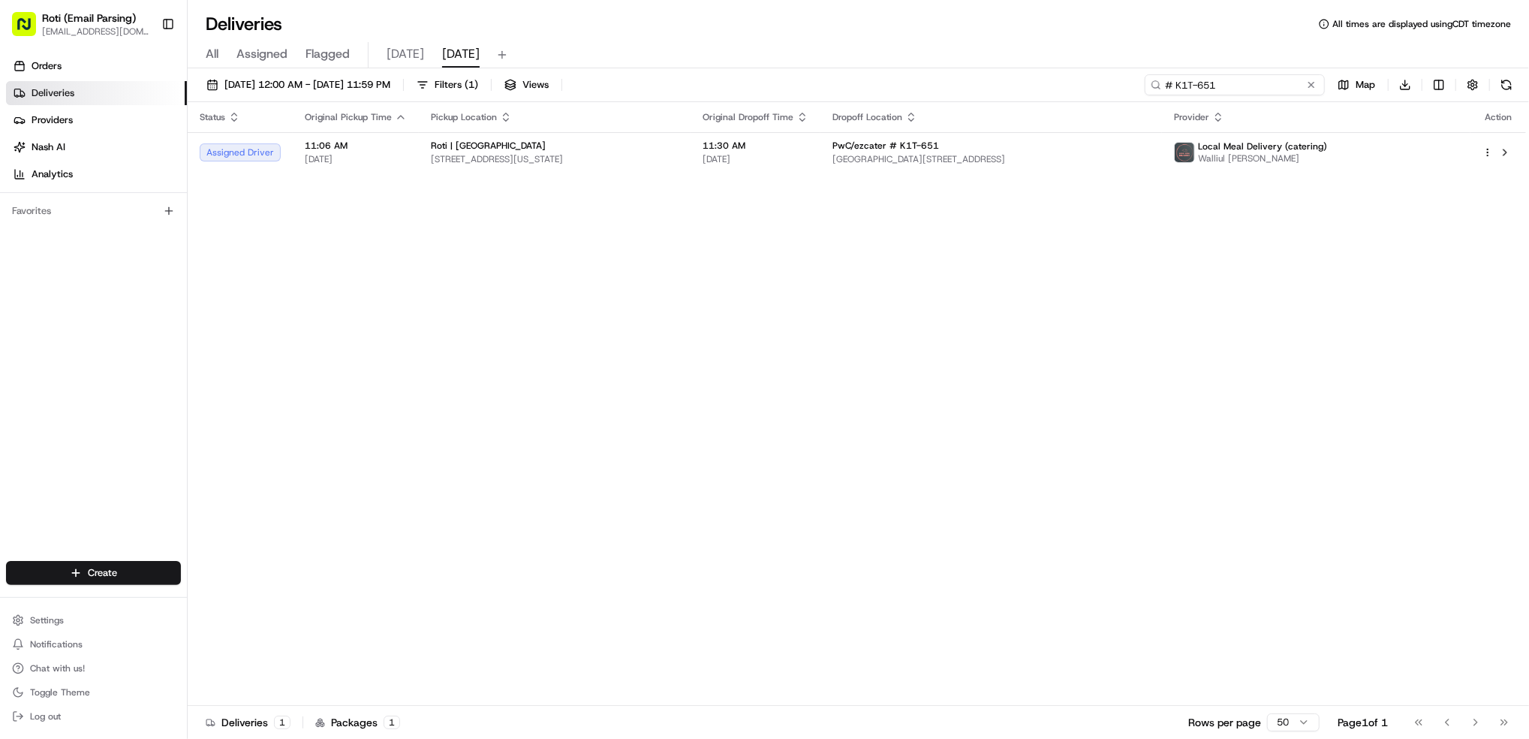
click at [1016, 47] on div "Deliveries All times are displayed using CDT timezone All Assigned Flagged [DAT…" at bounding box center [859, 369] width 1342 height 739
paste input "# WET-40G"
type input "# WET-40G"
drag, startPoint x: 1185, startPoint y: 76, endPoint x: 1163, endPoint y: 72, distance: 22.1
click at [1163, 72] on div "[DATE] 12:00 AM - [DATE] 11:59 PM Filters ( 1 ) Views # WET-40G Map Download St…" at bounding box center [859, 404] width 1342 height 673
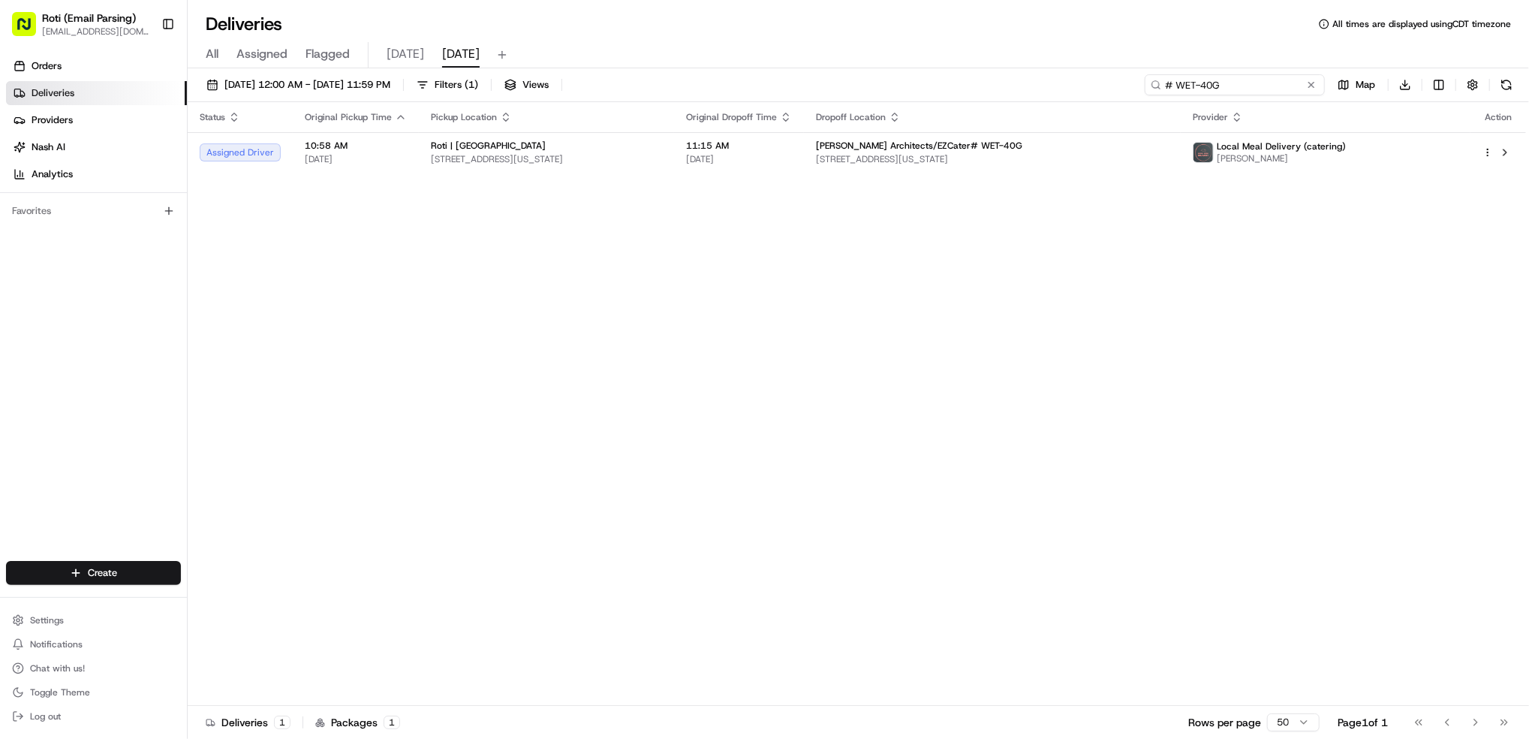
click at [1237, 80] on input "# WET-40G" at bounding box center [1235, 84] width 180 height 21
drag, startPoint x: 1238, startPoint y: 80, endPoint x: 818, endPoint y: 83, distance: 420.4
click at [855, 74] on div "[DATE] 12:00 AM - [DATE] 11:59 PM Filters ( 1 ) Views # WET-40G Map Download" at bounding box center [859, 88] width 1342 height 28
paste input "# 200-9VJ"
type input "# 200-9VJ"
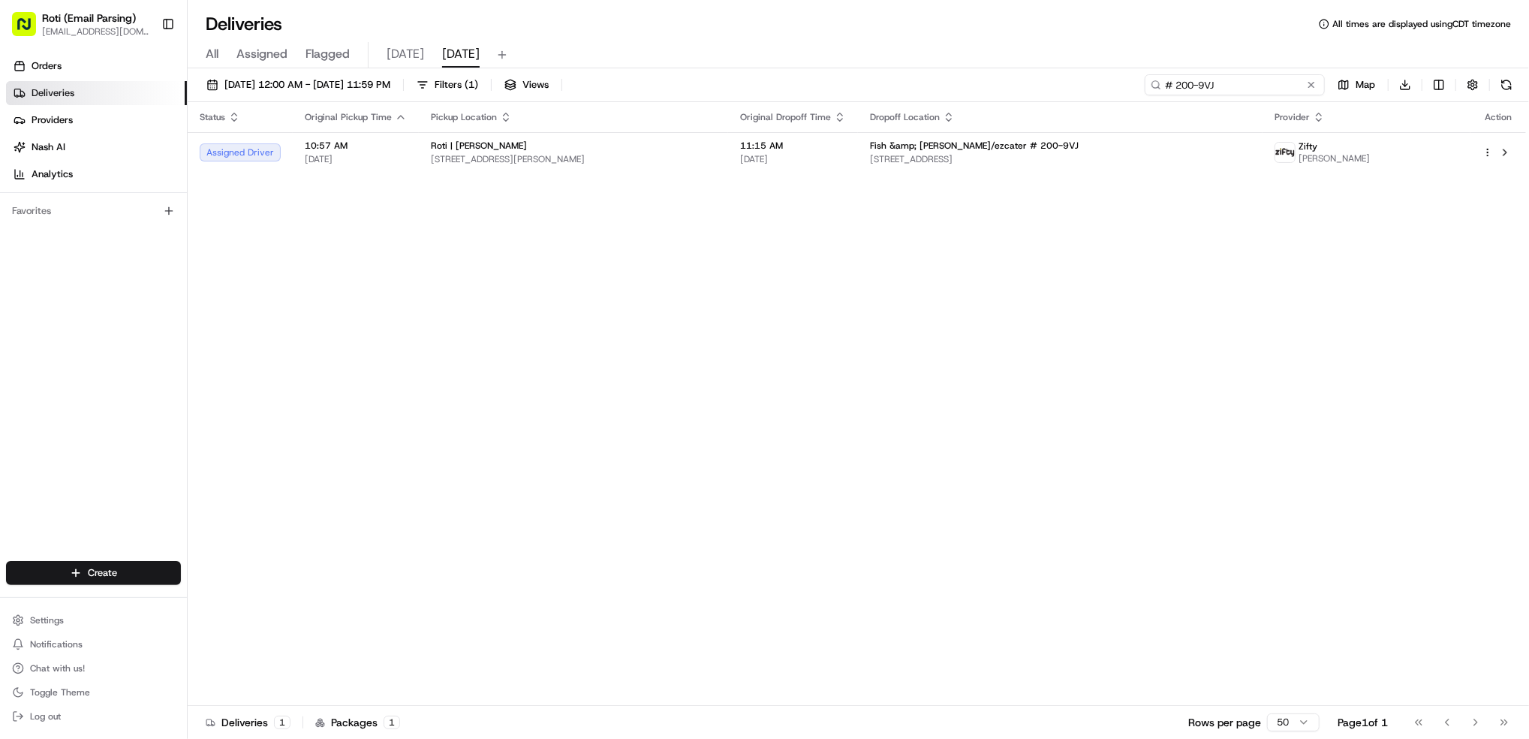
drag, startPoint x: 1245, startPoint y: 91, endPoint x: 973, endPoint y: 47, distance: 276.0
click at [1016, 50] on div "Deliveries All times are displayed using CDT timezone All Assigned Flagged [DAT…" at bounding box center [859, 369] width 1342 height 739
paste input "# K0T-VKM"
type input "# K0T-VKM"
drag, startPoint x: 1215, startPoint y: 98, endPoint x: 810, endPoint y: 65, distance: 406.8
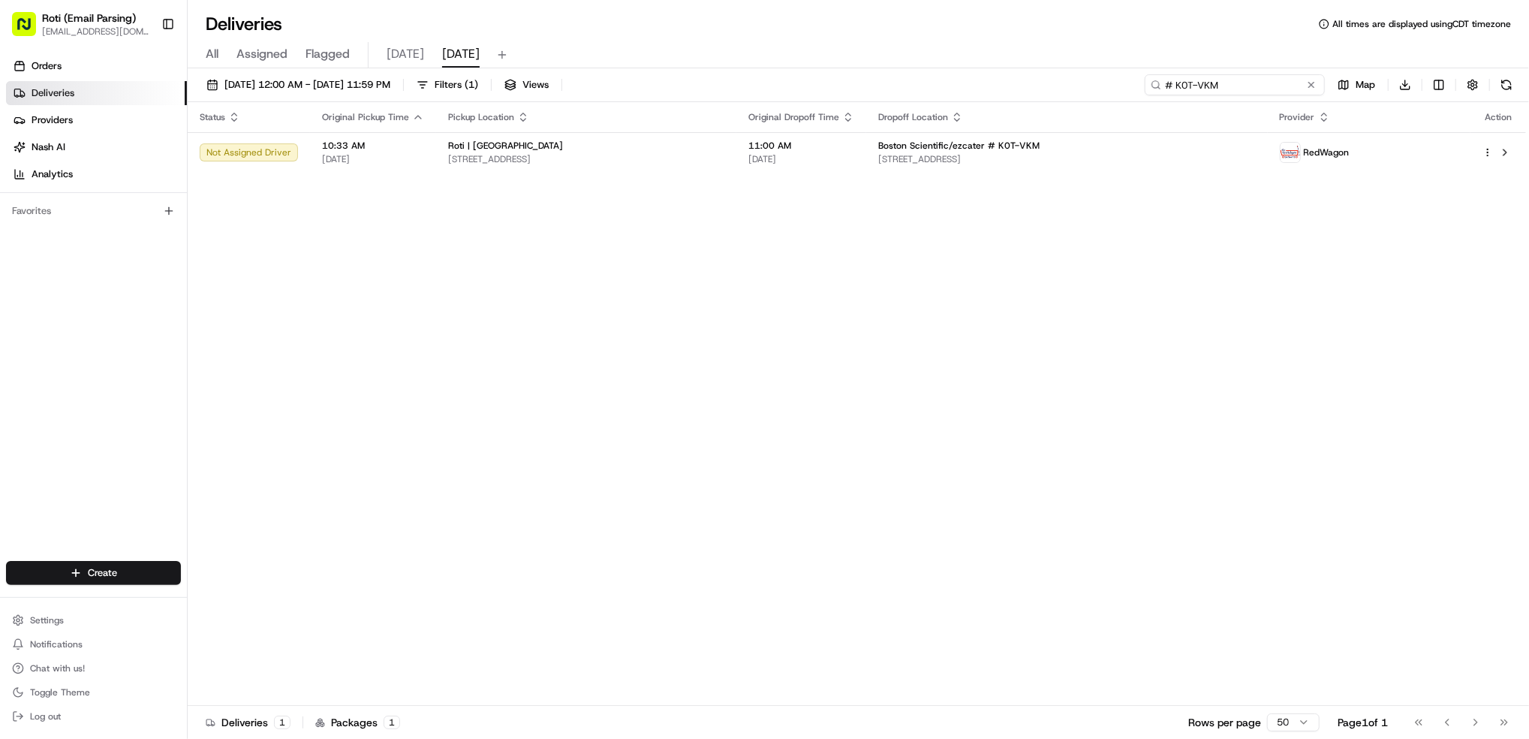
click at [1047, 100] on div "[DATE] 12:00 AM - [DATE] 11:59 PM Filters ( 1 ) Views # K0T-VKM Map Download" at bounding box center [859, 88] width 1342 height 28
paste input "# 427-VKK"
type input "# 427-VKK"
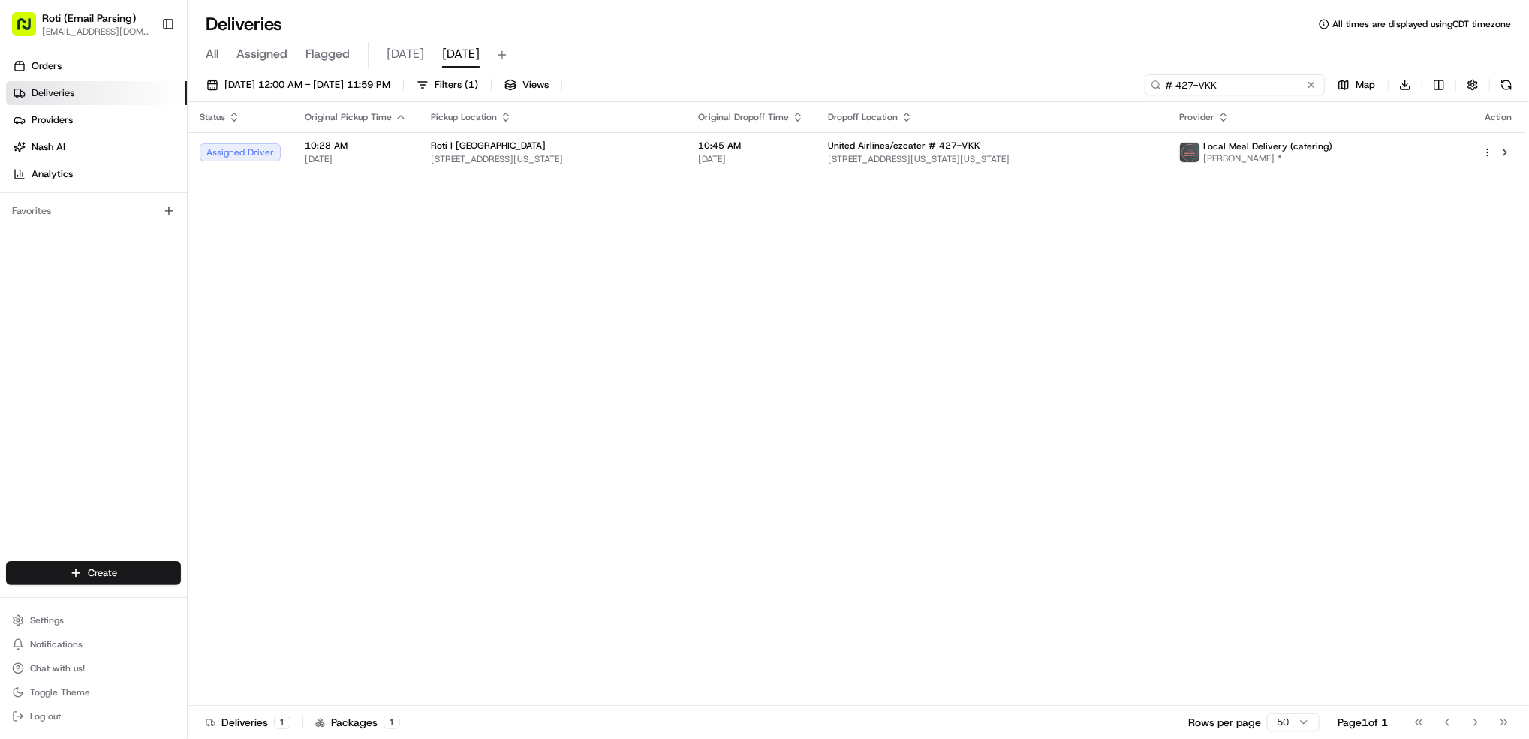
drag, startPoint x: 1266, startPoint y: 89, endPoint x: 511, endPoint y: 4, distance: 759.3
click at [517, 4] on div "Deliveries All times are displayed using CDT timezone All Assigned Flagged [DAT…" at bounding box center [859, 369] width 1342 height 739
paste input "# A12-6WW"
type input "# A12-6WW"
